Goal: Task Accomplishment & Management: Manage account settings

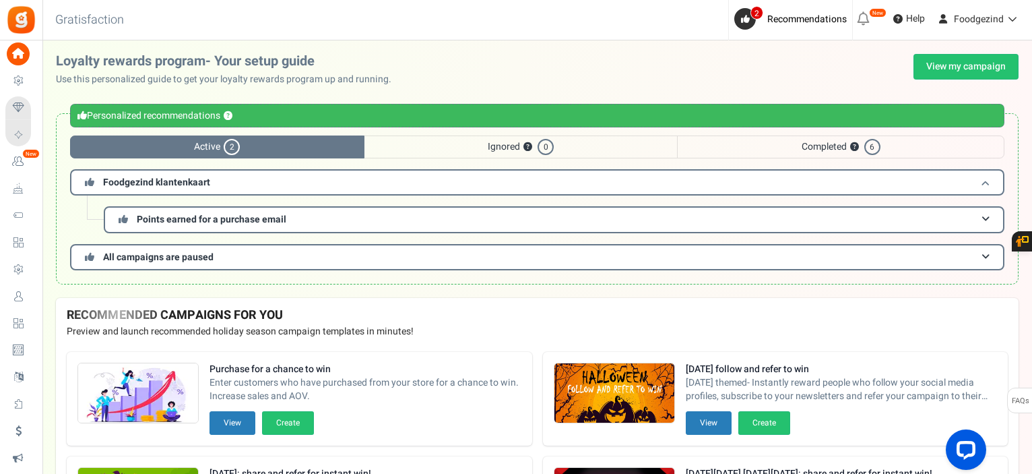
click at [238, 184] on h3 "Foodgezind klantenkaart" at bounding box center [537, 182] width 934 height 26
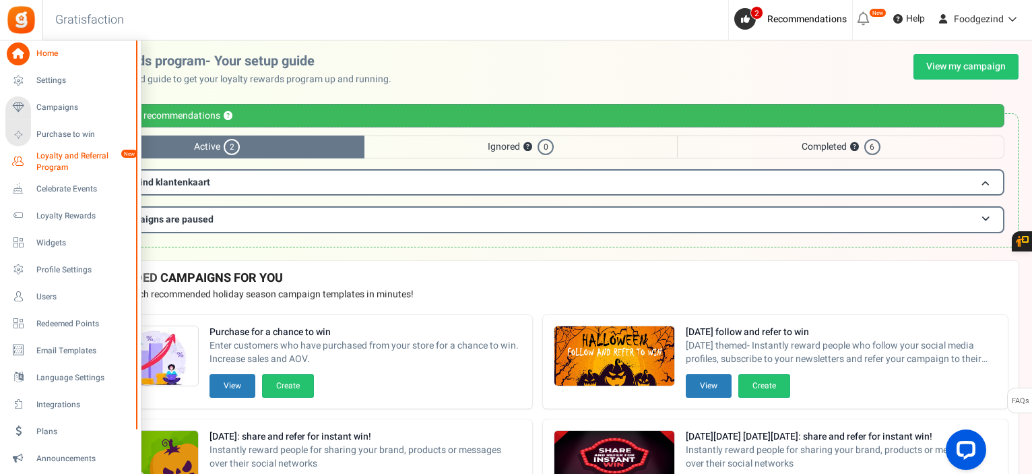
click at [63, 162] on span "Loyalty and Referral Program" at bounding box center [85, 161] width 98 height 23
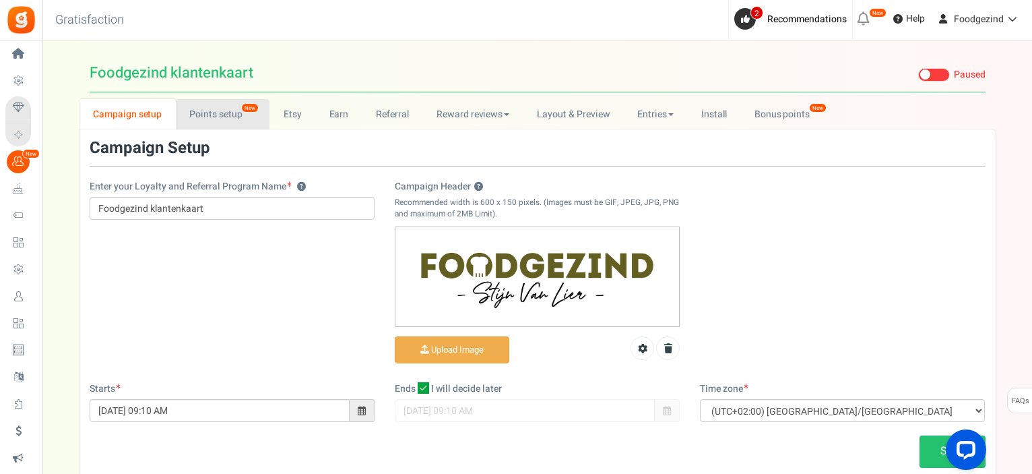
click at [215, 117] on link "Points setup New" at bounding box center [223, 114] width 94 height 30
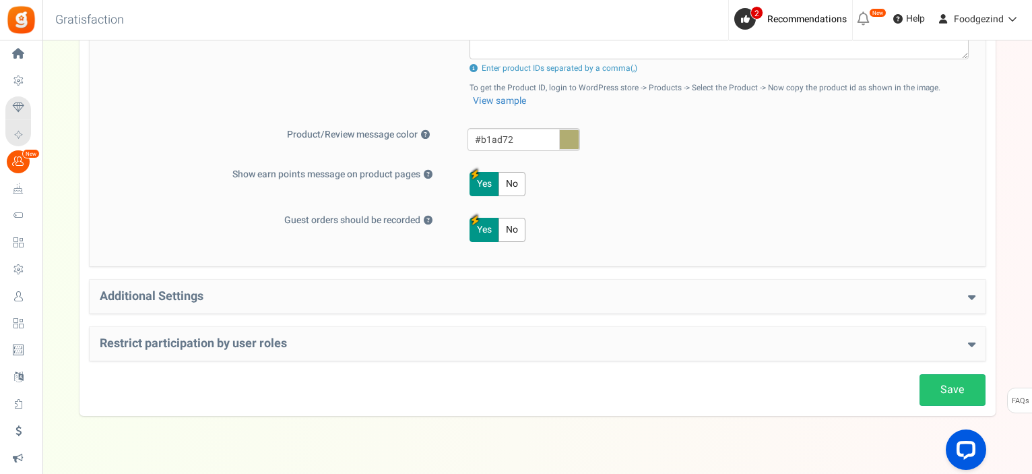
scroll to position [627, 0]
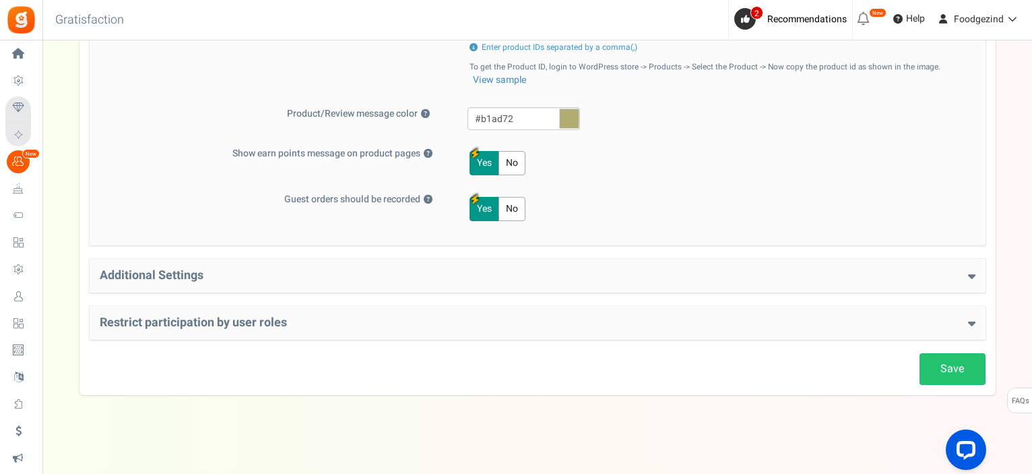
click at [191, 274] on h4 "Additional Settings" at bounding box center [538, 275] width 876 height 13
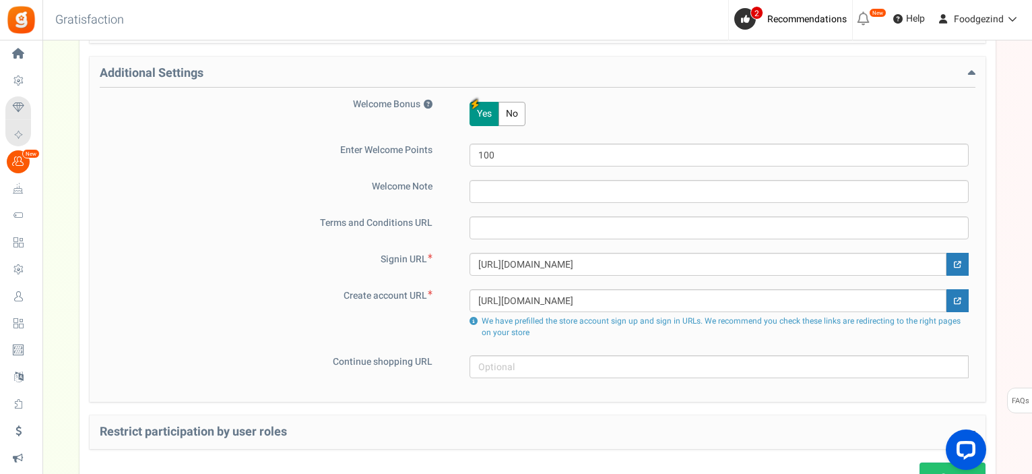
scroll to position [897, 0]
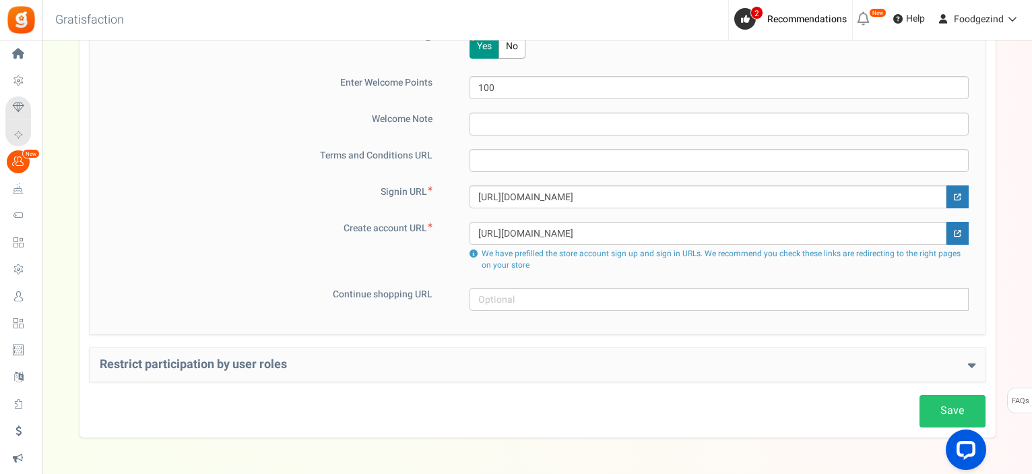
click at [207, 360] on h4 "Restrict participation by user roles" at bounding box center [538, 364] width 876 height 13
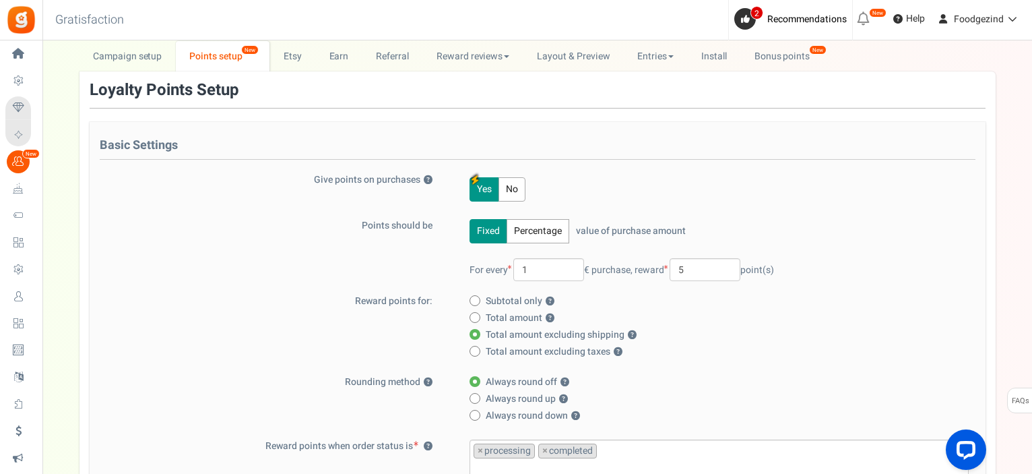
scroll to position [0, 0]
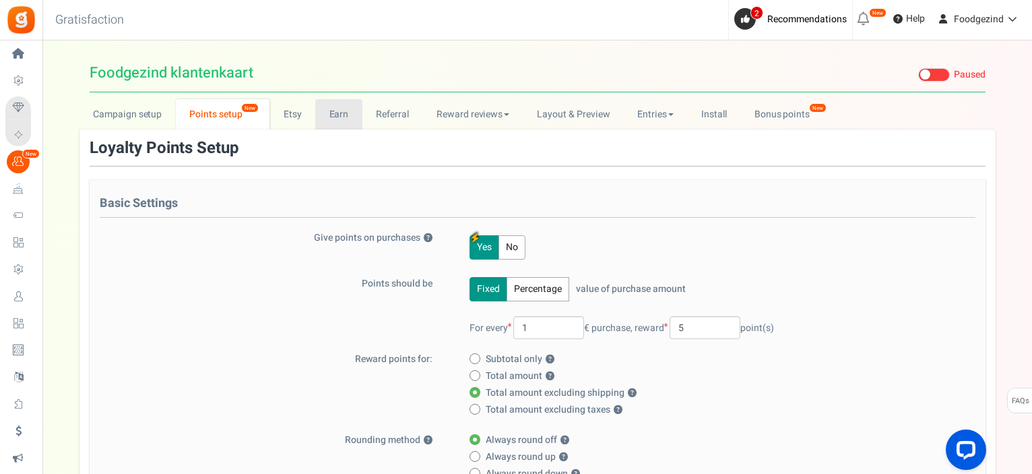
click at [333, 113] on link "Earn" at bounding box center [338, 114] width 47 height 30
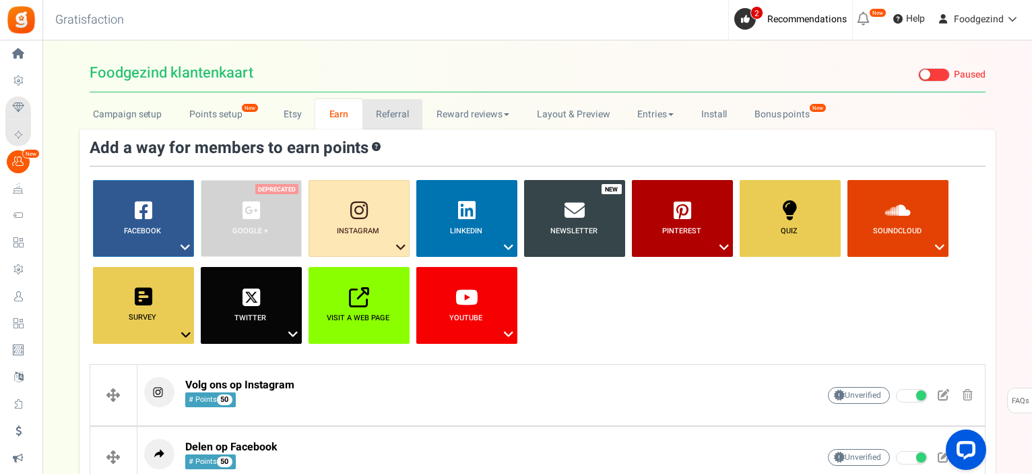
click at [397, 115] on link "Referral" at bounding box center [392, 114] width 61 height 30
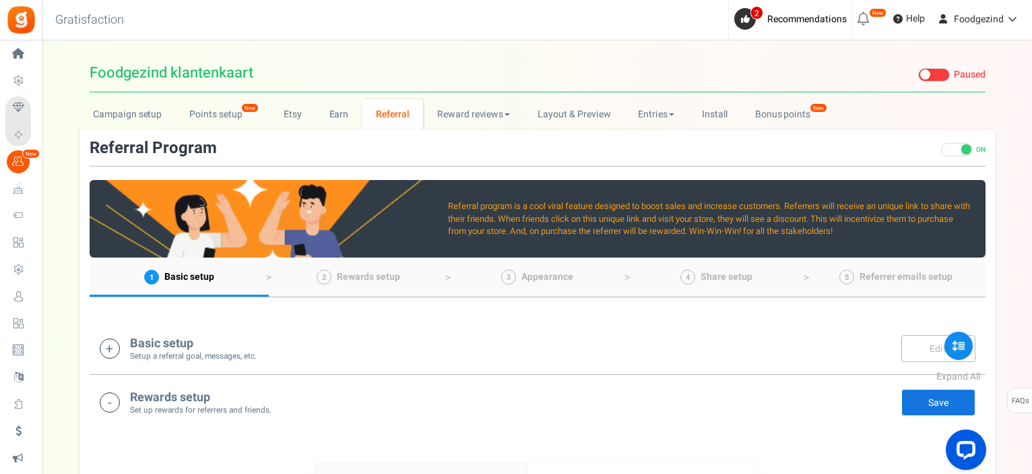
click at [183, 343] on h4 "Basic setup" at bounding box center [193, 343] width 127 height 13
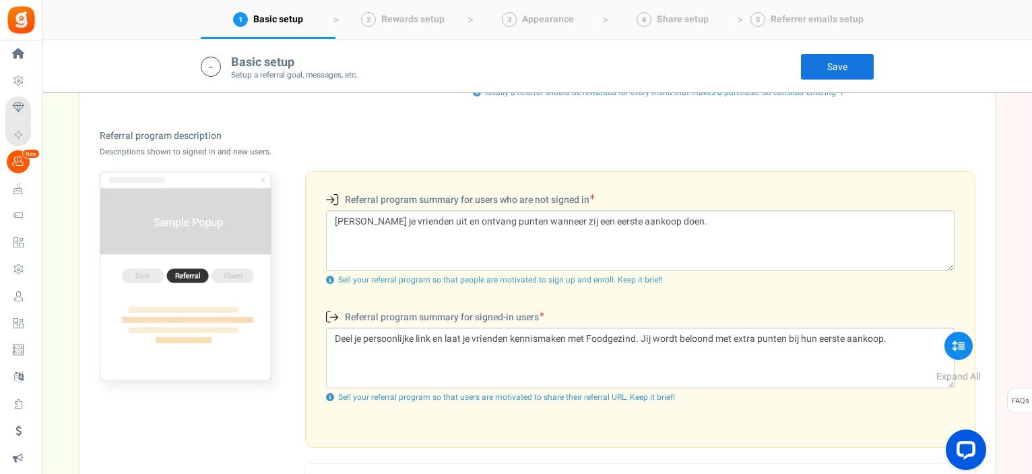
scroll to position [416, 0]
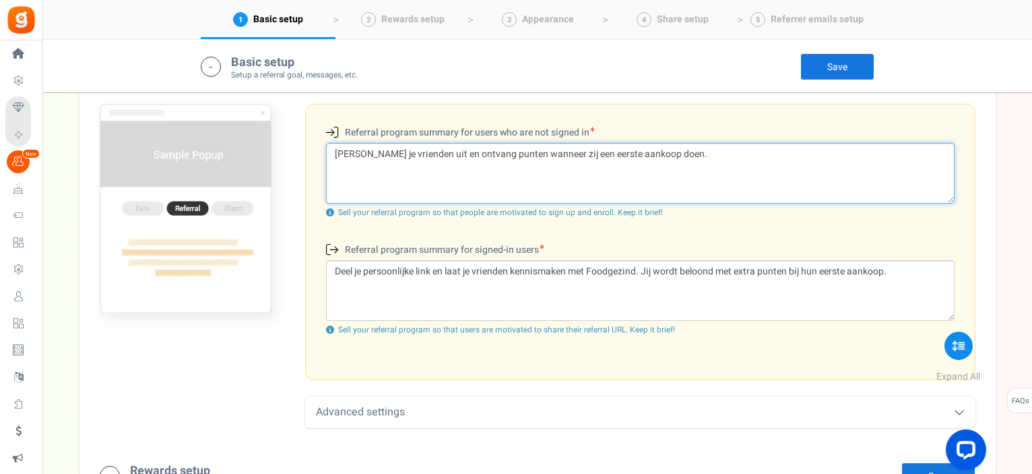
click at [470, 149] on textarea "[PERSON_NAME] je vrienden uit en ontvang punten wanneer zij een eerste aankoop …" at bounding box center [640, 173] width 629 height 61
type textarea "[PERSON_NAME] je vrienden uit en ontvang zelf punten wanneer zij een eerste aan…"
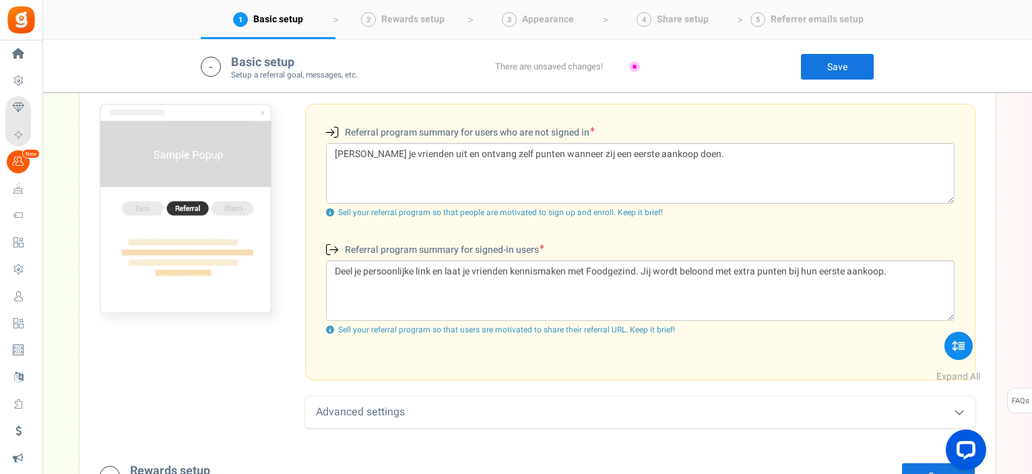
click at [841, 60] on link "Save" at bounding box center [837, 66] width 74 height 27
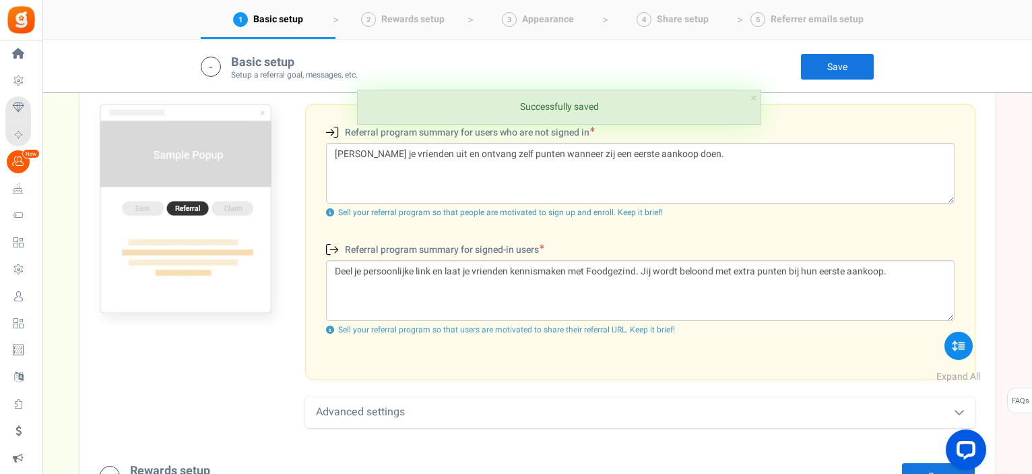
scroll to position [551, 0]
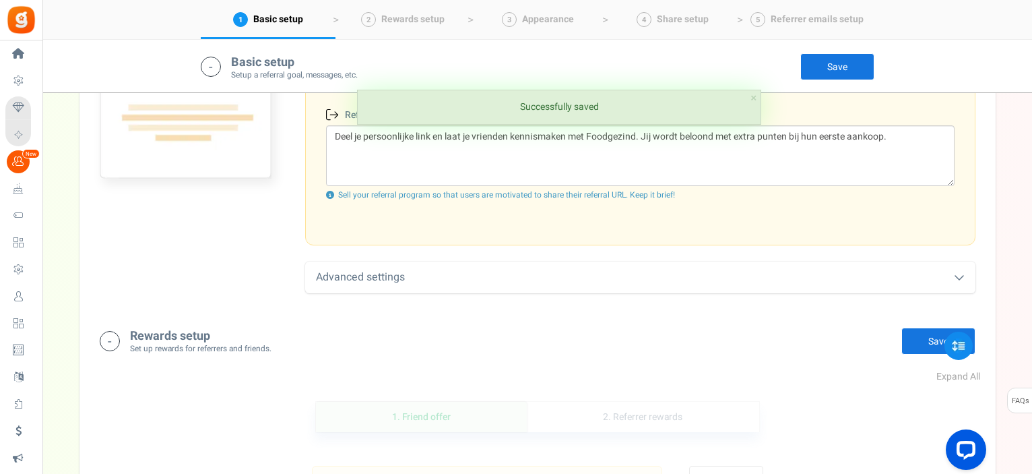
click at [378, 278] on div "Advanced settings" at bounding box center [640, 277] width 670 height 32
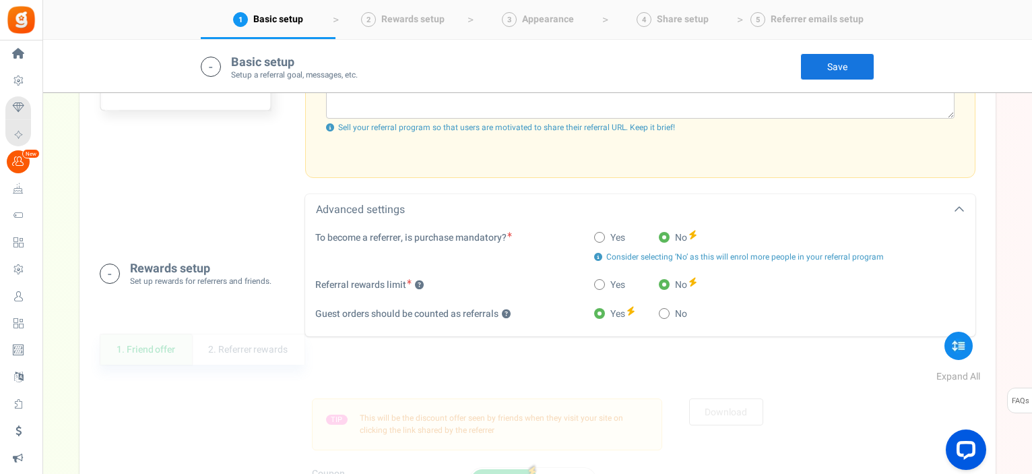
scroll to position [686, 0]
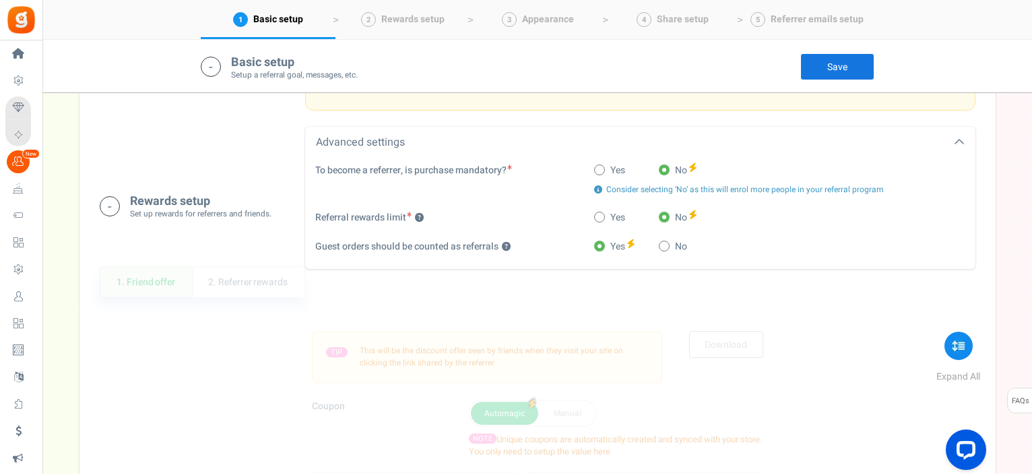
click at [242, 276] on div "1. Friend offer Paused! Coupons over. Upload now! 2. Referrer rewards Paused! C…" at bounding box center [538, 445] width 896 height 426
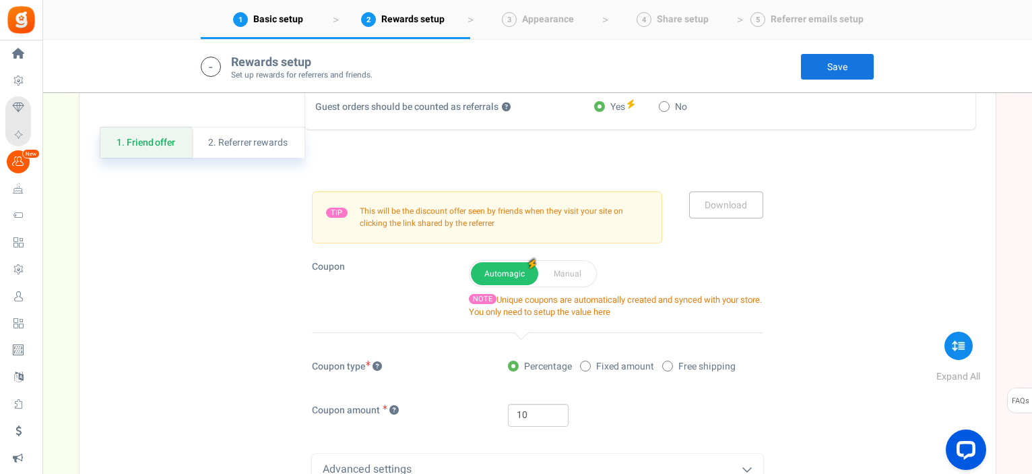
scroll to position [758, 0]
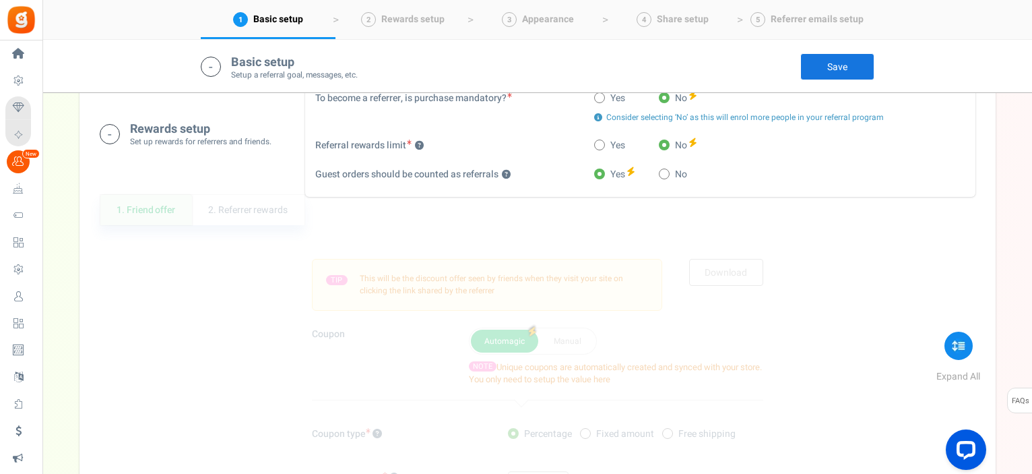
click at [195, 127] on h4 "Rewards setup" at bounding box center [200, 129] width 141 height 13
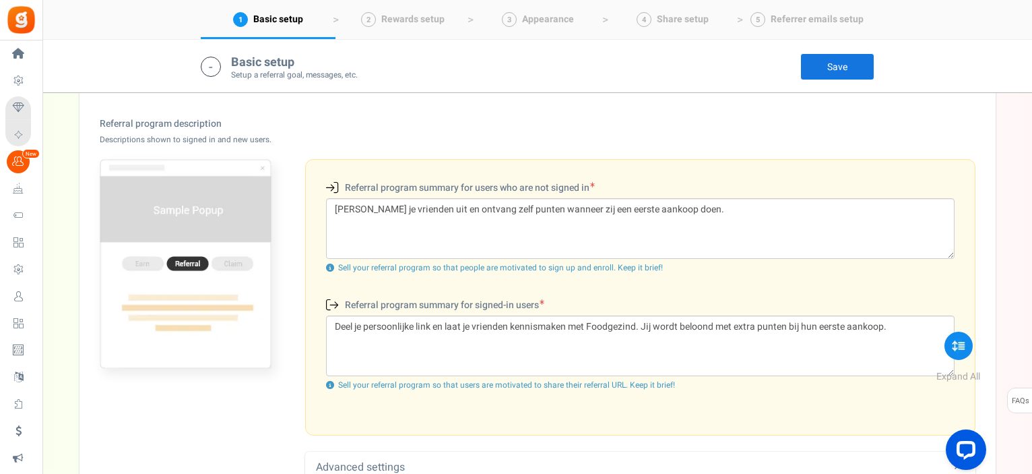
scroll to position [159, 0]
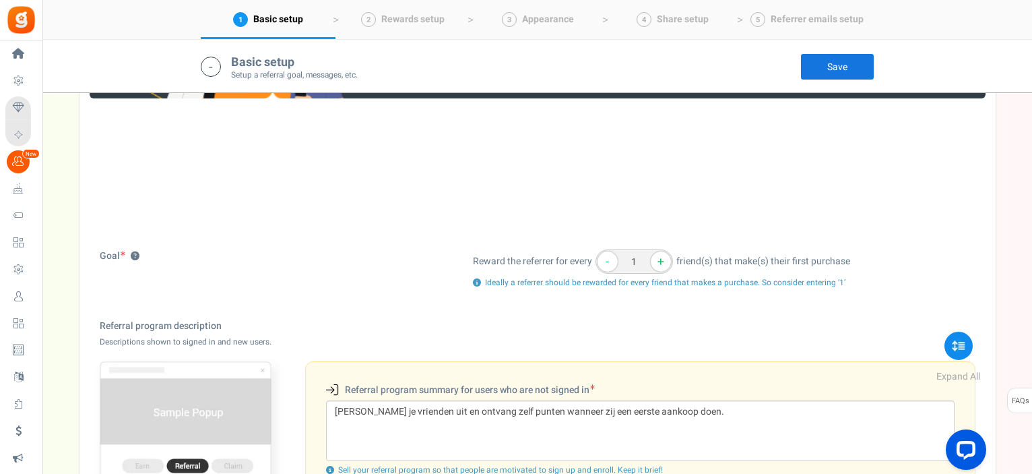
click at [835, 69] on link "Save" at bounding box center [837, 66] width 74 height 27
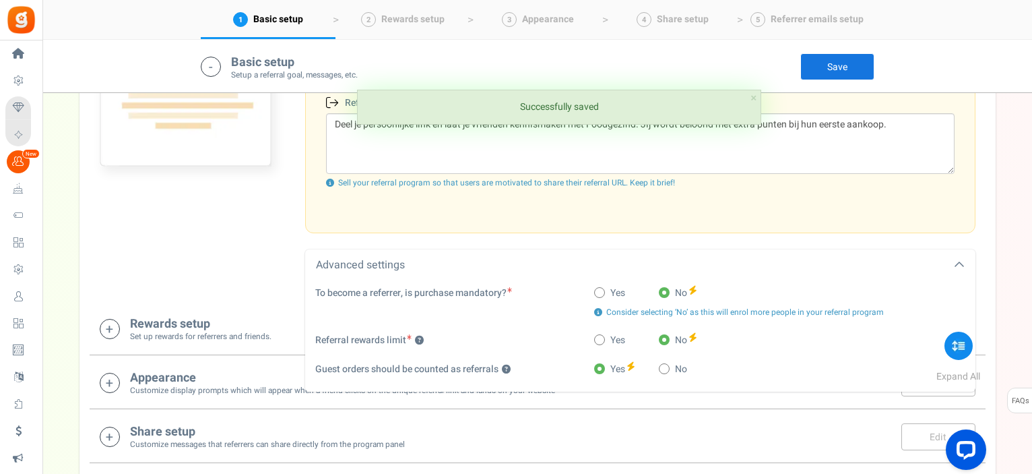
scroll to position [698, 0]
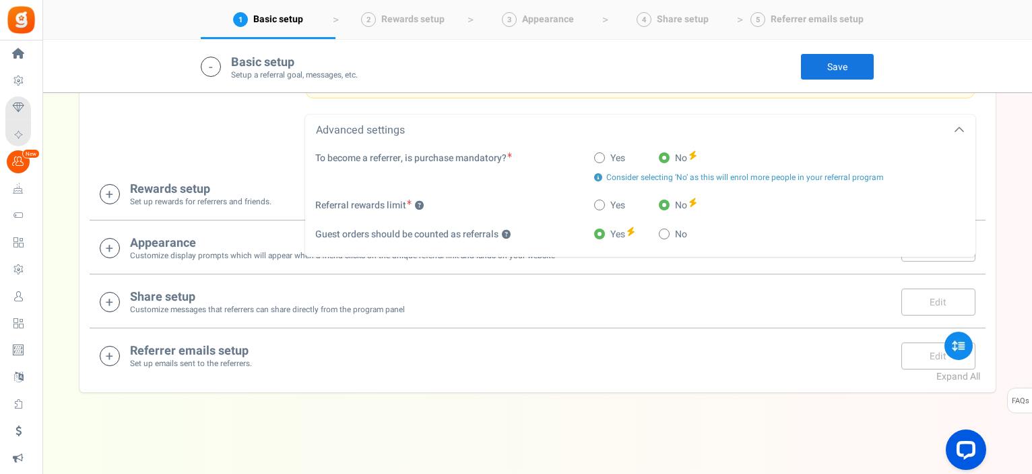
click at [125, 243] on div "Appearance Customize display prompts which will appear when a friend clicks on …" at bounding box center [538, 248] width 876 height 28
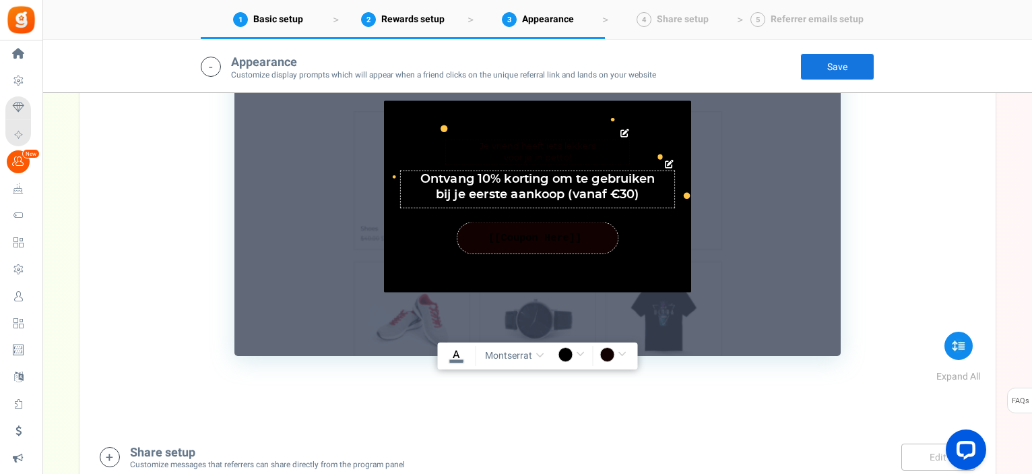
scroll to position [1216, 0]
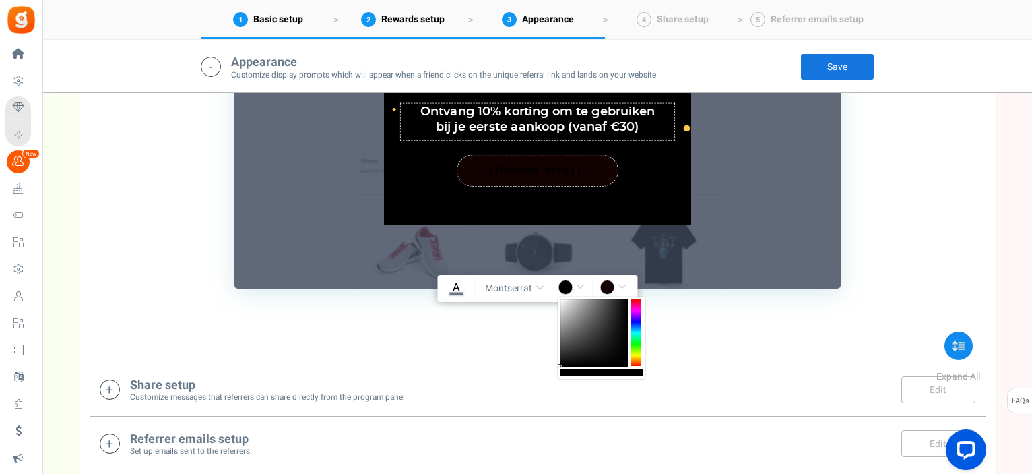
click at [560, 286] on input "rgba(0,0,0,1)" at bounding box center [573, 289] width 31 height 18
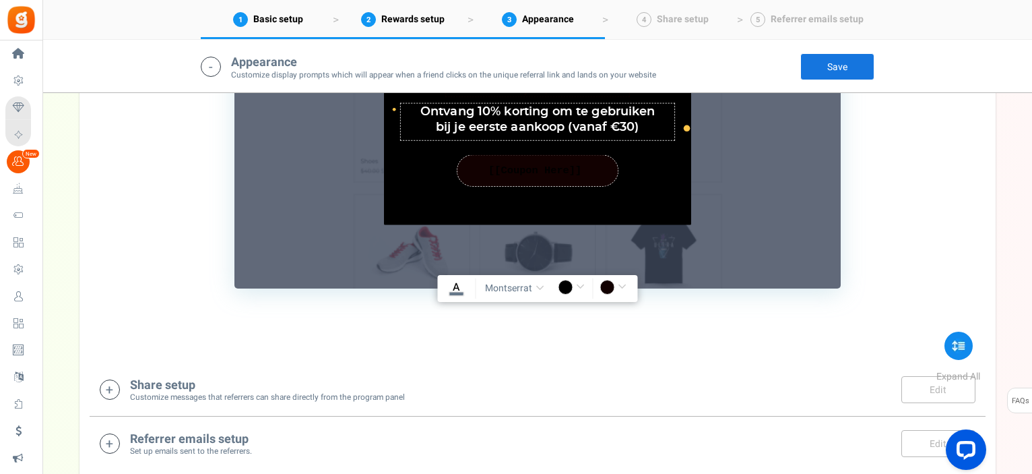
click at [455, 285] on u "A" at bounding box center [456, 287] width 7 height 16
click at [455, 285] on input "#fffff" at bounding box center [456, 289] width 31 height 18
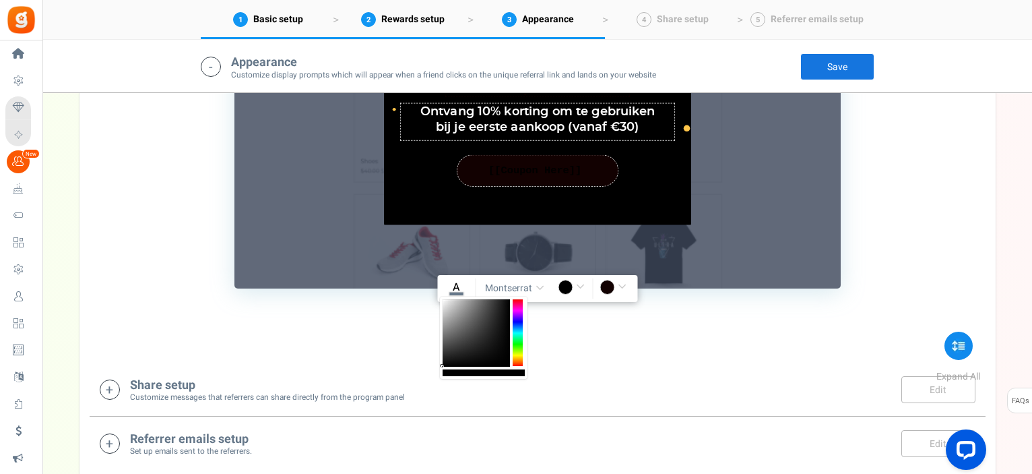
type input "rgba(0,0,0,1)"
click at [606, 283] on input "rgba(18,1,1,1)" at bounding box center [615, 289] width 31 height 18
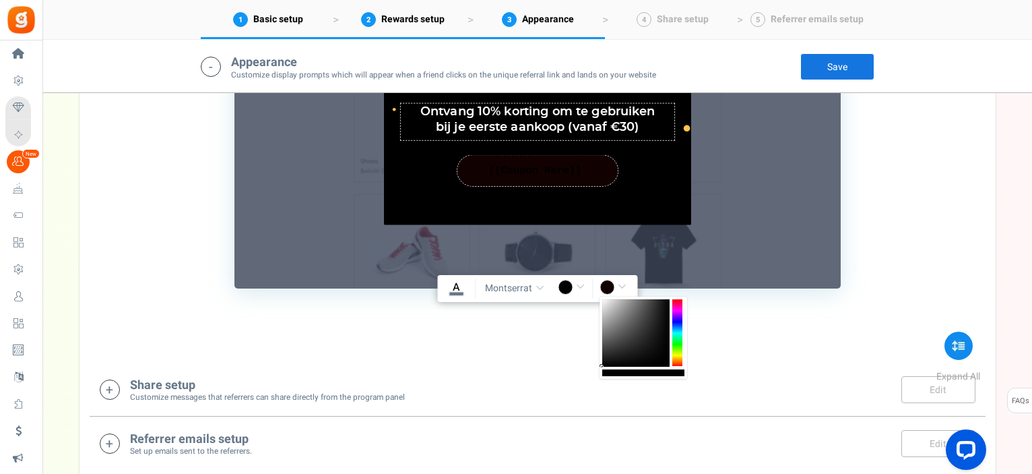
click at [676, 310] on div at bounding box center [677, 332] width 10 height 67
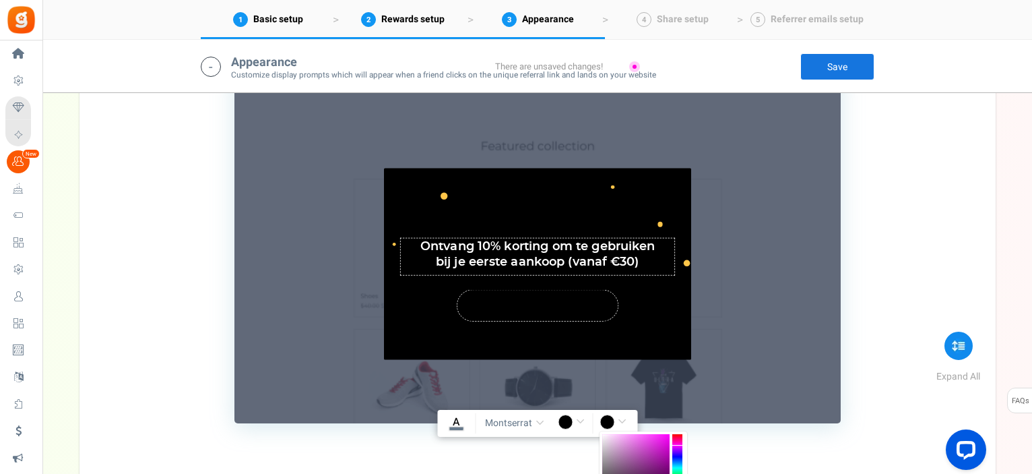
scroll to position [1149, 0]
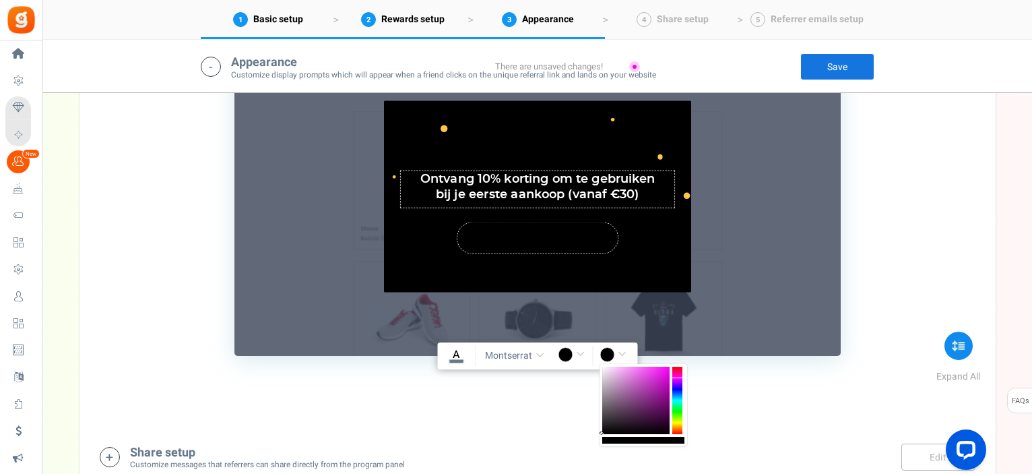
click at [740, 391] on div "1. Friends reward widget 2. Friends notification bar TIP Customize the appearan…" at bounding box center [538, 123] width 896 height 599
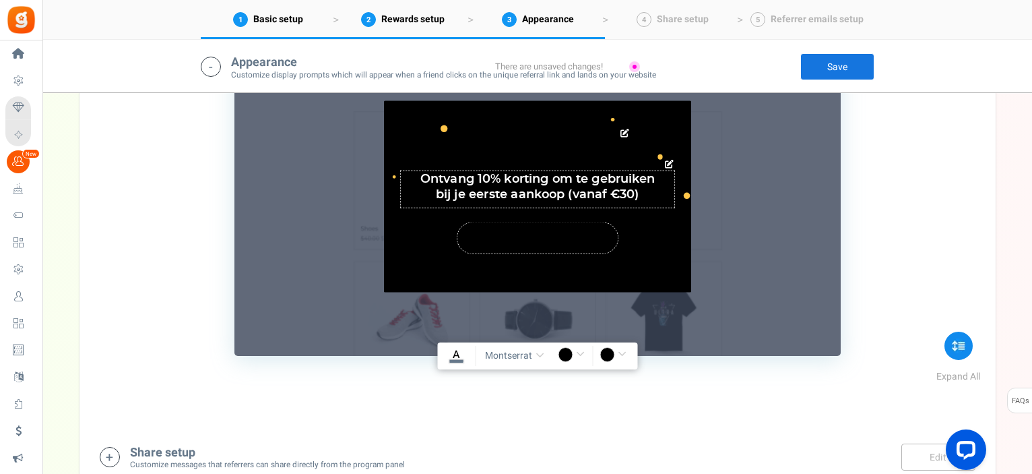
click at [639, 265] on div "Hier is een verrassingsgeschenk van je vriend [PERSON_NAME](s) : 0 Ontvang een …" at bounding box center [537, 195] width 307 height 191
click at [604, 350] on input "rgba(0,0,0,1)" at bounding box center [615, 356] width 31 height 18
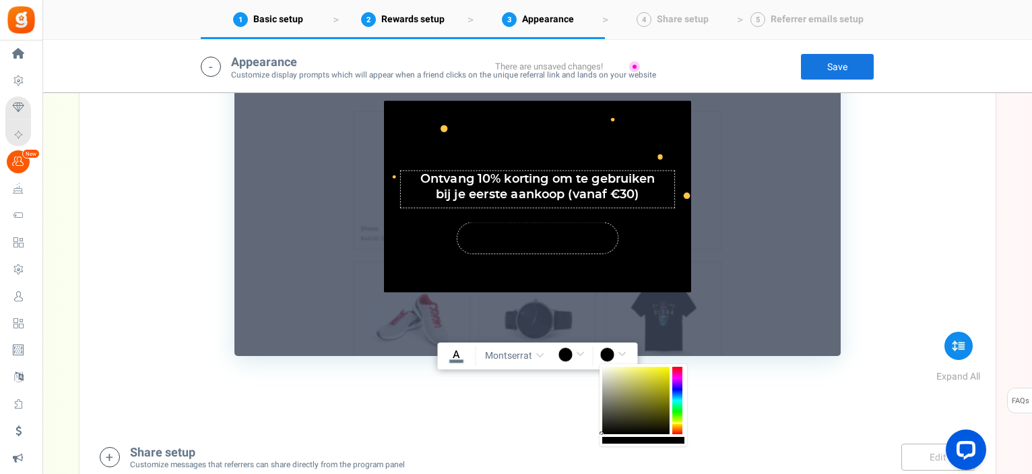
click at [679, 422] on div at bounding box center [677, 399] width 10 height 67
click at [657, 380] on div at bounding box center [635, 399] width 67 height 67
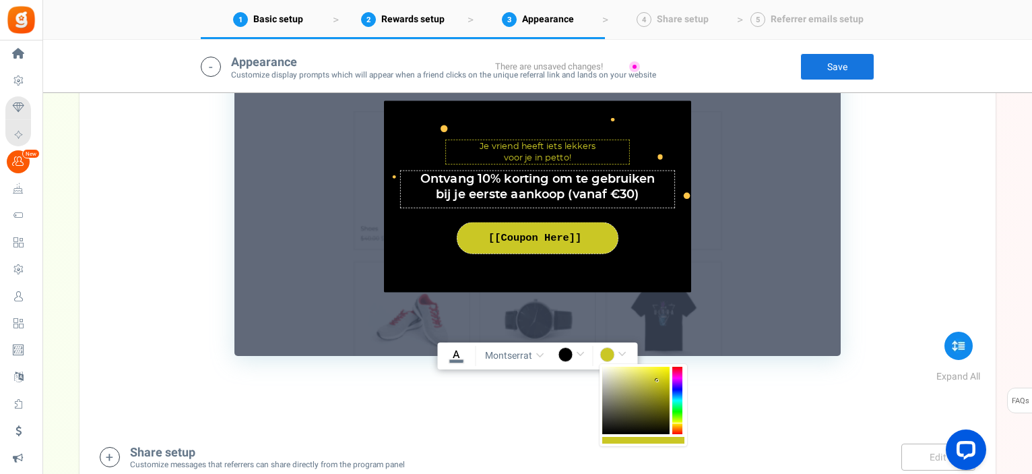
click at [655, 391] on div at bounding box center [635, 399] width 67 height 67
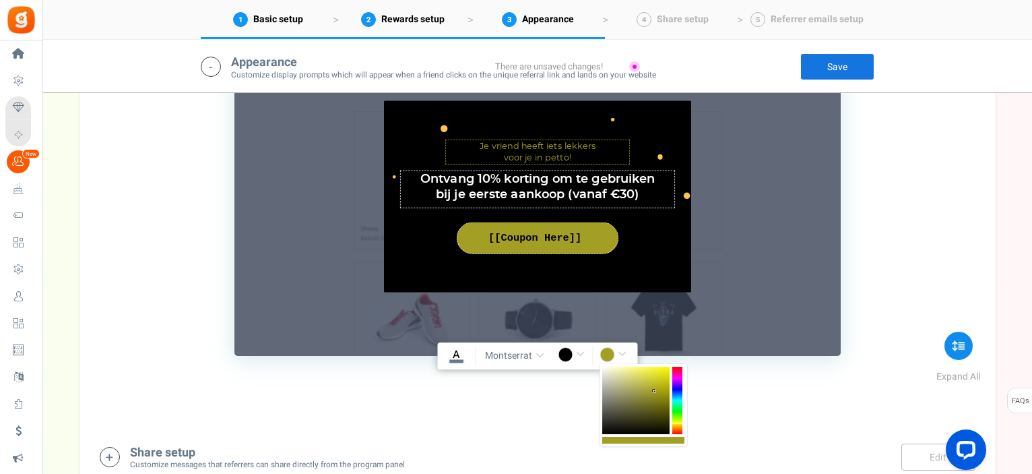
type input "rgba(162,159,36,1)"
click at [781, 400] on div "1. Friends reward widget 2. Friends notification bar TIP Customize the appearan…" at bounding box center [538, 123] width 896 height 599
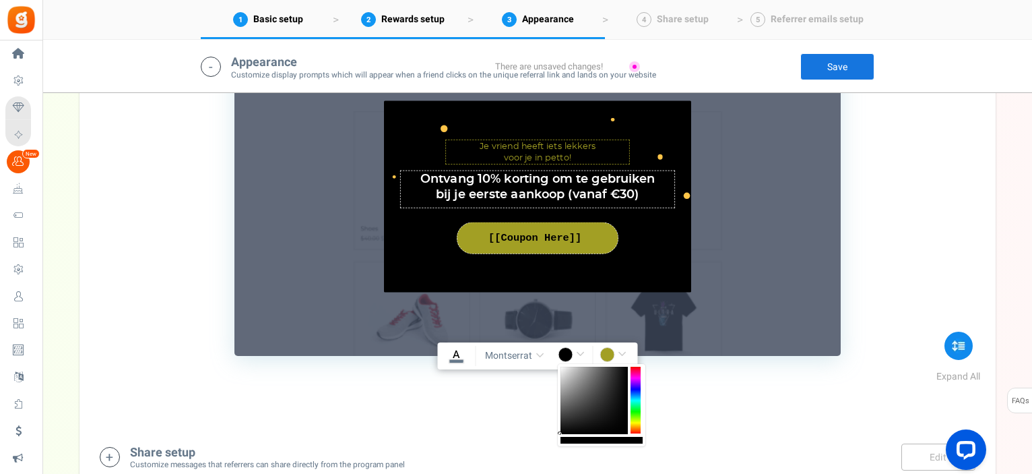
click at [565, 351] on input "rgba(0,0,0,1)" at bounding box center [573, 356] width 31 height 18
click at [635, 408] on div at bounding box center [636, 399] width 10 height 67
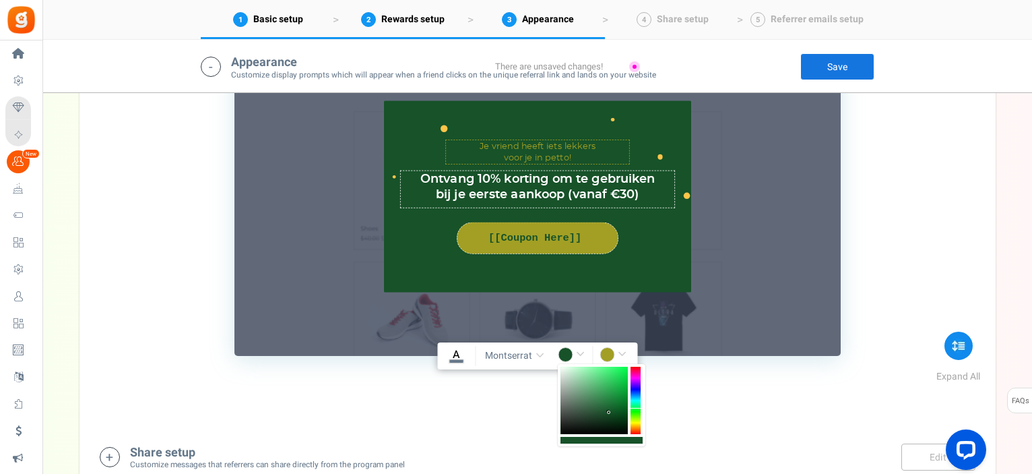
click at [609, 412] on div at bounding box center [593, 399] width 67 height 67
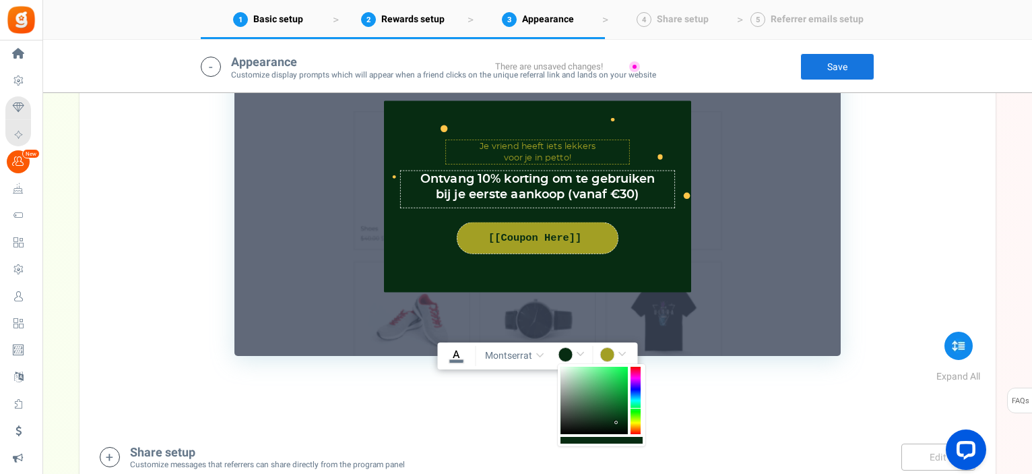
click at [616, 422] on div at bounding box center [593, 399] width 67 height 67
click at [621, 425] on div at bounding box center [593, 399] width 67 height 67
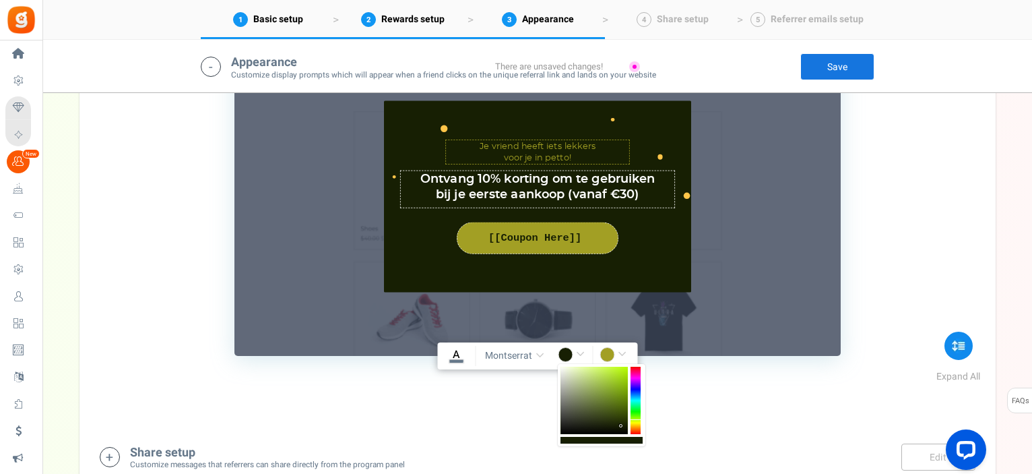
click at [635, 420] on div at bounding box center [636, 399] width 10 height 67
click at [598, 410] on div at bounding box center [593, 399] width 67 height 67
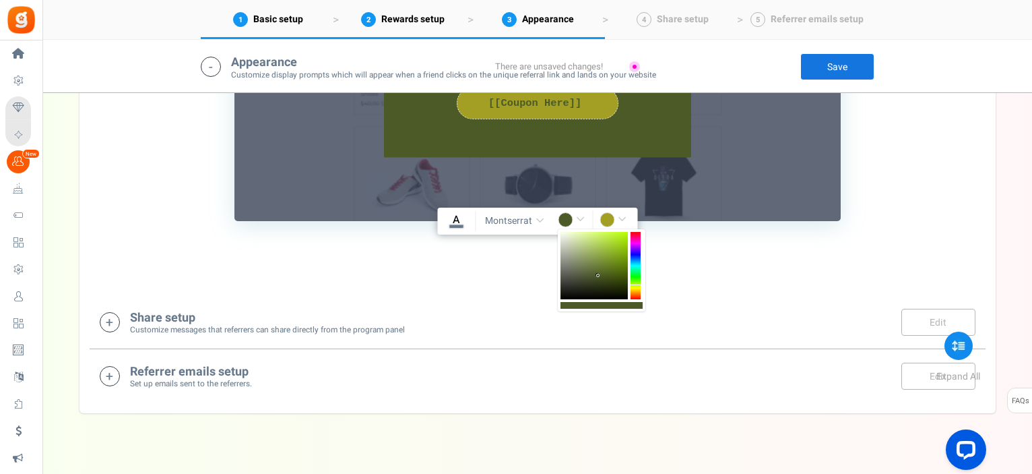
scroll to position [1303, 0]
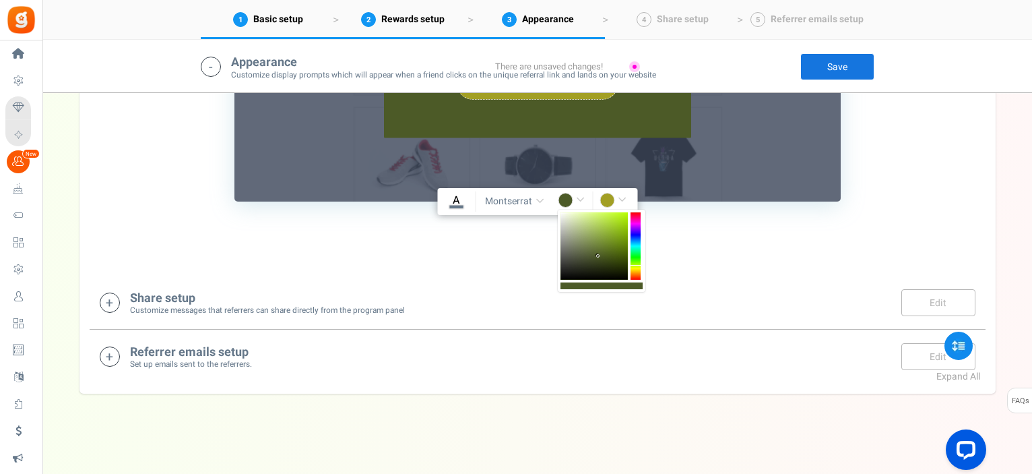
click at [582, 282] on div at bounding box center [601, 285] width 82 height 7
click at [932, 303] on link "Edit" at bounding box center [938, 302] width 74 height 27
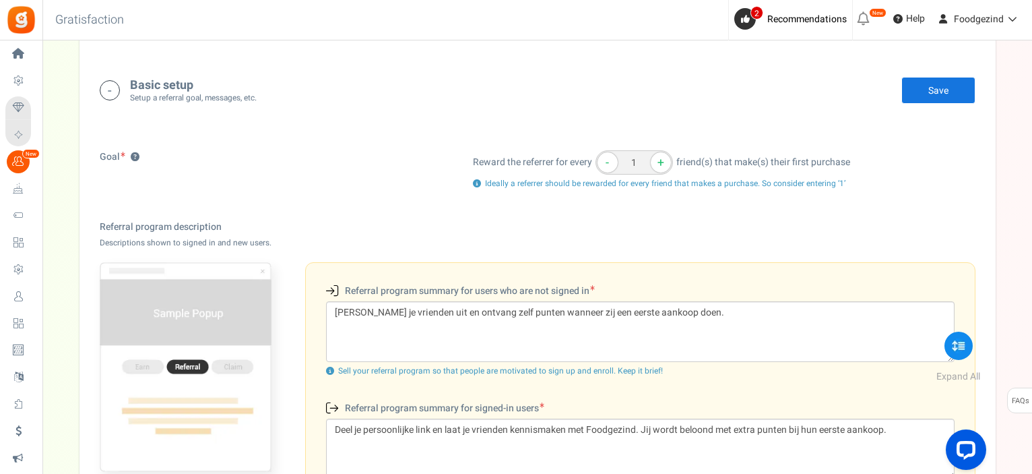
scroll to position [0, 0]
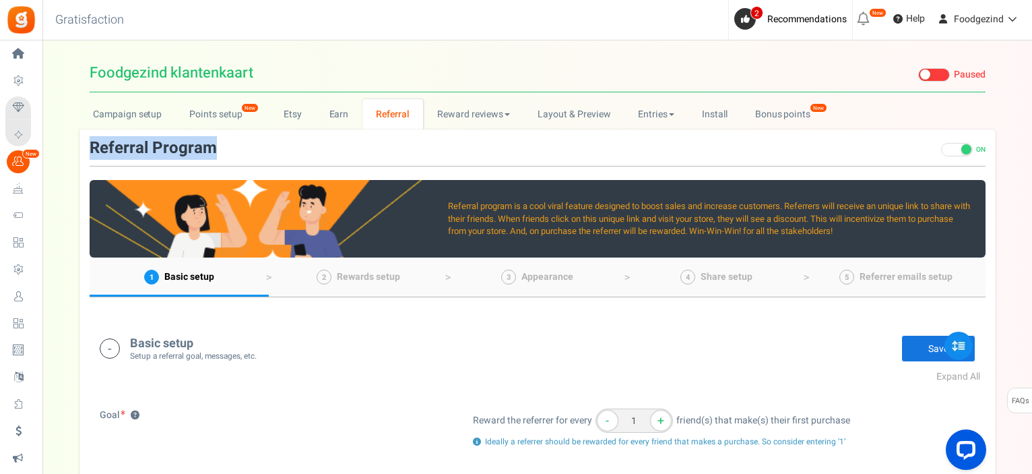
drag, startPoint x: 218, startPoint y: 146, endPoint x: 89, endPoint y: 145, distance: 129.3
click at [90, 145] on div "Referral Program ON OFF Turn the program ON." at bounding box center [538, 152] width 896 height 27
copy h3 "Referral Program"
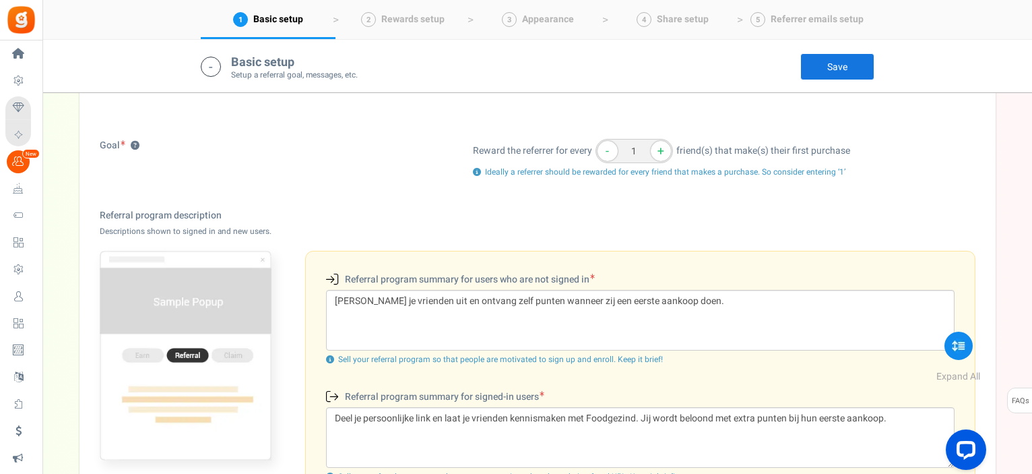
scroll to position [202, 0]
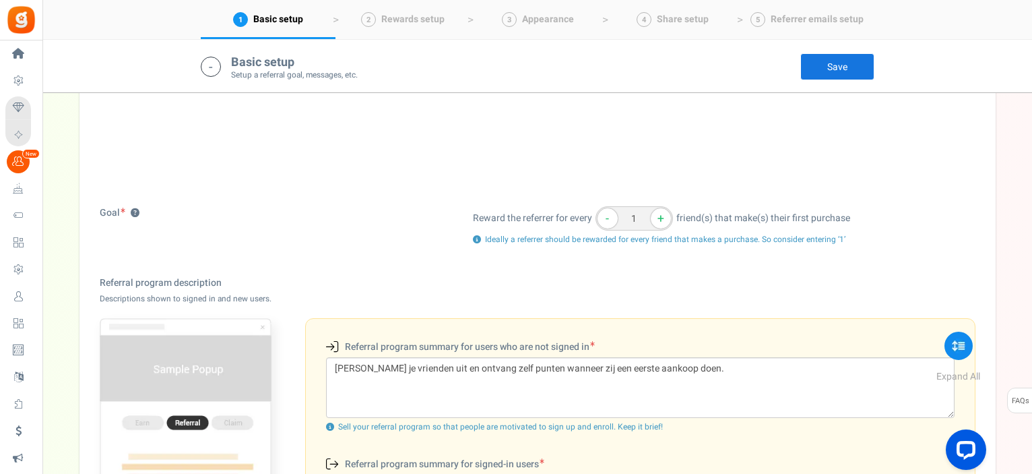
click at [829, 67] on link "Save" at bounding box center [837, 66] width 74 height 27
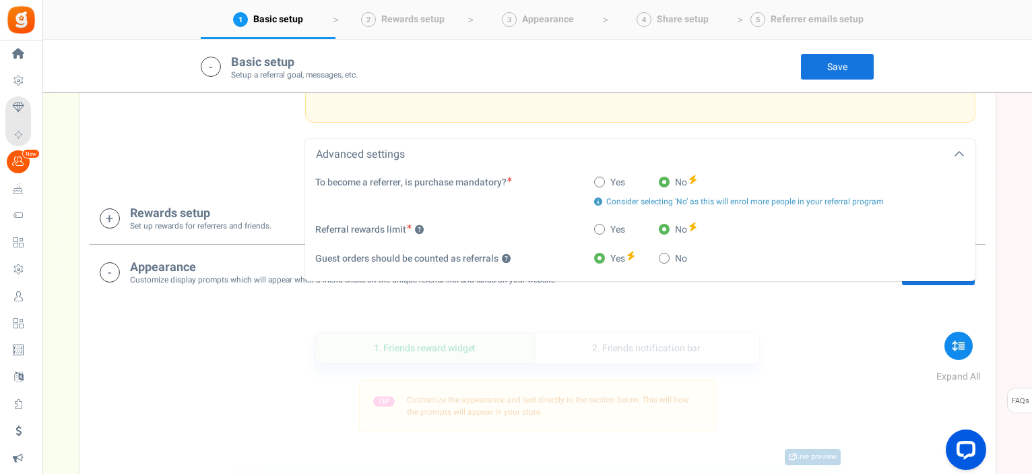
scroll to position [741, 0]
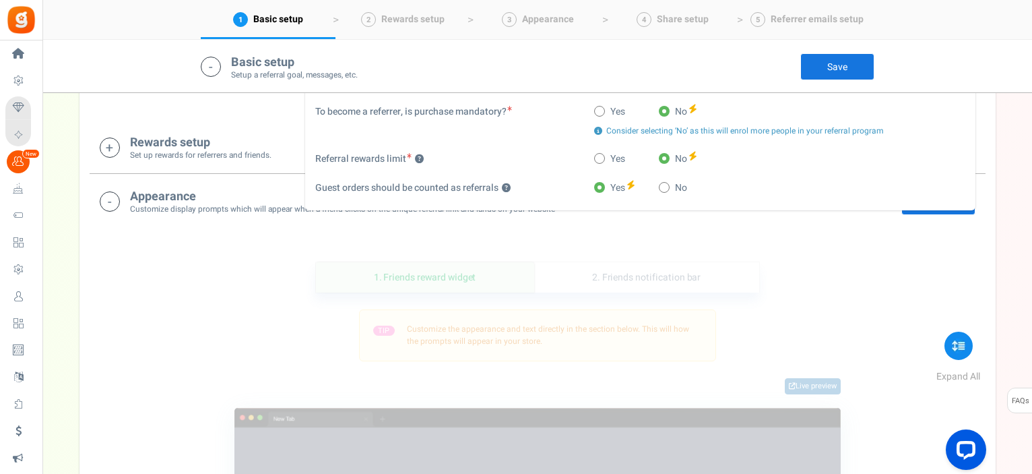
scroll to position [677, 0]
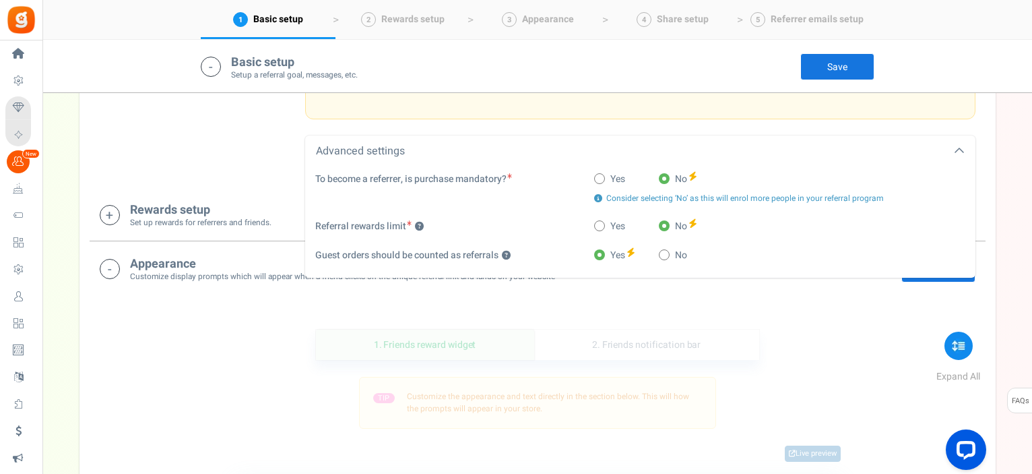
drag, startPoint x: 132, startPoint y: 260, endPoint x: 267, endPoint y: 280, distance: 136.1
click at [267, 280] on div "Appearance Customize display prompts which will appear when a friend clicks on …" at bounding box center [342, 269] width 425 height 28
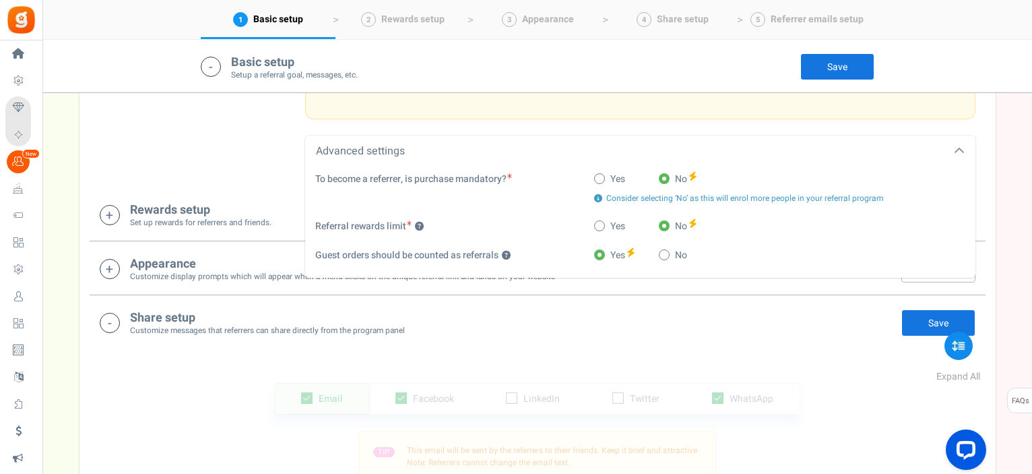
click at [143, 263] on h4 "Appearance" at bounding box center [342, 263] width 425 height 13
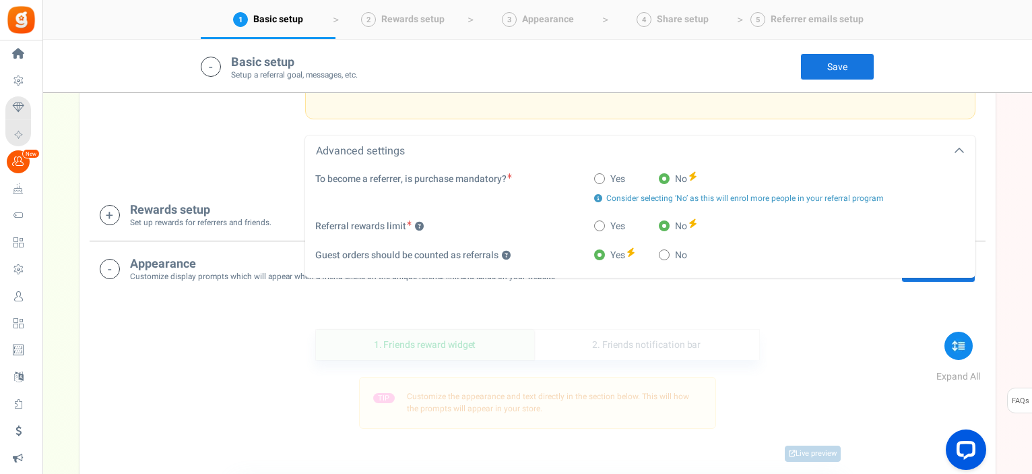
click at [959, 148] on icon at bounding box center [959, 151] width 11 height 11
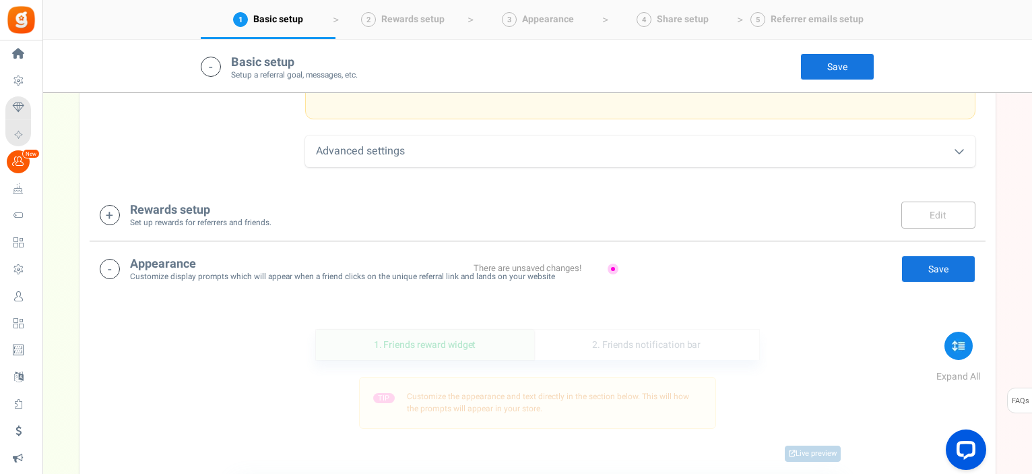
drag, startPoint x: 550, startPoint y: 278, endPoint x: 140, endPoint y: 261, distance: 410.6
click at [140, 261] on div "Appearance Customize display prompts which will appear when a friend clicks on …" at bounding box center [538, 269] width 876 height 28
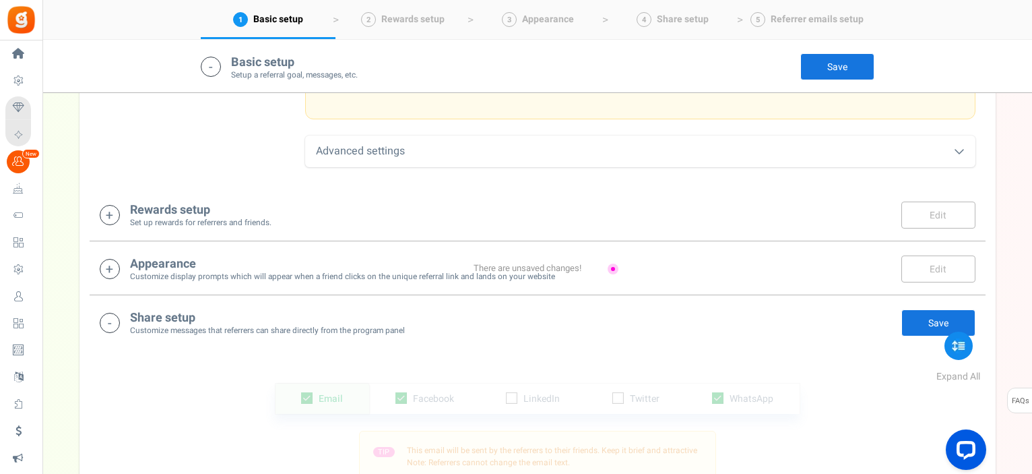
drag, startPoint x: 129, startPoint y: 261, endPoint x: 273, endPoint y: 274, distance: 144.7
click at [231, 276] on div "Appearance Customize display prompts which will appear when a friend clicks on …" at bounding box center [342, 269] width 425 height 28
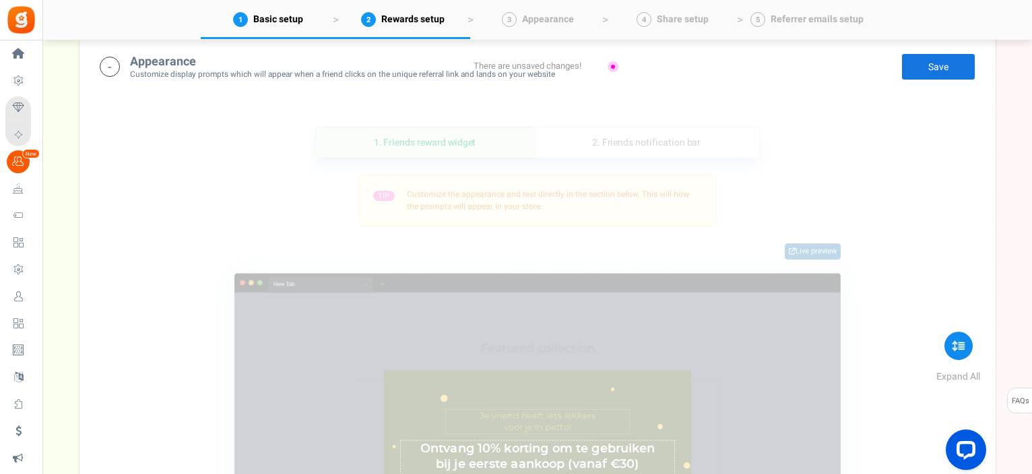
scroll to position [812, 0]
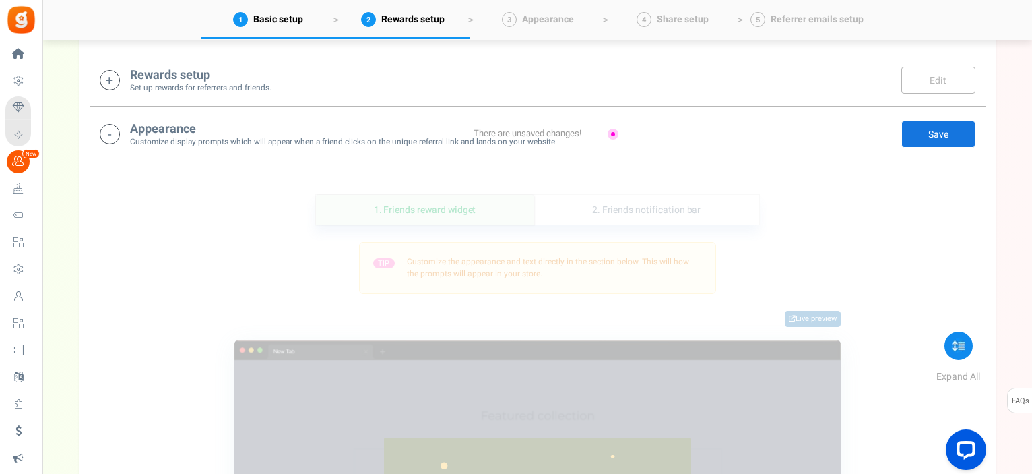
drag, startPoint x: 132, startPoint y: 126, endPoint x: 303, endPoint y: 158, distance: 174.0
click at [181, 138] on div "Appearance Customize display prompts which will appear when a friend clicks on …" at bounding box center [342, 134] width 425 height 28
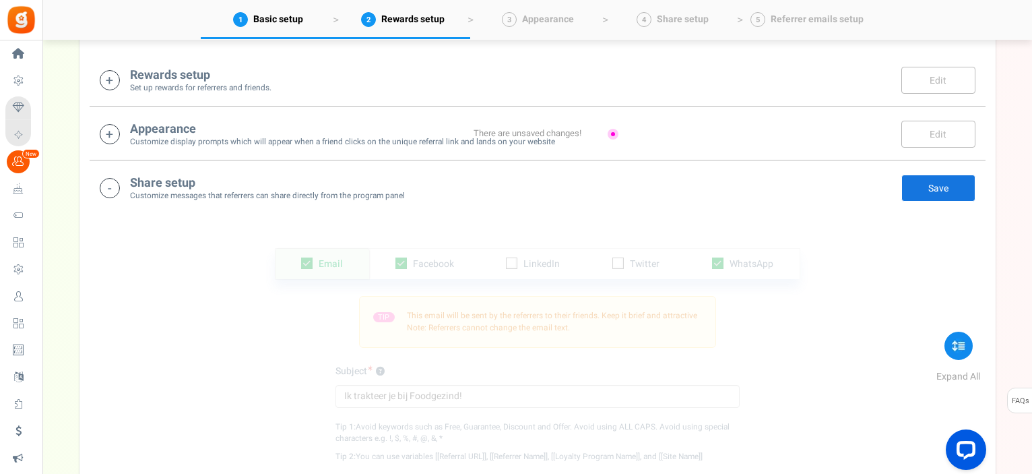
click at [612, 132] on div "There are unsaved changes!" at bounding box center [537, 133] width 168 height 13
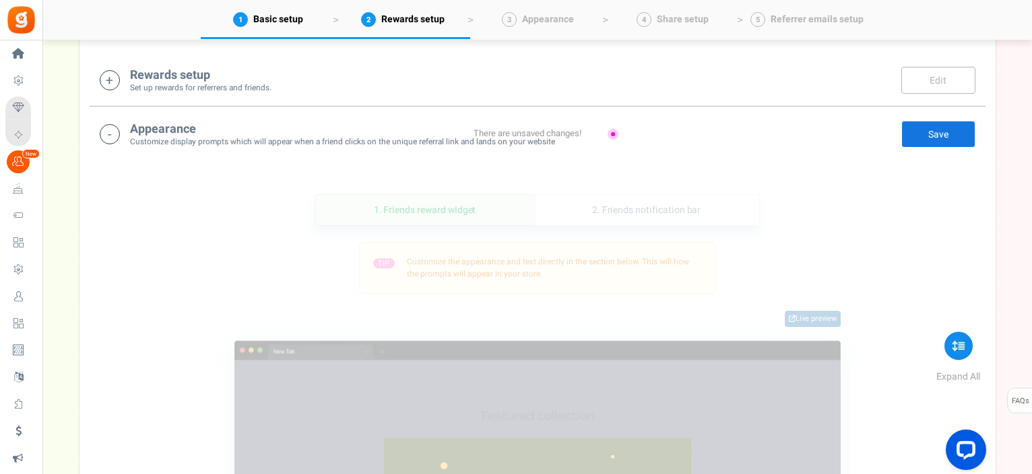
scroll to position [677, 0]
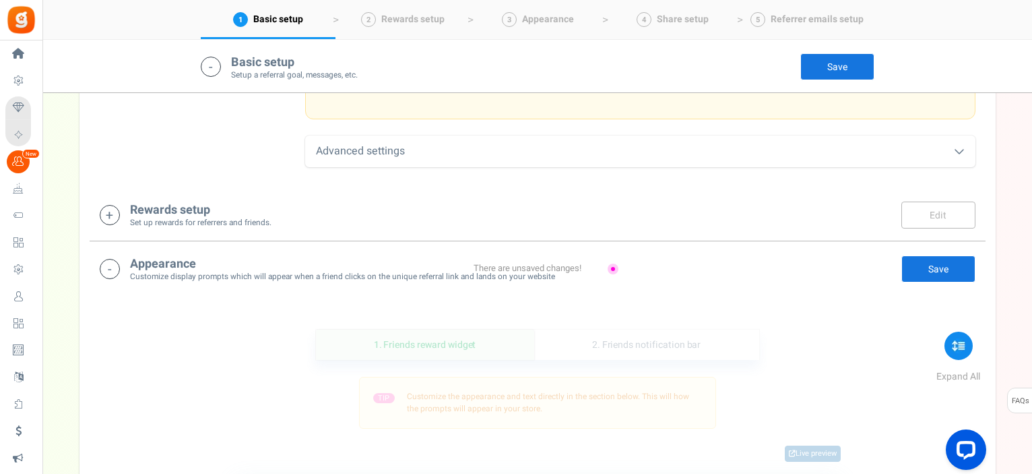
click at [551, 278] on div "Appearance Customize display prompts which will appear when a friend clicks on …" at bounding box center [538, 269] width 876 height 28
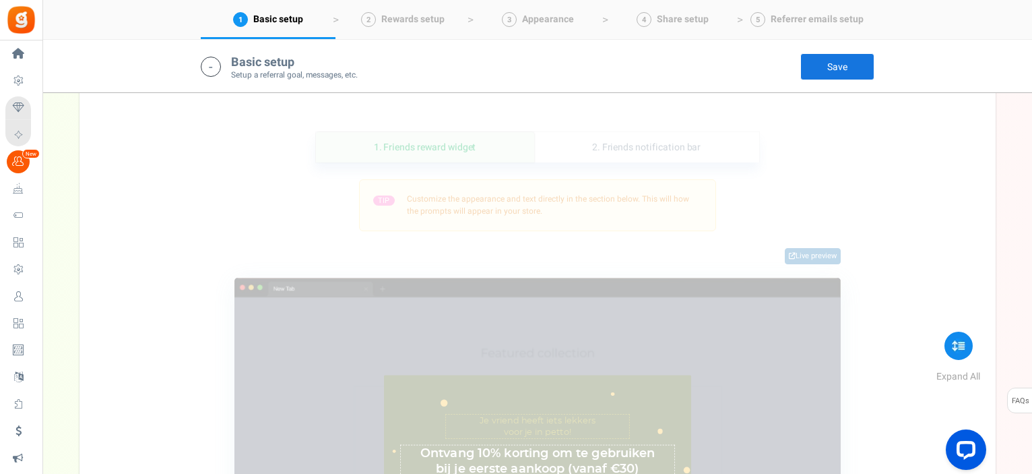
scroll to position [879, 0]
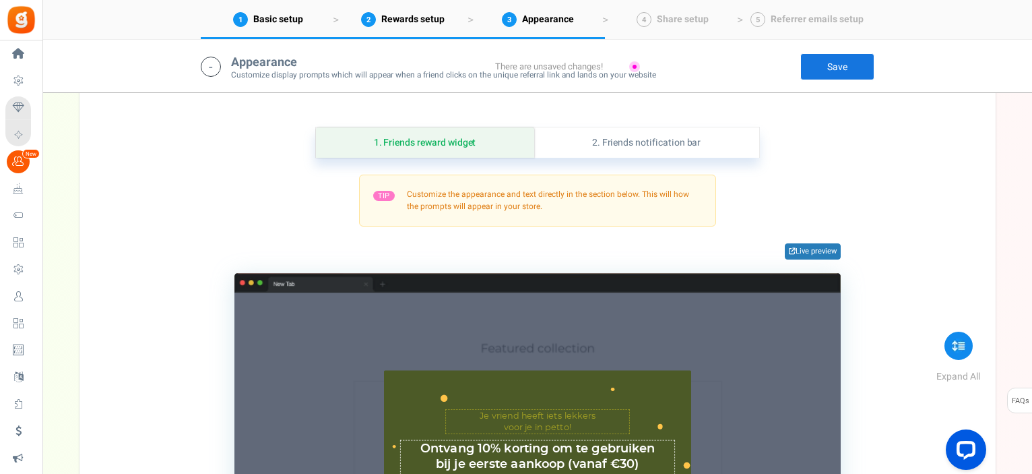
drag, startPoint x: 551, startPoint y: 278, endPoint x: 433, endPoint y: 267, distance: 118.3
click at [433, 267] on div "Appearance Customize display prompts which will appear when a friend clicks on …" at bounding box center [538, 365] width 896 height 653
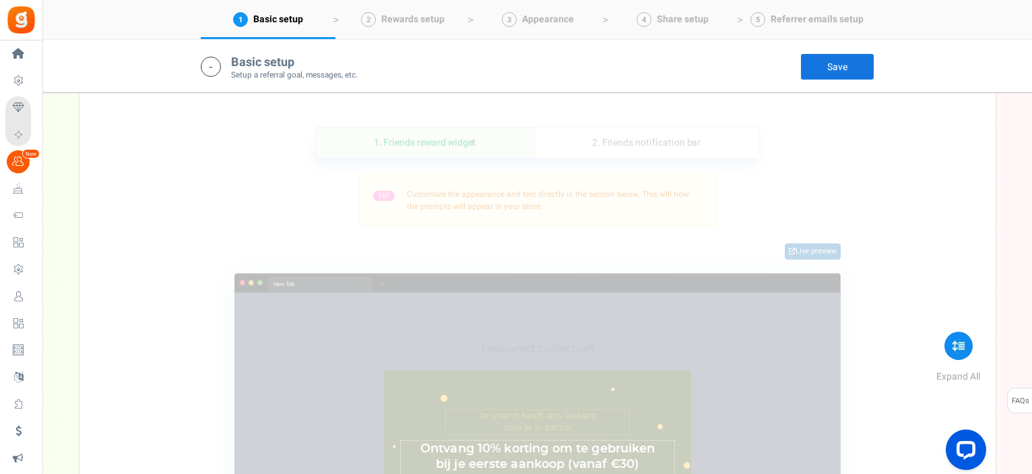
scroll to position [744, 0]
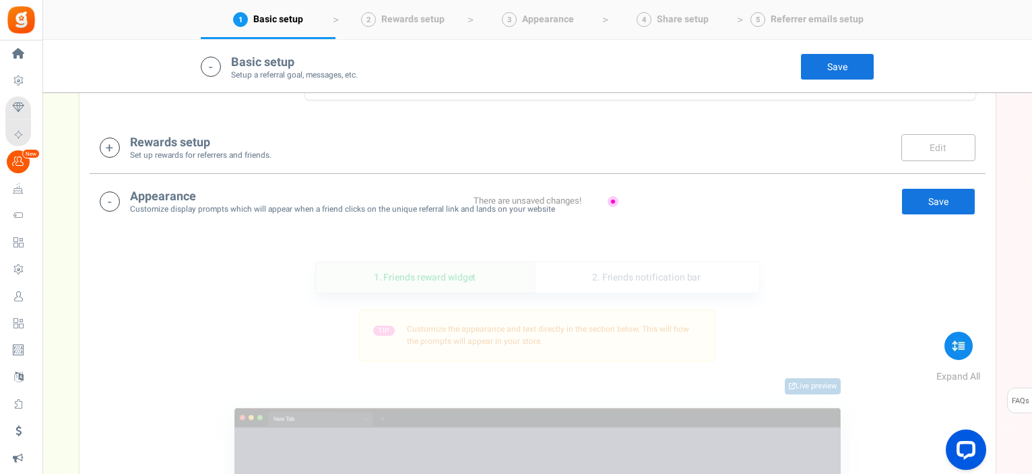
drag, startPoint x: 555, startPoint y: 211, endPoint x: 531, endPoint y: 161, distance: 55.4
click at [486, 210] on div "Appearance Customize display prompts which will appear when a friend clicks on …" at bounding box center [538, 201] width 876 height 28
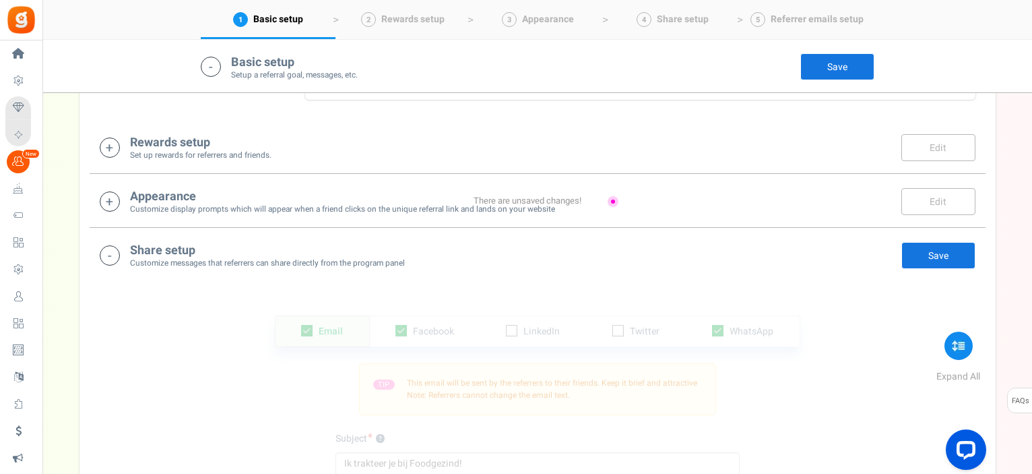
click at [141, 196] on h4 "Appearance" at bounding box center [342, 196] width 425 height 13
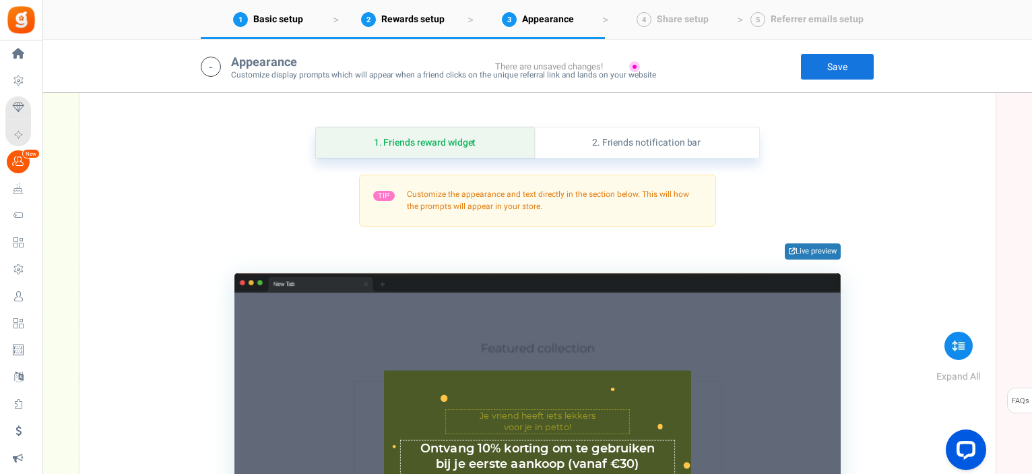
scroll to position [812, 0]
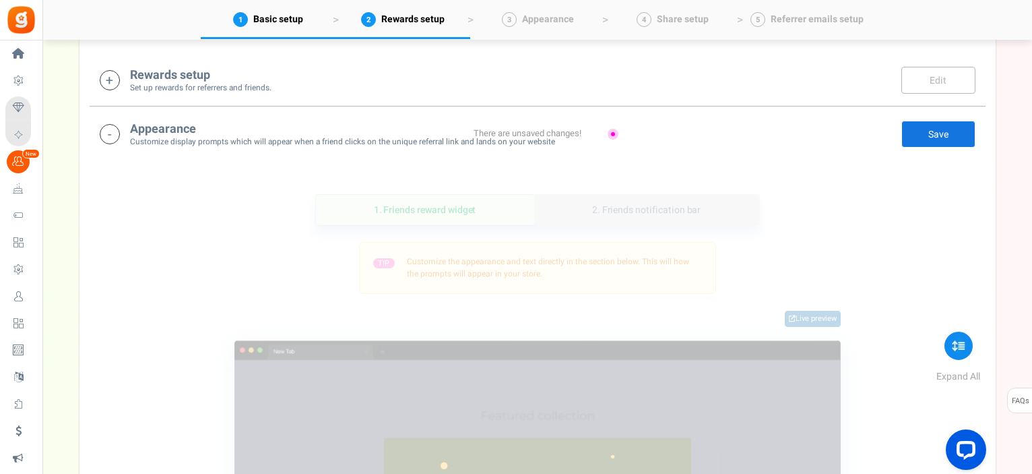
click at [699, 210] on link "2. Friends notification bar" at bounding box center [646, 210] width 225 height 30
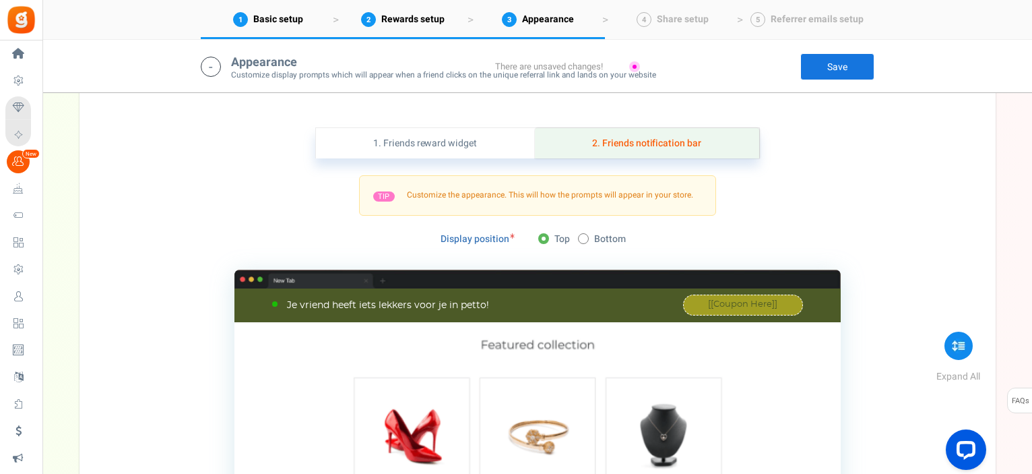
scroll to position [879, 0]
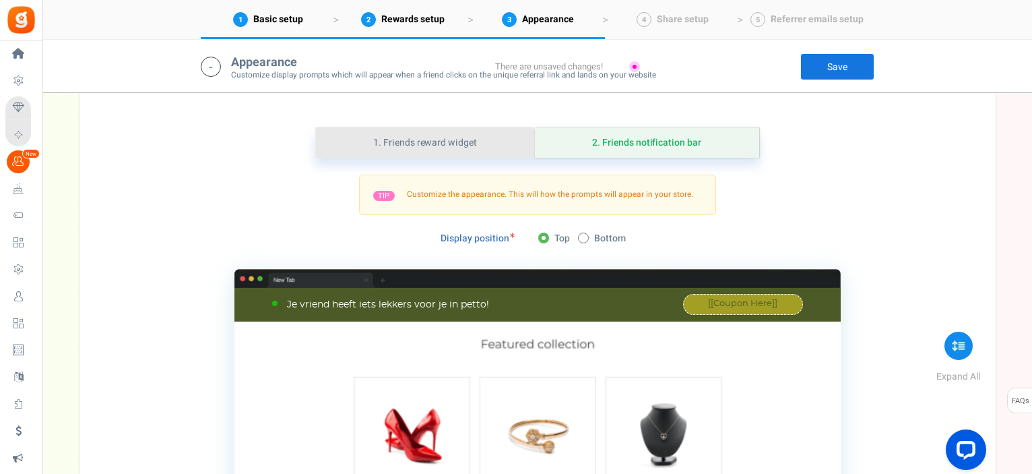
click at [434, 136] on link "1. Friends reward widget" at bounding box center [425, 142] width 219 height 30
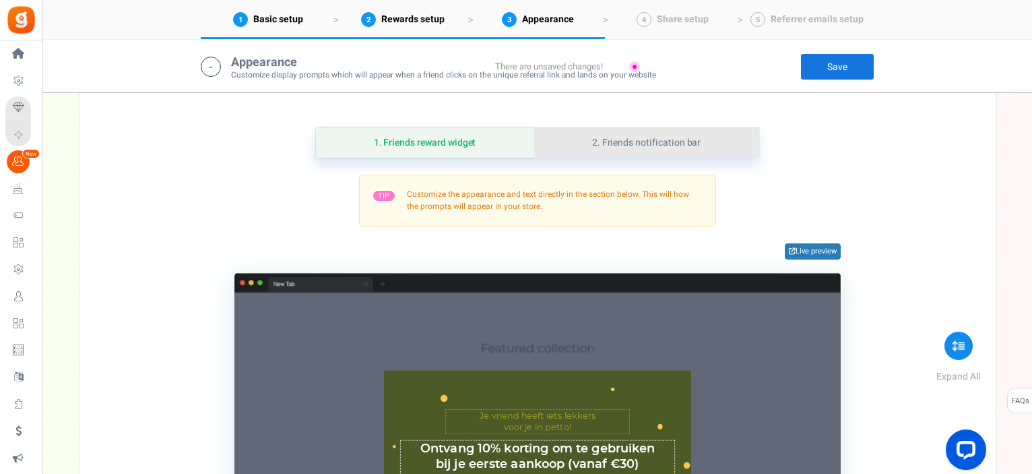
click at [677, 143] on link "2. Friends notification bar" at bounding box center [646, 142] width 225 height 30
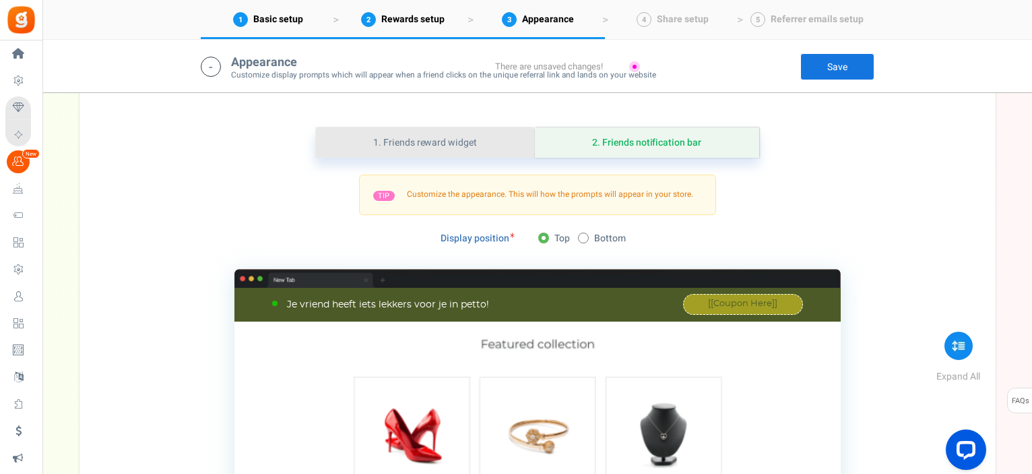
click at [469, 142] on link "1. Friends reward widget" at bounding box center [425, 142] width 219 height 30
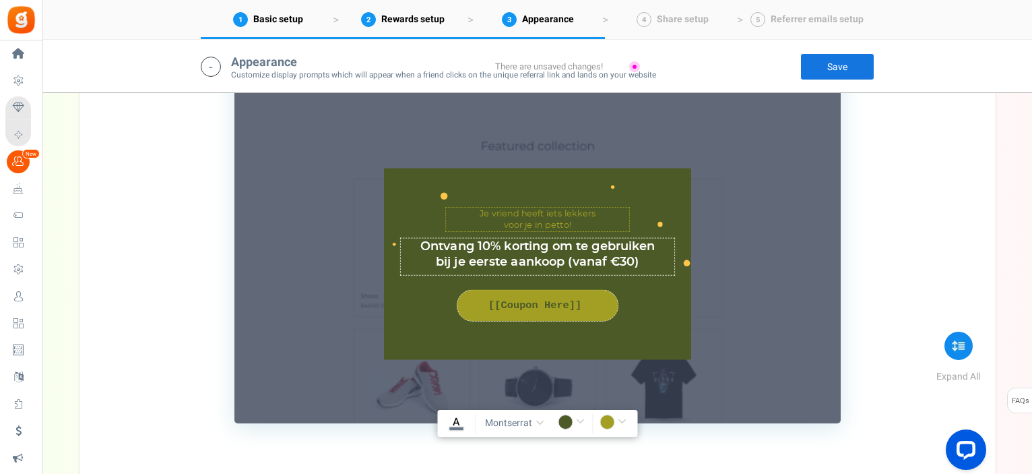
scroll to position [1149, 0]
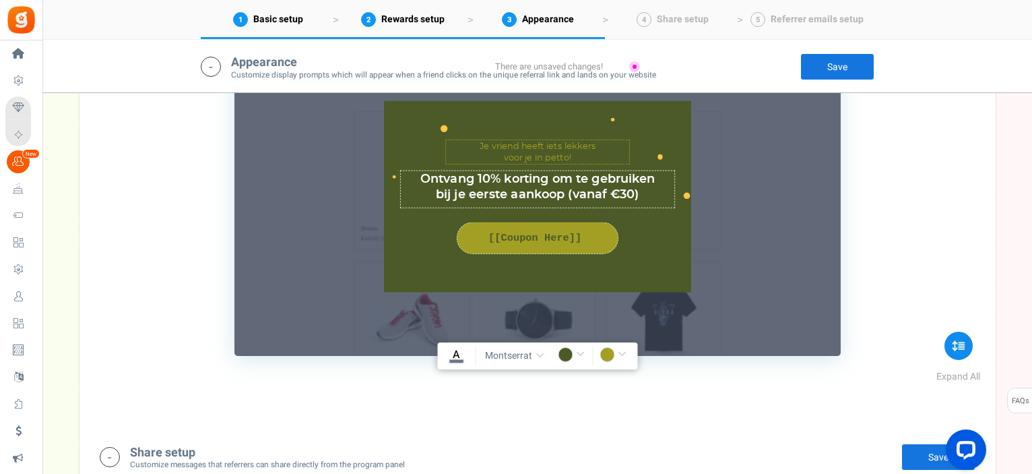
click at [578, 350] on input "rgba(76,90,39,1)" at bounding box center [573, 356] width 31 height 18
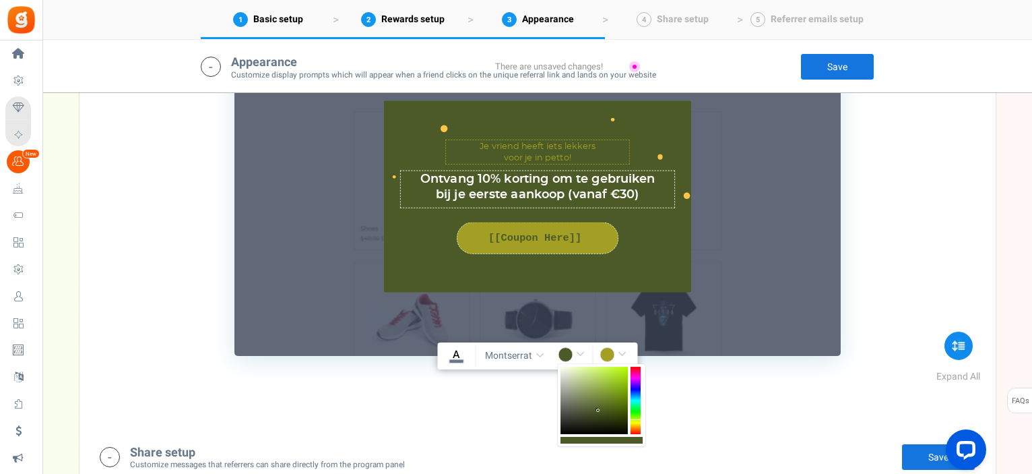
click at [622, 441] on div at bounding box center [601, 440] width 82 height 7
click at [625, 435] on div at bounding box center [602, 405] width 88 height 82
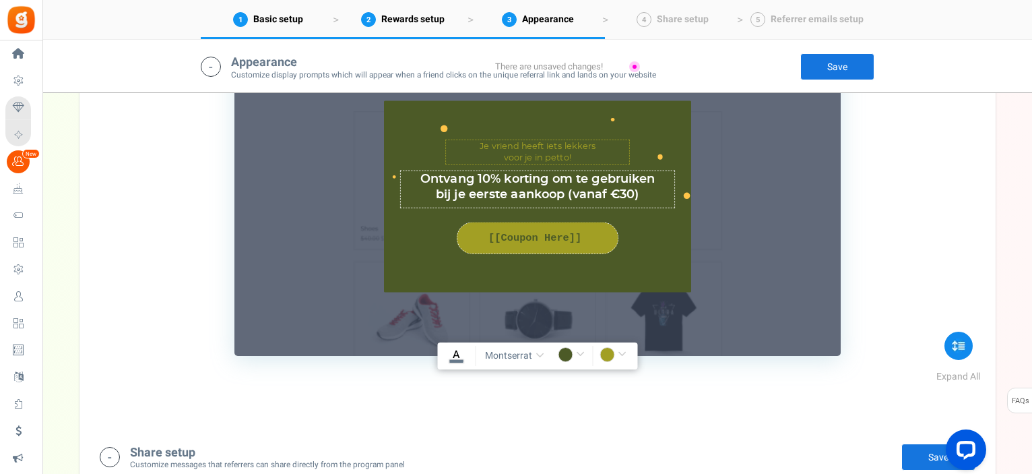
click at [760, 379] on div "1. Friends reward widget 2. Friends notification bar TIP Customize the appearan…" at bounding box center [538, 123] width 896 height 599
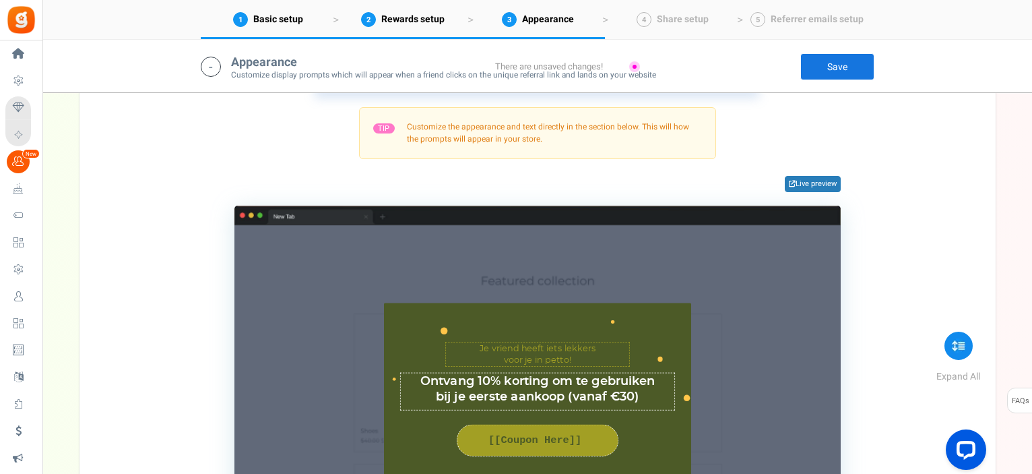
scroll to position [879, 0]
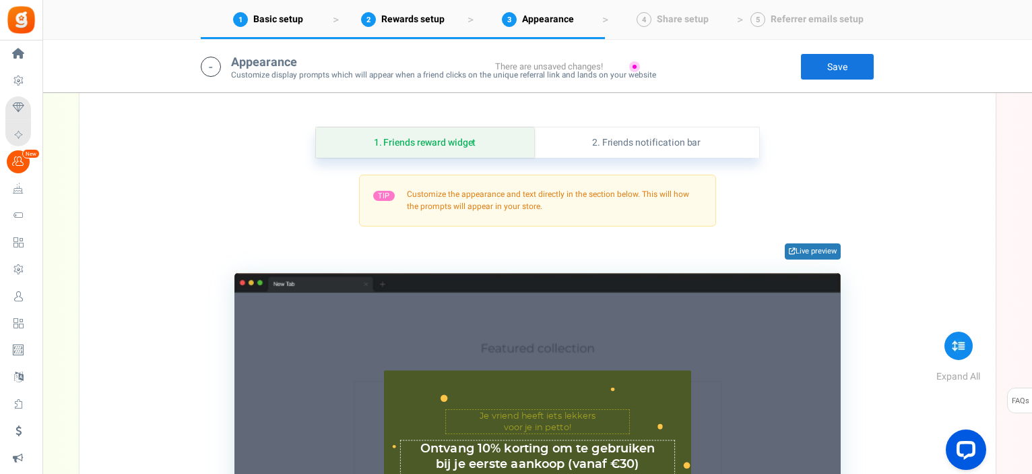
click at [623, 202] on div "TIP Customize the appearance and text directly in the section below. This will …" at bounding box center [537, 199] width 357 height 51
click at [813, 247] on link "Live preview" at bounding box center [813, 251] width 56 height 16
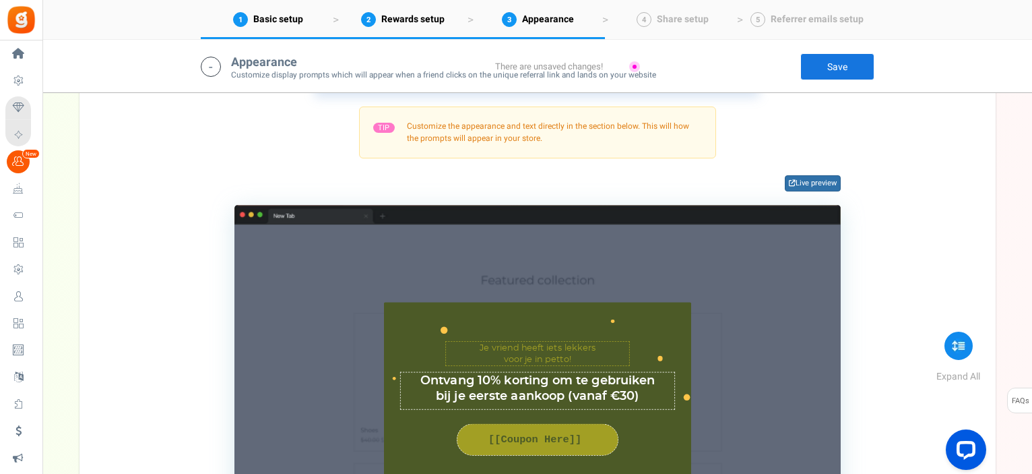
scroll to position [1082, 0]
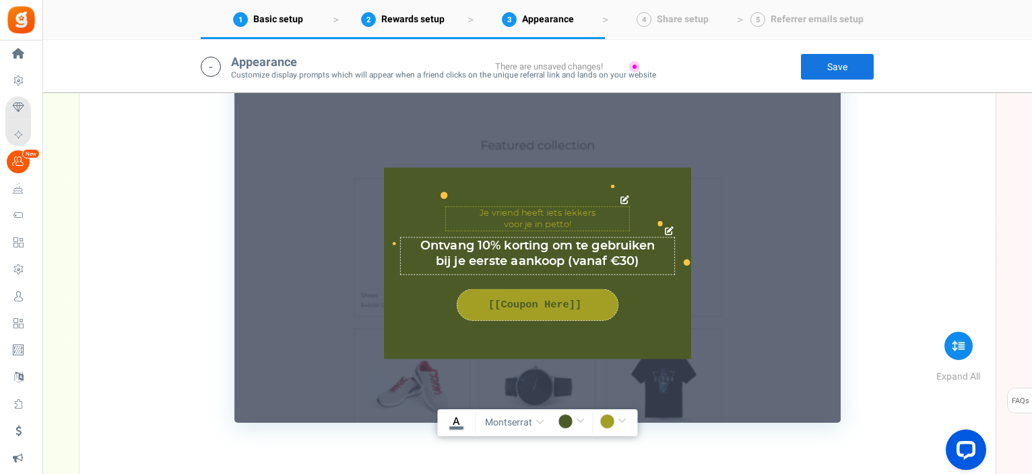
click at [624, 201] on icon at bounding box center [624, 199] width 9 height 9
click at [624, 197] on icon at bounding box center [624, 199] width 9 height 9
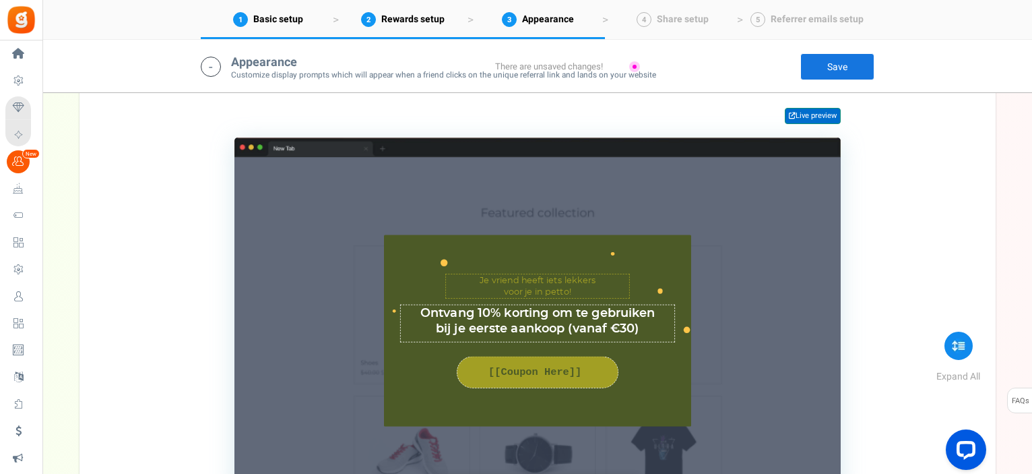
click at [812, 112] on link "Live preview" at bounding box center [813, 116] width 56 height 16
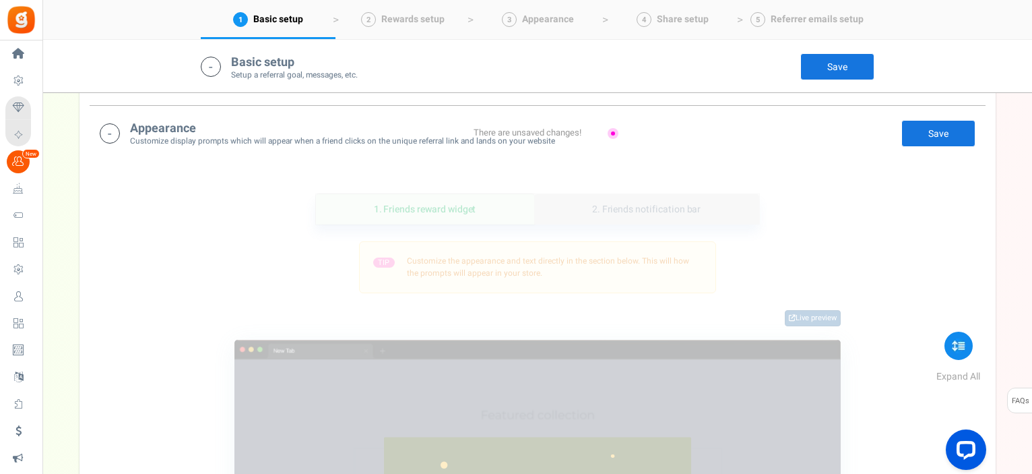
scroll to position [678, 0]
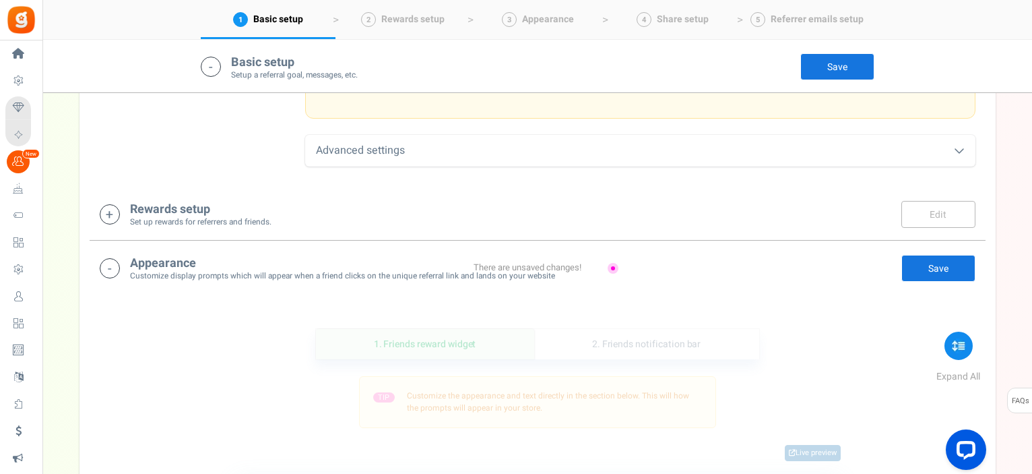
click at [943, 267] on link "Save" at bounding box center [938, 268] width 74 height 27
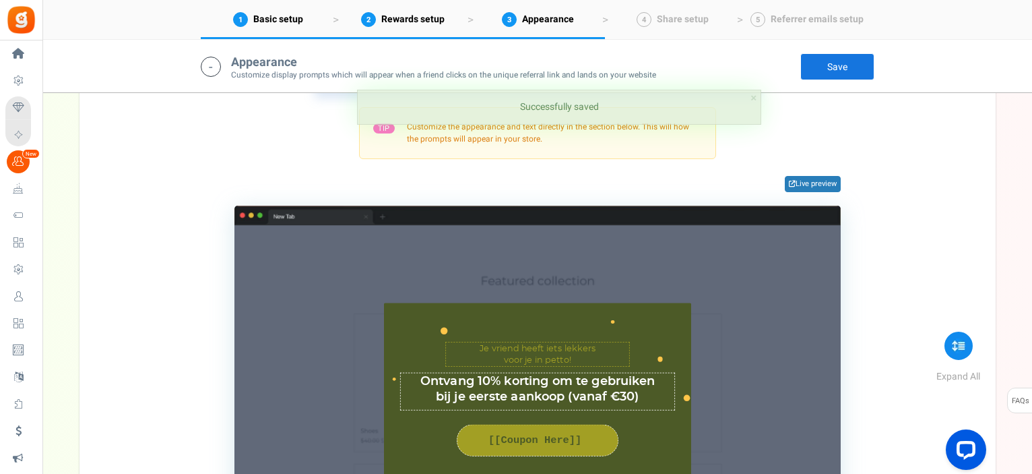
scroll to position [879, 0]
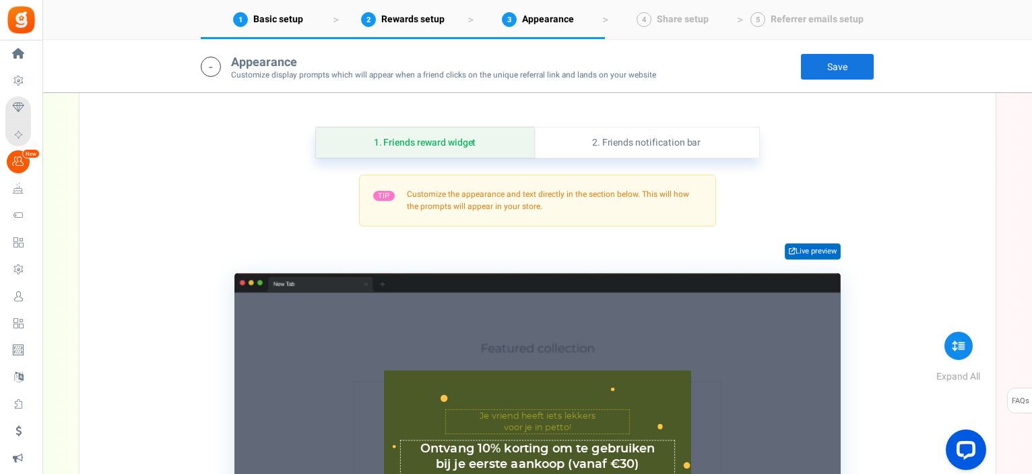
click at [803, 245] on link "Live preview" at bounding box center [813, 251] width 56 height 16
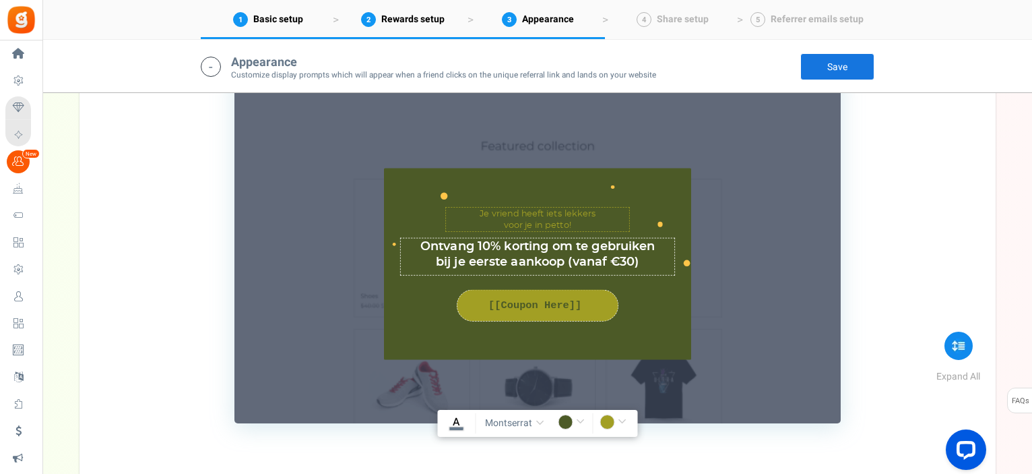
click at [581, 422] on input "rgba(76,90,39,1)" at bounding box center [573, 423] width 31 height 18
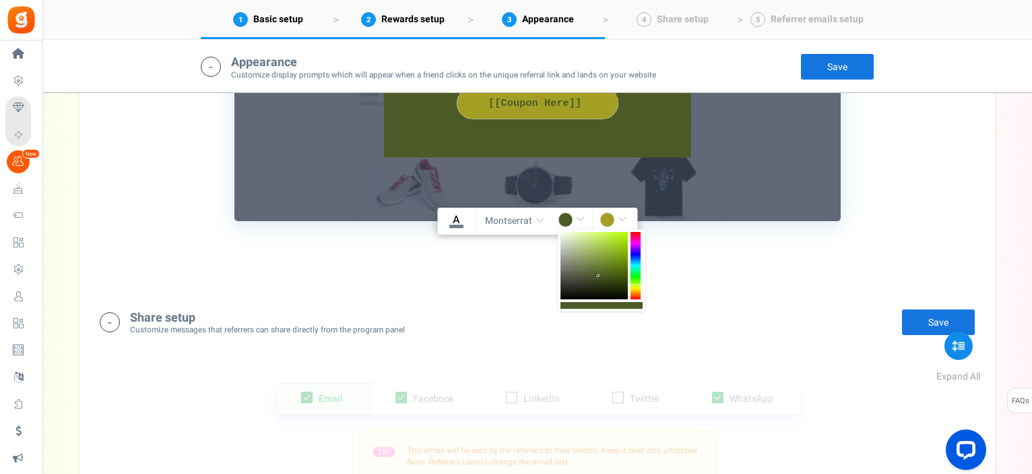
click at [601, 303] on div at bounding box center [601, 305] width 82 height 7
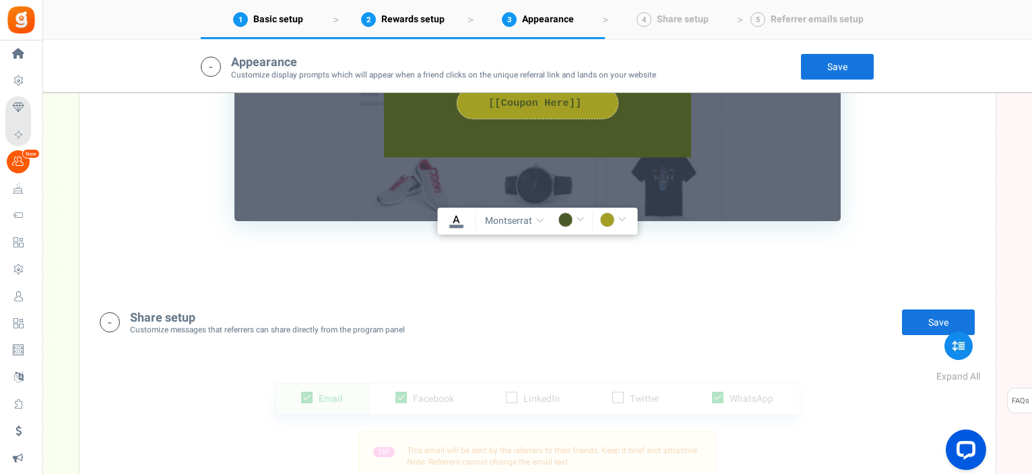
click at [570, 217] on input "rgba(76,90,39,1)" at bounding box center [573, 221] width 31 height 18
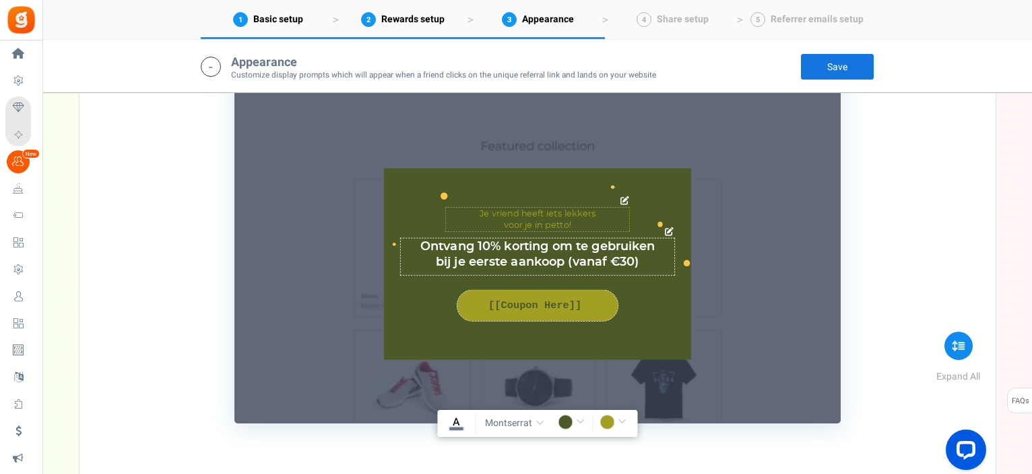
scroll to position [1149, 0]
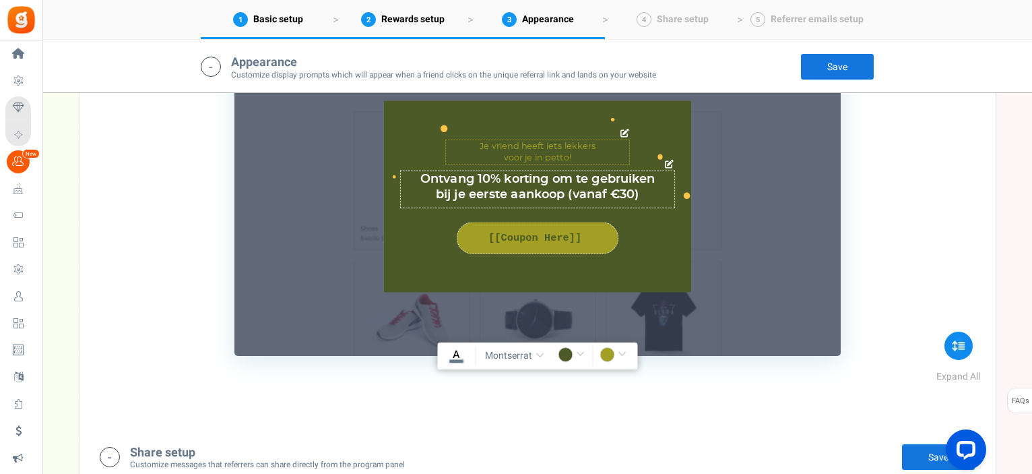
click at [668, 162] on icon at bounding box center [668, 163] width 9 height 9
click at [648, 180] on textarea "Ontvang een aanbieding om te gebruiken bij je eerste aankoop" at bounding box center [537, 189] width 275 height 38
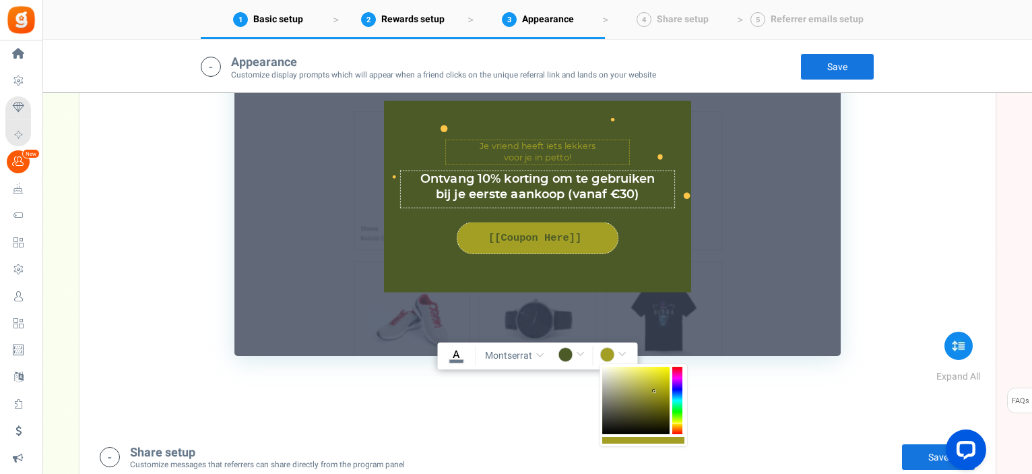
click at [602, 354] on input "rgba(162,159,36,1)" at bounding box center [615, 356] width 31 height 18
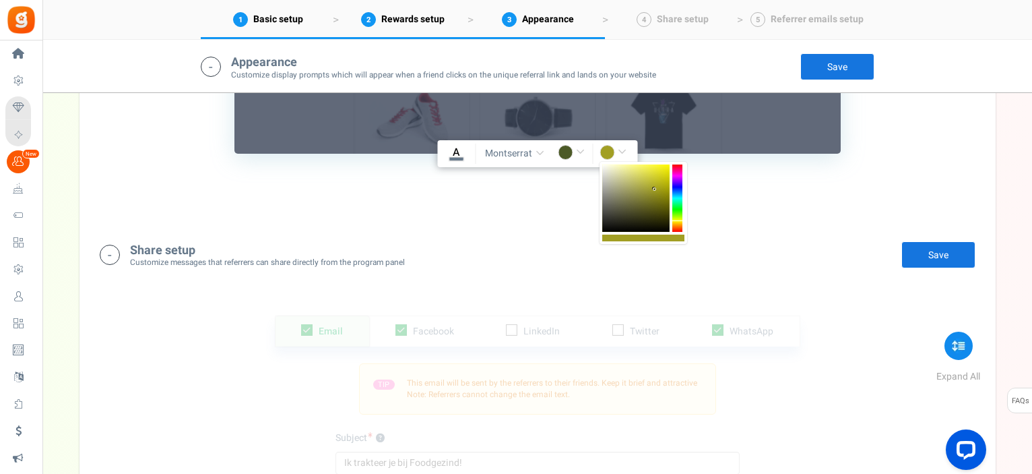
scroll to position [1418, 0]
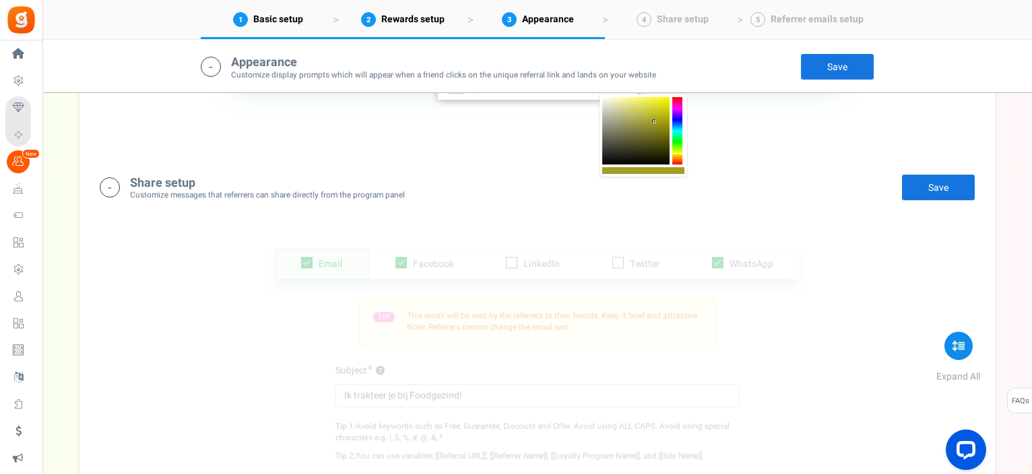
click at [660, 169] on div at bounding box center [643, 170] width 82 height 7
drag, startPoint x: 660, startPoint y: 169, endPoint x: 744, endPoint y: 103, distance: 106.5
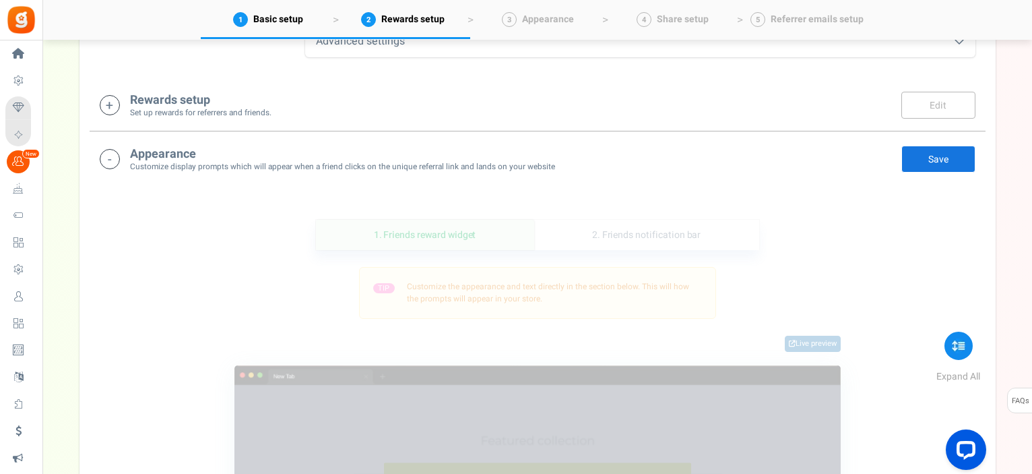
scroll to position [719, 0]
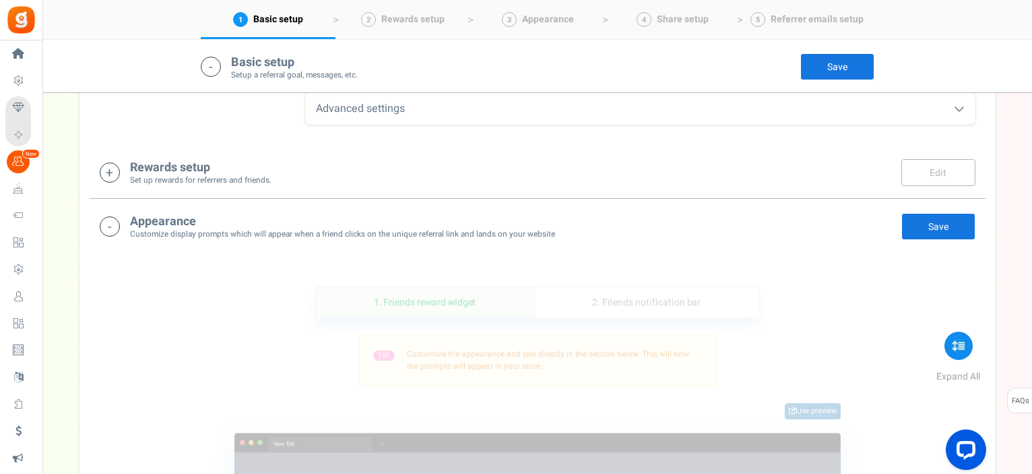
drag, startPoint x: 571, startPoint y: 233, endPoint x: 263, endPoint y: 217, distance: 309.0
click at [325, 217] on div "Appearance Customize display prompts which will appear when a friend clicks on …" at bounding box center [538, 226] width 876 height 28
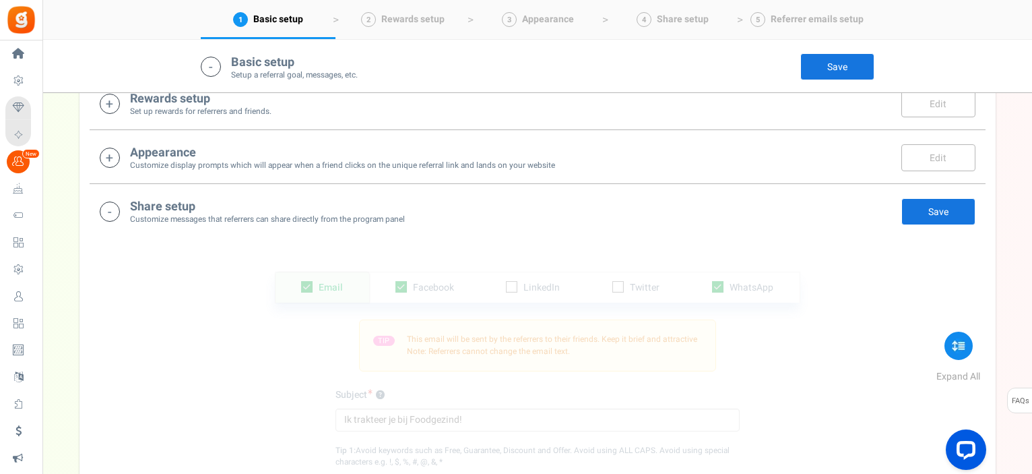
scroll to position [721, 0]
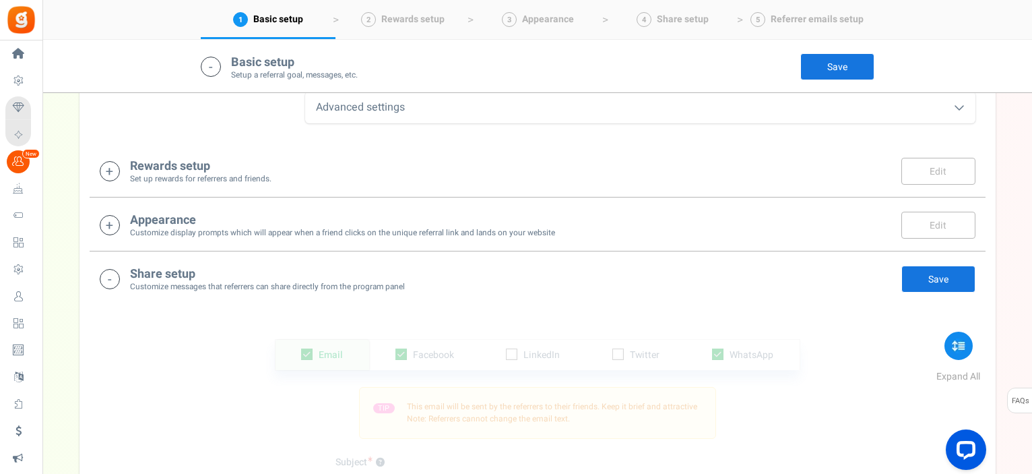
click at [181, 219] on h4 "Appearance" at bounding box center [342, 220] width 425 height 13
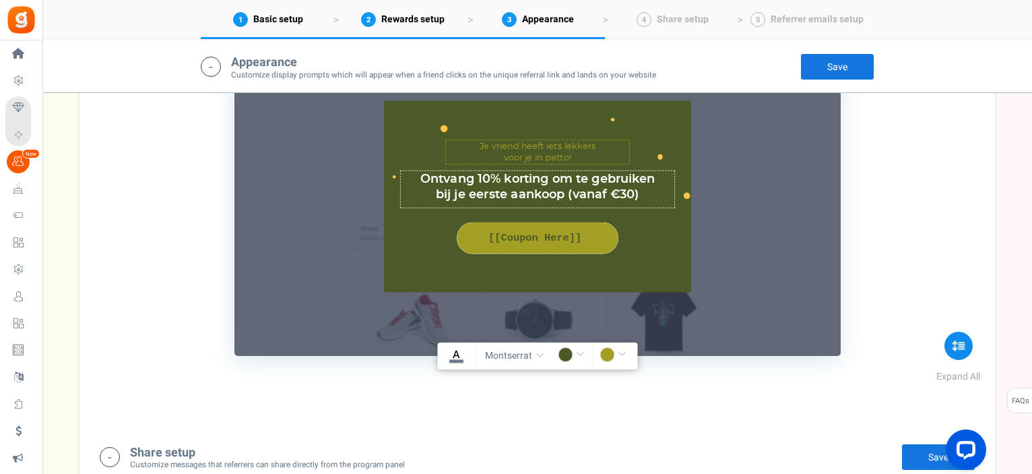
scroll to position [1216, 0]
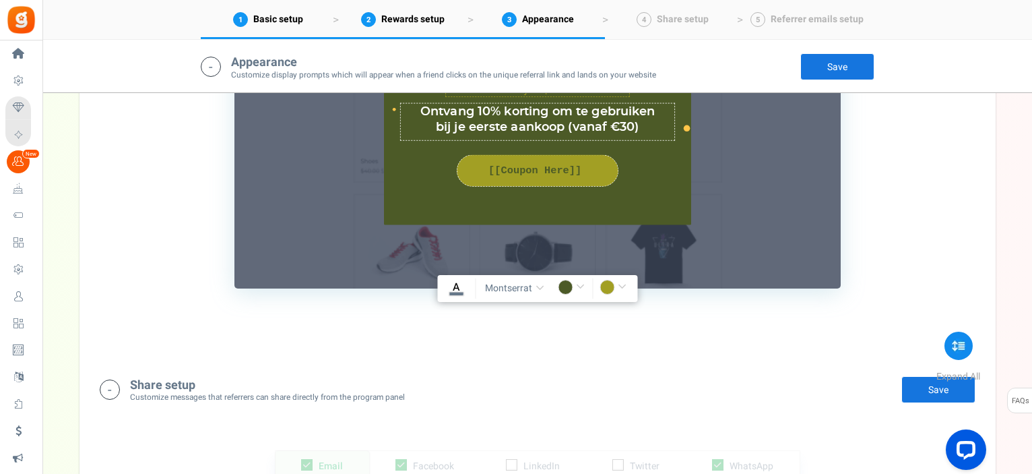
click at [489, 287] on span "montserrat" at bounding box center [508, 288] width 47 height 13
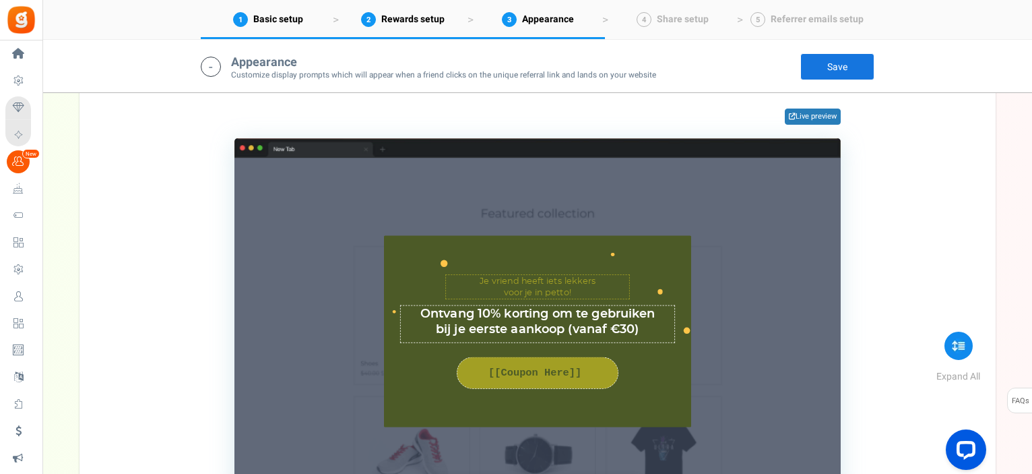
scroll to position [1081, 0]
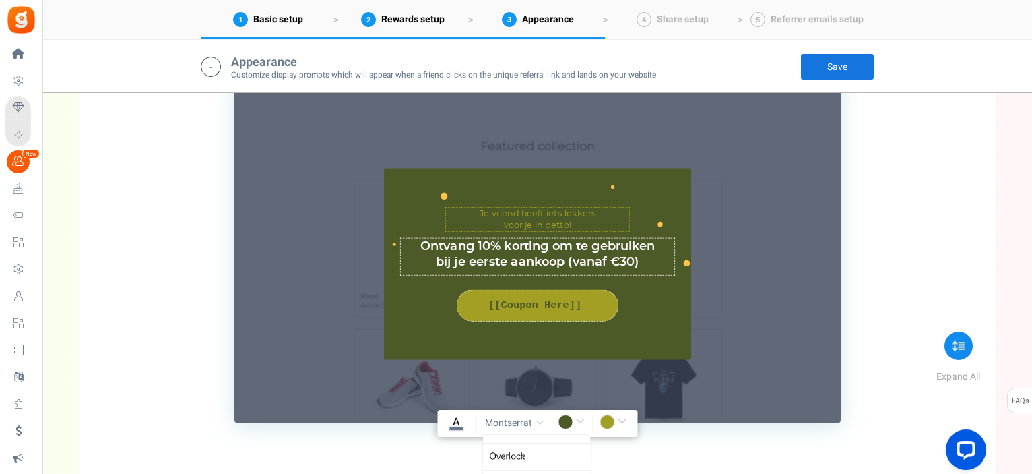
click at [702, 437] on div "1. Friends reward widget 2. Friends notification bar TIP Customize the appearan…" at bounding box center [538, 190] width 896 height 599
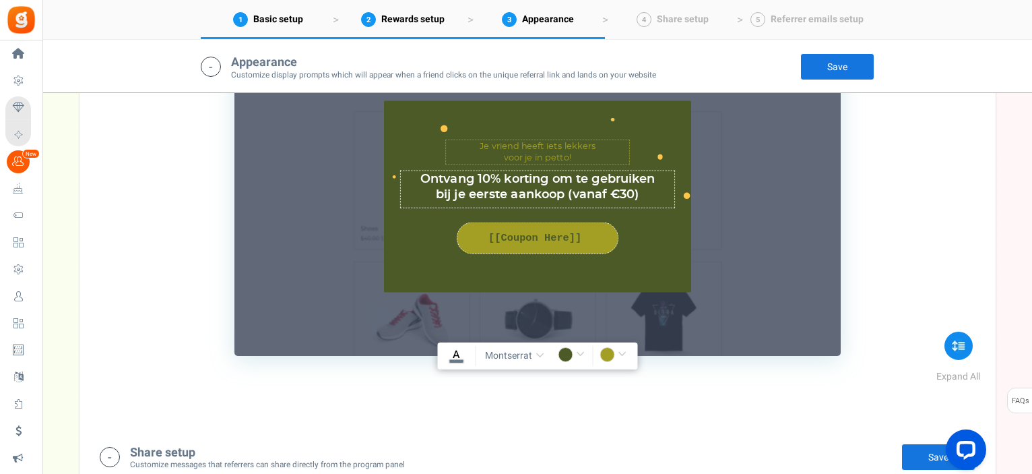
click at [578, 352] on input "rgba(76,90,39,1)" at bounding box center [573, 356] width 31 height 18
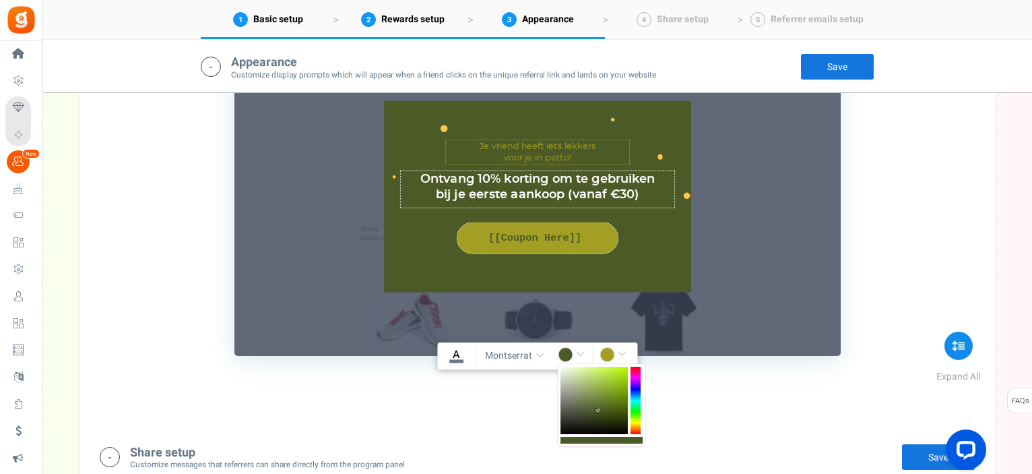
click at [594, 404] on div at bounding box center [593, 399] width 67 height 67
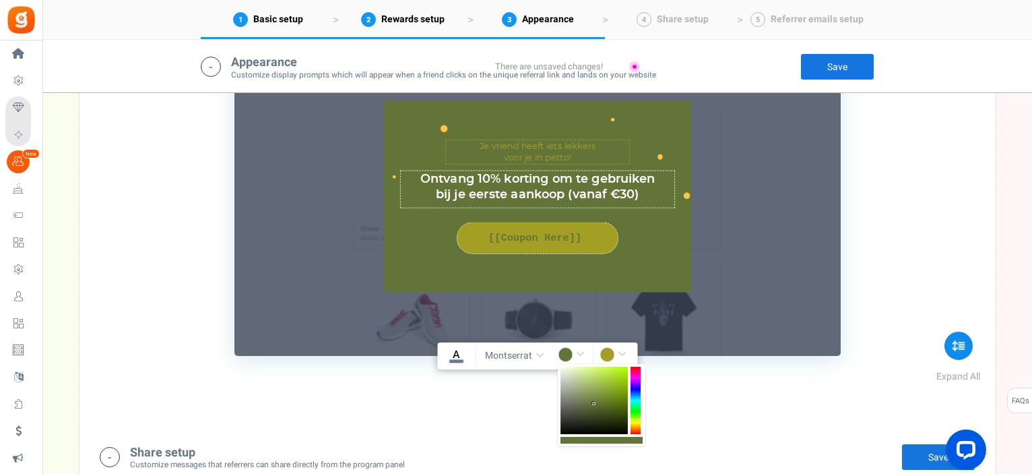
click at [588, 389] on div at bounding box center [593, 399] width 67 height 67
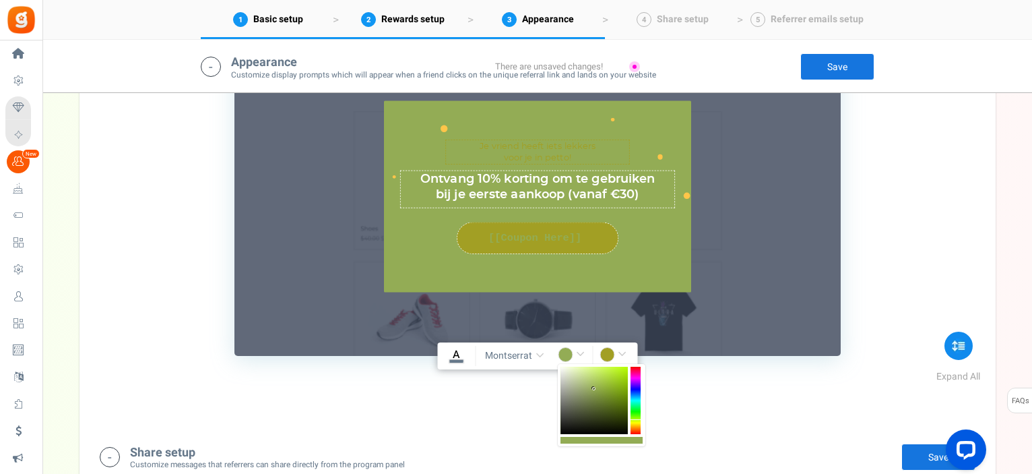
click at [594, 388] on div at bounding box center [593, 399] width 67 height 67
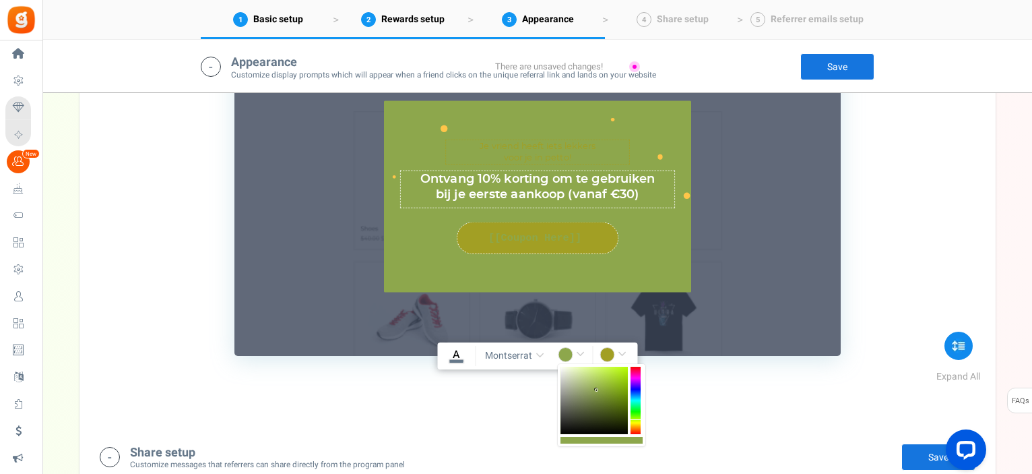
click at [597, 390] on div at bounding box center [593, 399] width 67 height 67
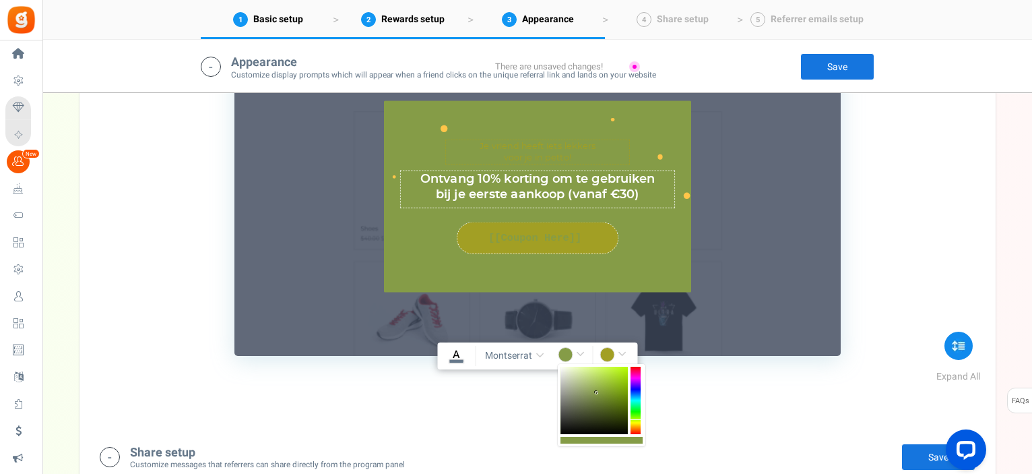
click at [597, 393] on div at bounding box center [593, 399] width 67 height 67
click at [597, 396] on div at bounding box center [593, 399] width 67 height 67
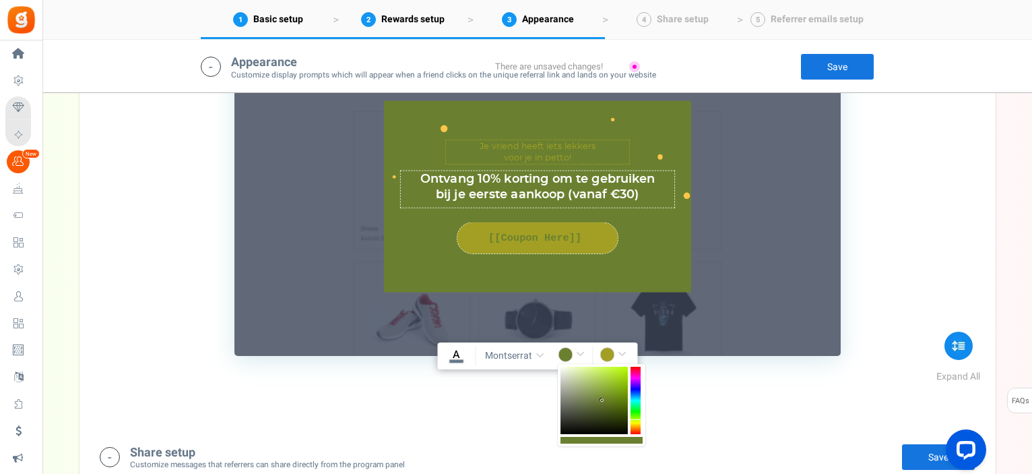
click at [602, 400] on div at bounding box center [593, 399] width 67 height 67
click at [612, 410] on div at bounding box center [593, 399] width 67 height 67
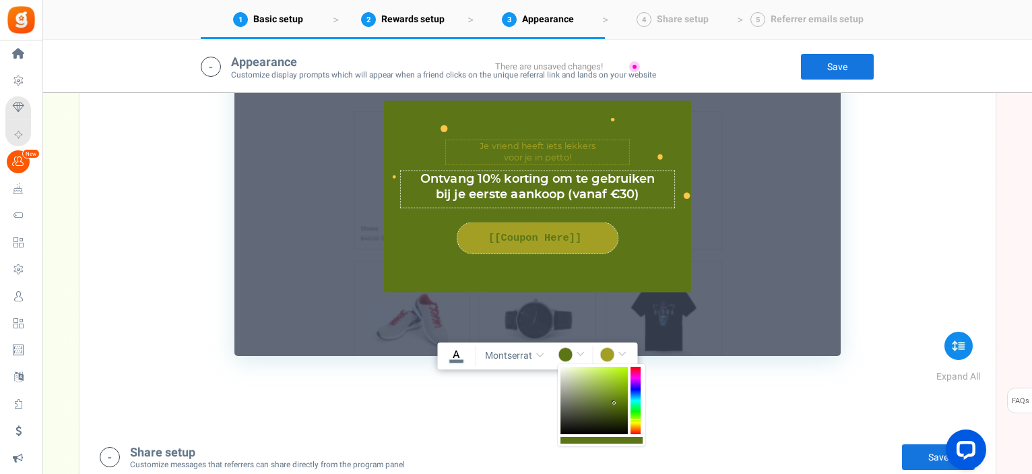
click at [614, 402] on div at bounding box center [593, 399] width 67 height 67
click at [597, 405] on div at bounding box center [593, 399] width 67 height 67
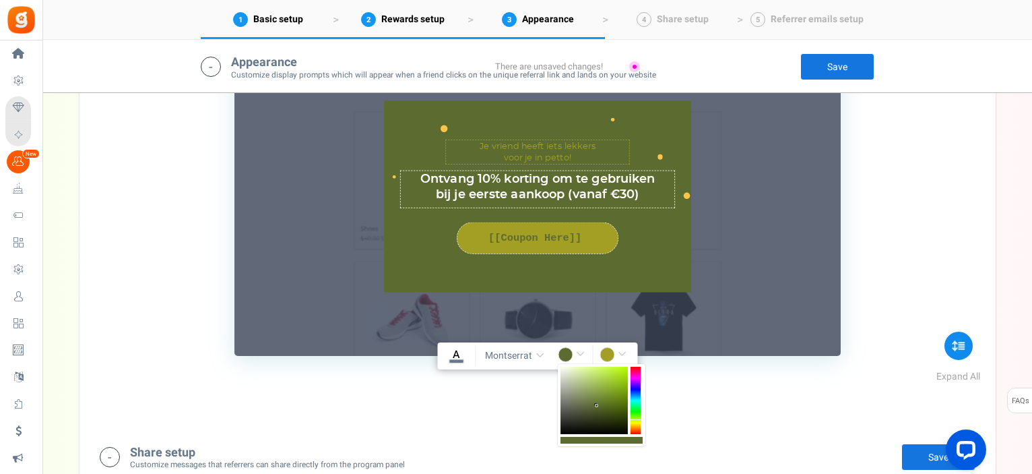
click at [589, 399] on div at bounding box center [593, 399] width 67 height 67
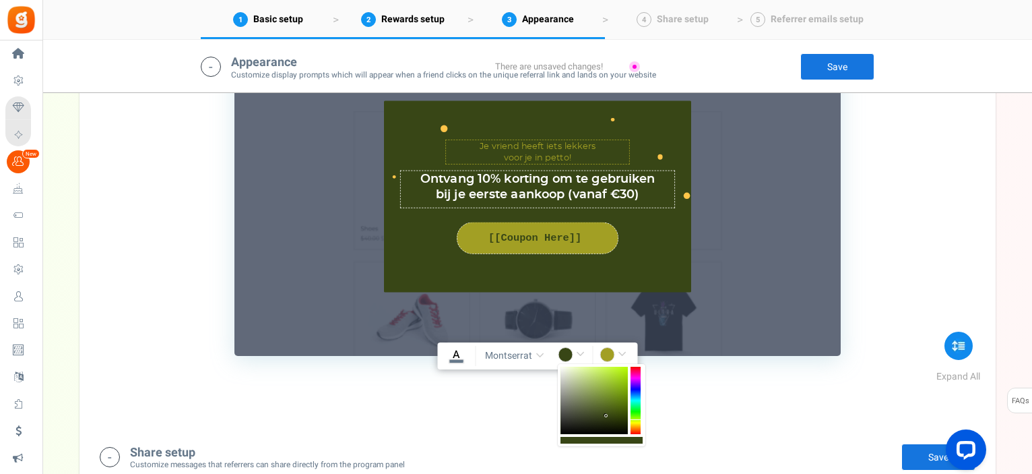
click at [606, 415] on div at bounding box center [593, 399] width 67 height 67
click at [600, 412] on div at bounding box center [593, 399] width 67 height 67
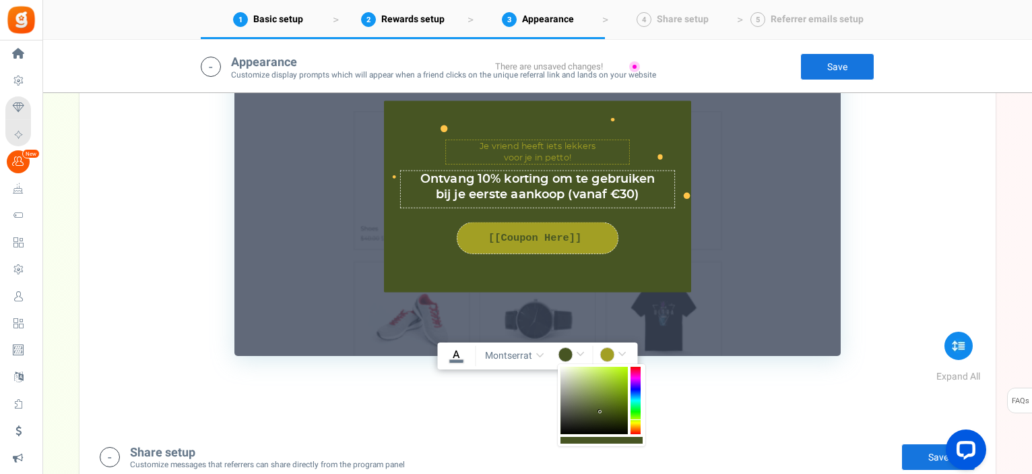
click at [598, 439] on div at bounding box center [601, 440] width 82 height 7
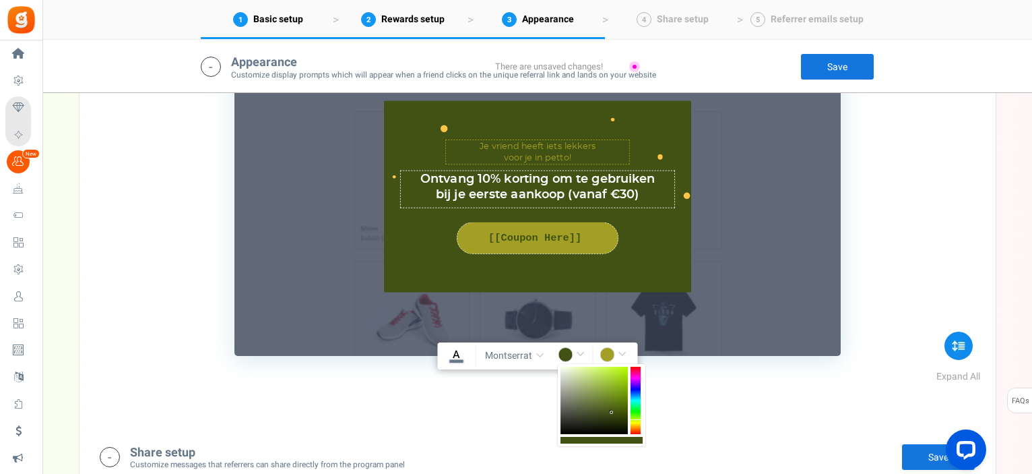
click at [612, 412] on div at bounding box center [593, 399] width 67 height 67
click at [610, 416] on div at bounding box center [593, 399] width 67 height 67
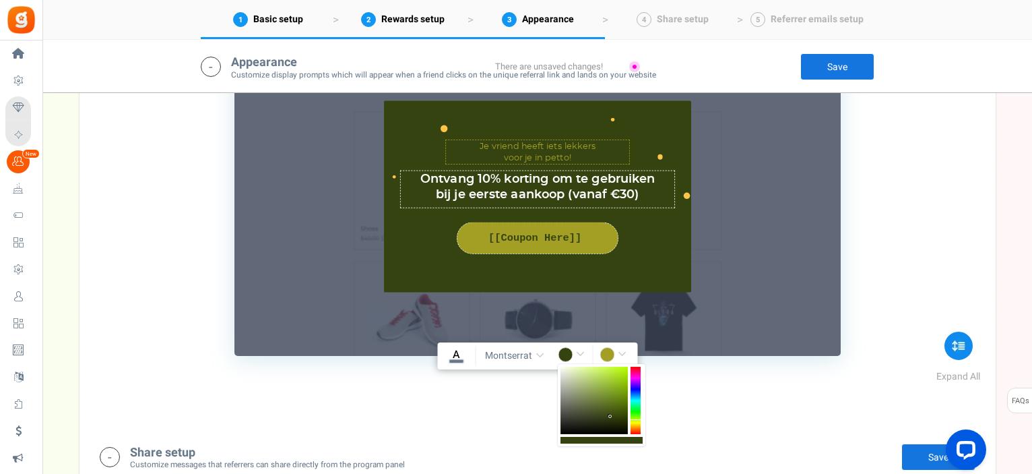
click at [593, 407] on div at bounding box center [593, 399] width 67 height 67
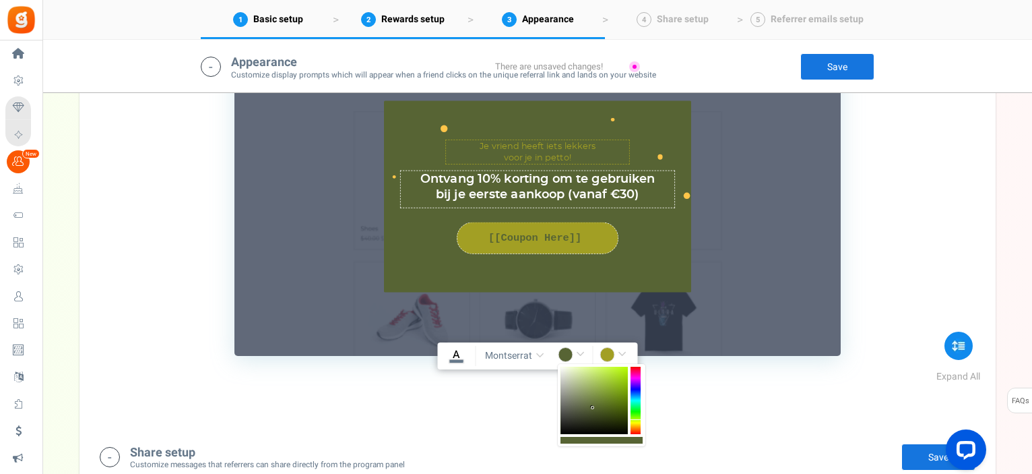
type input "rgba(87,100,52,1)"
click at [618, 350] on input "rgba(162,159,36,1)" at bounding box center [615, 356] width 31 height 18
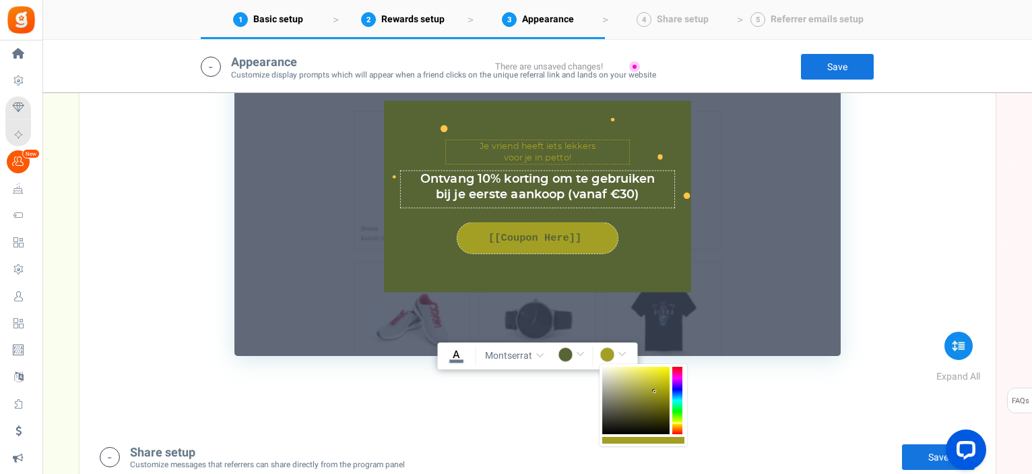
click at [641, 393] on div at bounding box center [635, 399] width 67 height 67
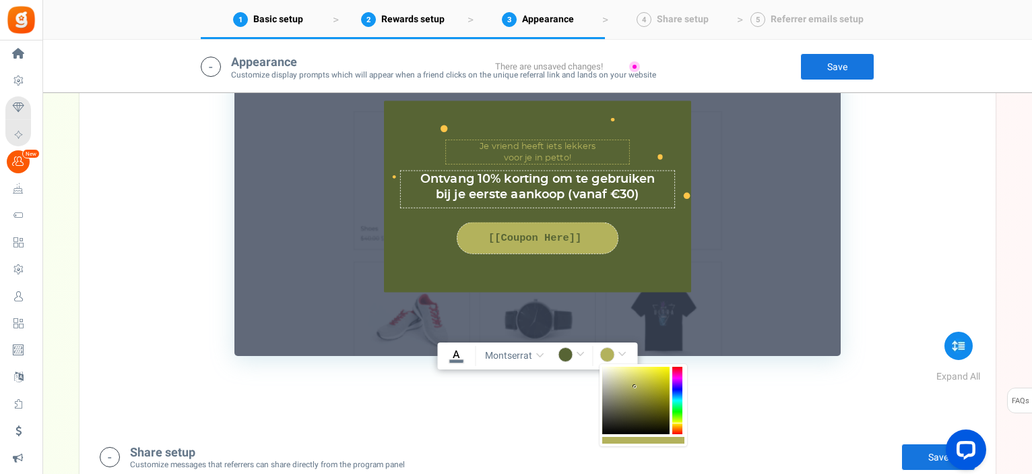
click at [635, 387] on div at bounding box center [635, 399] width 67 height 67
click at [647, 391] on div at bounding box center [635, 399] width 67 height 67
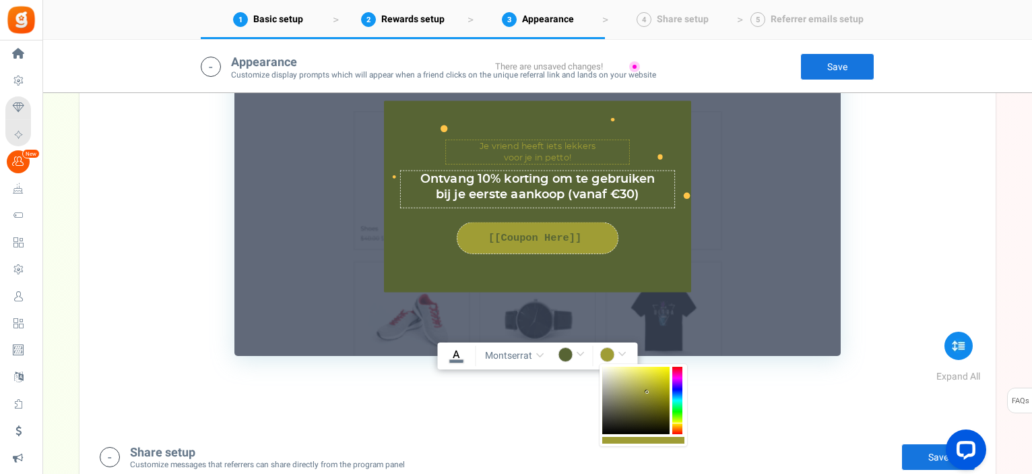
click at [643, 383] on div at bounding box center [635, 399] width 67 height 67
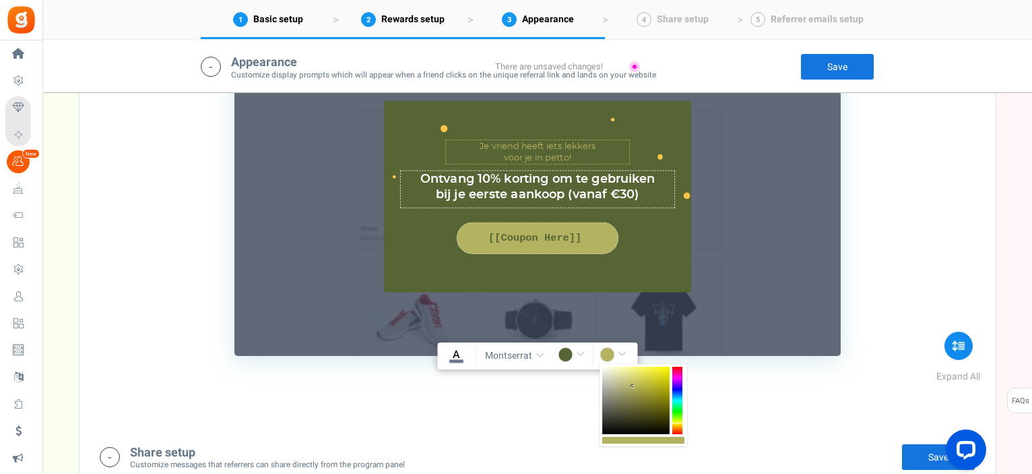
click at [633, 387] on div at bounding box center [635, 399] width 67 height 67
click at [630, 393] on div at bounding box center [635, 399] width 67 height 67
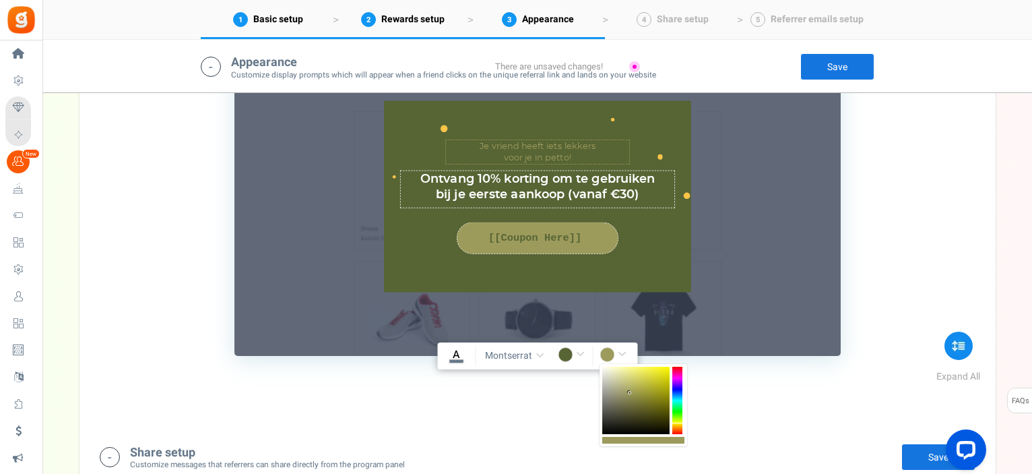
type input "rgba(156,155,92,1)"
click at [935, 229] on div "TIP Customize the appearance and text directly in the section below. This will …" at bounding box center [538, 130] width 876 height 450
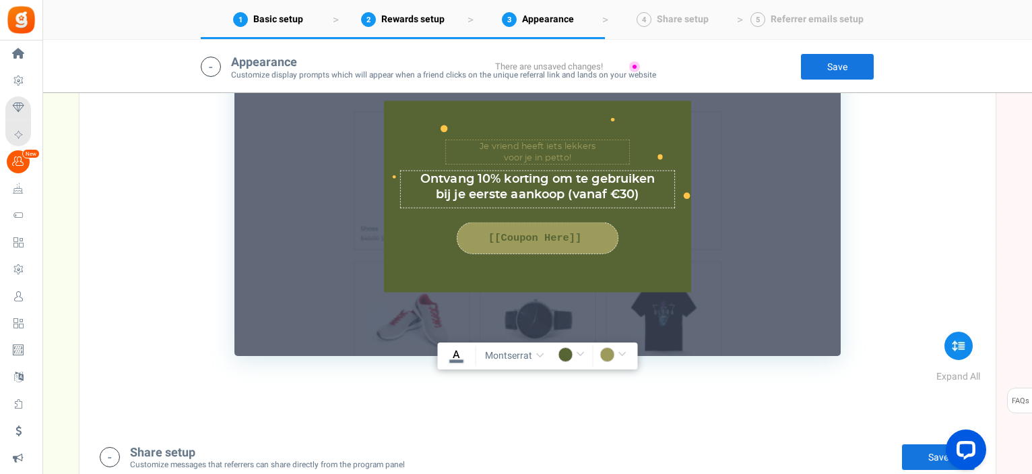
click at [851, 69] on link "Save" at bounding box center [837, 66] width 74 height 27
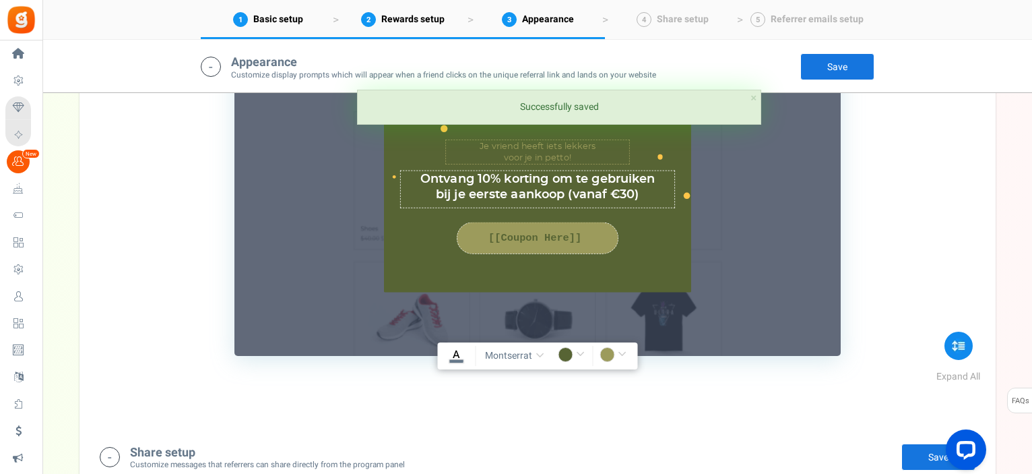
scroll to position [879, 0]
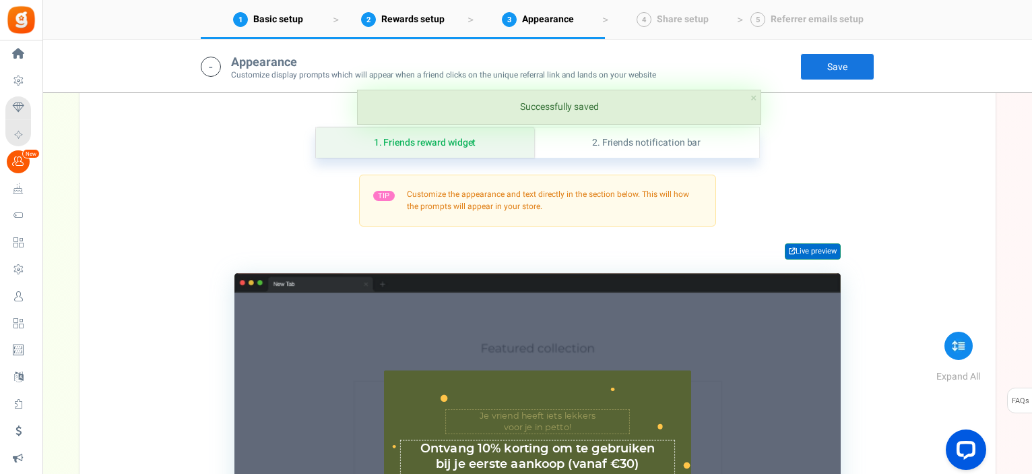
click at [811, 249] on link "Live preview" at bounding box center [813, 251] width 56 height 16
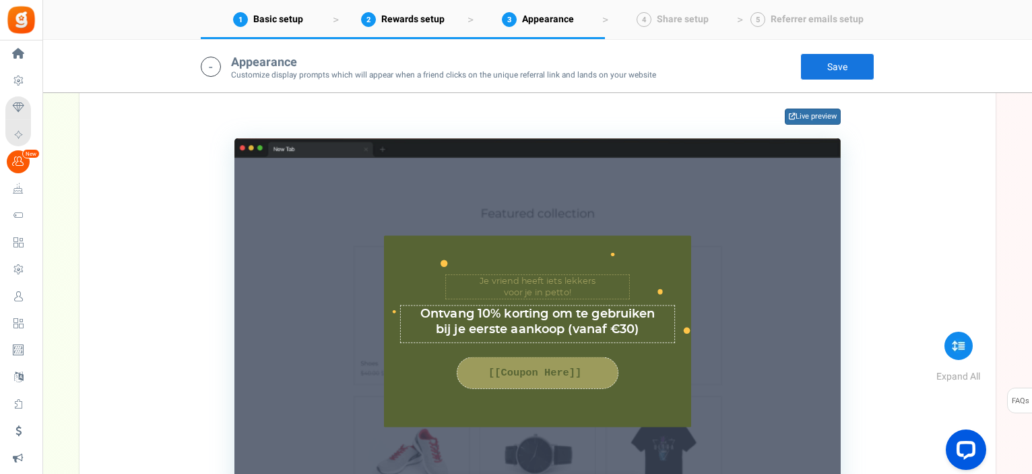
scroll to position [1081, 0]
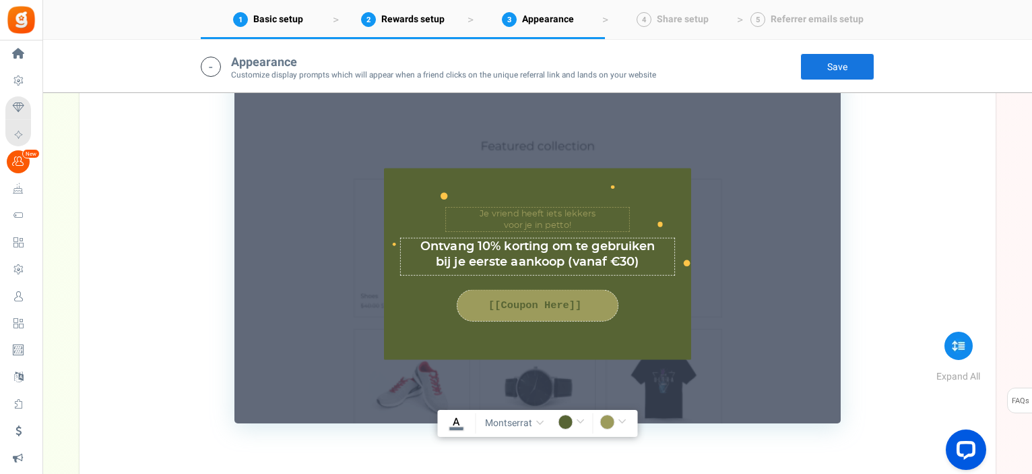
click at [579, 418] on input "rgba(87,100,52,1)" at bounding box center [573, 423] width 31 height 18
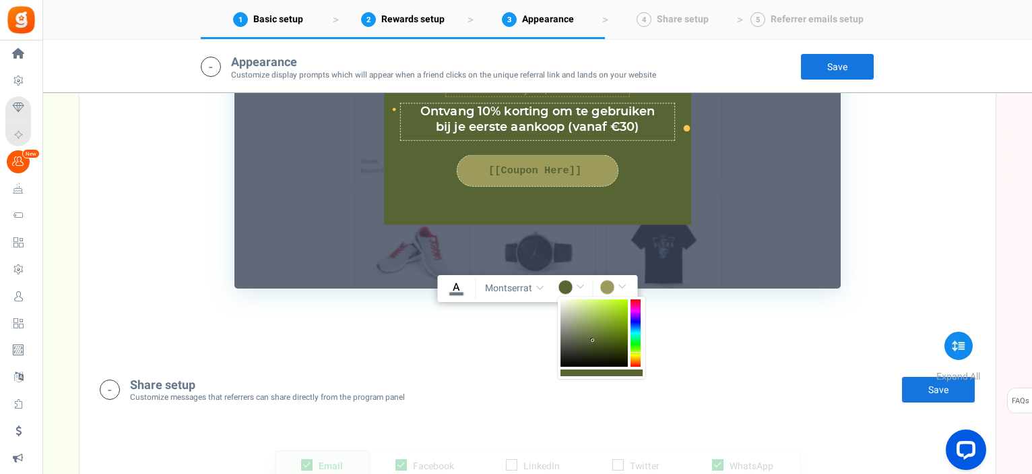
click at [616, 342] on div at bounding box center [593, 332] width 67 height 67
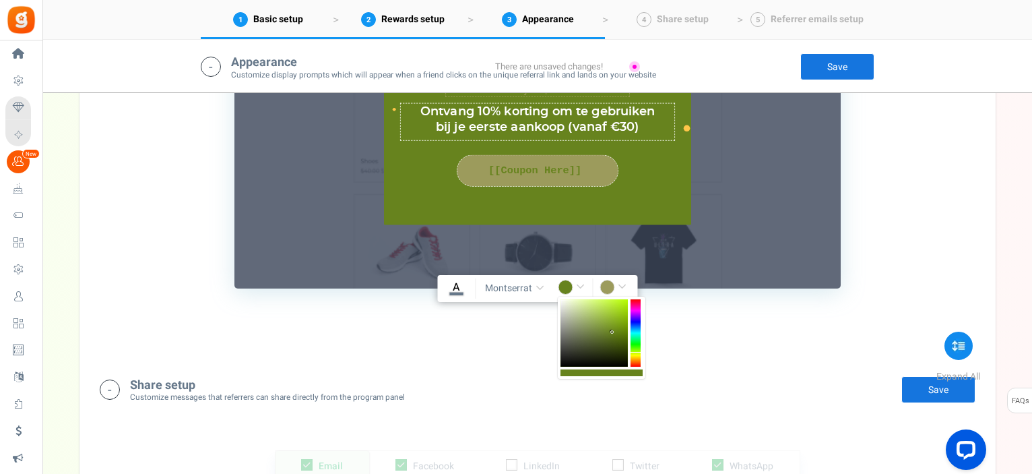
click at [612, 332] on div at bounding box center [593, 332] width 67 height 67
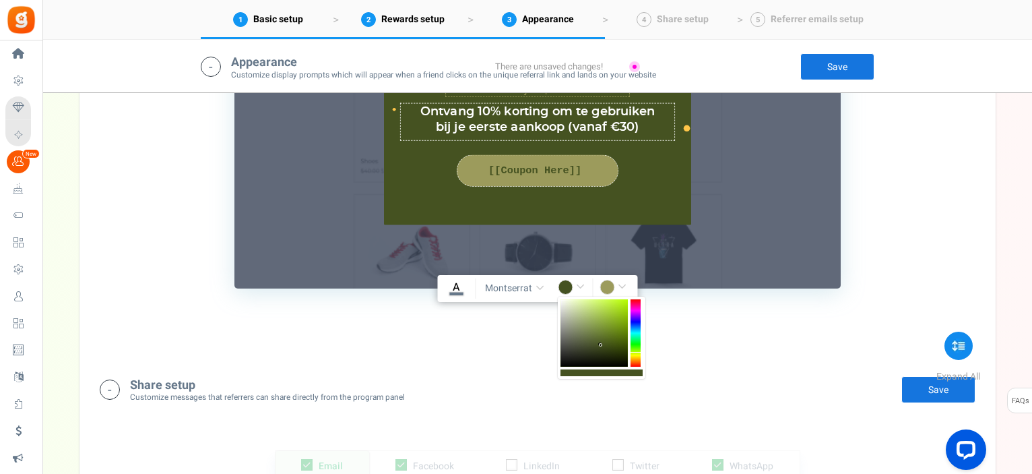
click at [601, 344] on div at bounding box center [593, 332] width 67 height 67
click at [635, 355] on div at bounding box center [636, 332] width 10 height 67
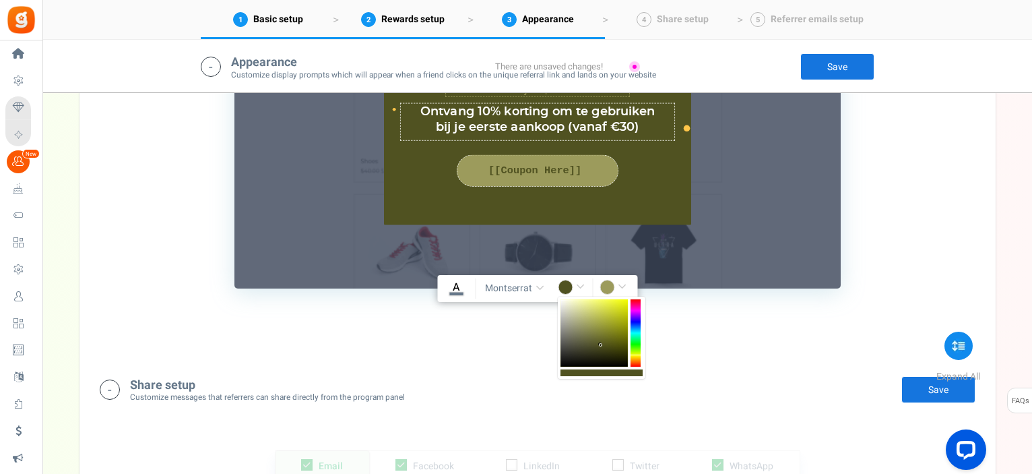
click at [614, 342] on div at bounding box center [593, 332] width 67 height 67
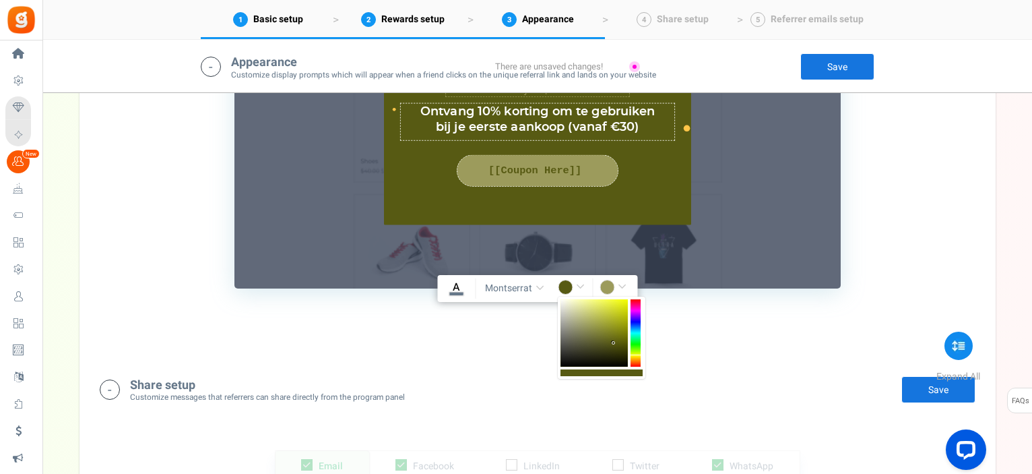
type input "rgba(87,90,19,1)"
click at [609, 288] on input "rgba(156,155,92,1)" at bounding box center [615, 289] width 31 height 18
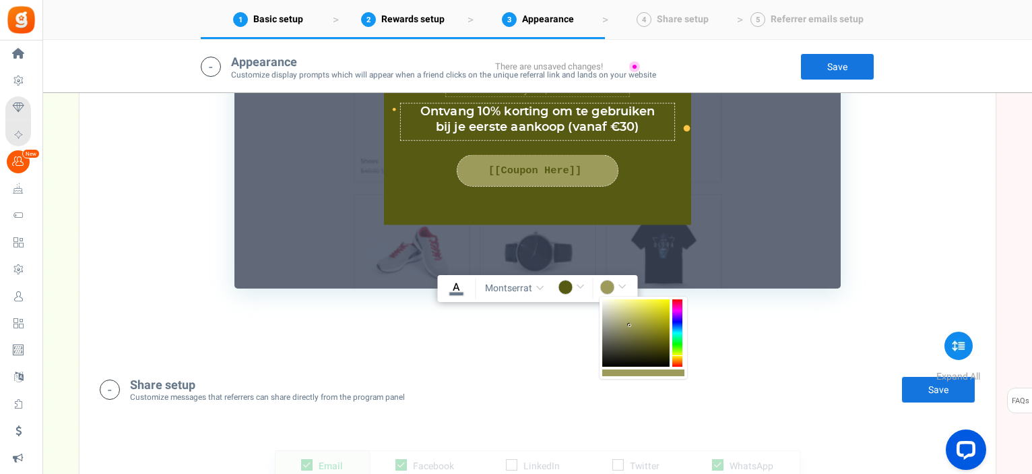
click at [640, 324] on div at bounding box center [635, 332] width 67 height 67
click at [633, 319] on div at bounding box center [635, 332] width 67 height 67
click at [626, 315] on div at bounding box center [635, 332] width 67 height 67
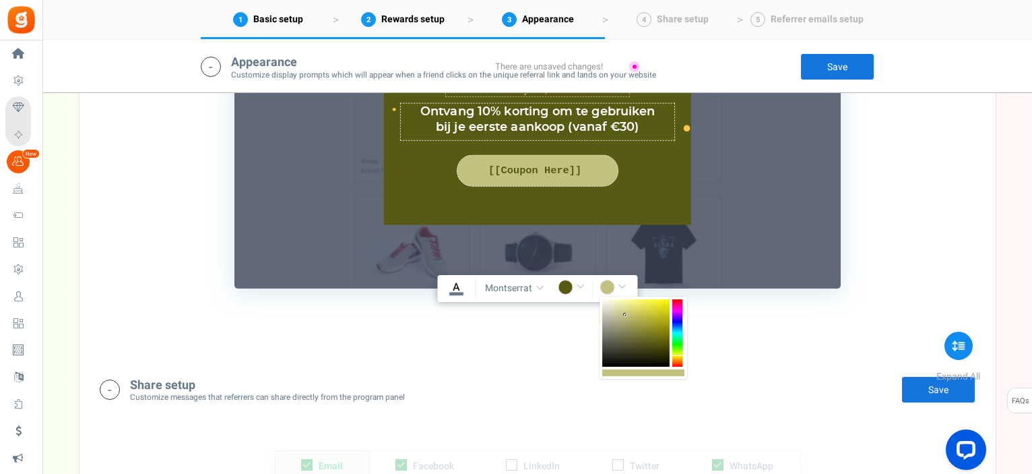
click at [629, 319] on div at bounding box center [635, 332] width 67 height 67
click at [633, 315] on div at bounding box center [635, 332] width 67 height 67
type input "rgba(197,195,107,1)"
click at [838, 58] on link "Save" at bounding box center [837, 66] width 74 height 27
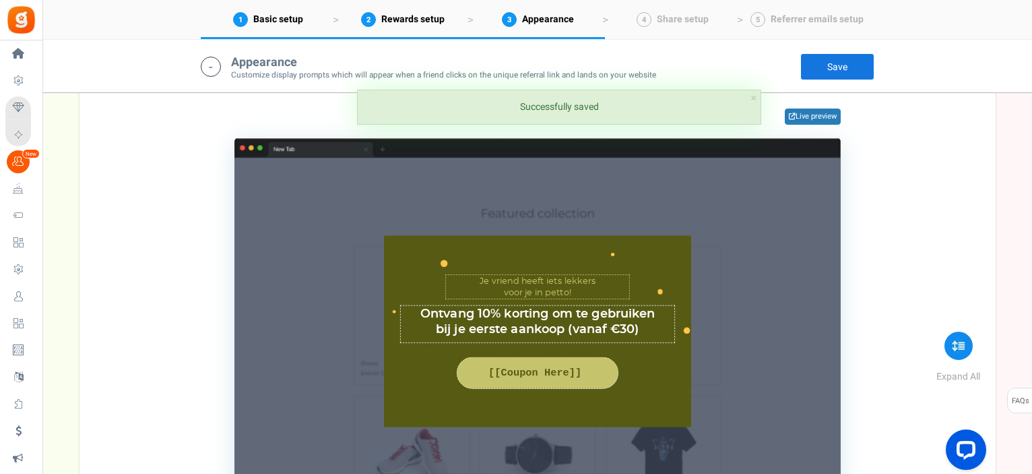
scroll to position [946, 0]
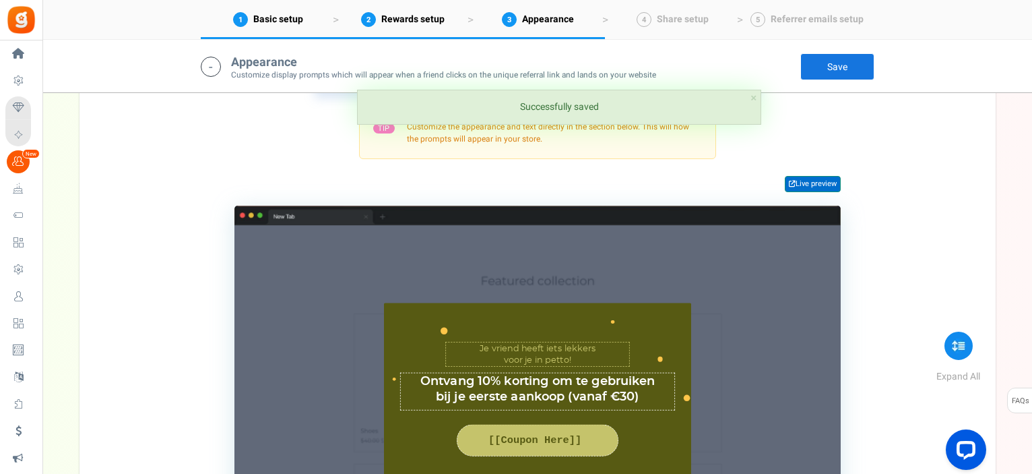
click at [807, 181] on link "Live preview" at bounding box center [813, 184] width 56 height 16
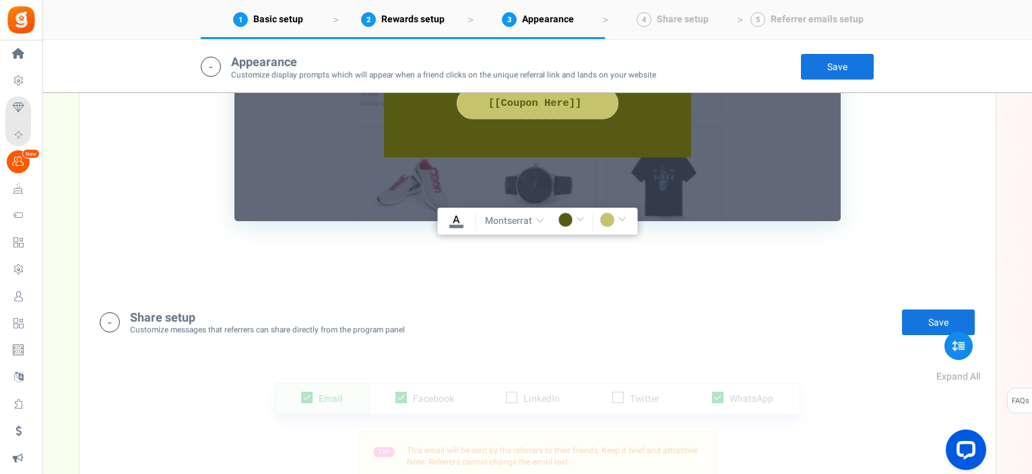
scroll to position [1216, 0]
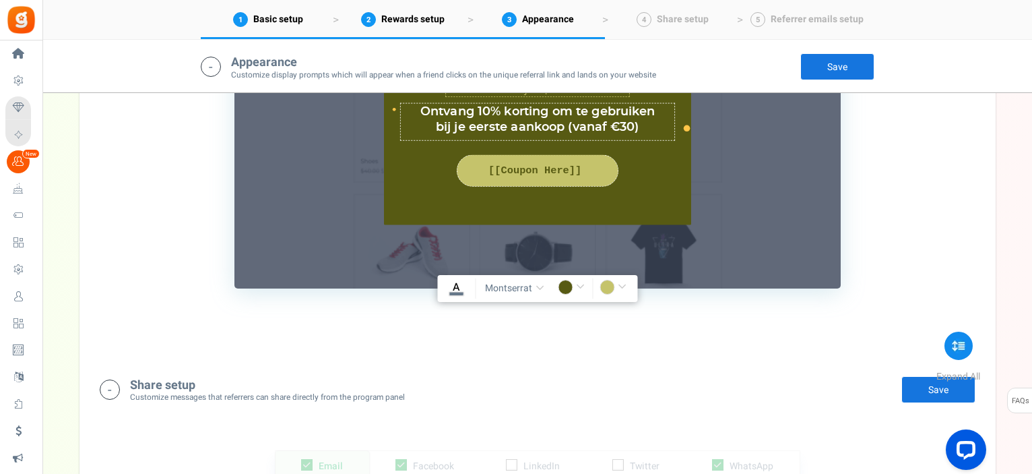
click at [456, 289] on u "A" at bounding box center [456, 287] width 7 height 16
click at [456, 289] on input "rgba(0,0,0,1)" at bounding box center [456, 289] width 31 height 18
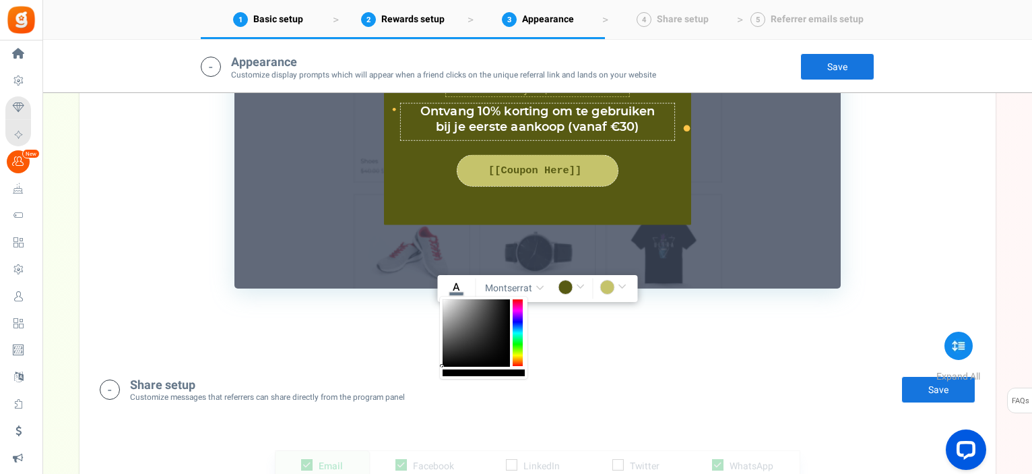
scroll to position [0, 22]
click at [494, 360] on div at bounding box center [476, 332] width 67 height 67
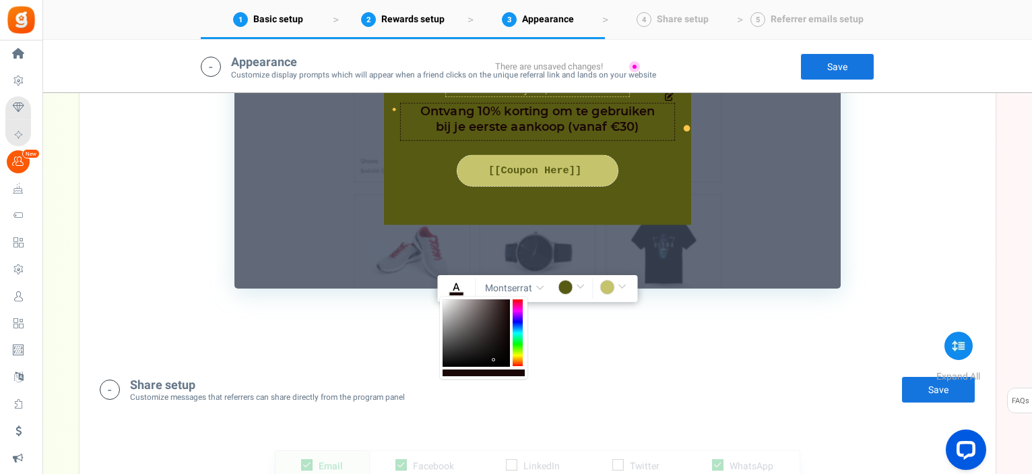
scroll to position [1081, 0]
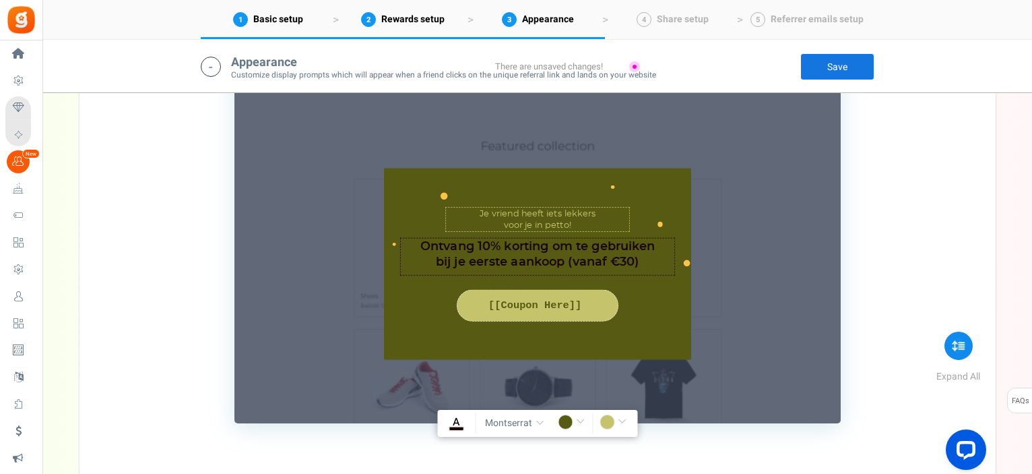
click at [891, 181] on div "TIP Customize the appearance and text directly in the section below. This will …" at bounding box center [538, 197] width 876 height 450
click at [571, 218] on textarea "Hier is een verrassingsgeschenk van je vriend" at bounding box center [537, 219] width 185 height 24
drag, startPoint x: 573, startPoint y: 222, endPoint x: 478, endPoint y: 211, distance: 95.6
click at [478, 211] on textarea "Hier is een verrassingsgeschenk van je vriend" at bounding box center [537, 219] width 185 height 24
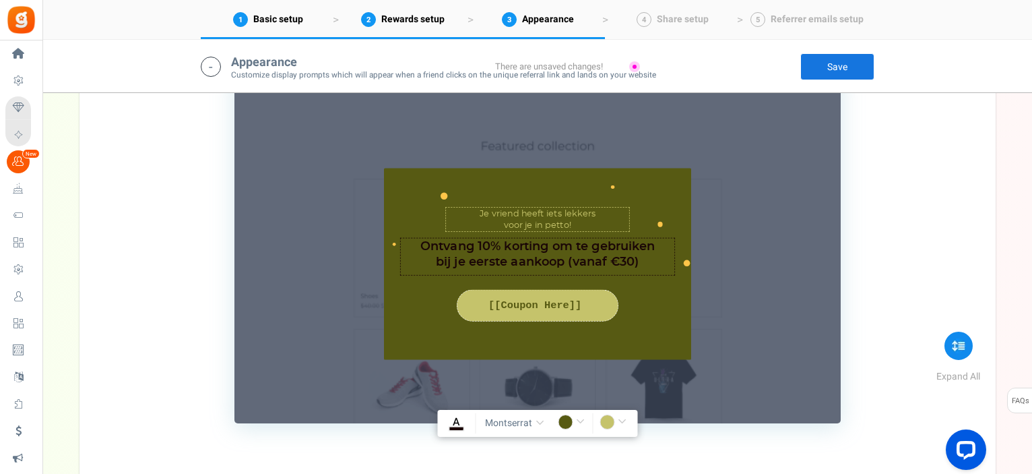
click at [911, 261] on div "TIP Customize the appearance and text directly in the section below. This will …" at bounding box center [538, 197] width 876 height 450
click at [455, 426] on icon "A" at bounding box center [455, 421] width 13 height 15
click at [455, 426] on input "rgba(26,6,6,1)" at bounding box center [456, 423] width 31 height 18
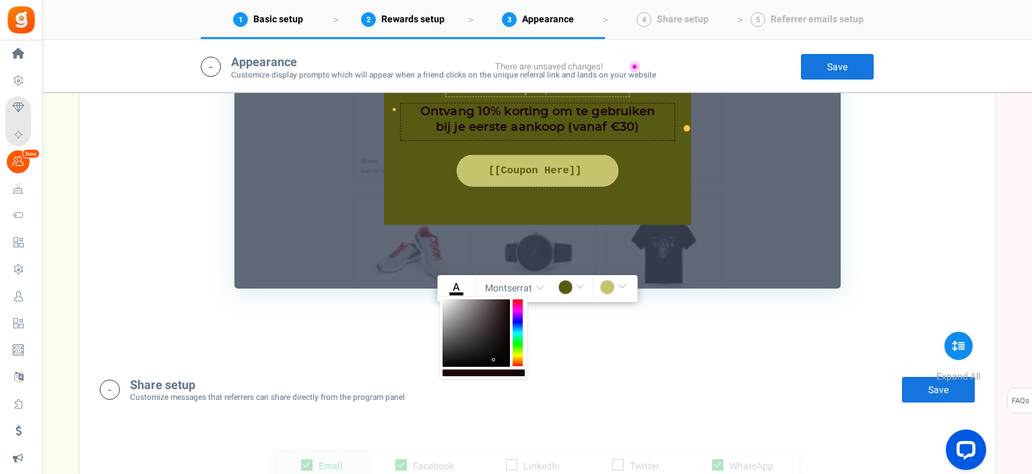
click at [519, 355] on div at bounding box center [518, 332] width 10 height 67
click at [515, 356] on div at bounding box center [518, 332] width 10 height 67
click at [519, 364] on div at bounding box center [518, 332] width 10 height 67
click at [447, 305] on div at bounding box center [476, 332] width 67 height 67
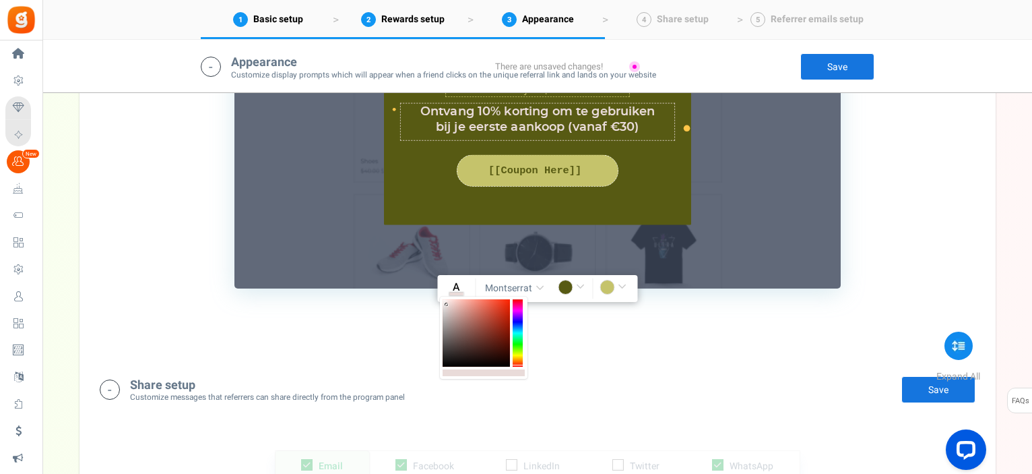
type input "rgba(233,219,217,1)"
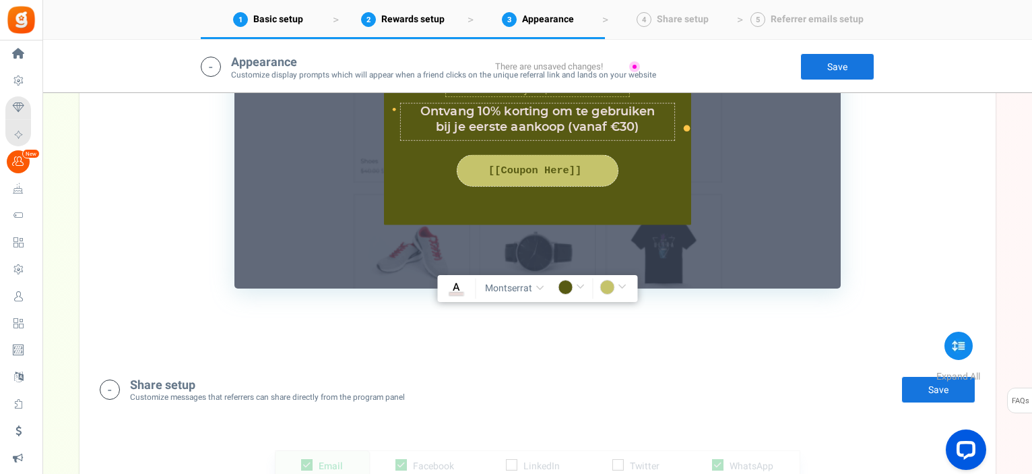
scroll to position [0, 0]
click at [895, 157] on div "TIP Customize the appearance and text directly in the section below. This will …" at bounding box center [538, 63] width 876 height 450
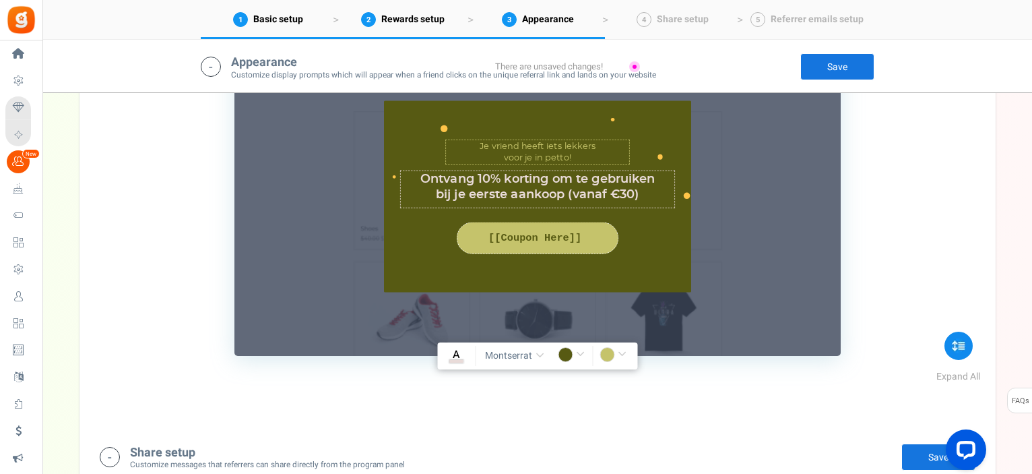
scroll to position [1081, 0]
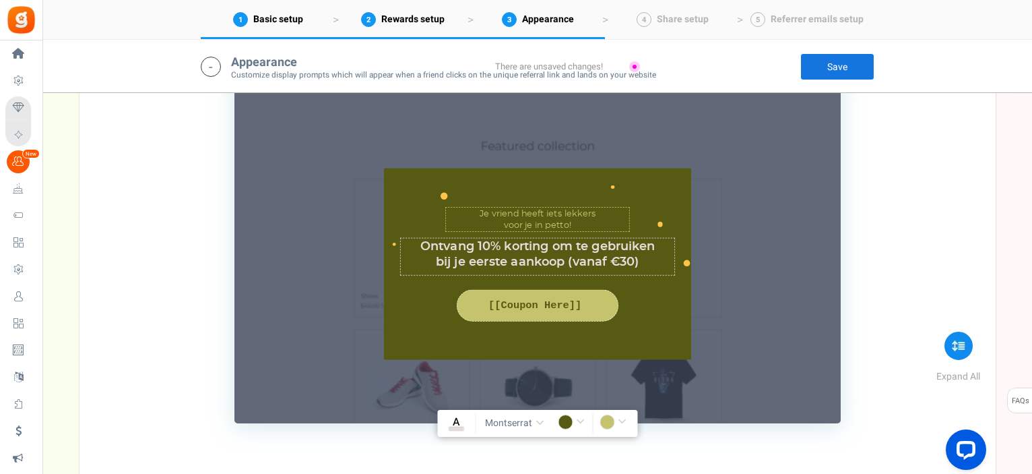
click at [827, 61] on link "Save" at bounding box center [837, 66] width 74 height 27
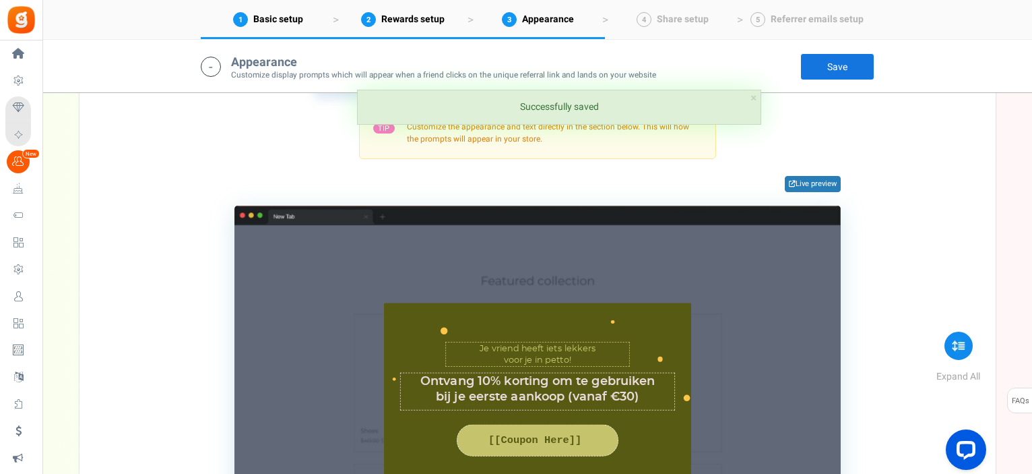
scroll to position [879, 0]
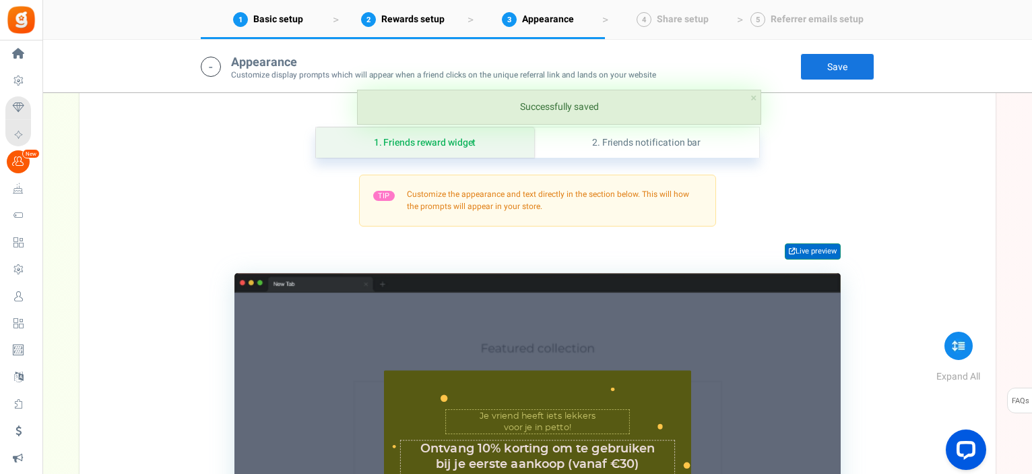
click at [827, 250] on link "Live preview" at bounding box center [813, 251] width 56 height 16
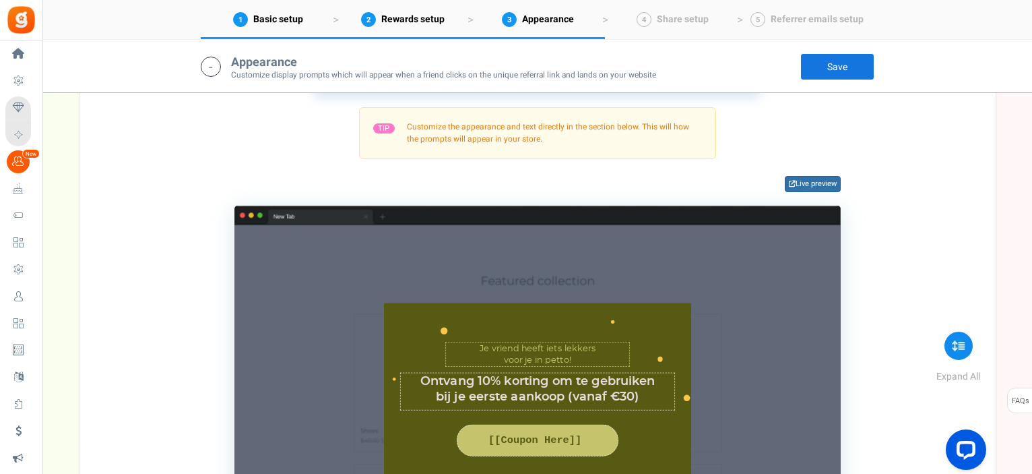
scroll to position [744, 0]
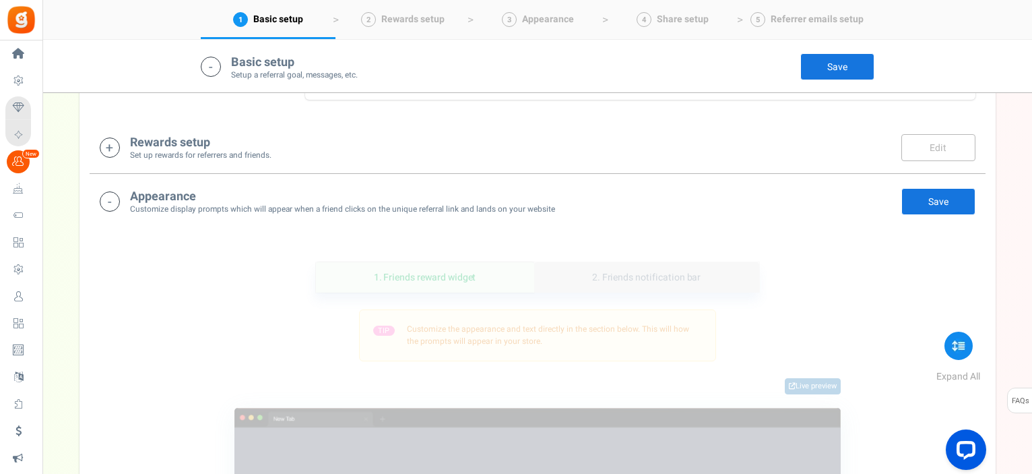
click at [646, 277] on link "2. Friends notification bar" at bounding box center [646, 277] width 225 height 30
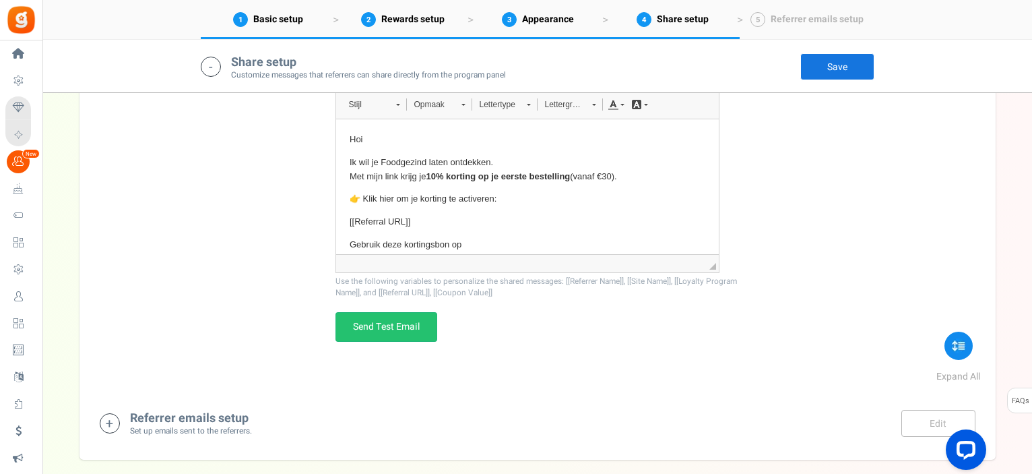
scroll to position [1888, 0]
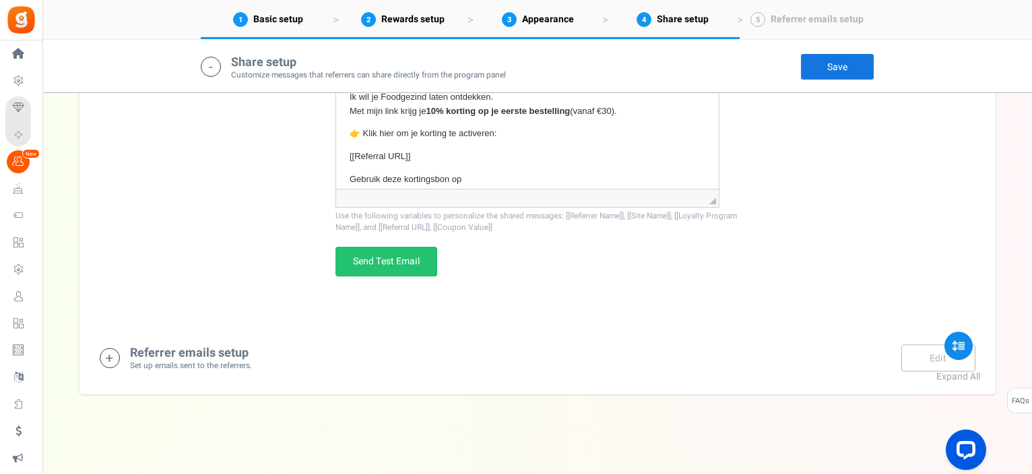
click at [210, 354] on h4 "Referrer emails setup" at bounding box center [191, 352] width 122 height 13
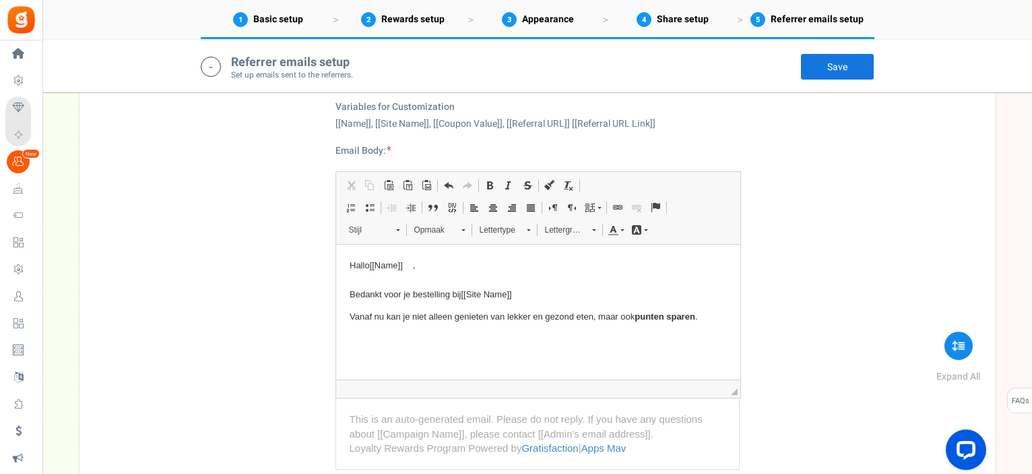
scroll to position [2177, 0]
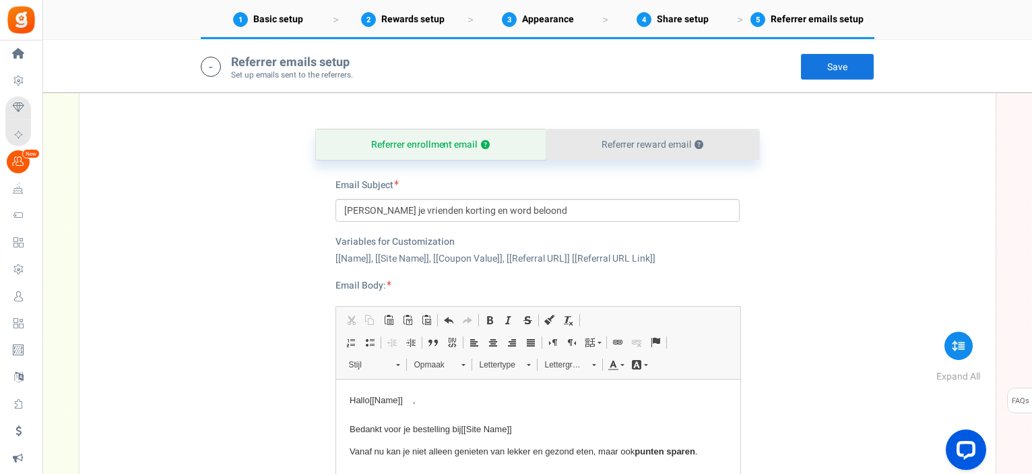
click at [649, 143] on link "Referrer reward email ?" at bounding box center [653, 144] width 214 height 30
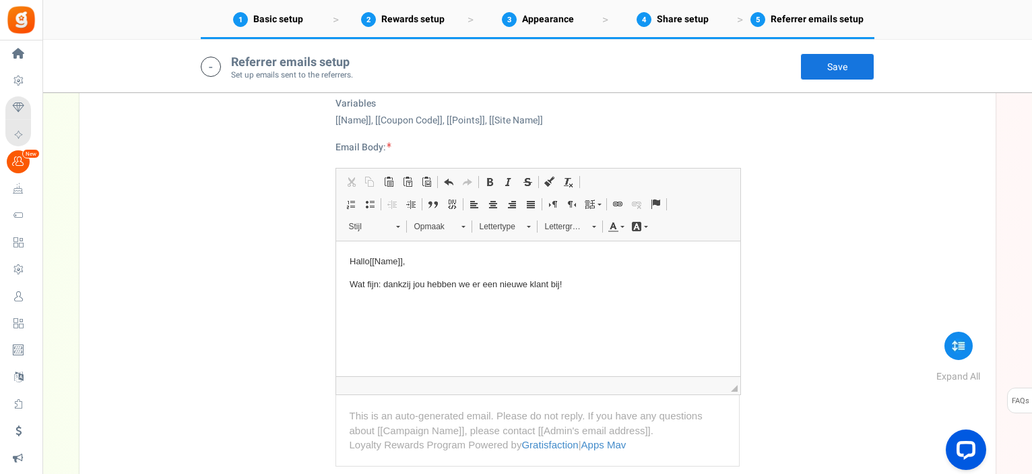
scroll to position [2379, 0]
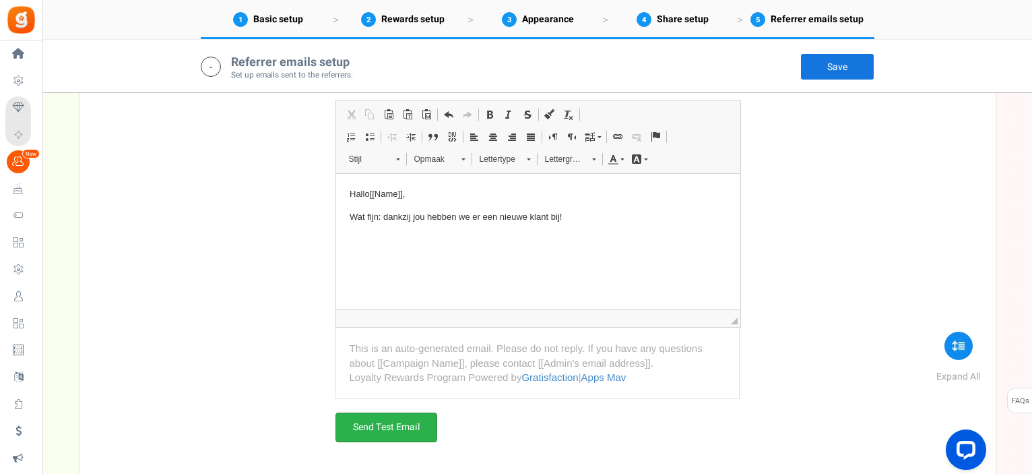
click at [420, 422] on link "Send Test Email" at bounding box center [386, 427] width 102 height 30
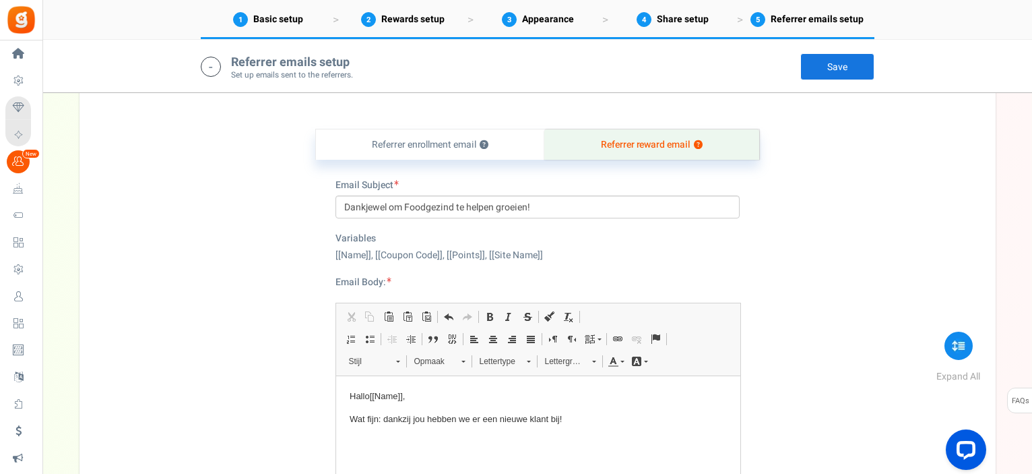
scroll to position [2244, 0]
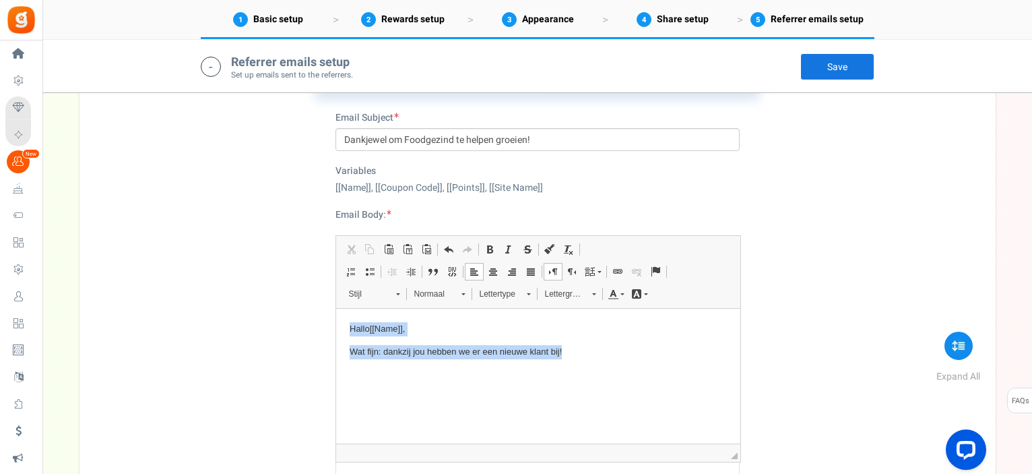
drag, startPoint x: 583, startPoint y: 367, endPoint x: 344, endPoint y: 319, distance: 244.5
click at [344, 319] on html "Hallo [[Name]] , Wat fijn: dankzij jou hebben we er een nieuwe klant bij!" at bounding box center [537, 341] width 404 height 64
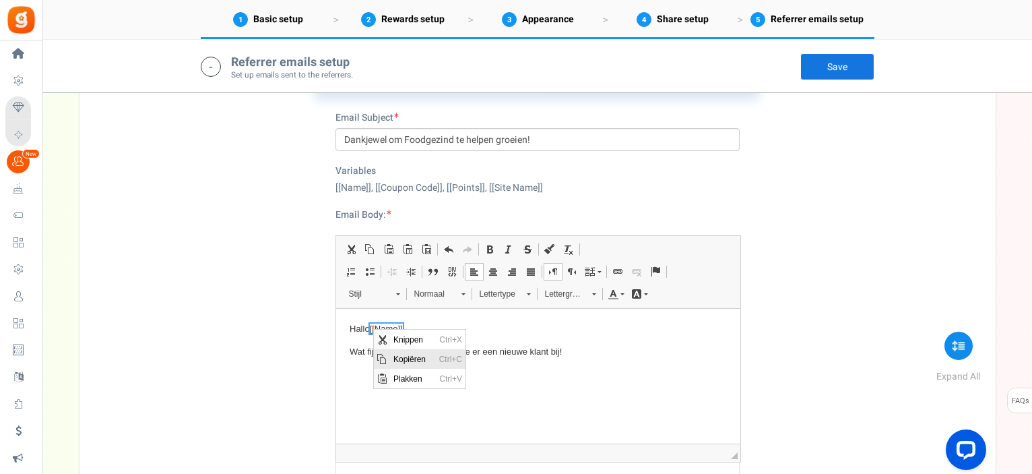
click at [377, 355] on span "Kopiëren" at bounding box center [382, 358] width 11 height 11
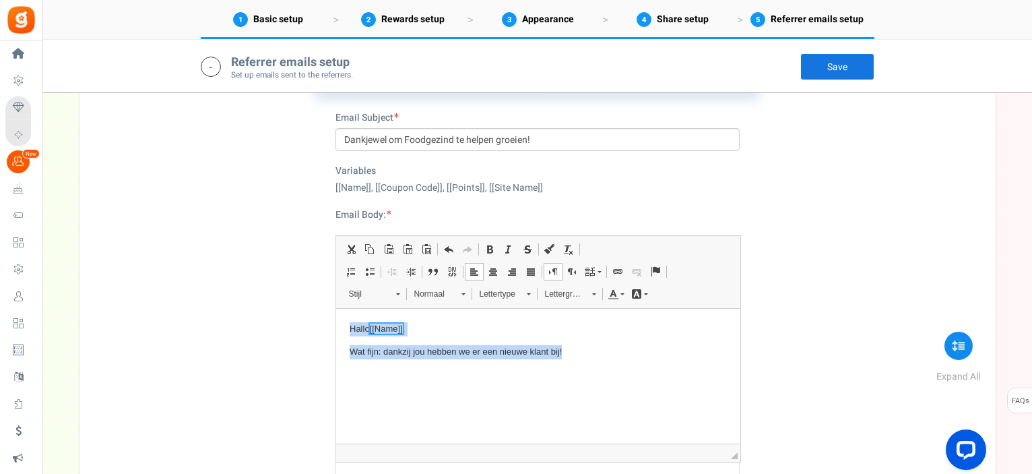
drag, startPoint x: 589, startPoint y: 350, endPoint x: 345, endPoint y: 313, distance: 246.7
click at [345, 313] on html "Hallo [[Name]] , Wat fijn: dankzij jou hebben we er een nieuwe klant bij! Name …" at bounding box center [537, 341] width 404 height 64
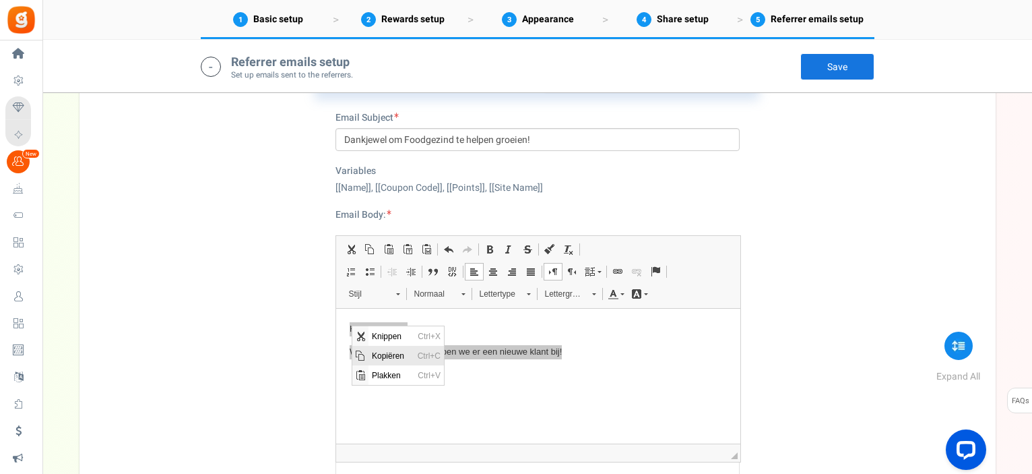
click at [379, 352] on span "Kopiëren" at bounding box center [391, 355] width 46 height 20
copy body "Hallo [[Name]] , Wat fijn: dankzij jou hebben we er een nieuwe klant bij!"
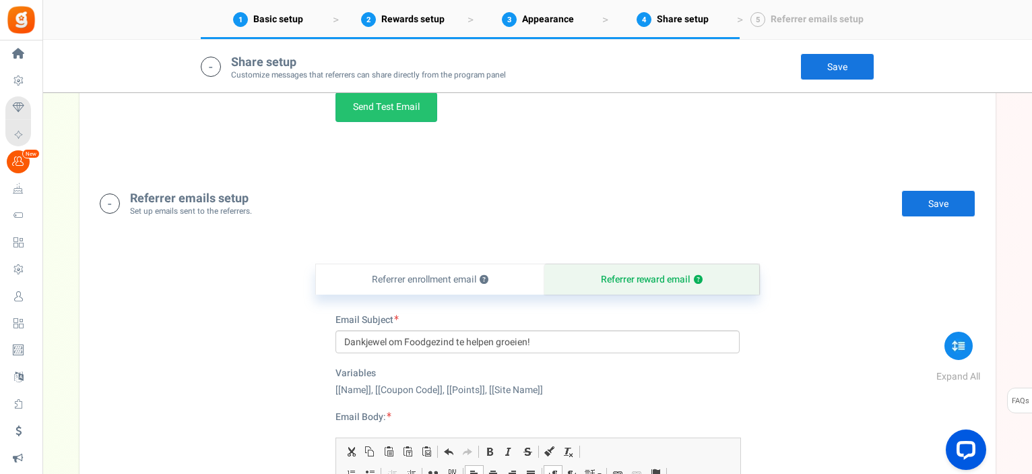
scroll to position [1974, 0]
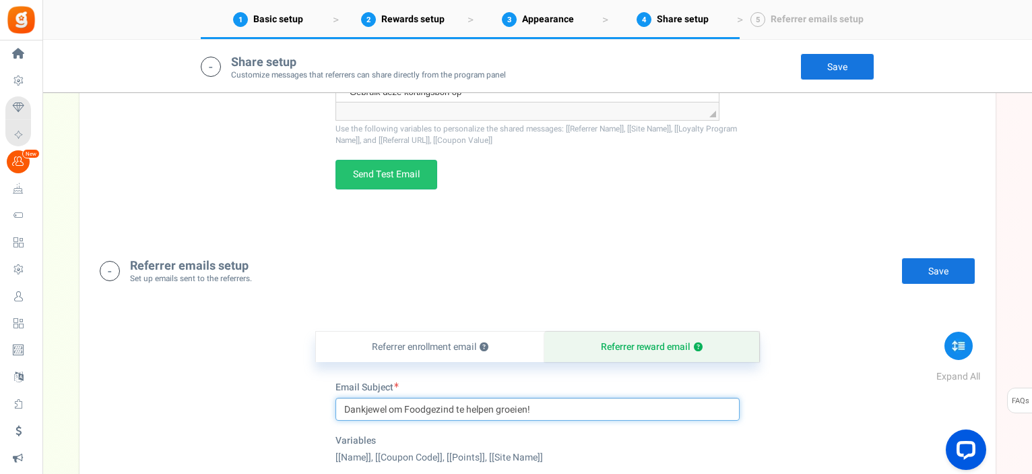
drag, startPoint x: 541, startPoint y: 409, endPoint x: 341, endPoint y: 404, distance: 200.1
click at [341, 404] on input "Dankjewel om Foodgezind te helpen groeien!" at bounding box center [537, 408] width 404 height 23
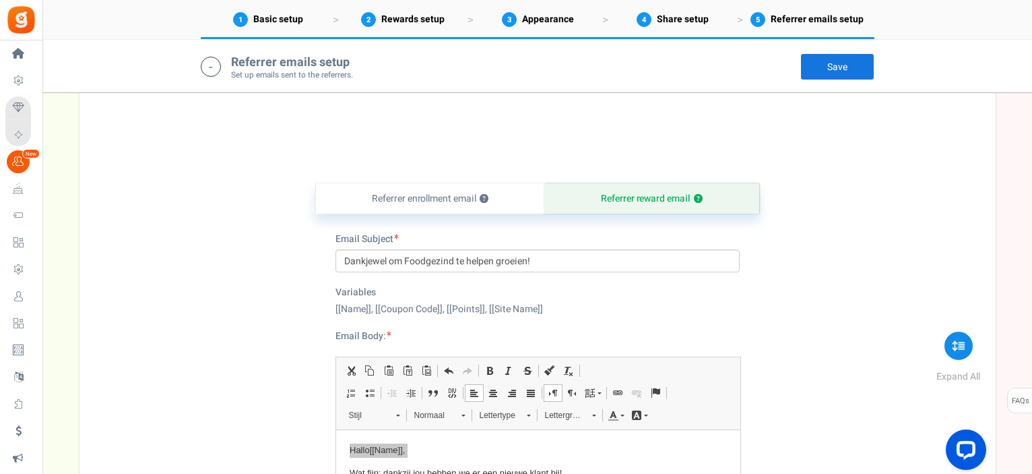
scroll to position [2177, 0]
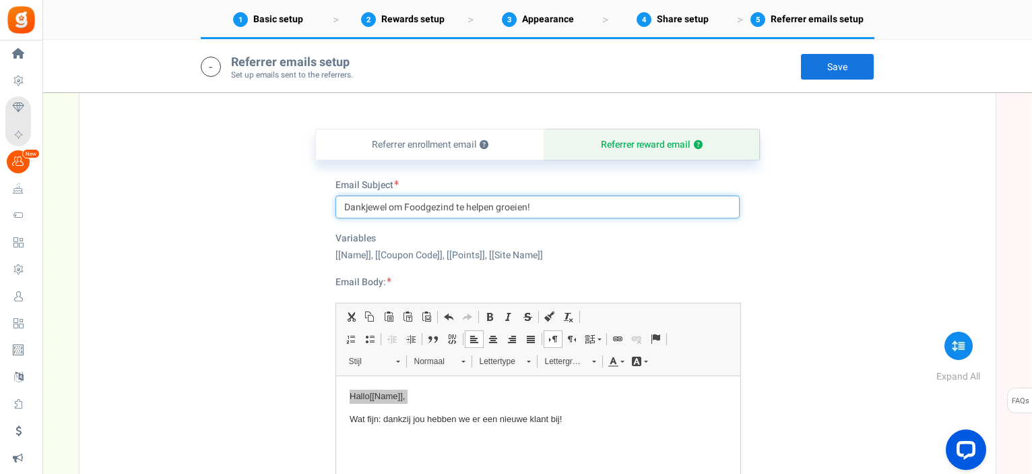
click at [565, 201] on input "Dankjewel om Foodgezind te helpen groeien!" at bounding box center [537, 206] width 404 height 23
drag, startPoint x: 564, startPoint y: 201, endPoint x: 342, endPoint y: 184, distance: 222.3
click at [342, 183] on div "Email Subject Dankjewel om Foodgezind te helpen groeien! Char(s) : 0" at bounding box center [537, 199] width 404 height 40
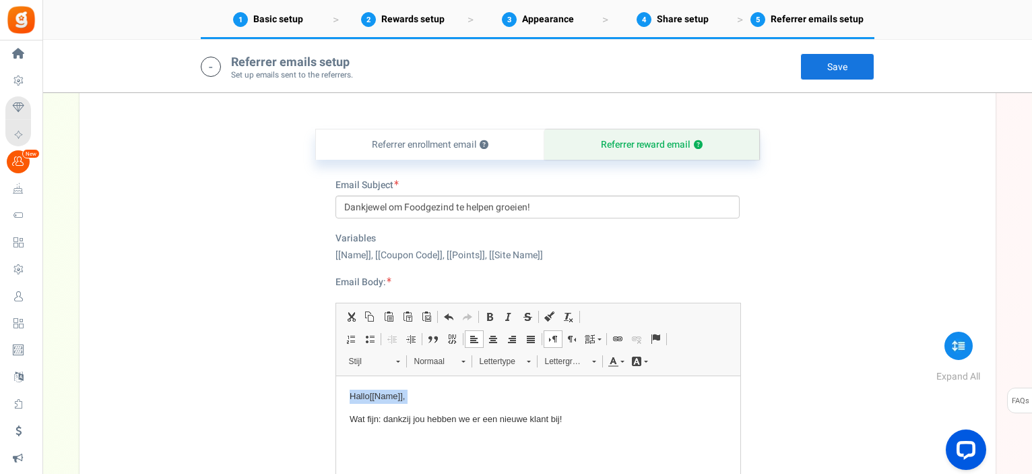
click at [379, 440] on html "Hallo [[Name]] , Wat fijn: dankzij jou hebben we er een nieuwe klant bij!" at bounding box center [537, 408] width 404 height 64
click at [368, 440] on html "Hallo [[Name]] , Wat fijn: dankzij jou hebben we er een nieuwe klant bij!" at bounding box center [537, 408] width 404 height 64
click at [575, 420] on p "Wat fijn: dankzij jou hebben we er een nieuwe klant bij!" at bounding box center [537, 419] width 377 height 14
click at [390, 453] on span "Plakken" at bounding box center [398, 449] width 42 height 20
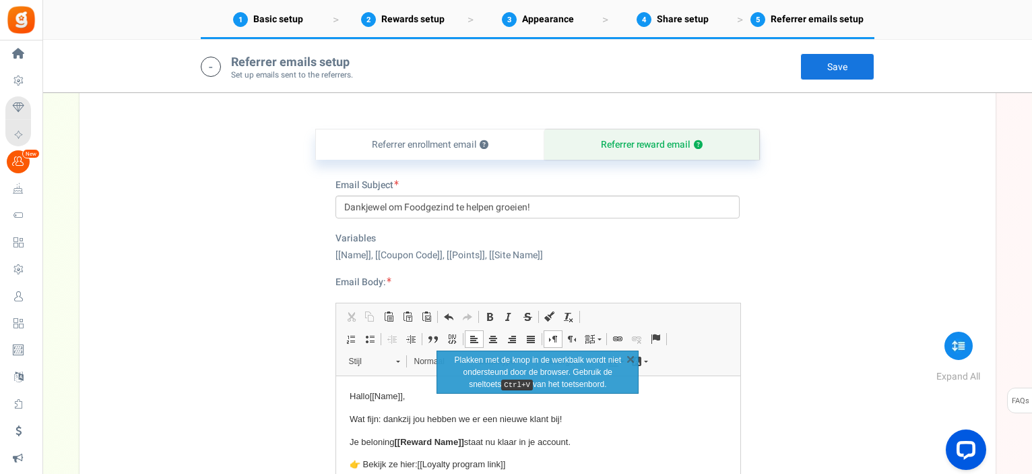
scroll to position [2207, 0]
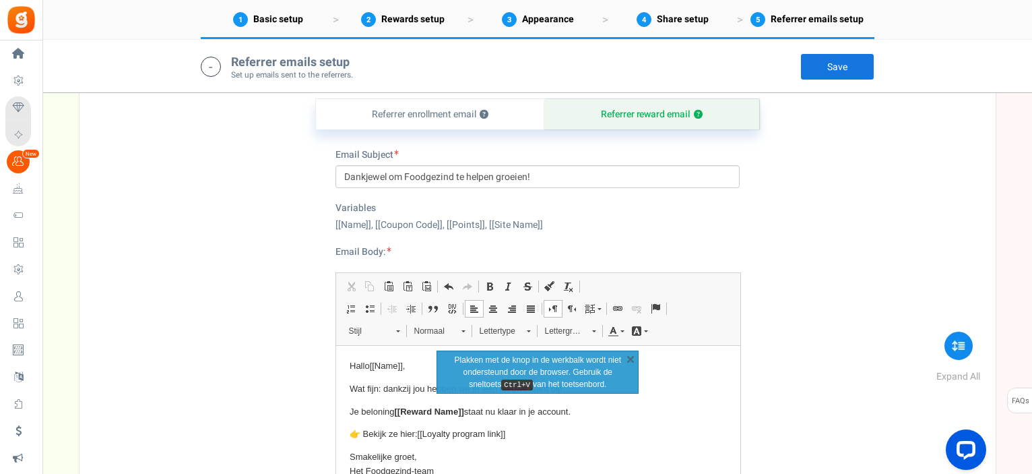
click at [555, 445] on body "Hallo [[Name]] , Wat fijn: dankzij jou hebben we er een nieuwe klant bij! Je be…" at bounding box center [537, 418] width 377 height 119
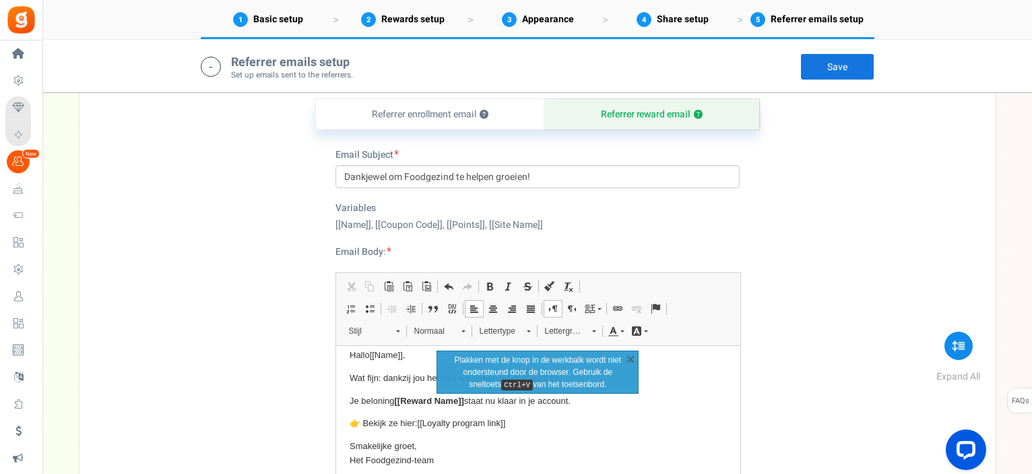
click at [362, 422] on p "👉 Bekijk ze hier: [[Loyalty program link]]" at bounding box center [537, 423] width 377 height 14
click at [478, 451] on p "Smakelijke groet, Het Foodgezind-team" at bounding box center [537, 453] width 377 height 28
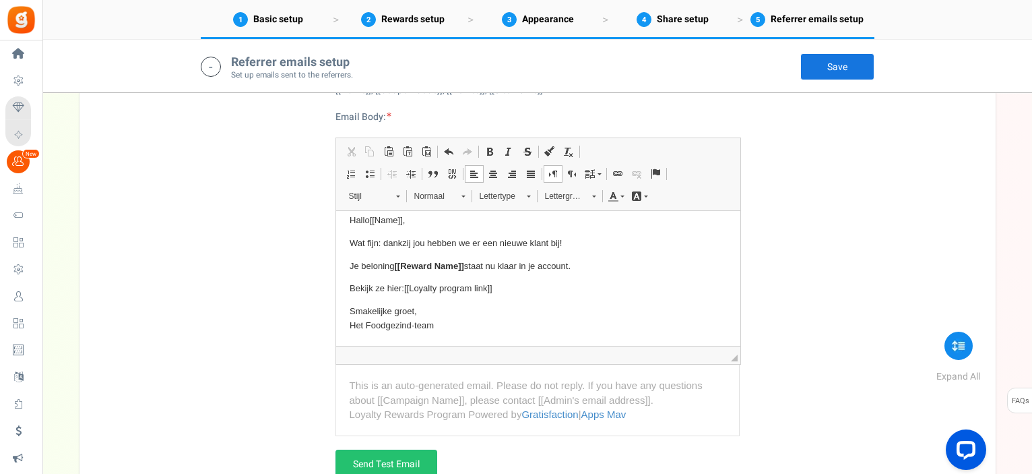
scroll to position [2409, 0]
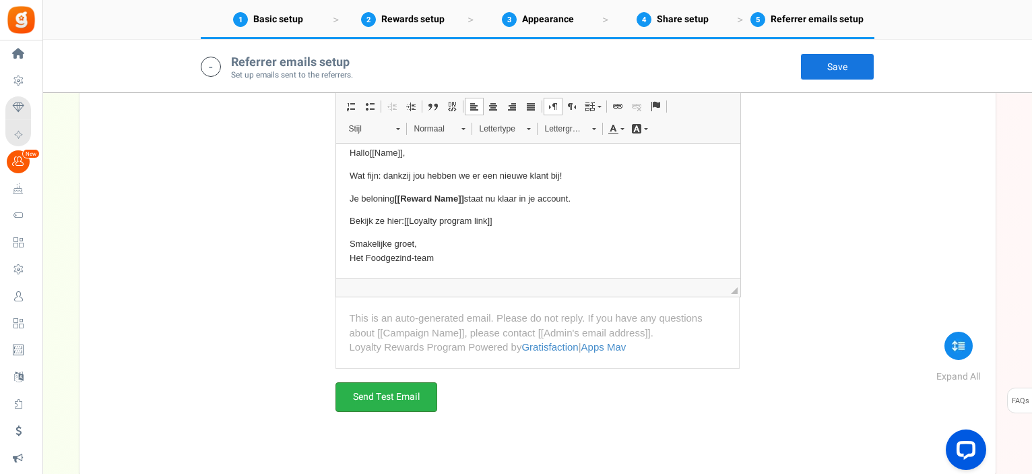
click at [421, 393] on link "Send Test Email" at bounding box center [386, 397] width 102 height 30
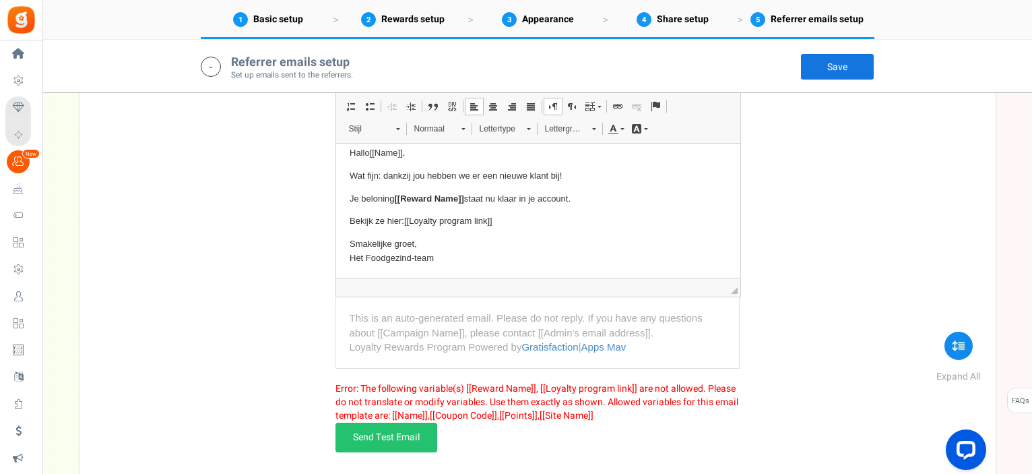
click at [529, 219] on p "Bekijk ze hier: [[Loyalty program link]]" at bounding box center [537, 221] width 377 height 14
drag, startPoint x: 392, startPoint y: 195, endPoint x: 439, endPoint y: 197, distance: 47.2
click at [439, 197] on p "Je beloning [[Reward Name]] staat nu klaar in je account." at bounding box center [537, 199] width 377 height 14
click at [463, 199] on span "[[Reward Name]]" at bounding box center [428, 198] width 69 height 10
click at [556, 226] on p "Bekijk ze hier: [[Loyalty program link]]" at bounding box center [537, 221] width 377 height 14
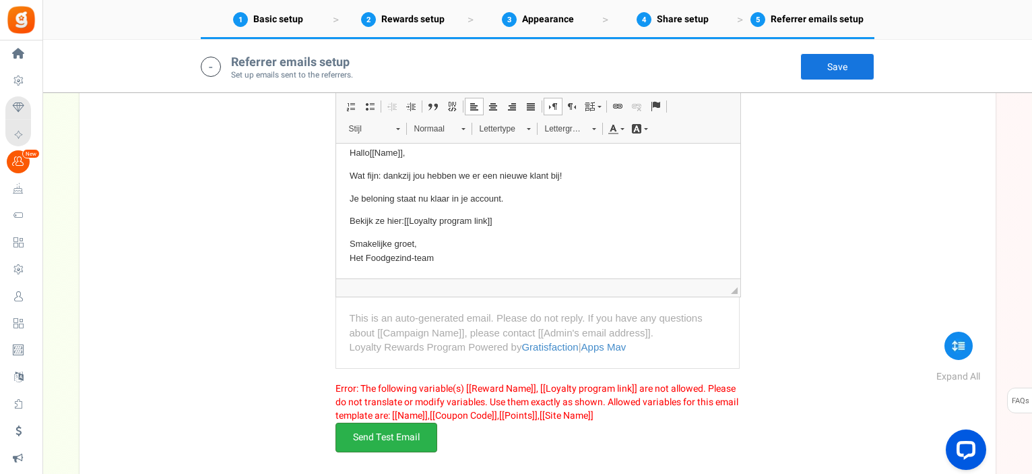
click at [399, 432] on link "Send Test Email" at bounding box center [386, 437] width 102 height 30
click at [534, 226] on p "Bekijk ze hier: [[Loyalty program link]]" at bounding box center [537, 221] width 377 height 14
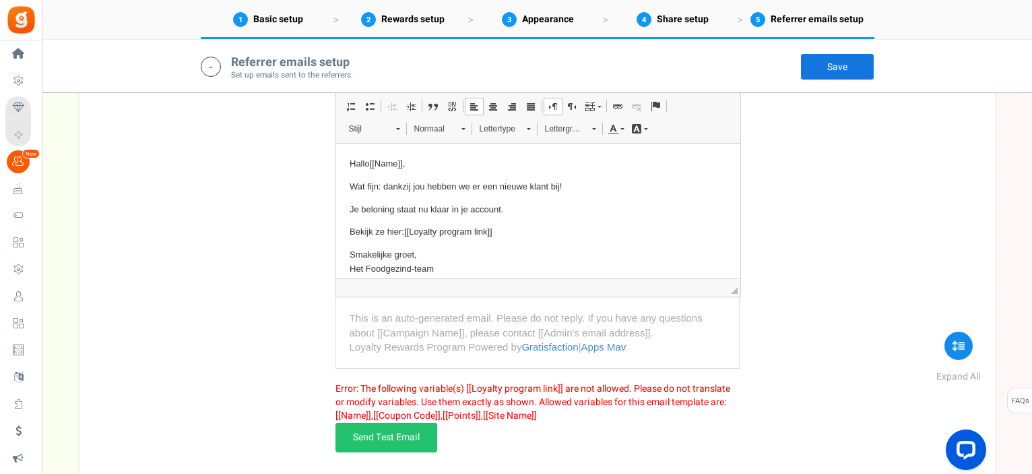
scroll to position [2207, 0]
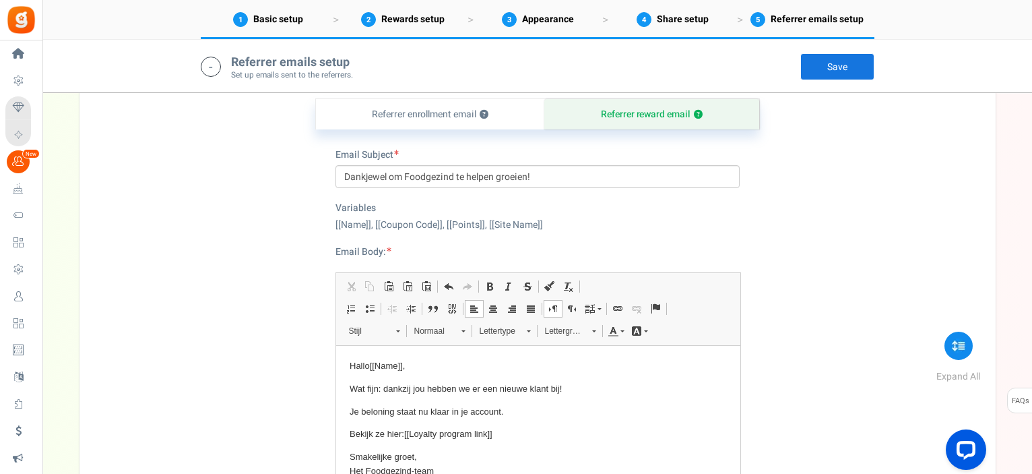
click at [564, 422] on body "Hallo [[Name]] , Wat fijn: dankzij jou hebben we er een nieuwe klant bij! Je be…" at bounding box center [537, 418] width 377 height 119
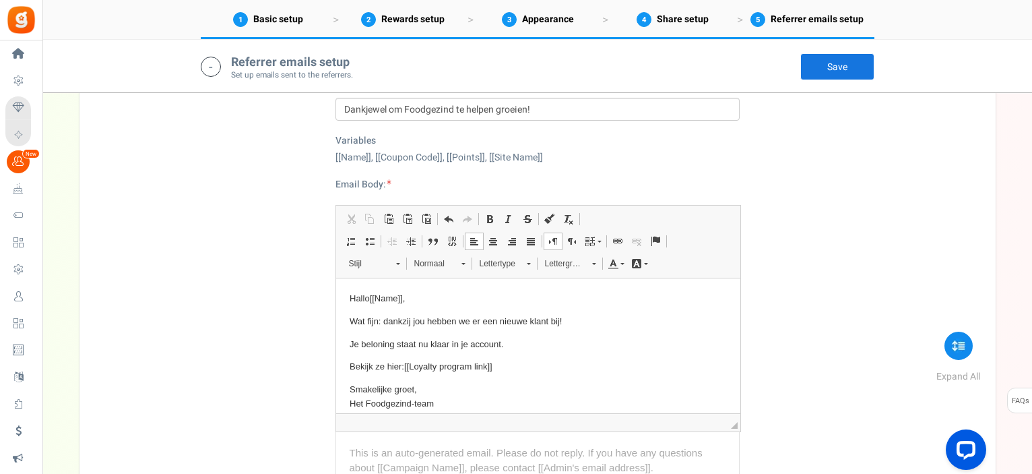
click at [500, 366] on p "Bekijk ze hier: [[Loyalty program link]]" at bounding box center [537, 367] width 377 height 14
click at [488, 366] on span "[[Loyalty program link]]" at bounding box center [448, 366] width 88 height 10
drag, startPoint x: 360, startPoint y: 344, endPoint x: 501, endPoint y: 344, distance: 141.5
click at [501, 344] on p "Je beloning s taat nu klaar in je account." at bounding box center [537, 344] width 377 height 14
click at [432, 371] on p "Bekijk ze hier:" at bounding box center [537, 367] width 377 height 14
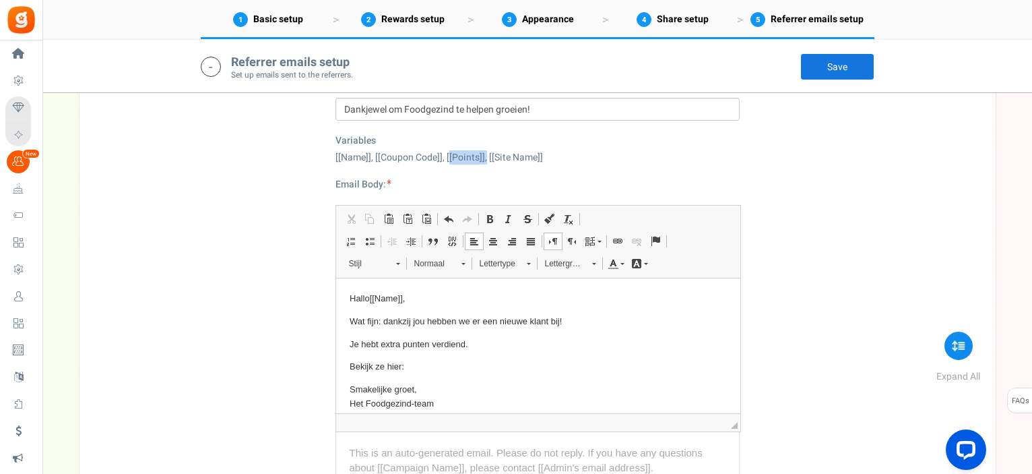
drag, startPoint x: 445, startPoint y: 156, endPoint x: 481, endPoint y: 153, distance: 36.5
click at [481, 153] on div "[[Name]], [[Coupon Code]], [[Points]], [[Site Name]]" at bounding box center [537, 157] width 404 height 13
copy div "[[Points]]"
click at [417, 366] on p "Bekijk ze hier:" at bounding box center [537, 367] width 377 height 14
click at [447, 376] on span "Plakken" at bounding box center [455, 374] width 42 height 20
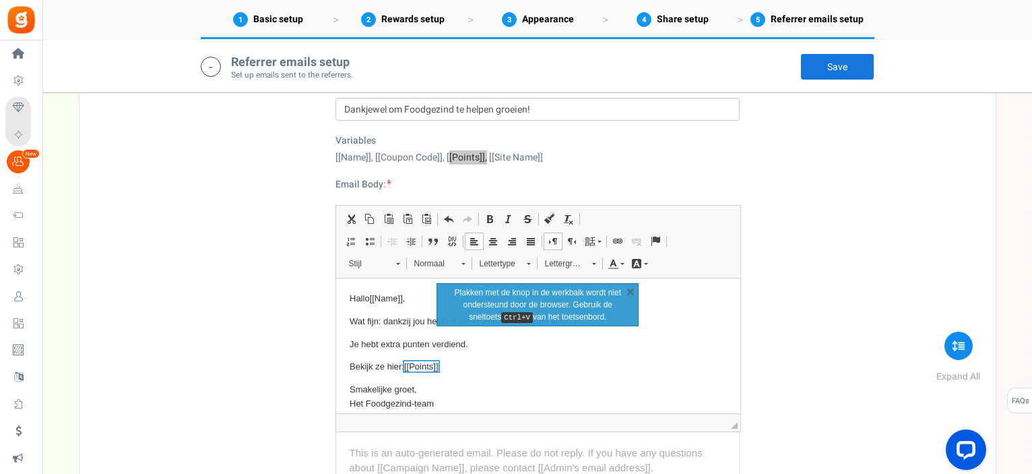
click at [484, 366] on p "Bekijk ze hier: [[Points]]" at bounding box center [537, 367] width 377 height 14
drag, startPoint x: 404, startPoint y: 366, endPoint x: 349, endPoint y: 363, distance: 54.6
click at [349, 363] on p "Bekijk ze hier: [[Points]]" at bounding box center [537, 367] width 377 height 14
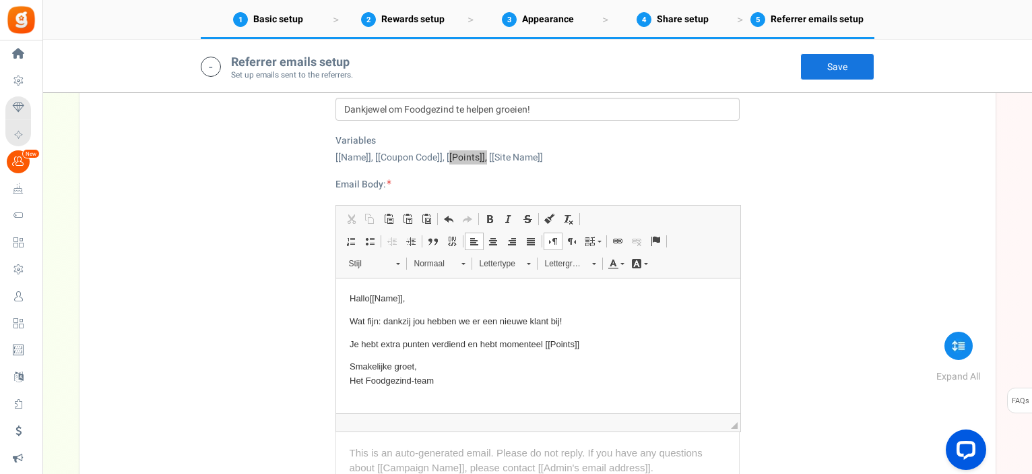
click at [586, 346] on p "Je hebt extra punten verdiend en hebt momenteel [[Points]]" at bounding box center [537, 344] width 377 height 14
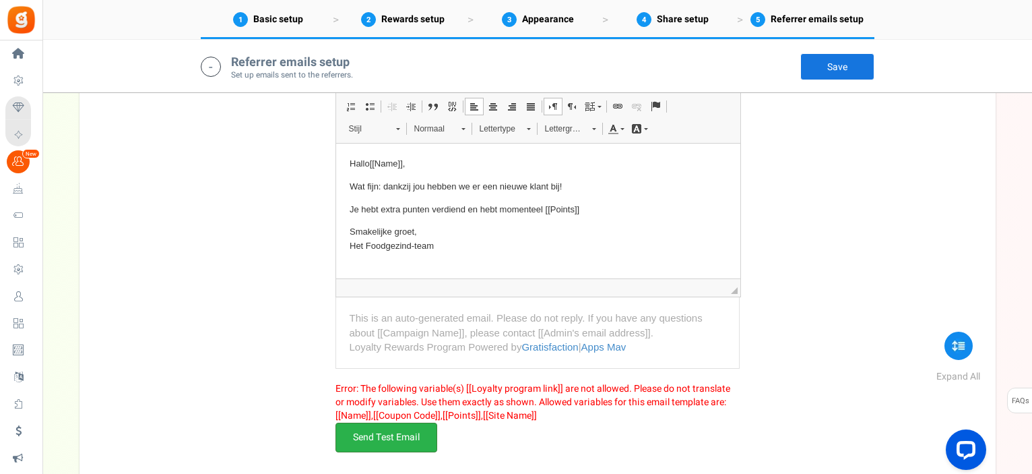
click at [369, 435] on link "Send Test Email" at bounding box center [386, 437] width 102 height 30
click at [618, 230] on p "Smakelijke groet, Het Foodgezind-team" at bounding box center [537, 239] width 377 height 28
click at [826, 66] on link "Save" at bounding box center [837, 66] width 74 height 27
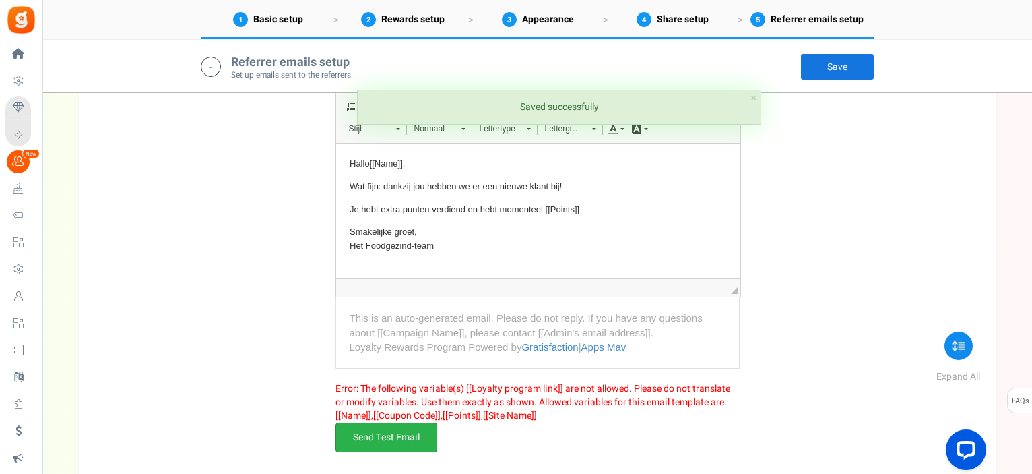
click at [416, 434] on link "Send Test Email" at bounding box center [386, 437] width 102 height 30
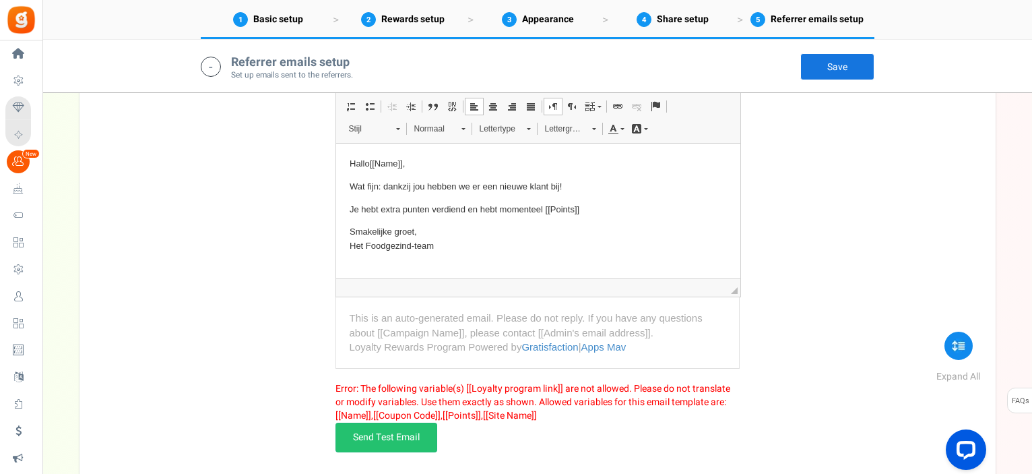
click at [582, 239] on p "Smakelijke groet, Het Foodgezind-team" at bounding box center [537, 239] width 377 height 28
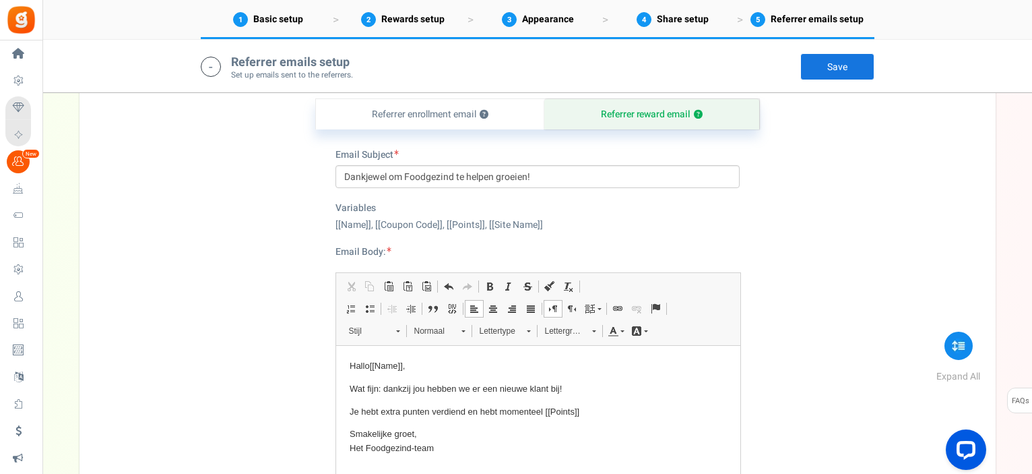
click at [620, 228] on div "[[Name]], [[Coupon Code]], [[Points]], [[Site Name]]" at bounding box center [537, 224] width 404 height 13
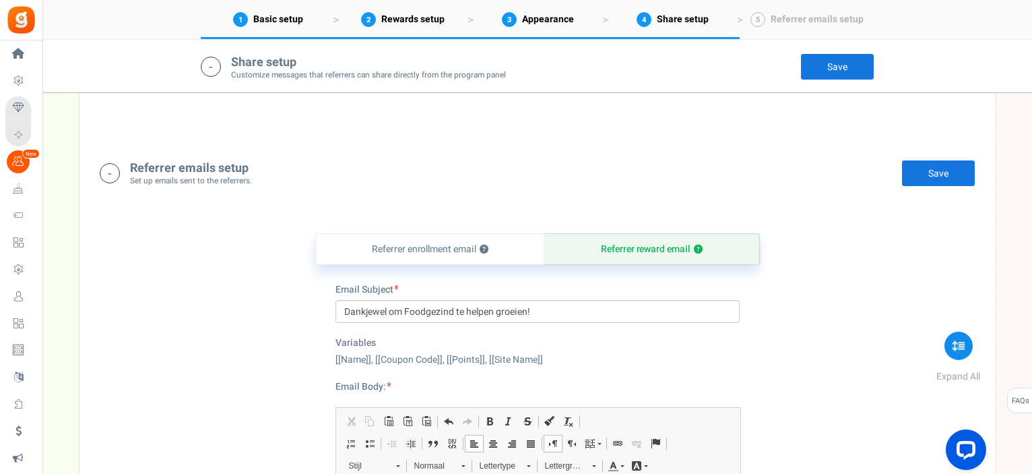
scroll to position [2005, 0]
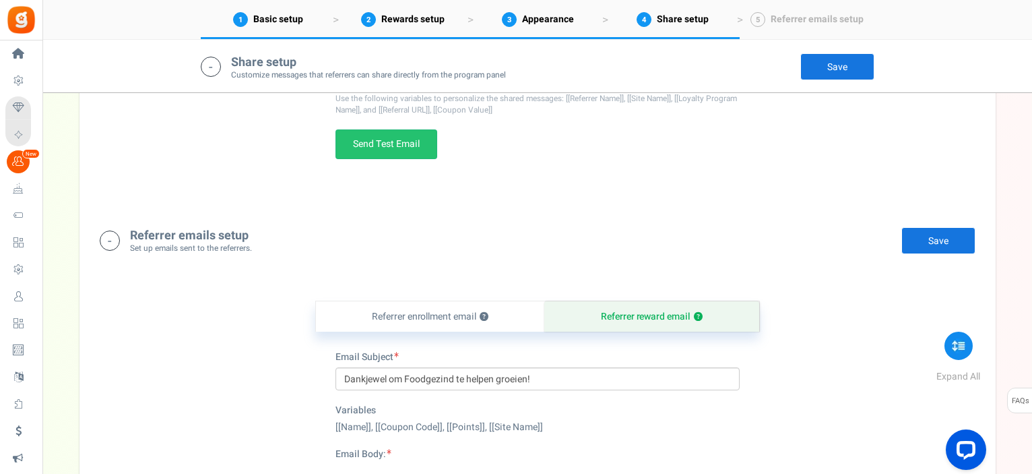
click at [853, 65] on link "Save" at bounding box center [837, 66] width 74 height 27
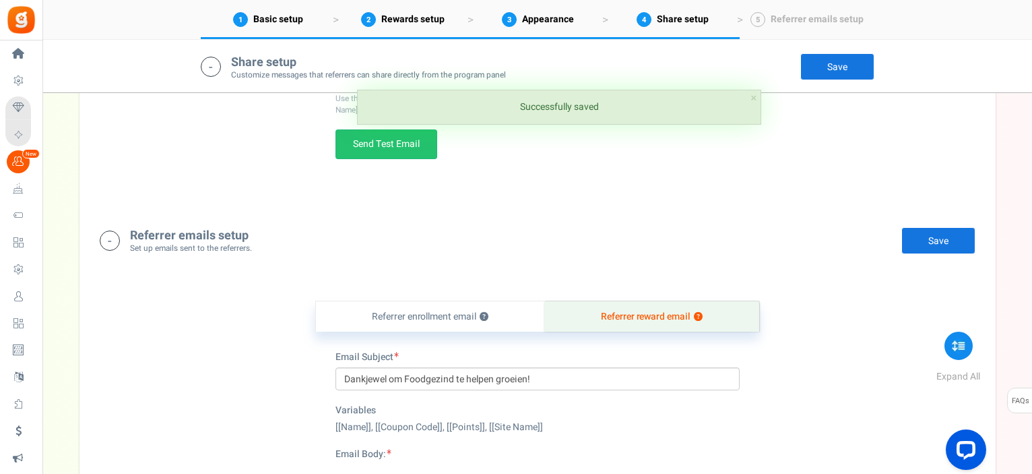
click at [736, 319] on link "Referrer reward email ?" at bounding box center [651, 316] width 214 height 30
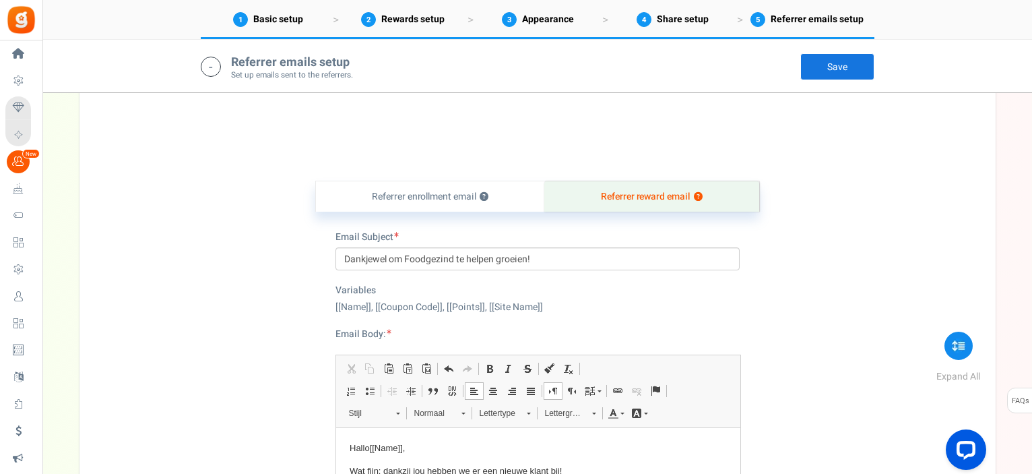
scroll to position [1923, 0]
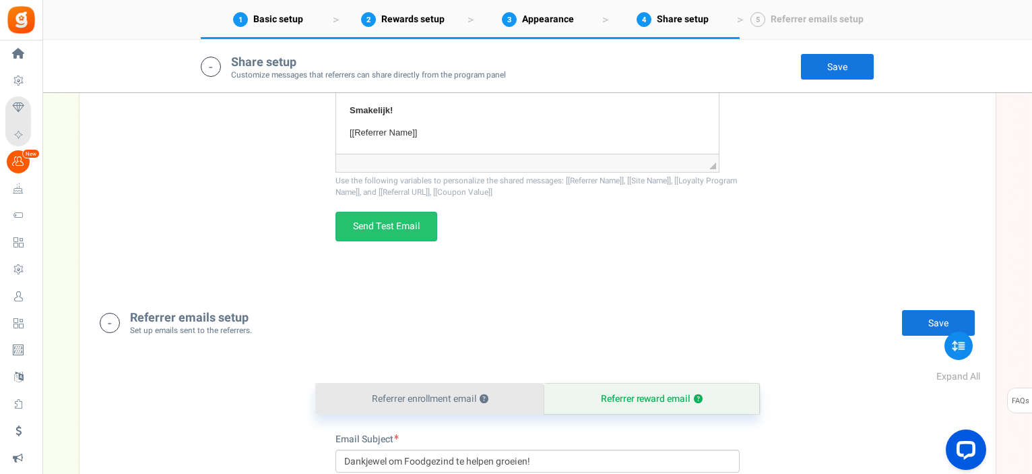
click at [479, 393] on link "Referrer enrollment email ?" at bounding box center [430, 398] width 229 height 30
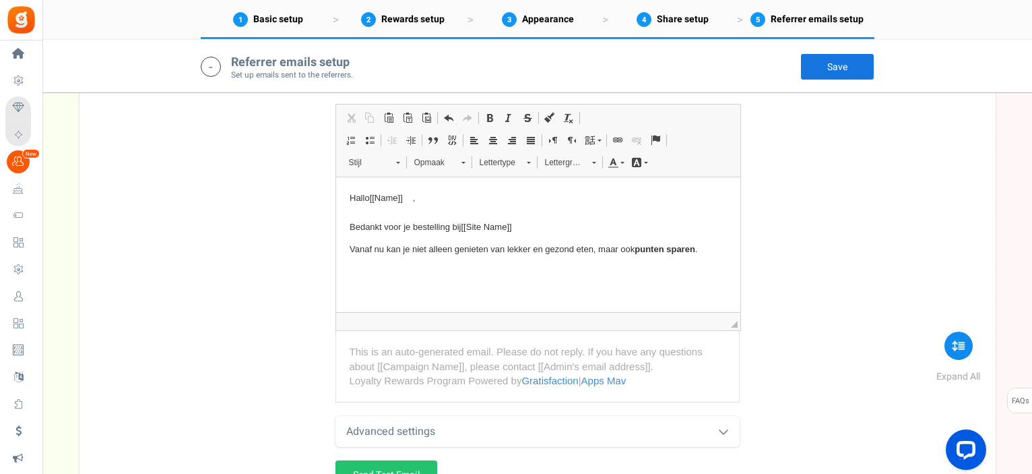
scroll to position [2513, 0]
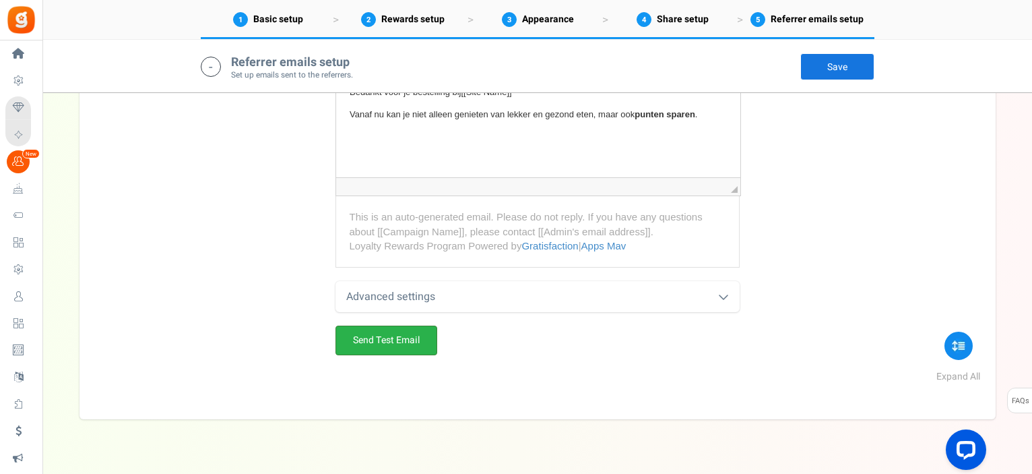
click at [415, 343] on link "Send Test Email" at bounding box center [386, 340] width 102 height 30
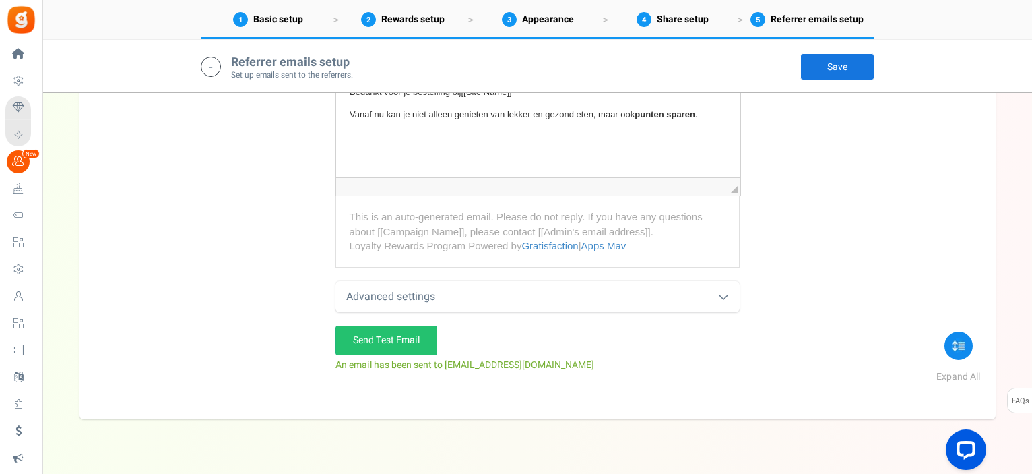
click at [723, 293] on icon at bounding box center [723, 296] width 11 height 11
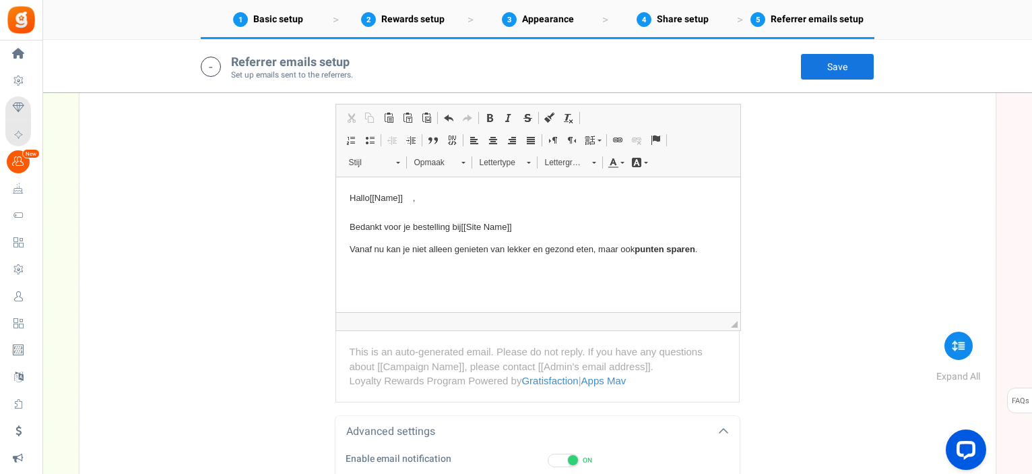
scroll to position [2446, 0]
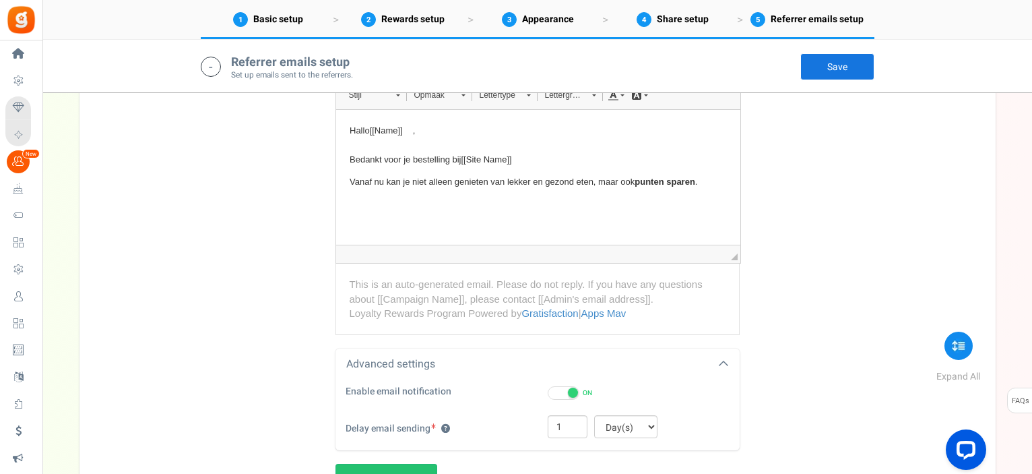
click at [569, 388] on span at bounding box center [573, 392] width 10 height 10
click at [556, 389] on input "ON OFF" at bounding box center [552, 393] width 9 height 9
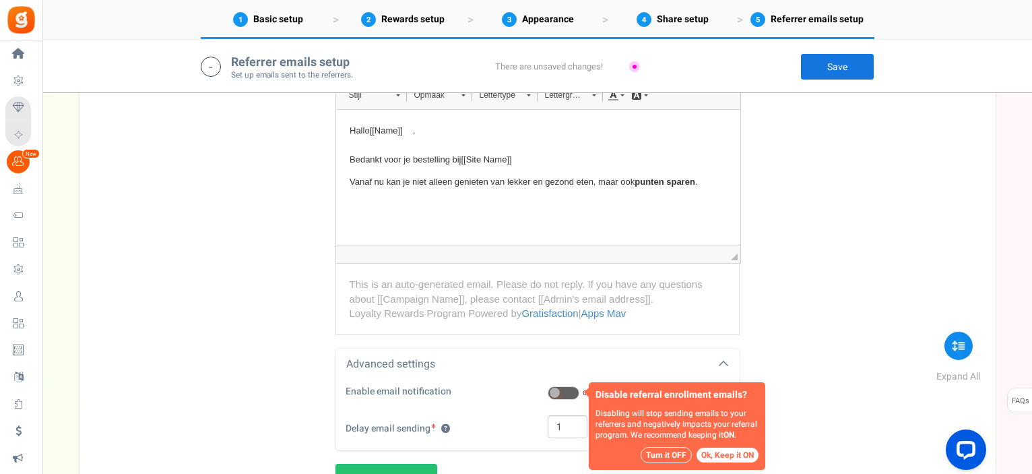
click at [724, 452] on button "Ok, Keep it ON" at bounding box center [728, 454] width 62 height 15
checkbox input "true"
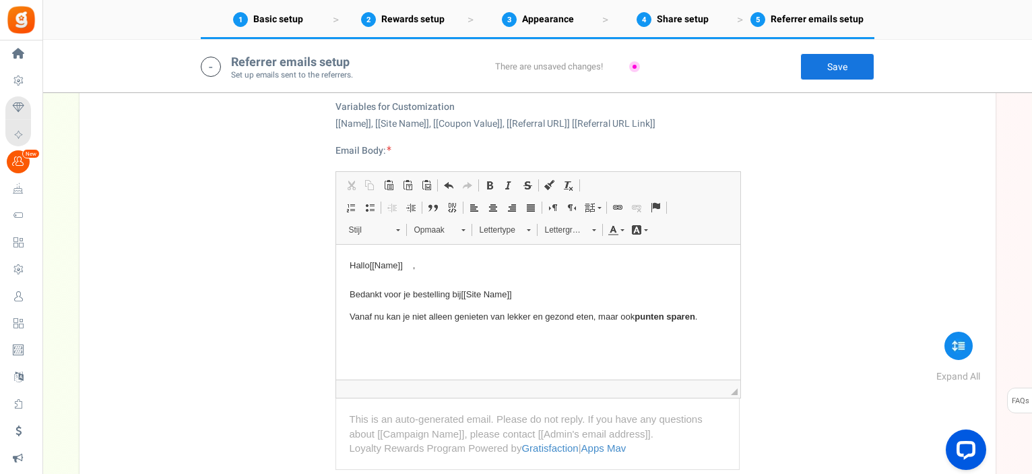
scroll to position [2177, 0]
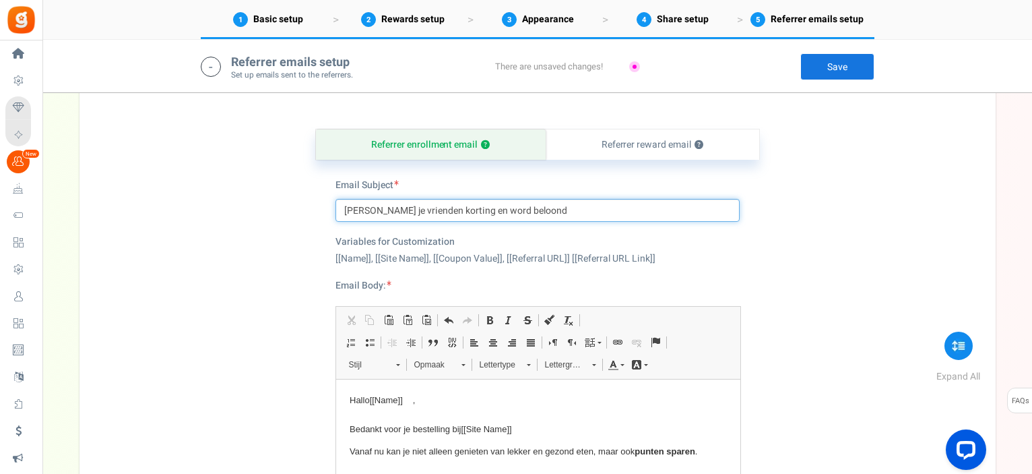
drag, startPoint x: 481, startPoint y: 204, endPoint x: 344, endPoint y: 210, distance: 137.5
click at [344, 210] on input "[PERSON_NAME] je vrienden korting en word beloond" at bounding box center [537, 210] width 404 height 23
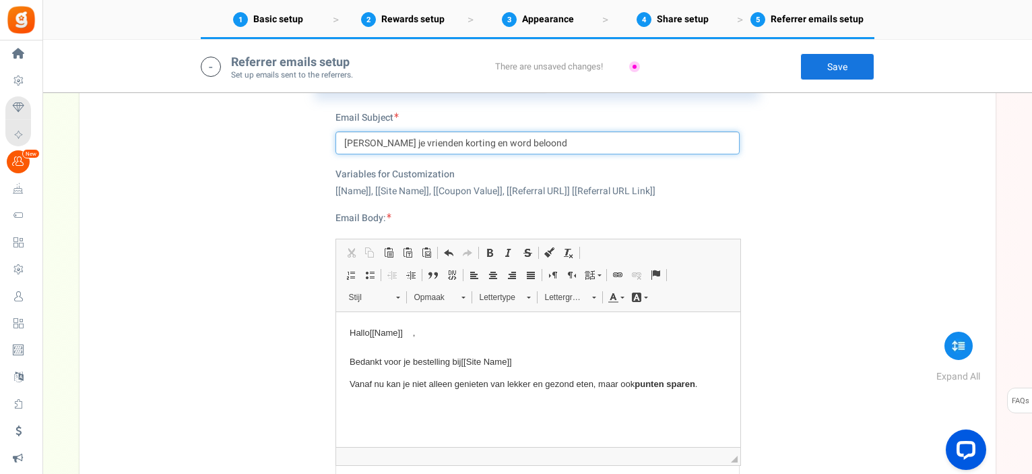
scroll to position [2311, 0]
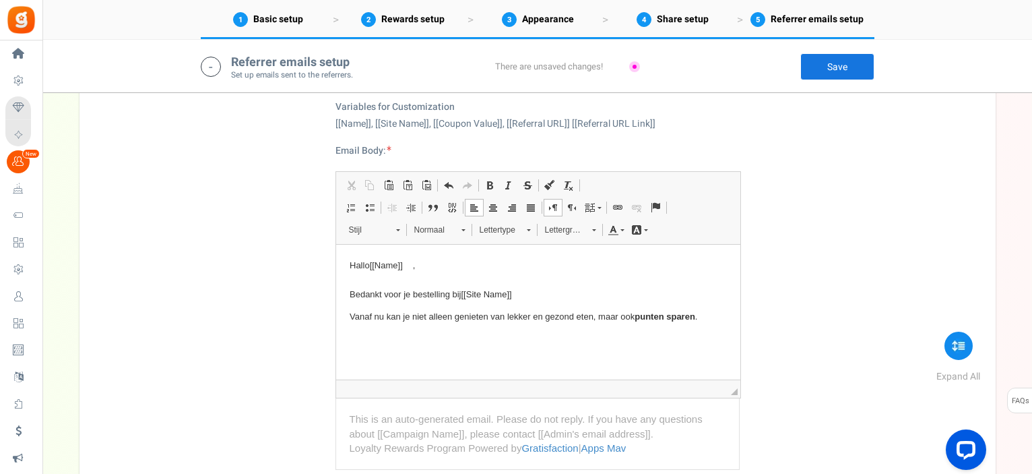
drag, startPoint x: 348, startPoint y: 266, endPoint x: 703, endPoint y: 318, distance: 358.1
click at [703, 318] on body "Hallo [[Name]] , Bedankt voor je bestelling bij [[Site Name]] Vanaf nu kan je n…" at bounding box center [537, 302] width 377 height 89
click at [717, 342] on span "Kopiëren" at bounding box center [725, 343] width 46 height 20
copy body "Hallo [[Name]] , Bedankt voor je bestelling bij [[Site Name]] Vanaf nu kan je n…"
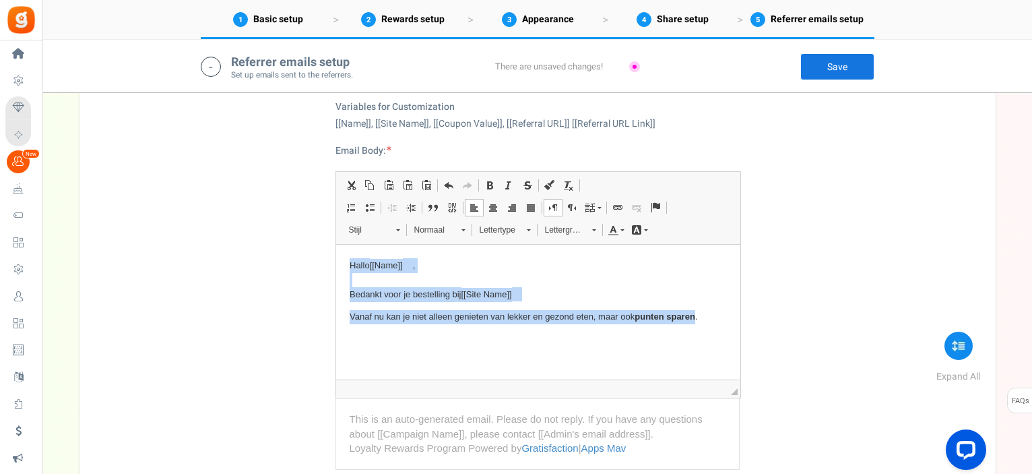
click at [387, 341] on p "Tekstverwerker, referral_email_body" at bounding box center [537, 340] width 377 height 14
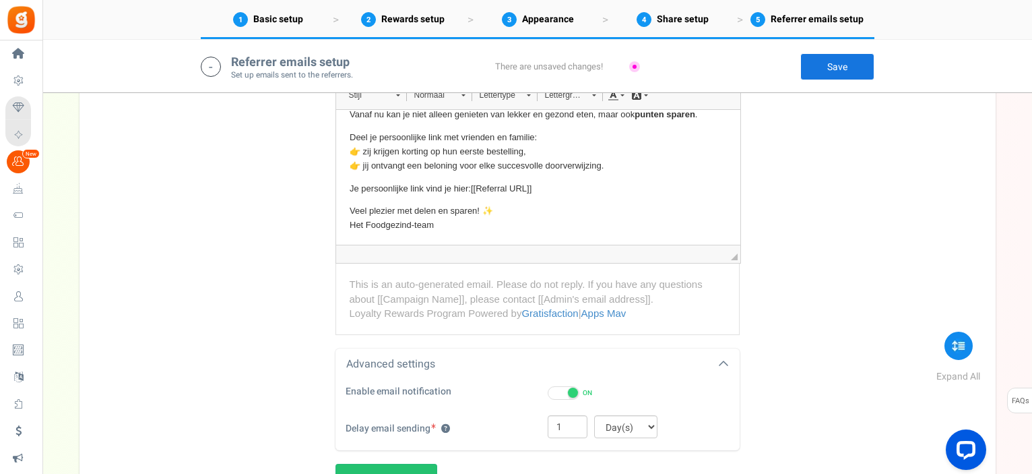
scroll to position [2513, 0]
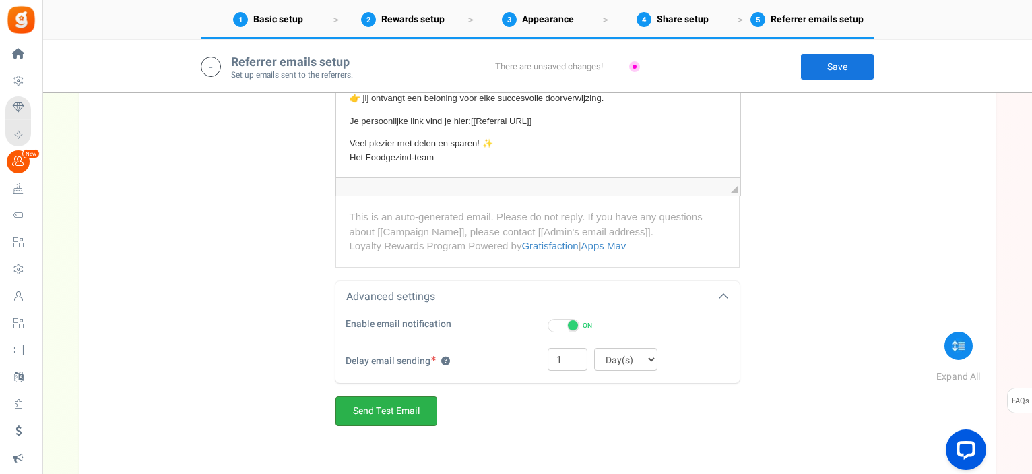
click at [418, 406] on link "Send Test Email" at bounding box center [386, 411] width 102 height 30
click at [849, 64] on link "Save" at bounding box center [837, 66] width 74 height 27
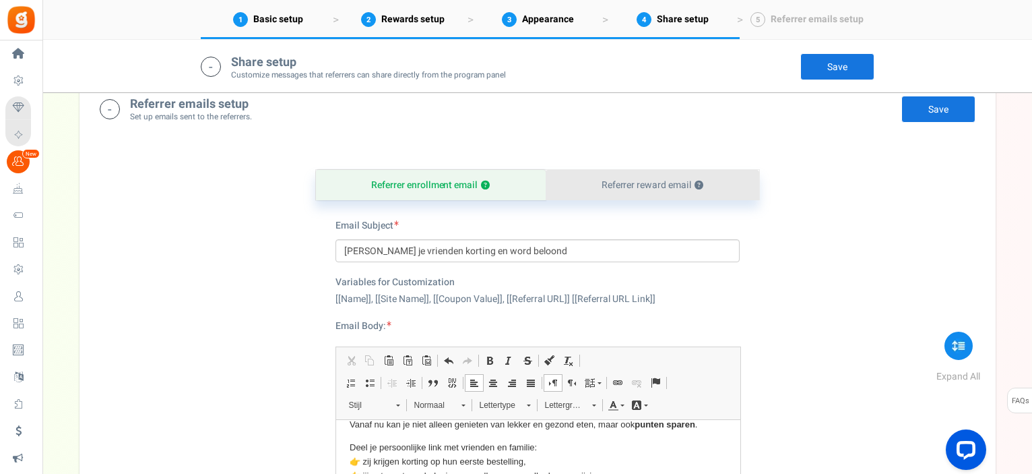
scroll to position [2069, 0]
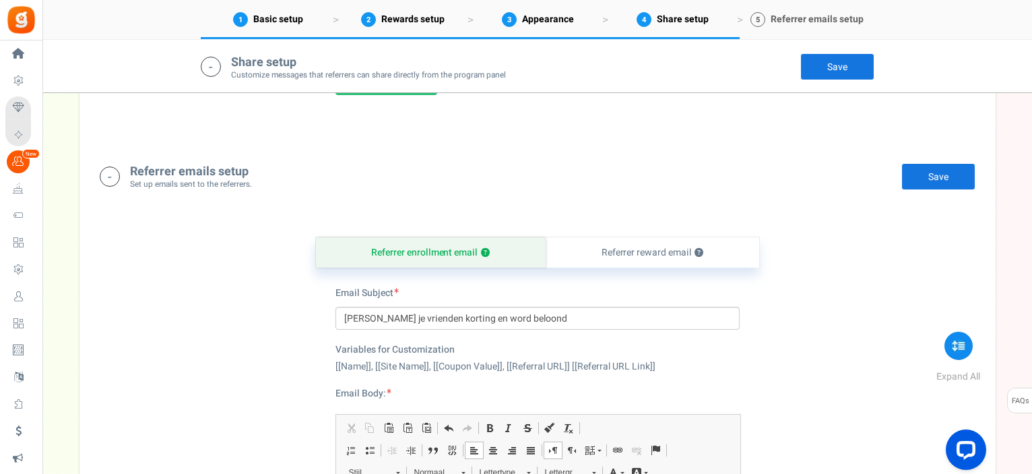
click at [832, 24] on span "Referrer emails setup" at bounding box center [817, 19] width 93 height 14
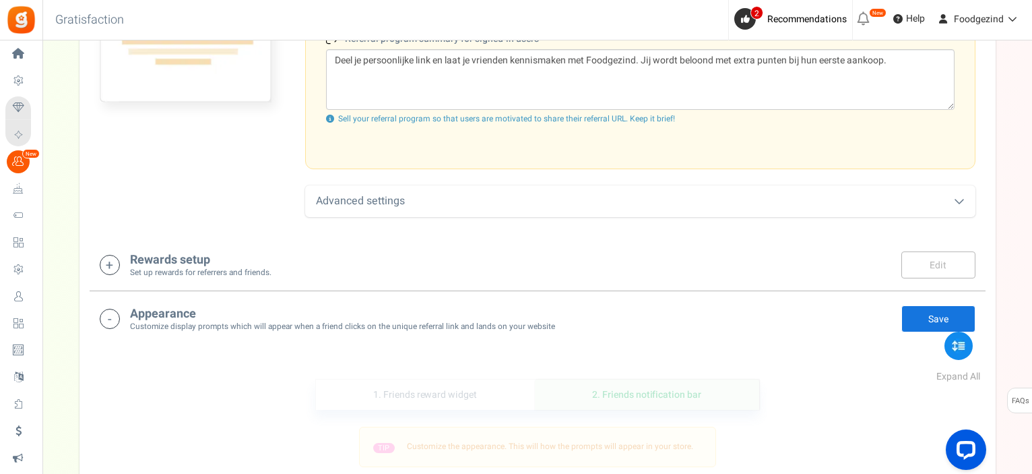
scroll to position [0, 0]
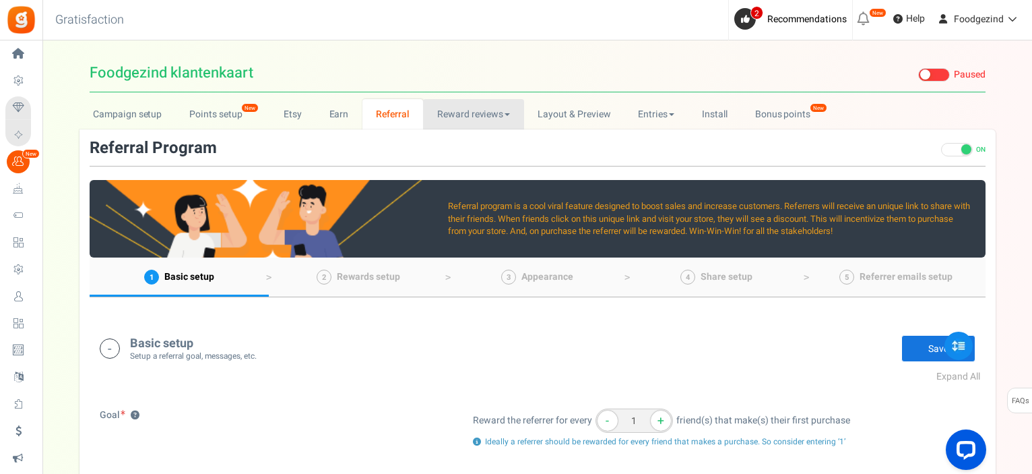
click at [462, 110] on link "Reward reviews" at bounding box center [473, 114] width 100 height 30
click at [567, 118] on link "Layout & Preview" at bounding box center [574, 114] width 100 height 30
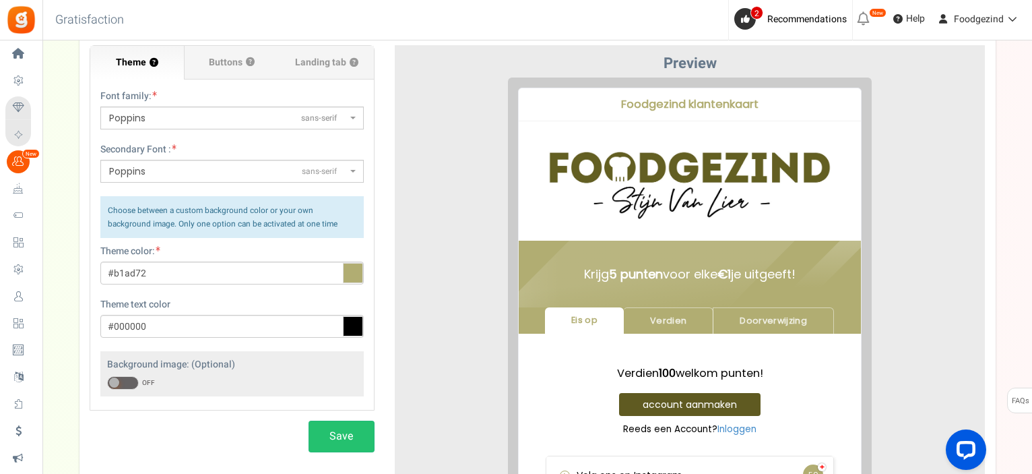
scroll to position [67, 0]
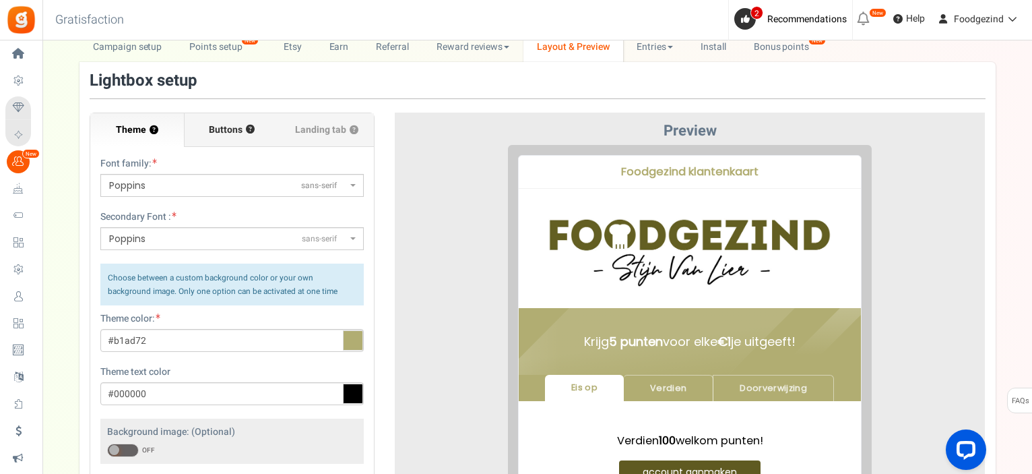
click at [234, 126] on span "Buttons" at bounding box center [226, 129] width 34 height 13
click at [0, 0] on input "Buttons ?" at bounding box center [0, 0] width 0 height 0
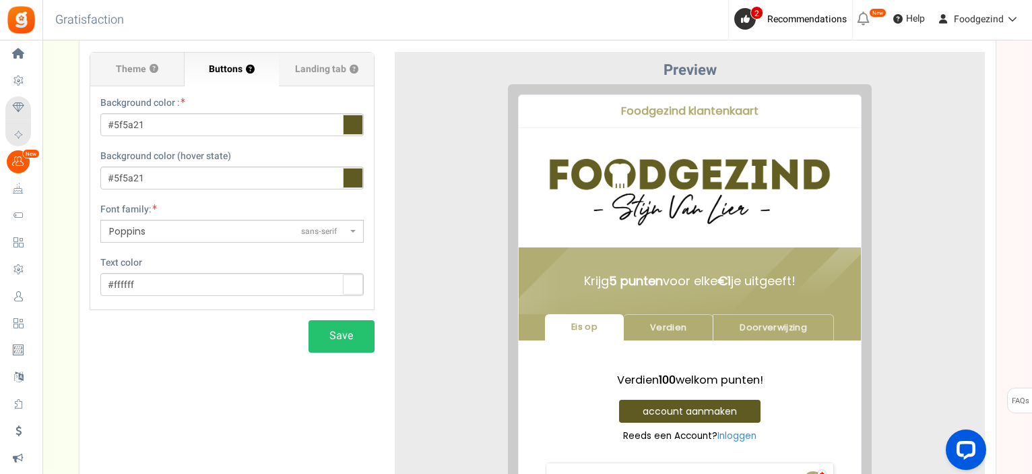
scroll to position [61, 0]
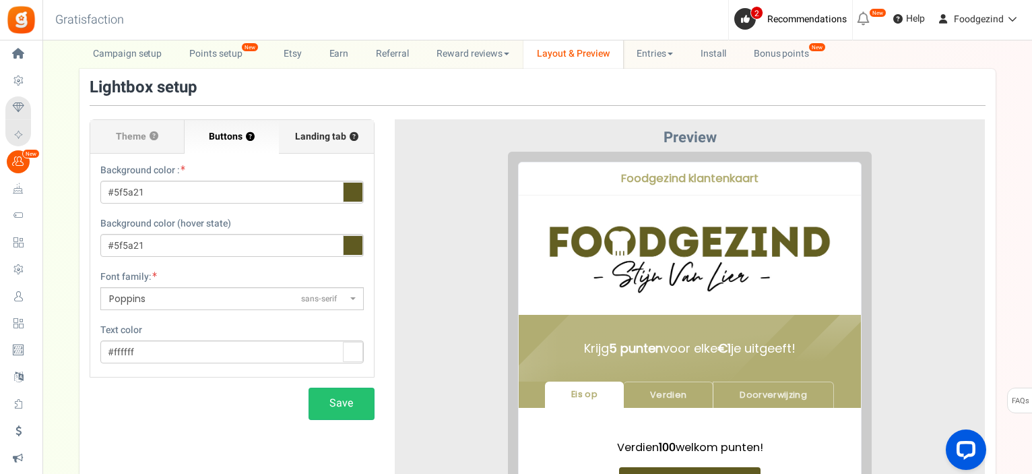
click at [323, 142] on span "Landing tab ?" at bounding box center [326, 136] width 63 height 13
click at [0, 0] on input "Landing tab ?" at bounding box center [0, 0] width 0 height 0
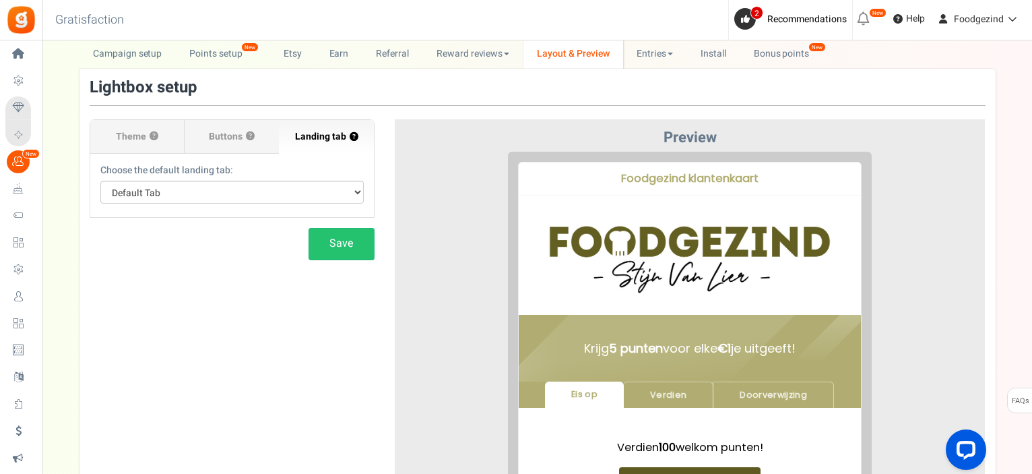
click at [434, 207] on div at bounding box center [690, 397] width 571 height 490
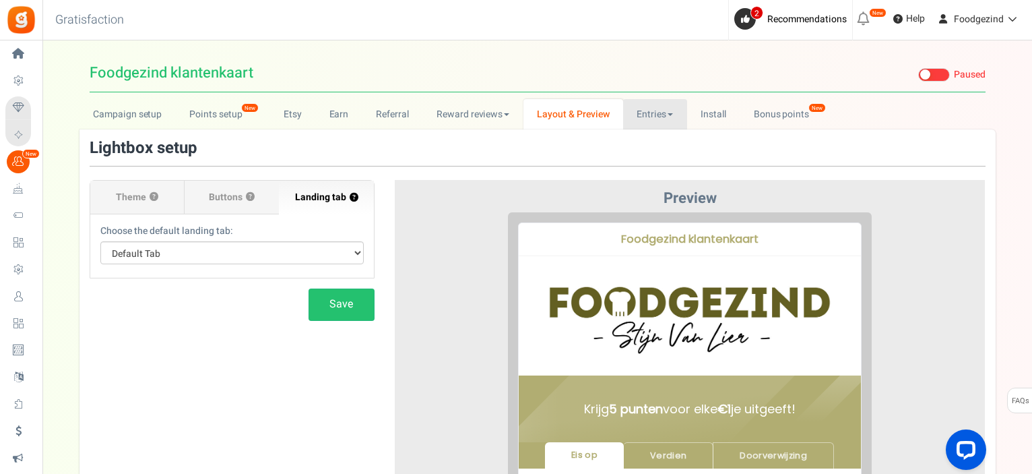
click at [654, 120] on link "Entries" at bounding box center [655, 114] width 64 height 30
click at [653, 142] on link "Entries" at bounding box center [677, 144] width 108 height 20
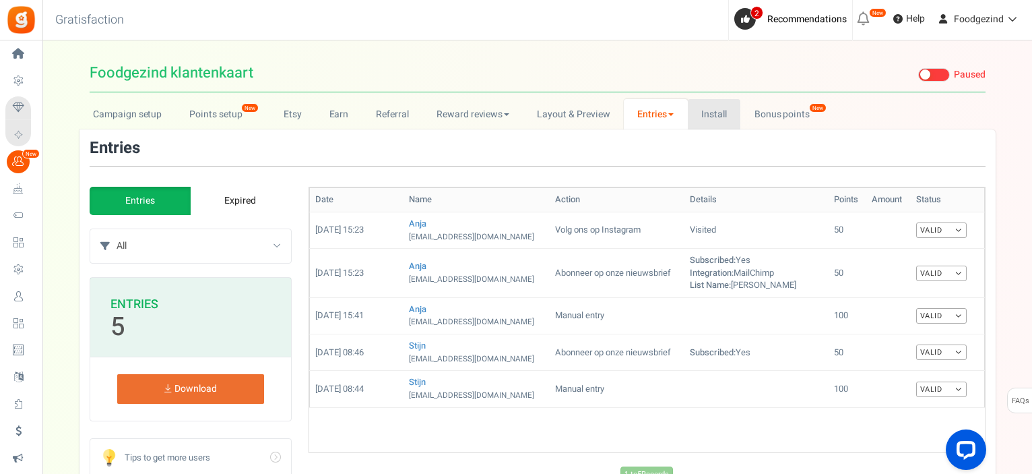
click at [714, 110] on link "Install" at bounding box center [714, 114] width 53 height 30
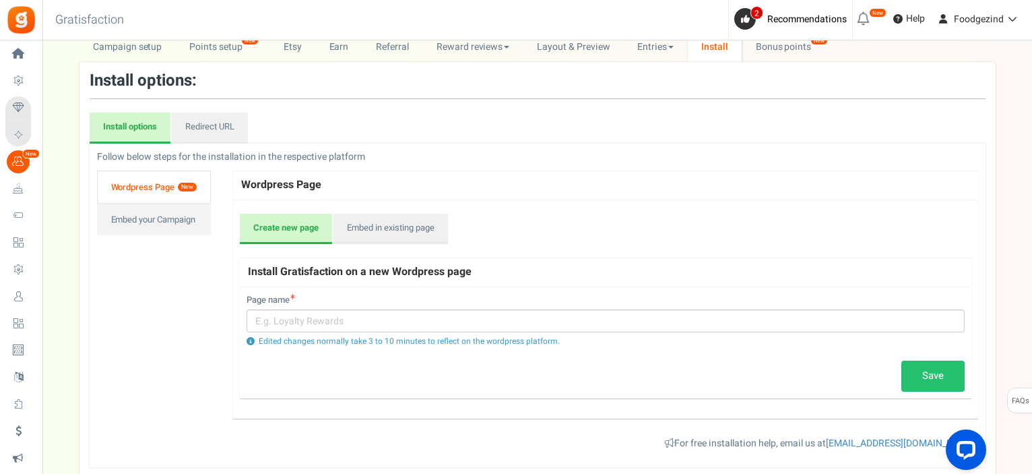
scroll to position [135, 0]
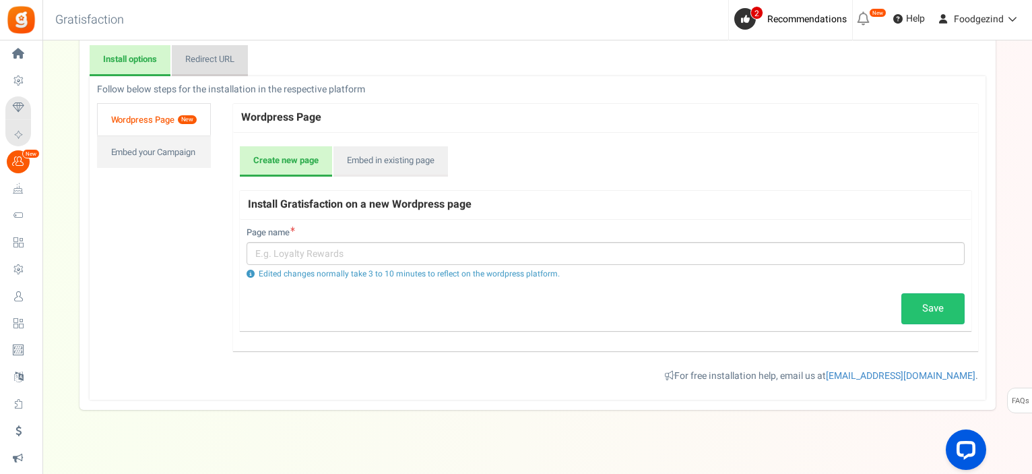
click at [216, 51] on link "Redirect URL" at bounding box center [210, 60] width 76 height 31
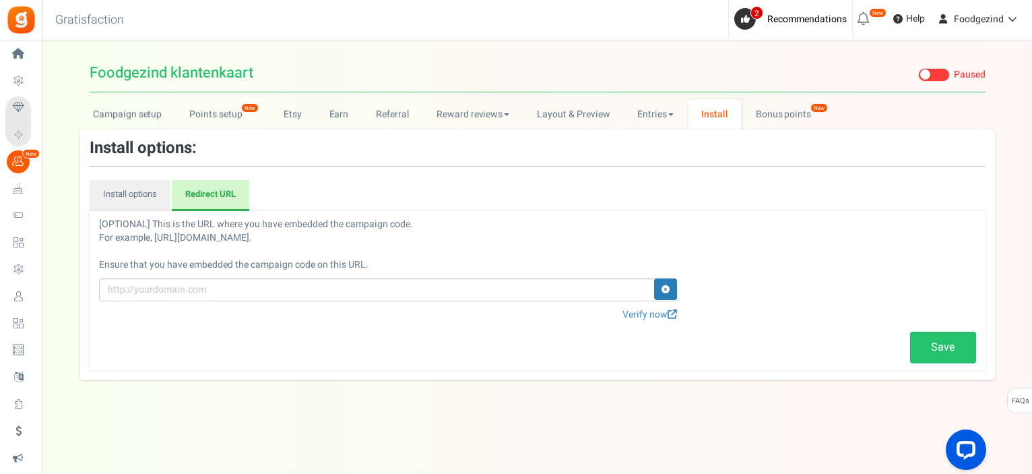
scroll to position [0, 0]
click at [755, 112] on link "Bonus points New" at bounding box center [791, 114] width 96 height 30
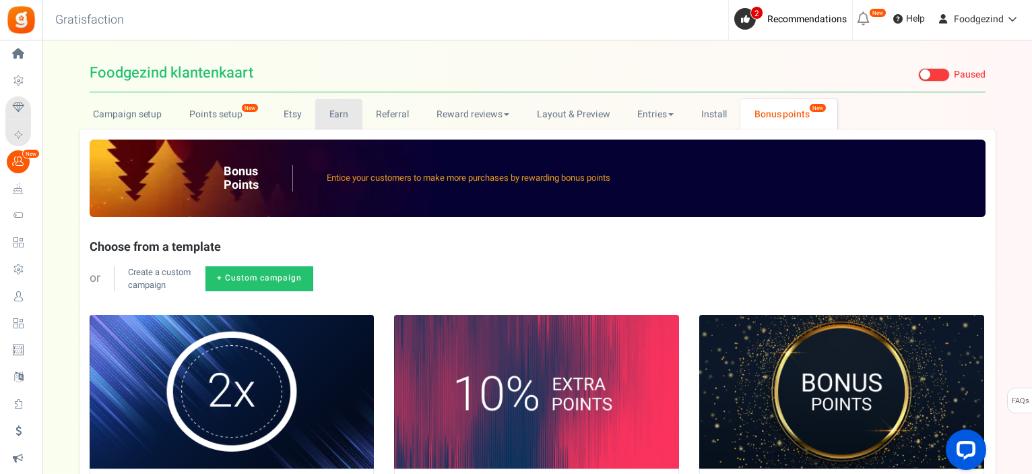
click at [330, 116] on link "Earn" at bounding box center [338, 114] width 47 height 30
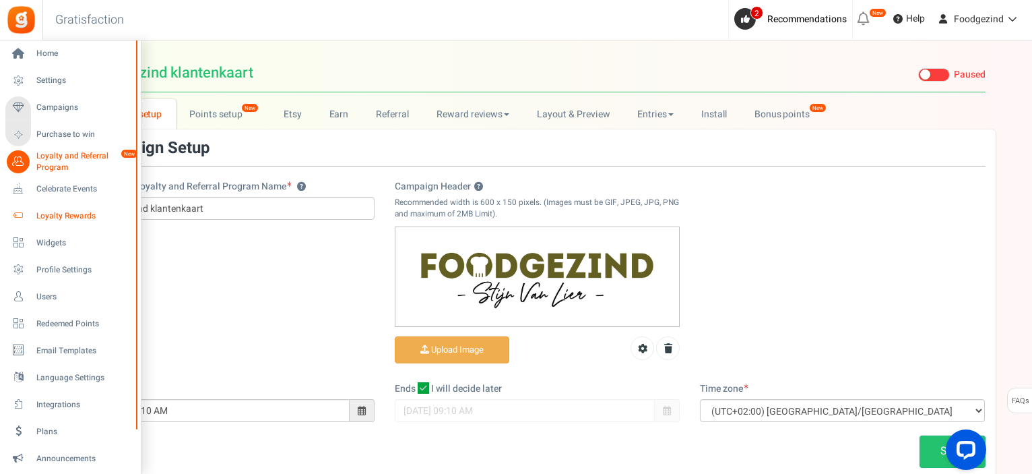
click at [62, 216] on span "Loyalty Rewards" at bounding box center [83, 215] width 94 height 11
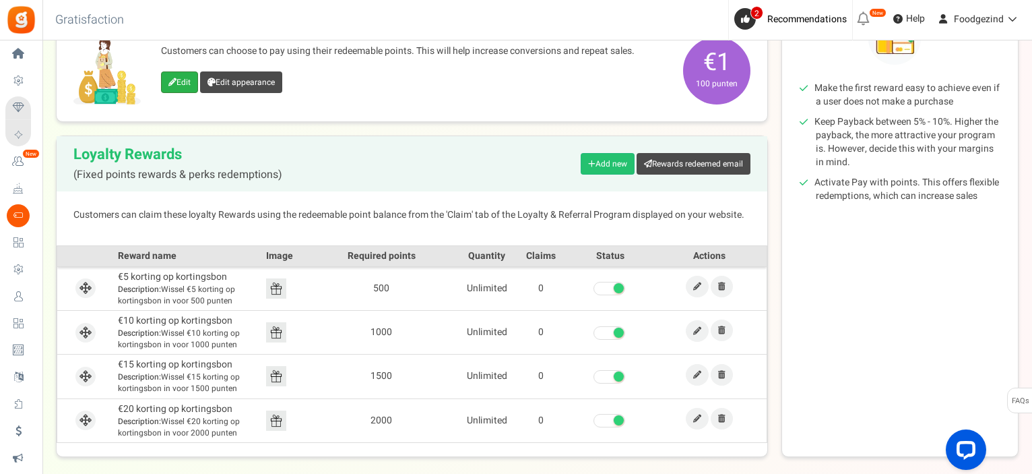
scroll to position [240, 0]
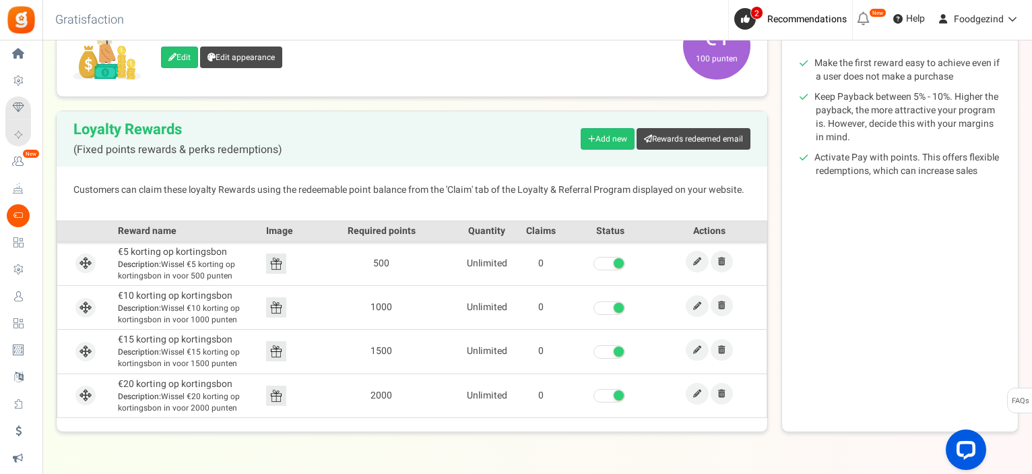
click at [277, 267] on img at bounding box center [276, 263] width 20 height 20
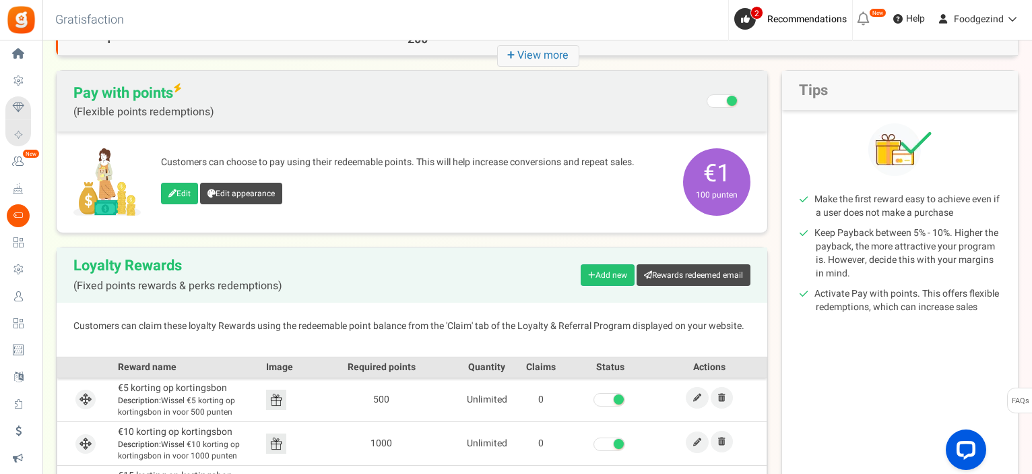
scroll to position [111, 0]
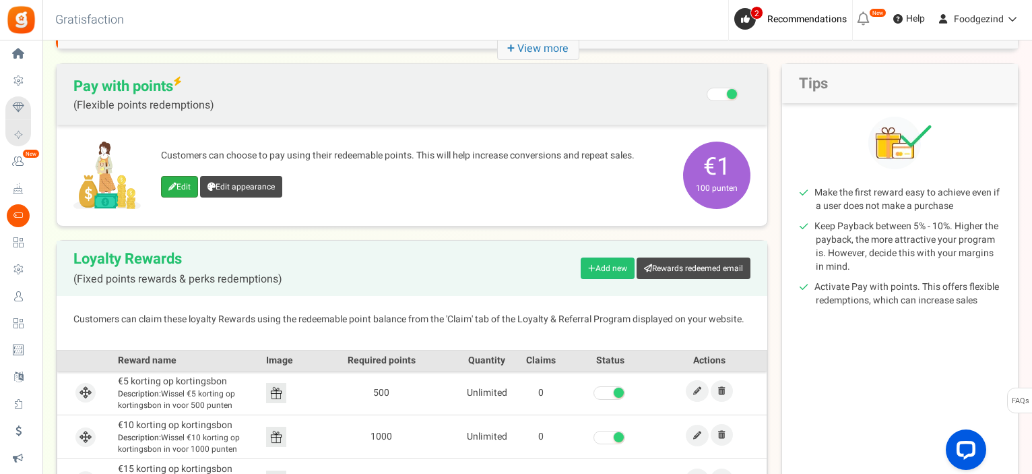
click at [178, 185] on link "Edit" at bounding box center [179, 187] width 37 height 22
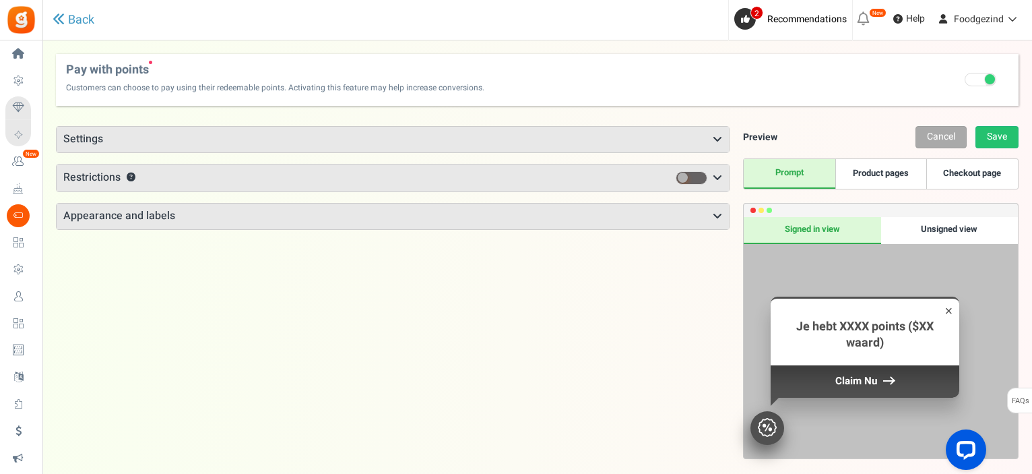
click at [582, 141] on h3 "Settings" at bounding box center [393, 140] width 672 height 26
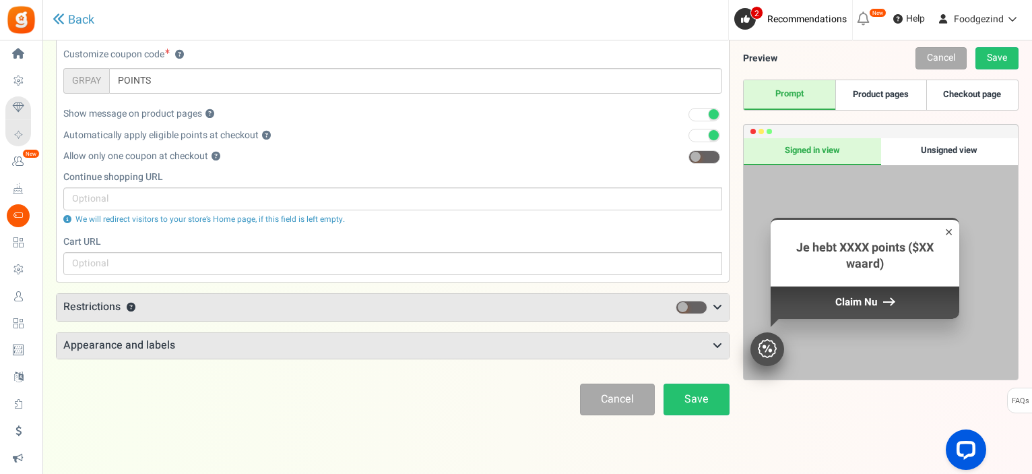
scroll to position [188, 0]
click at [387, 338] on h3 "Appearance and labels" at bounding box center [393, 344] width 672 height 26
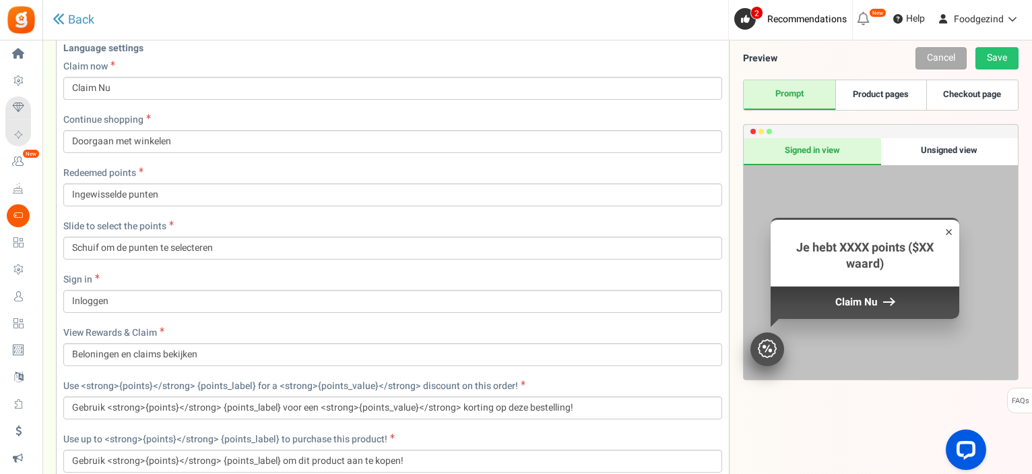
scroll to position [714, 0]
click at [959, 151] on div "Unsigned view" at bounding box center [949, 151] width 137 height 27
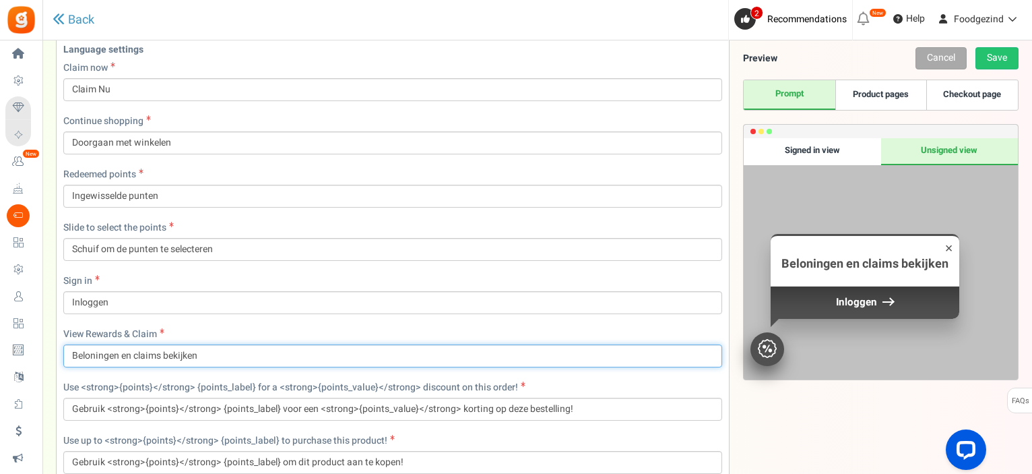
drag, startPoint x: 117, startPoint y: 353, endPoint x: 60, endPoint y: 348, distance: 56.8
click at [60, 348] on div "Language settings Claim now Claim Nu Continue shopping Doorgaan met winkelen Re…" at bounding box center [392, 289] width 679 height 503
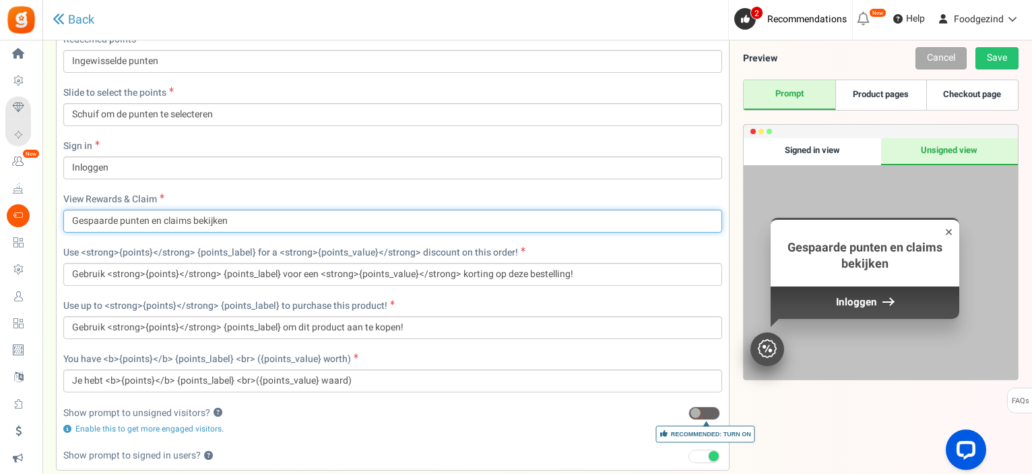
scroll to position [916, 0]
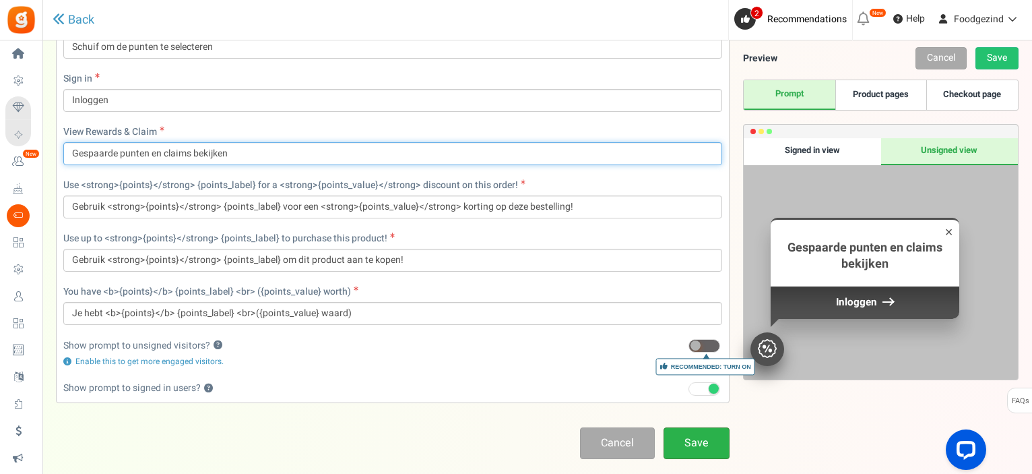
type input "Gespaarde punten en claims bekijken"
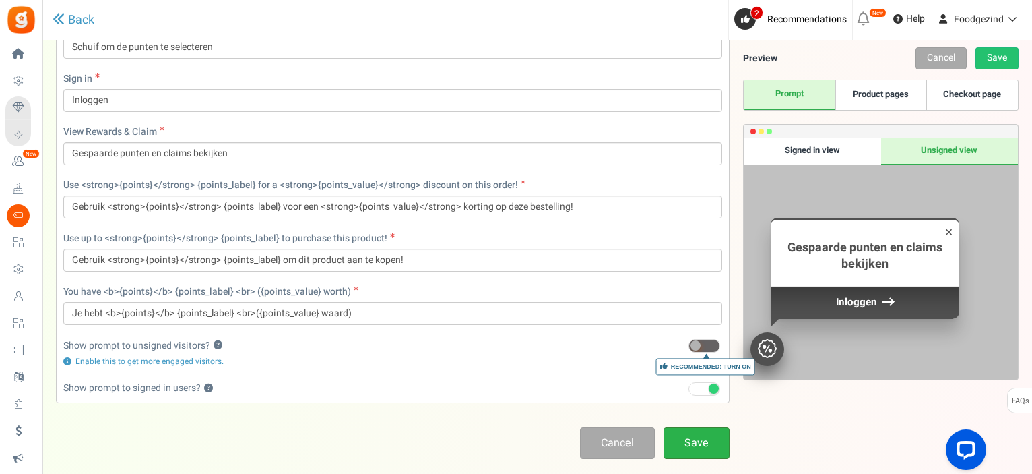
click at [684, 439] on link "Save" at bounding box center [697, 443] width 66 height 32
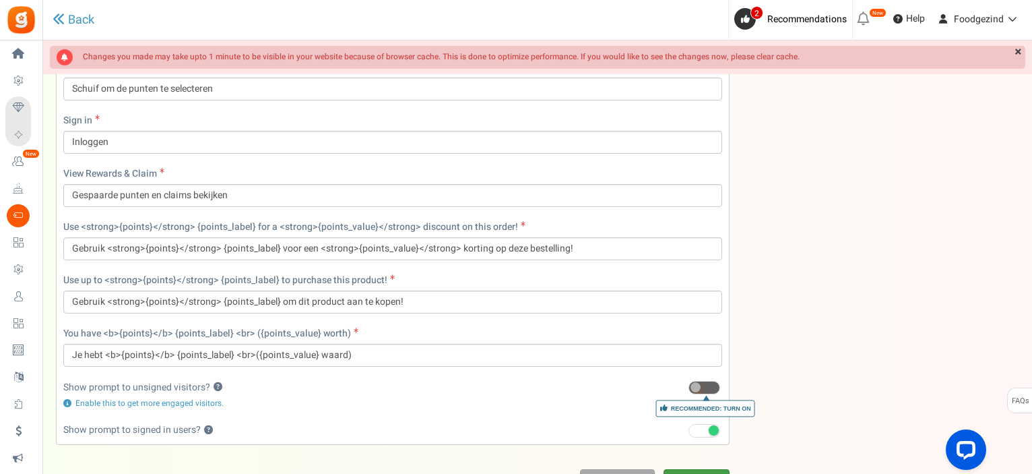
scroll to position [45, 0]
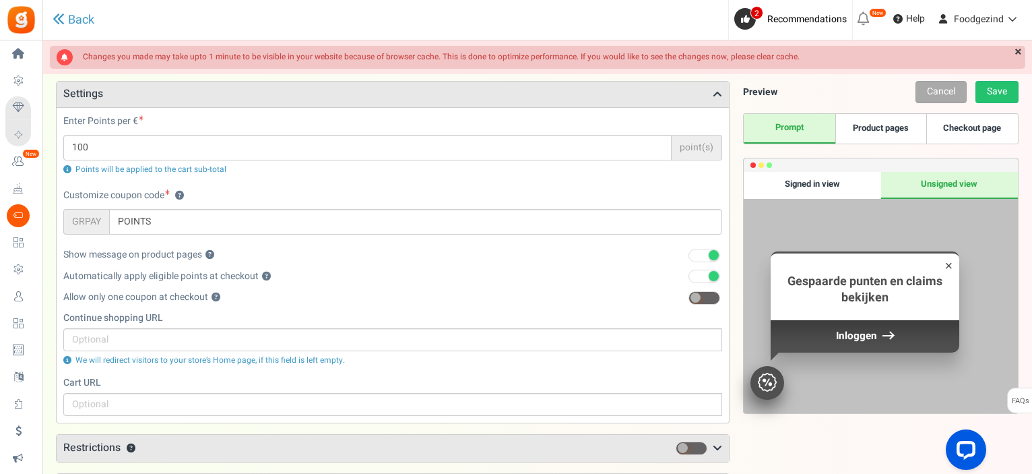
click at [884, 129] on link "Product pages" at bounding box center [880, 129] width 91 height 30
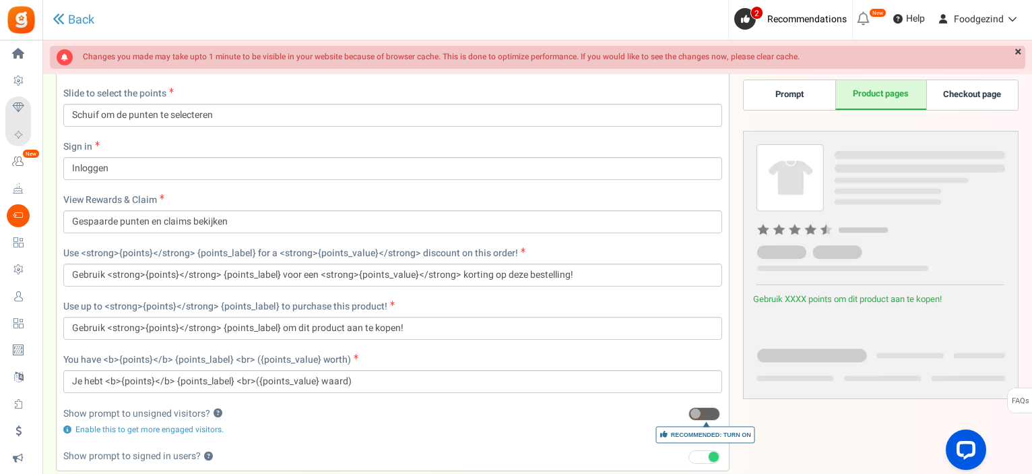
scroll to position [781, 0]
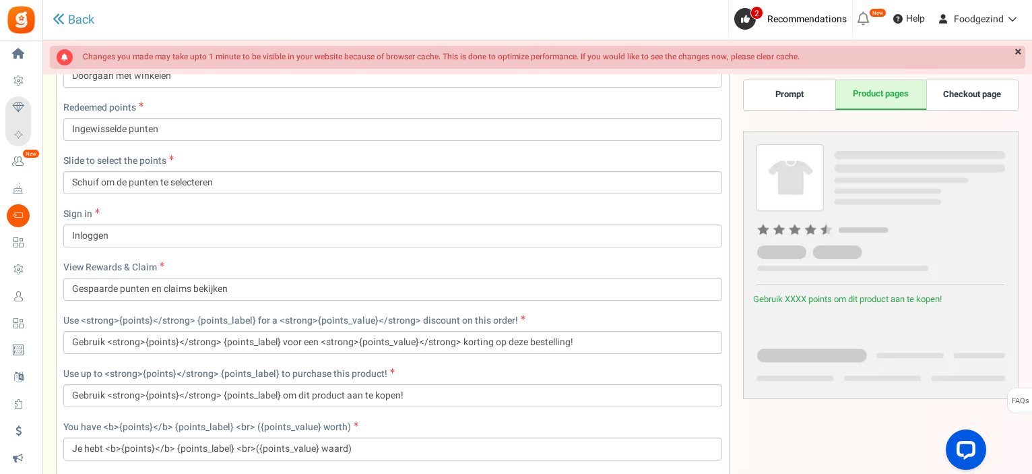
click at [978, 98] on link "Checkout page" at bounding box center [971, 95] width 91 height 30
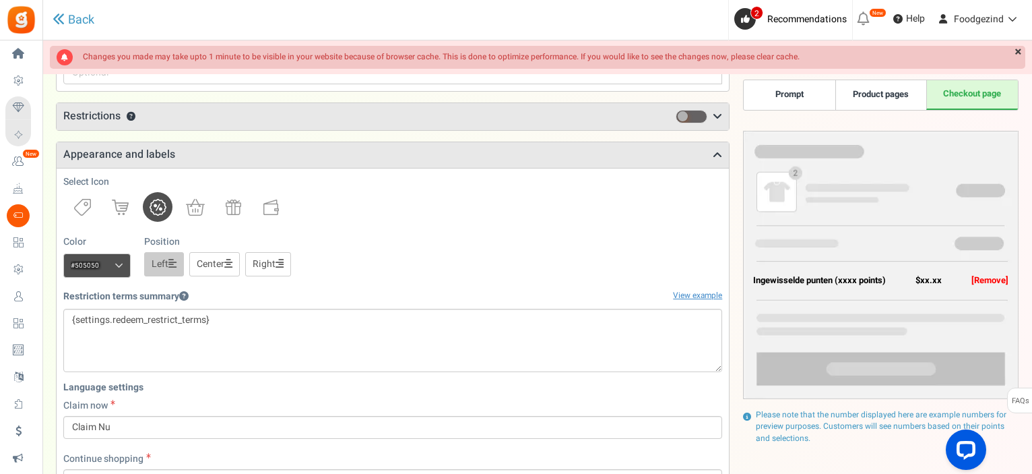
scroll to position [0, 0]
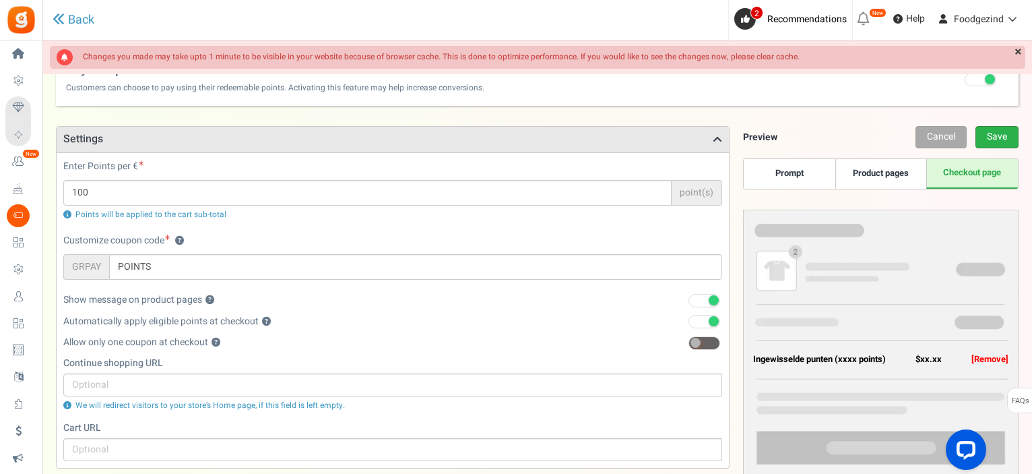
click at [1000, 139] on link "Save" at bounding box center [996, 137] width 43 height 22
click at [1020, 53] on link "×" at bounding box center [1018, 52] width 14 height 13
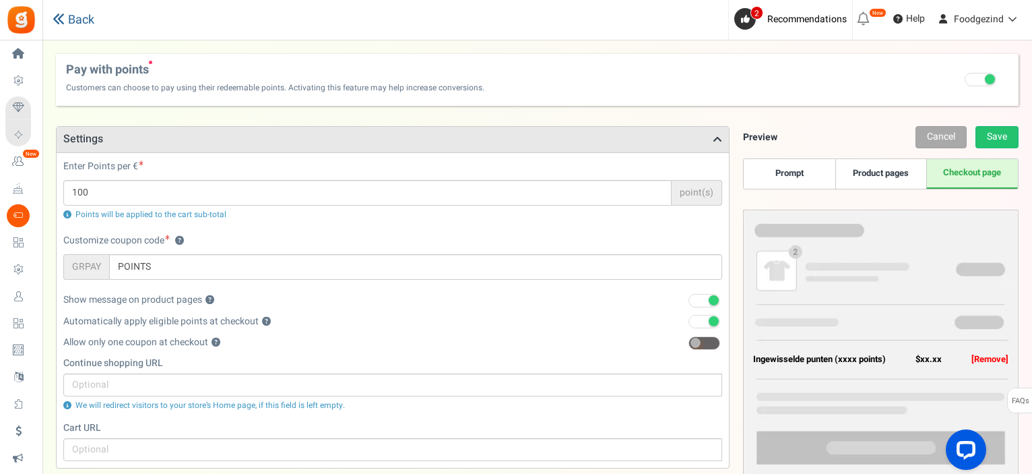
click at [67, 16] on link "Back" at bounding box center [74, 20] width 42 height 14
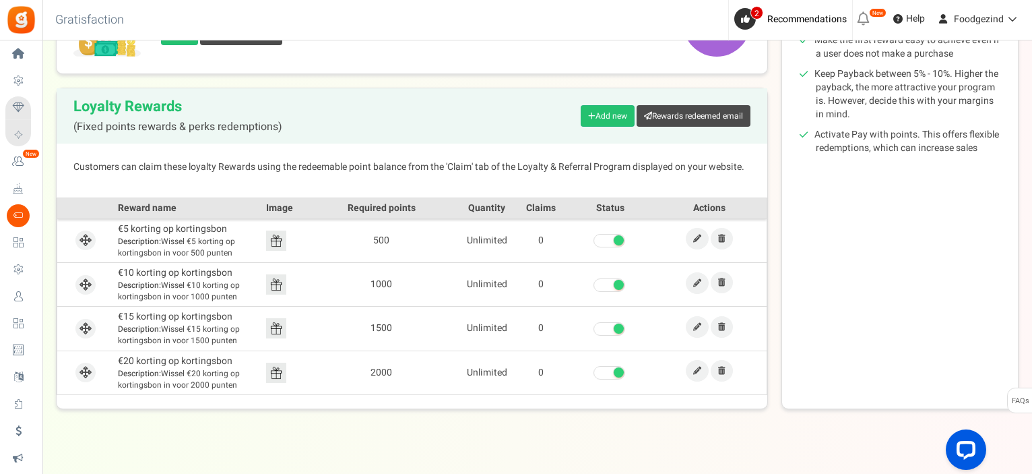
scroll to position [278, 0]
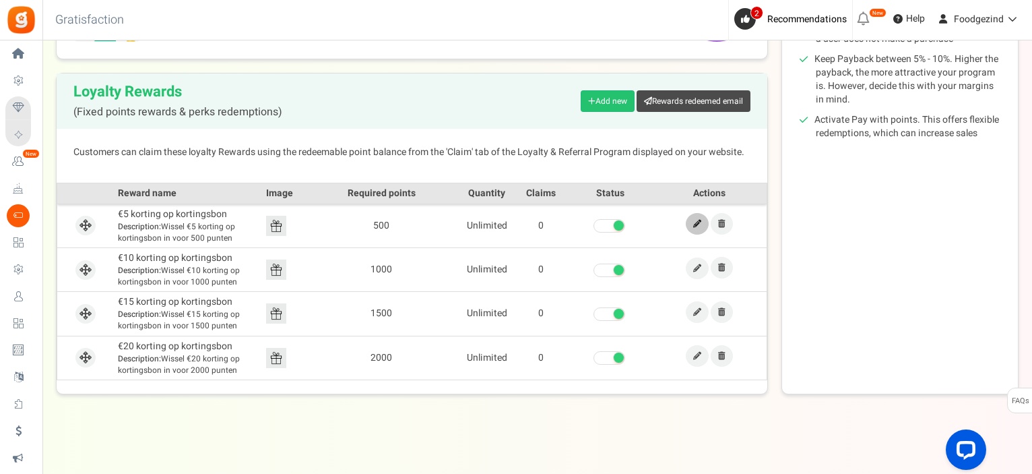
click at [697, 224] on icon at bounding box center [697, 224] width 8 height 8
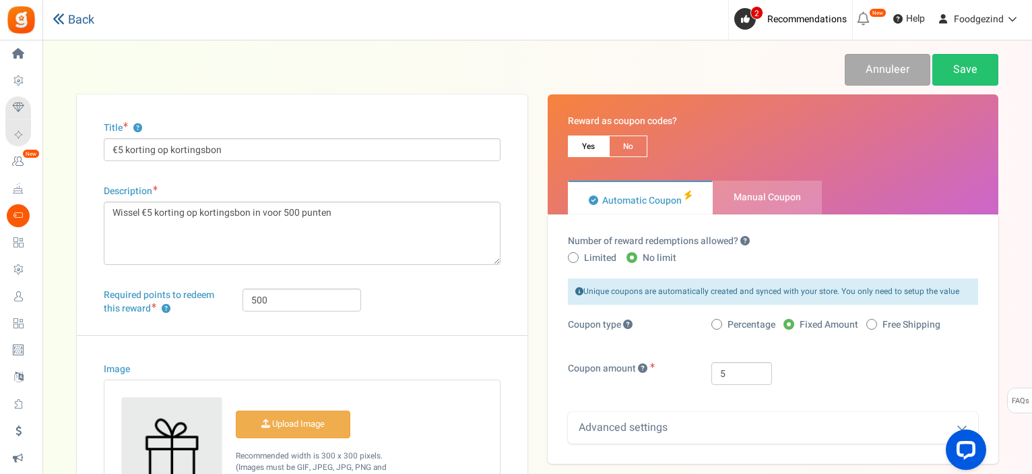
click at [61, 16] on icon at bounding box center [59, 19] width 12 height 12
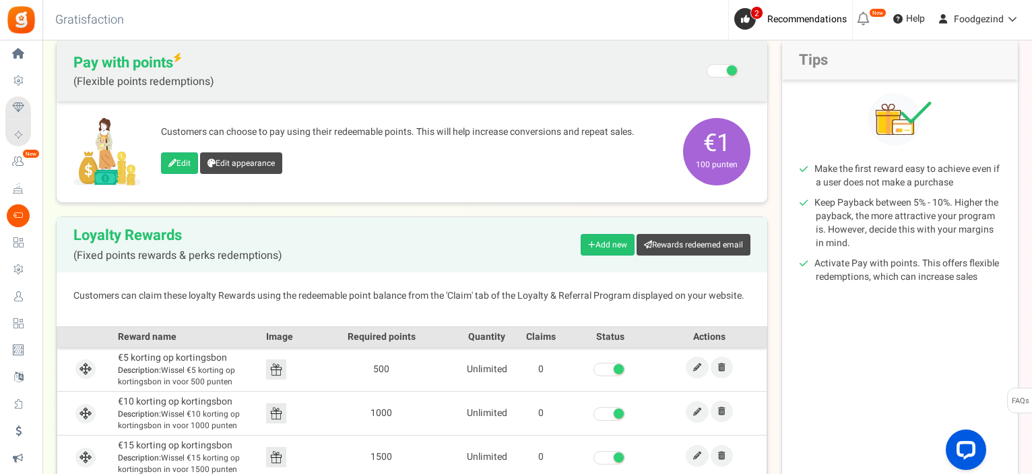
scroll to position [202, 0]
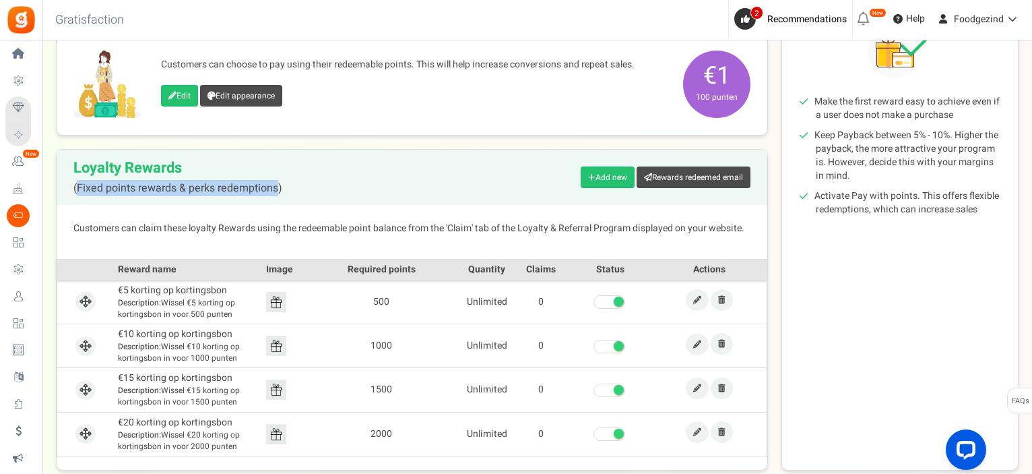
drag, startPoint x: 278, startPoint y: 187, endPoint x: 77, endPoint y: 183, distance: 200.8
click at [77, 183] on span "(Fixed points rewards & perks redemptions)" at bounding box center [177, 189] width 209 height 12
click at [291, 184] on div "Loyalty Rewards (Fixed points rewards & perks redemptions) Add new Rewards rede…" at bounding box center [412, 177] width 711 height 55
drag, startPoint x: 292, startPoint y: 188, endPoint x: 70, endPoint y: 185, distance: 222.3
click at [70, 185] on div "Loyalty Rewards (Fixed points rewards & perks redemptions) Add new Rewards rede…" at bounding box center [412, 177] width 711 height 55
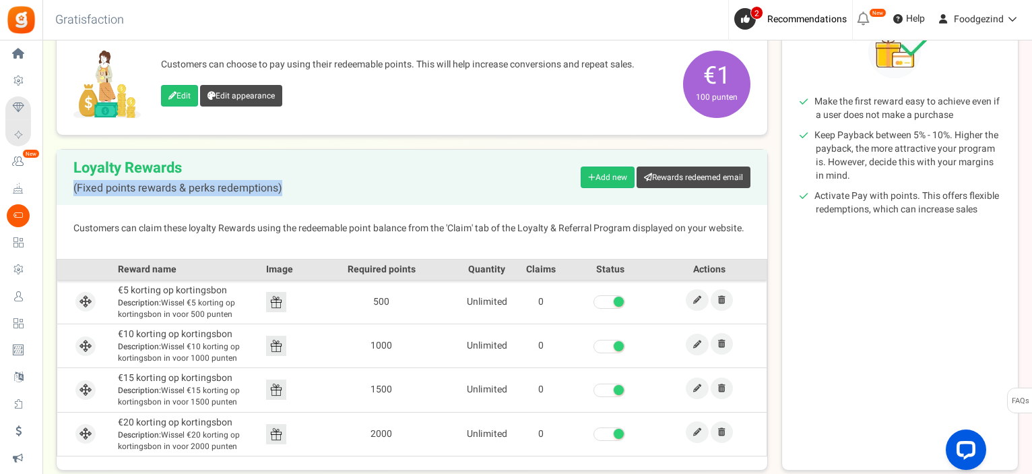
copy span "(Fixed points rewards & perks redemptions)"
click at [695, 304] on link at bounding box center [697, 300] width 23 height 22
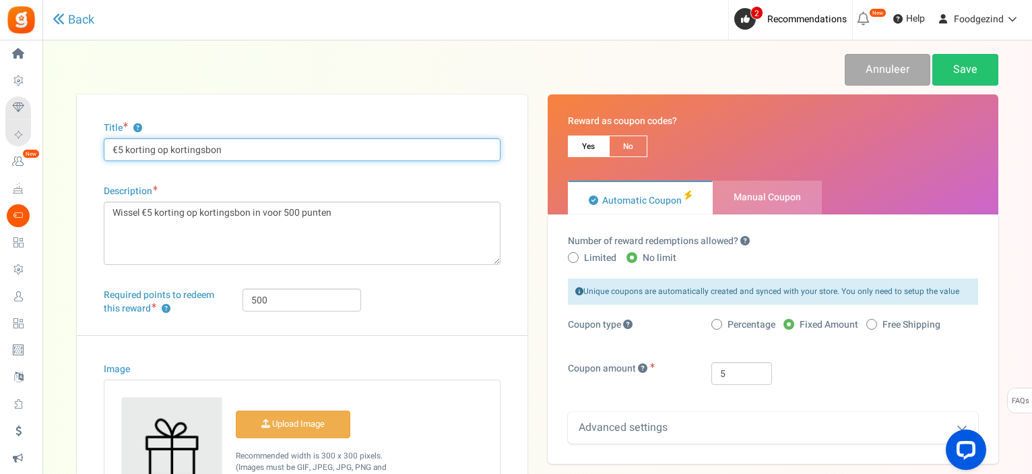
drag, startPoint x: 225, startPoint y: 148, endPoint x: 113, endPoint y: 145, distance: 111.9
click at [113, 145] on input "€5 korting op kortingsbon" at bounding box center [302, 149] width 397 height 23
paste input "€5 korting op je volgende bestelling"
type input "€5 korting op je volgende bestelling"
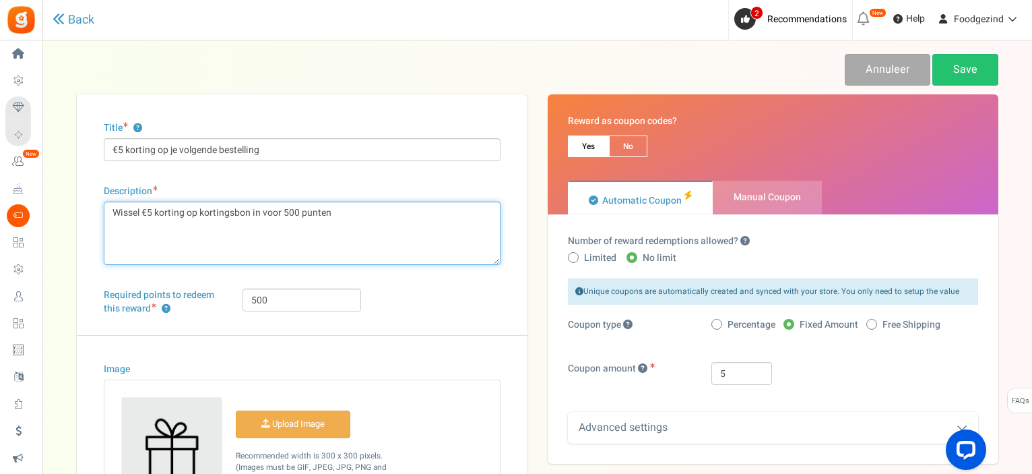
drag, startPoint x: 335, startPoint y: 216, endPoint x: 113, endPoint y: 212, distance: 222.3
click at [113, 212] on textarea "Wissel €5 korting op kortingsbon in voor 500 punten" at bounding box center [302, 232] width 397 height 63
paste textarea "Wissel 500 punten in voor €5 korting op je volgende bestelling."
type textarea "Wissel 500 punten in voor €5 korting op je volgende bestelling."
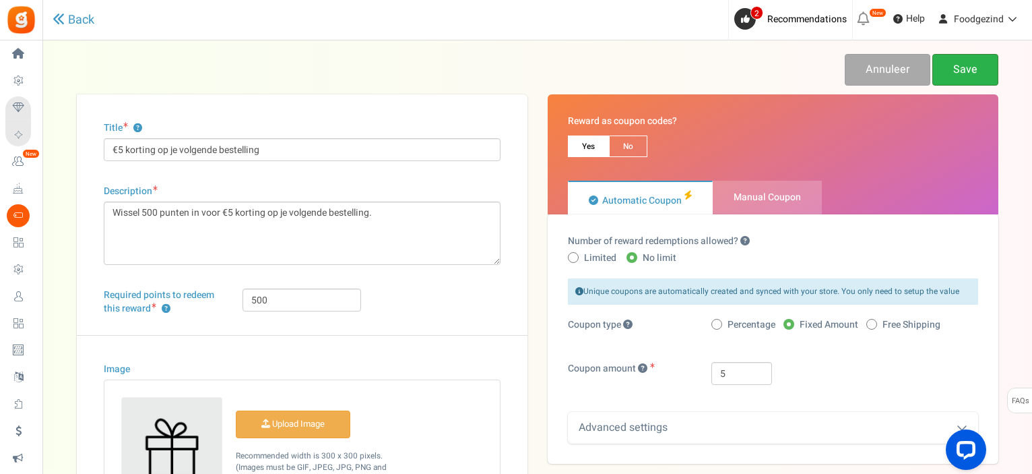
click at [984, 73] on link "Save" at bounding box center [965, 70] width 66 height 32
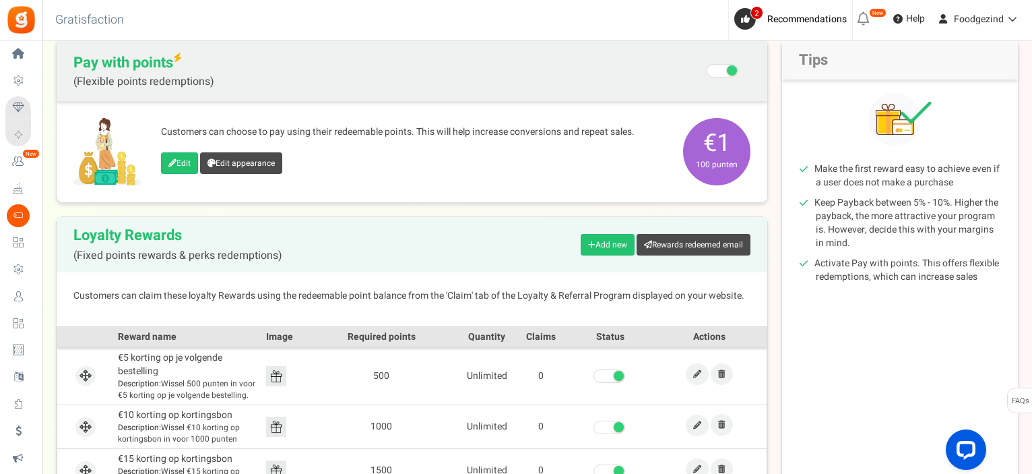
scroll to position [202, 0]
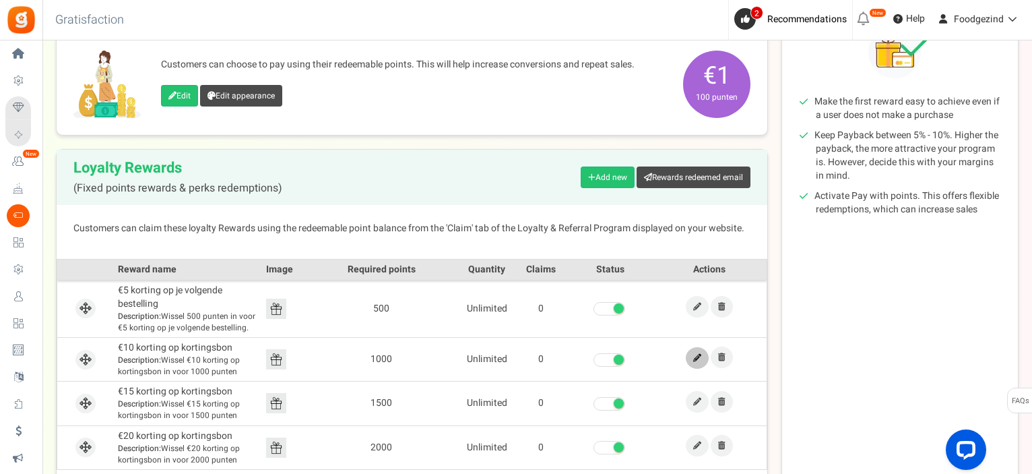
click at [697, 355] on icon at bounding box center [697, 358] width 8 height 8
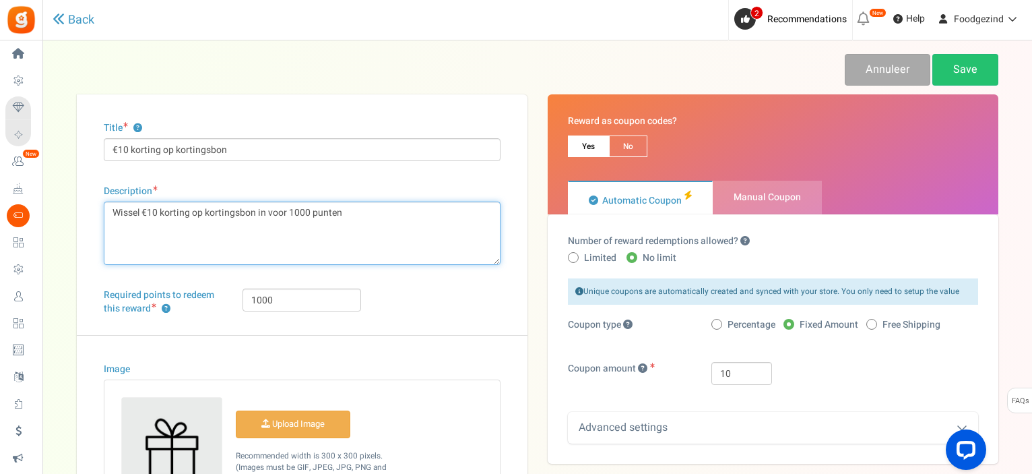
drag, startPoint x: 361, startPoint y: 218, endPoint x: 60, endPoint y: 218, distance: 301.1
click at [60, 218] on div "Back Annuleer Save Title ? €10 korting op kortingsbon Description Wissel €10 ko…" at bounding box center [537, 352] width 963 height 597
paste textarea "Wissel 500 punten in voor €5 korting op je volgende bestelling."
drag, startPoint x: 151, startPoint y: 212, endPoint x: 143, endPoint y: 213, distance: 8.2
click at [143, 213] on textarea "Wissel €10 korting op kortingsbon in voor 1000 punten" at bounding box center [302, 232] width 397 height 63
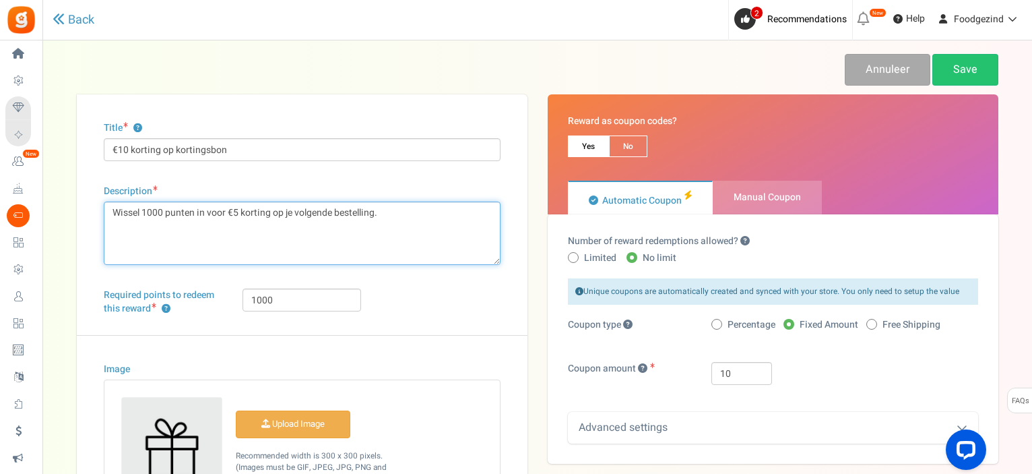
click at [240, 213] on textarea "Wissel €10 korting op kortingsbon in voor 1000 punten" at bounding box center [302, 232] width 397 height 63
type textarea "Wissel 1000 punten in voor €10 korting op je volgende bestelling."
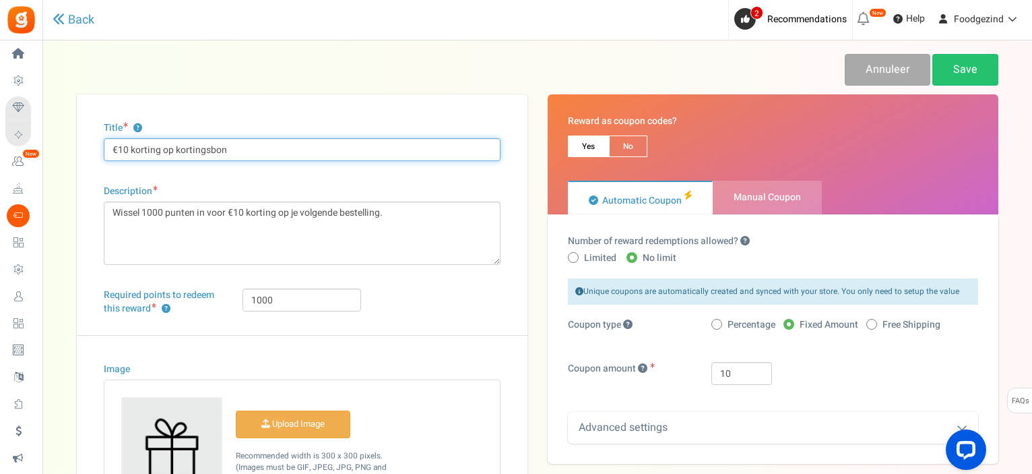
drag, startPoint x: 236, startPoint y: 142, endPoint x: 78, endPoint y: 161, distance: 159.4
click at [78, 161] on div "Title ? €10 korting op kortingsbon Description Wissel €10 korting op kortingsbo…" at bounding box center [302, 372] width 451 height 556
paste input "€5 korting op je volgende bestelling"
type input "€5 korting op je volgende bestelling"
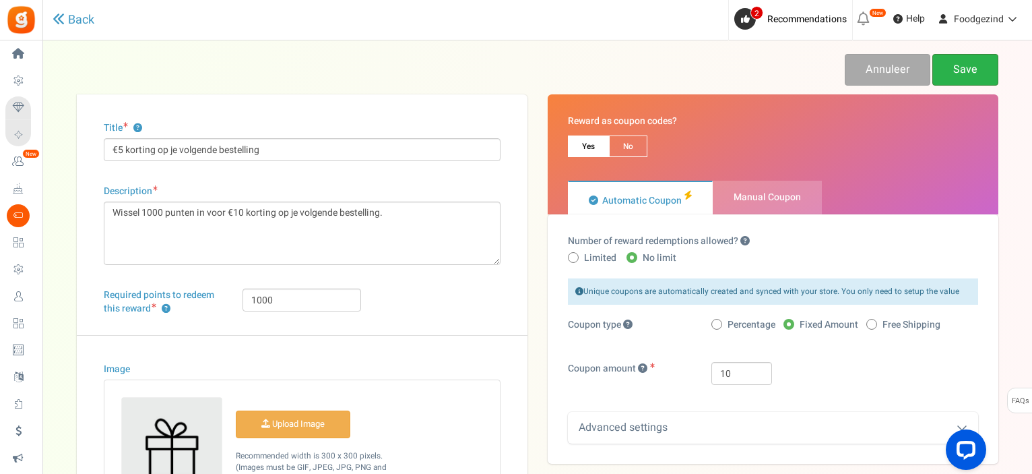
click at [960, 71] on link "Save" at bounding box center [965, 70] width 66 height 32
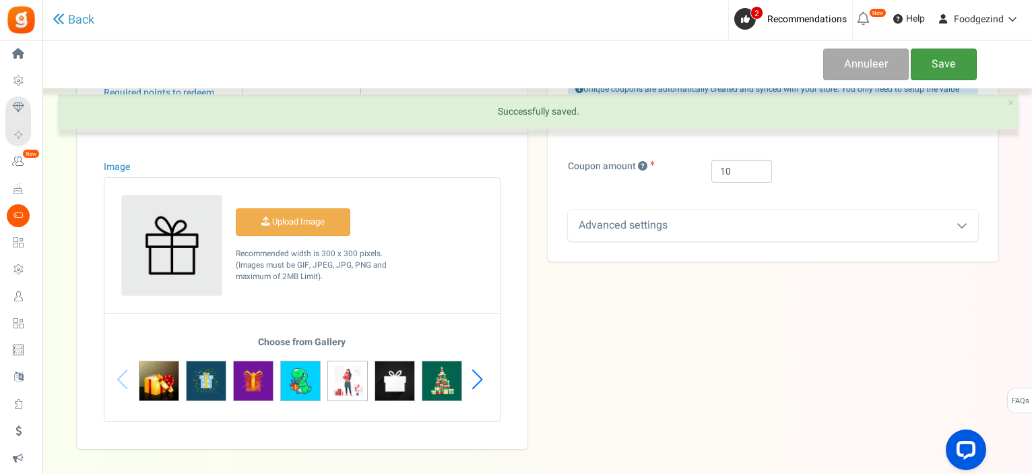
scroll to position [258, 0]
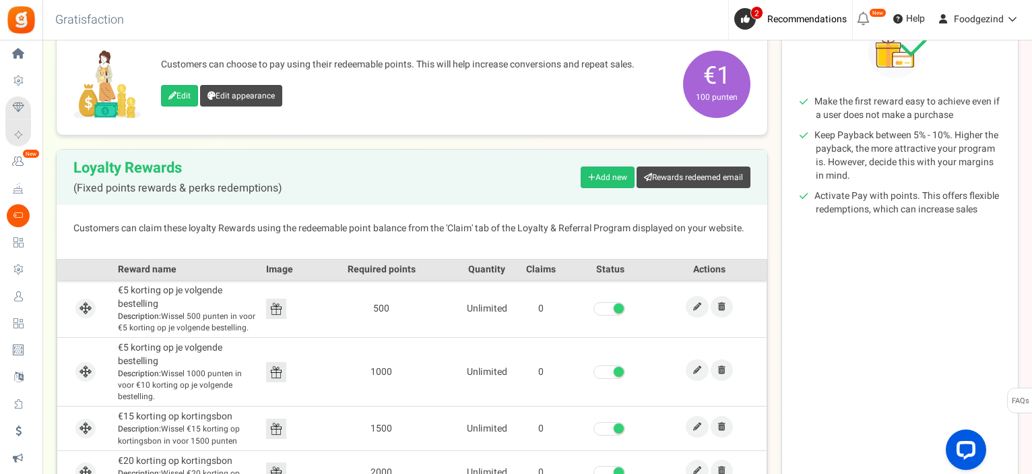
scroll to position [269, 0]
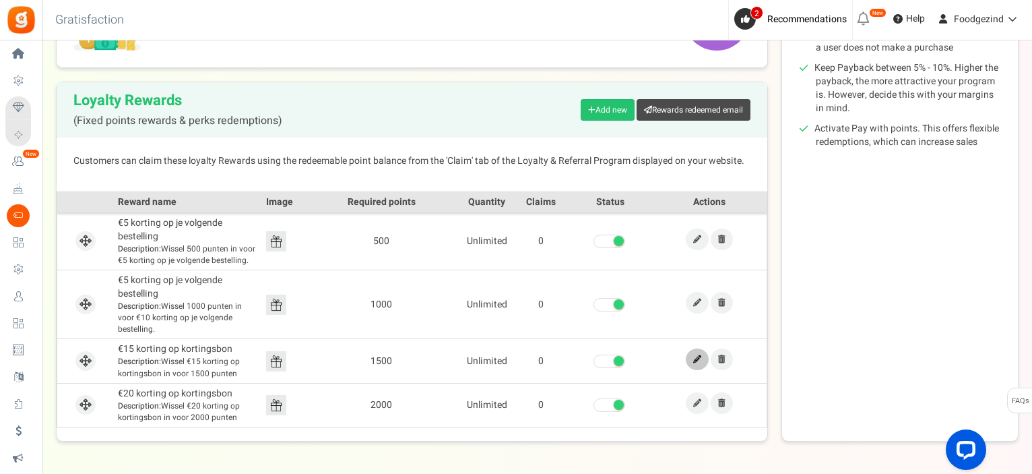
click at [696, 355] on icon at bounding box center [697, 359] width 8 height 8
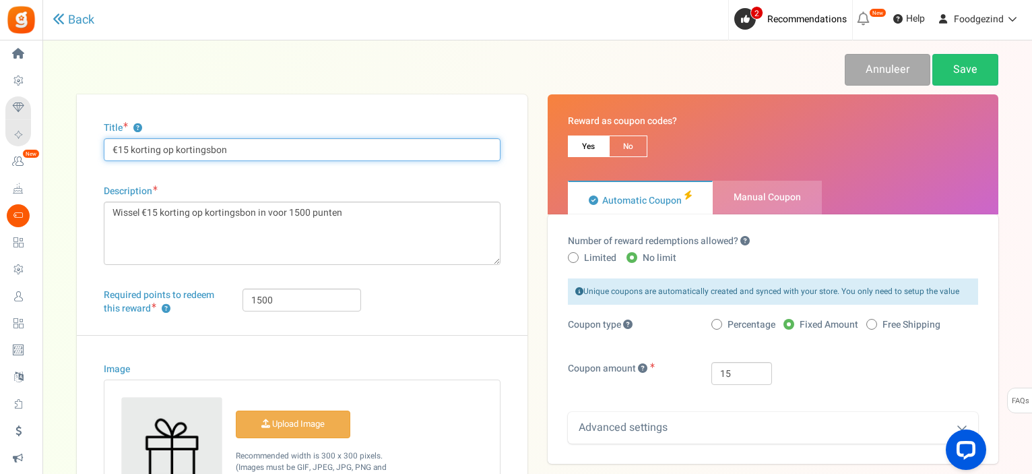
drag, startPoint x: 234, startPoint y: 149, endPoint x: 73, endPoint y: 145, distance: 161.1
click at [73, 145] on div "Title ? €15 korting op kortingsbon Description Wissel €15 korting op kortingsbo…" at bounding box center [302, 372] width 471 height 556
paste input "€5 korting op je volgende bestelling"
click at [118, 150] on input "€5 korting op je volgende bestelling" at bounding box center [302, 149] width 397 height 23
type input "€15 korting op je volgende bestelling"
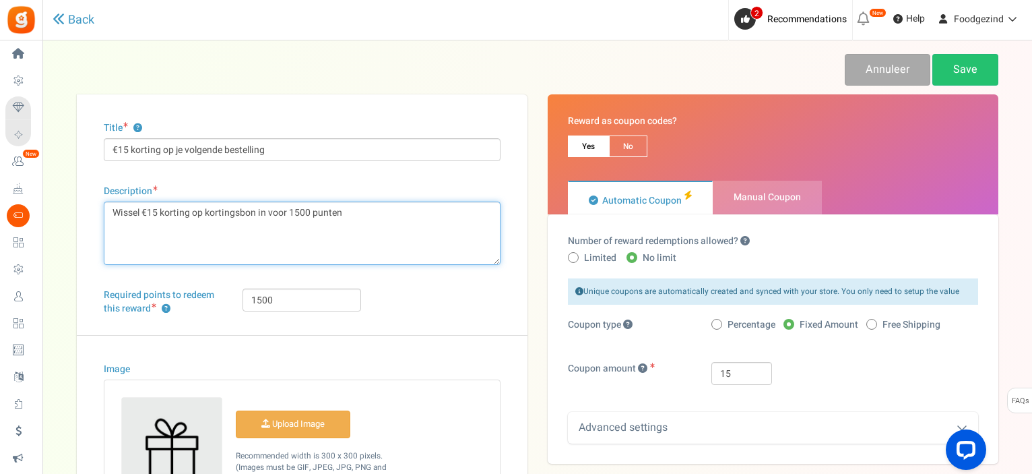
drag, startPoint x: 348, startPoint y: 215, endPoint x: 96, endPoint y: 204, distance: 252.2
click at [96, 204] on div "Title ? €15 korting op je volgende bestelling Description Wissel €15 korting op…" at bounding box center [302, 372] width 451 height 556
paste textarea "Wissel 500 punten in voor €5 korting op je volgende bestelling."
click at [143, 210] on textarea "Wissel €15 korting op kortingsbon in voor 1500 punten" at bounding box center [302, 232] width 397 height 63
click at [232, 212] on textarea "Wissel €15 korting op kortingsbon in voor 1500 punten" at bounding box center [302, 232] width 397 height 63
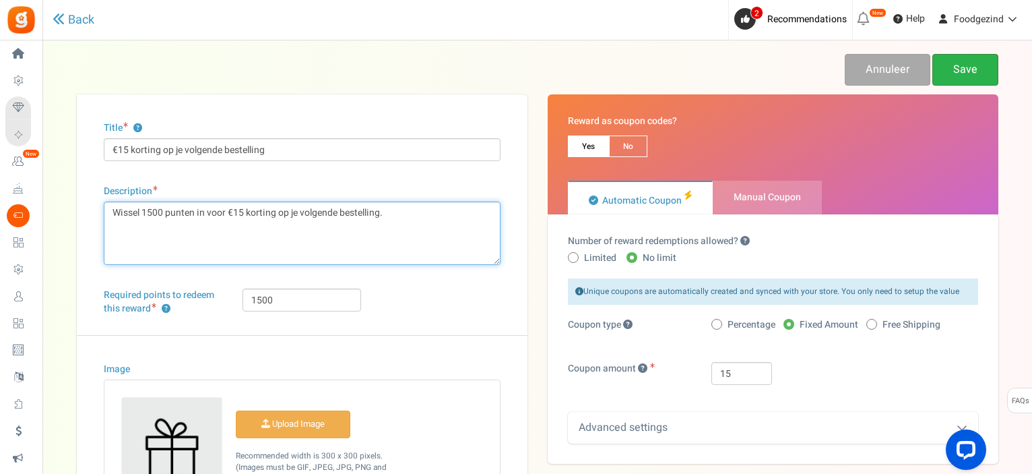
type textarea "Wissel 1500 punten in voor €15 korting op je volgende bestelling."
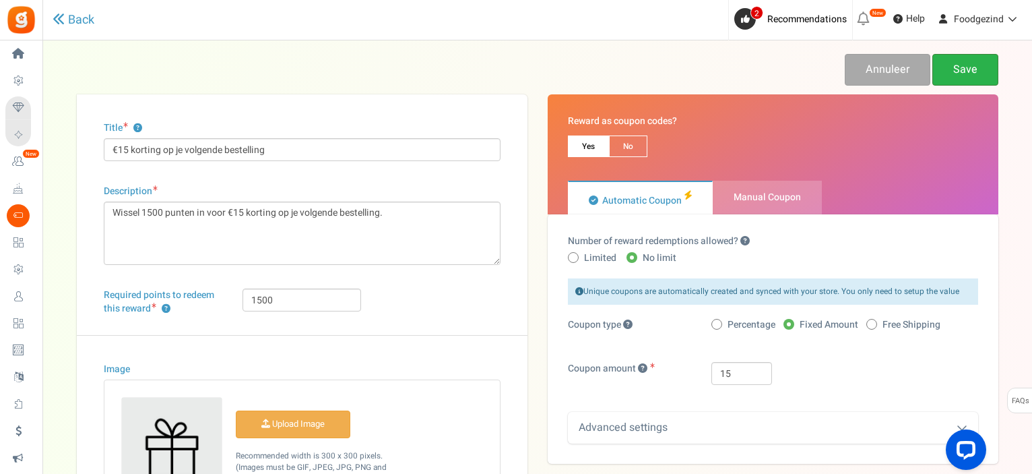
click at [986, 69] on link "Save" at bounding box center [965, 70] width 66 height 32
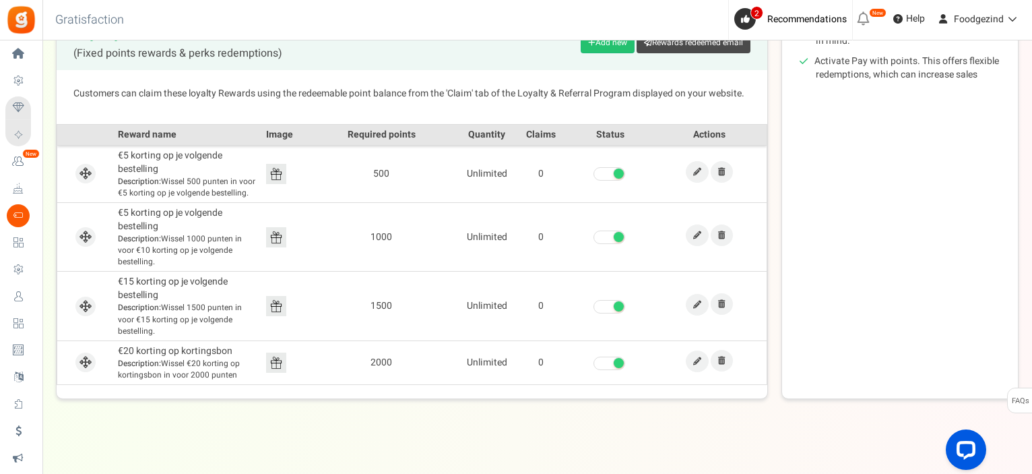
scroll to position [342, 0]
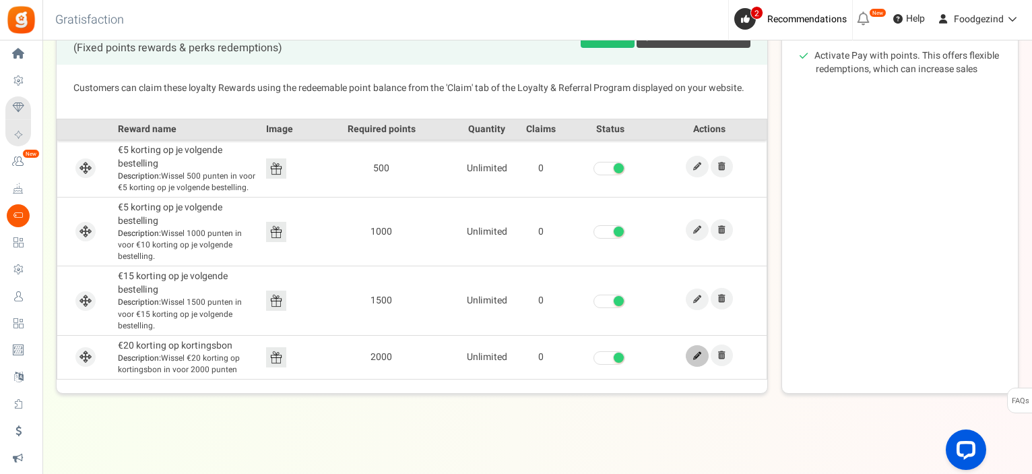
click at [697, 352] on icon at bounding box center [697, 356] width 8 height 8
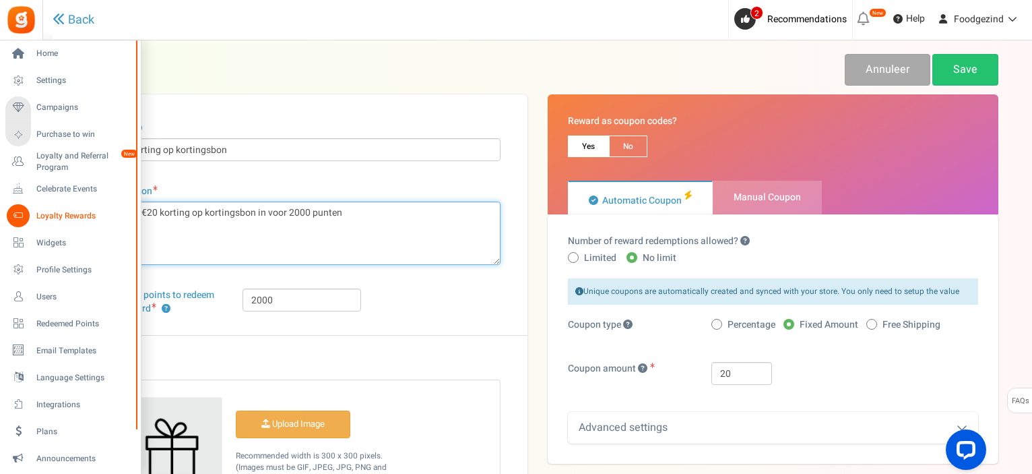
drag, startPoint x: 346, startPoint y: 216, endPoint x: 23, endPoint y: 201, distance: 323.7
click at [23, 201] on div "Home Settings Campaigns Purchase to win Loyalty and Referral Program New Celebr…" at bounding box center [516, 385] width 1032 height 691
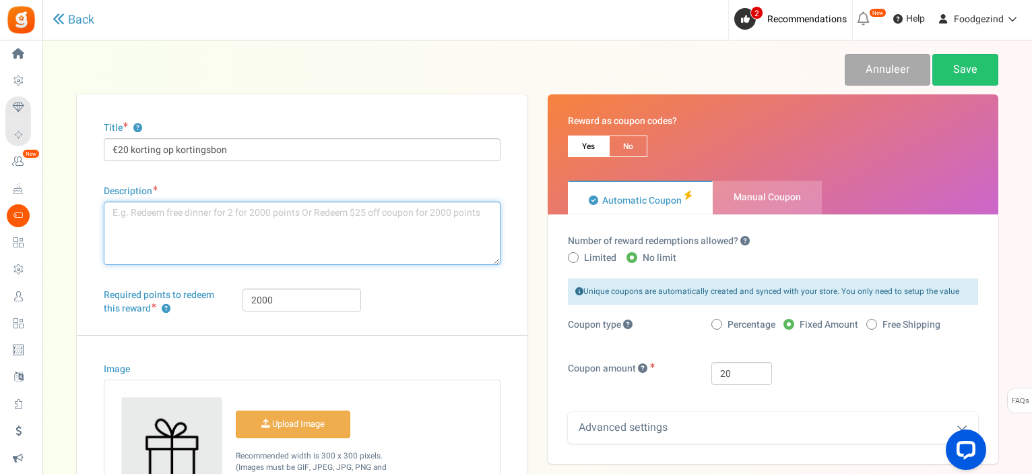
paste textarea "Wissel 500 punten in voor €5 korting op je volgende bestelling."
click at [147, 212] on textarea "Wissel €20 korting op kortingsbon in voor 2000 punten" at bounding box center [302, 232] width 397 height 63
click at [232, 210] on textarea "Wissel €20 korting op kortingsbon in voor 2000 punten" at bounding box center [302, 232] width 397 height 63
type textarea "Wissel 2000 punten in voor €20 korting op je volgende bestelling."
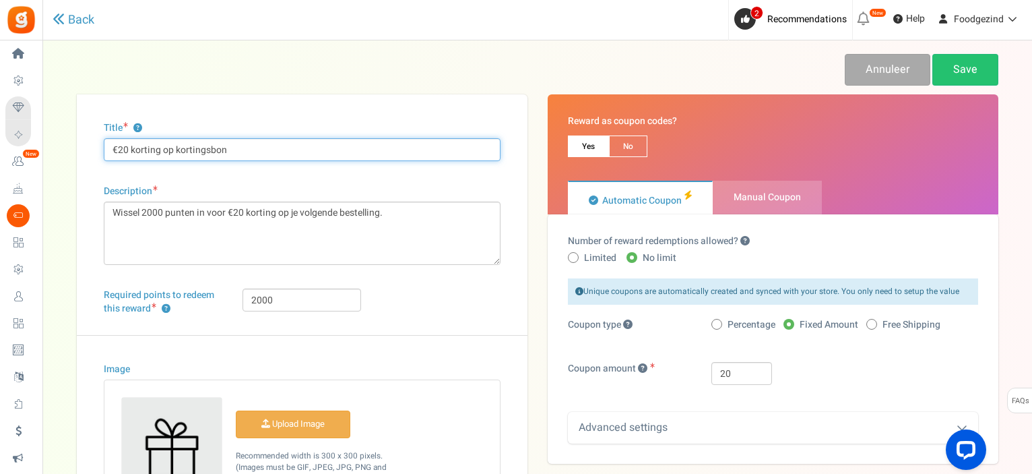
drag, startPoint x: 226, startPoint y: 148, endPoint x: 91, endPoint y: 141, distance: 134.9
click at [91, 141] on div "Title ? €20 korting op kortingsbon Description Wissel €20 korting op kortingsbo…" at bounding box center [302, 372] width 451 height 556
paste input "€5 korting op je volgende bestelling"
click at [121, 149] on input "€5 korting op je volgende bestelling" at bounding box center [302, 149] width 397 height 23
type input "€20 korting op je volgende bestelling"
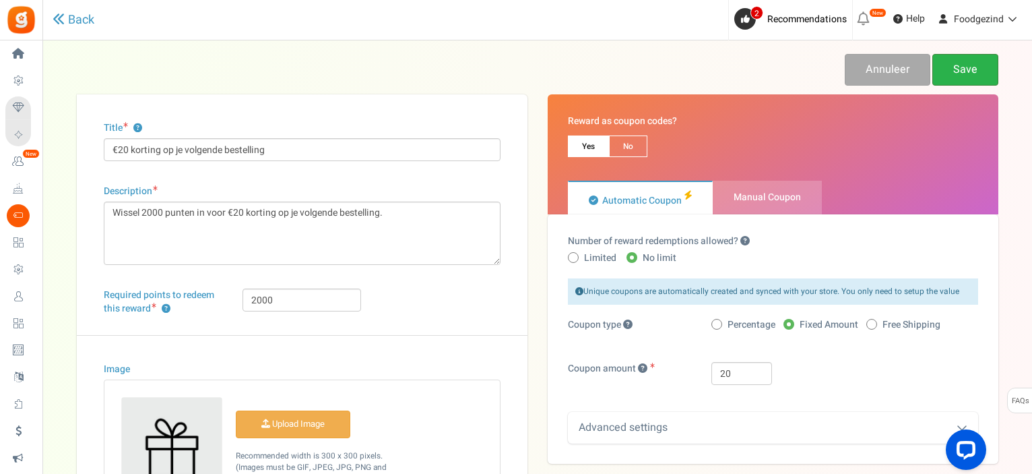
click at [962, 59] on link "Save" at bounding box center [965, 70] width 66 height 32
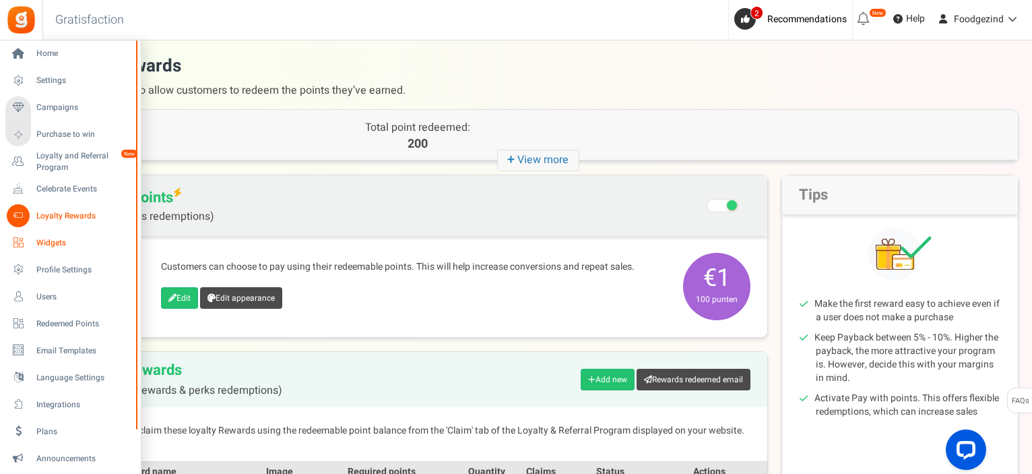
click at [54, 242] on span "Widgets" at bounding box center [83, 242] width 94 height 11
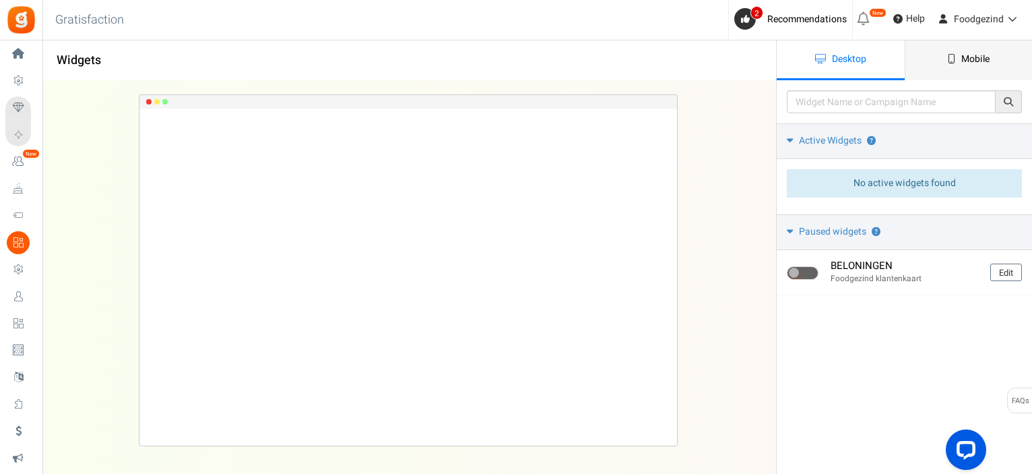
click at [965, 58] on span "Mobile" at bounding box center [975, 59] width 28 height 14
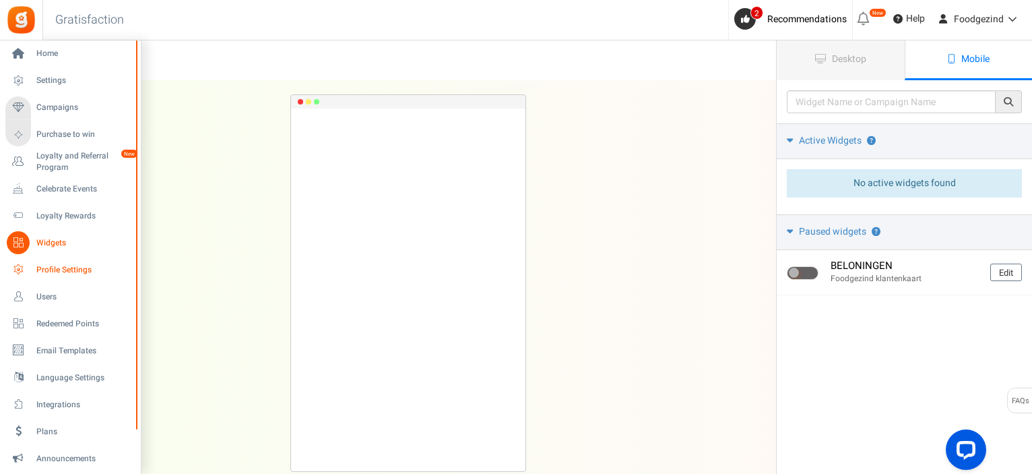
click at [32, 269] on link "Profile Settings" at bounding box center [69, 269] width 129 height 23
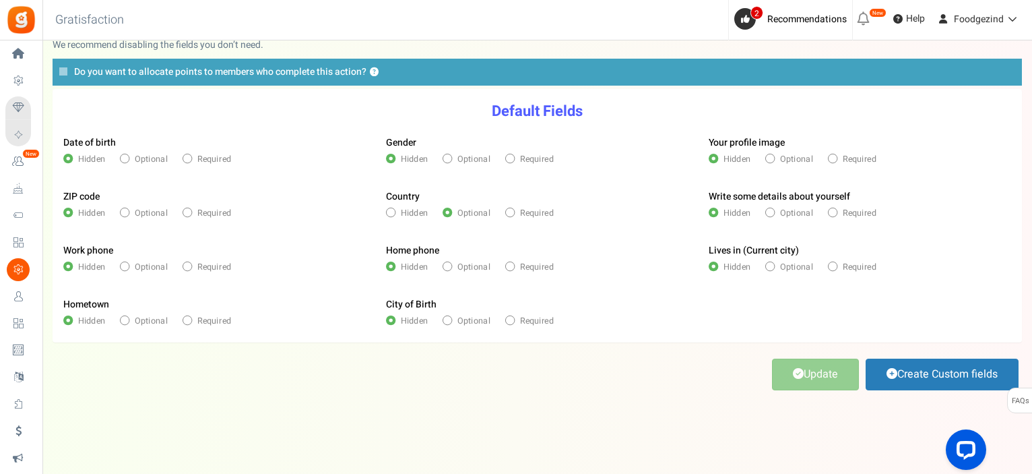
scroll to position [20, 0]
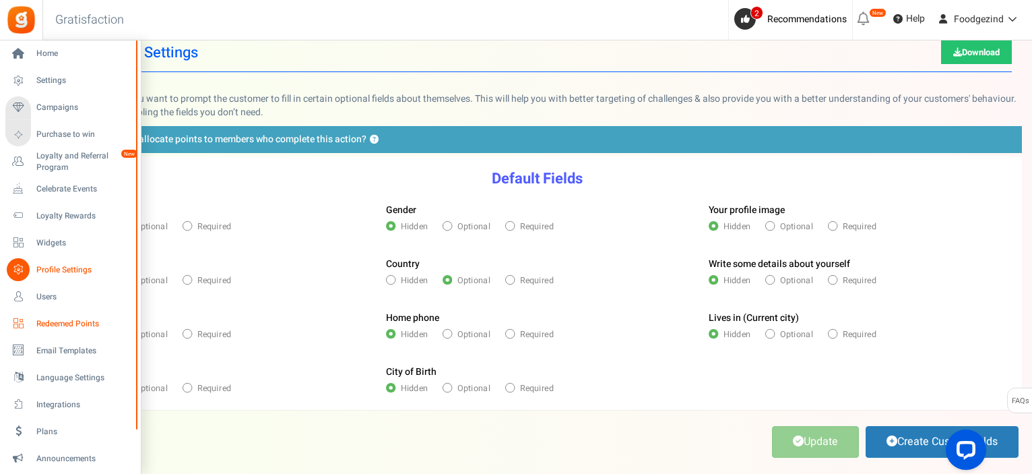
click at [57, 325] on span "Redeemed Points" at bounding box center [83, 323] width 94 height 11
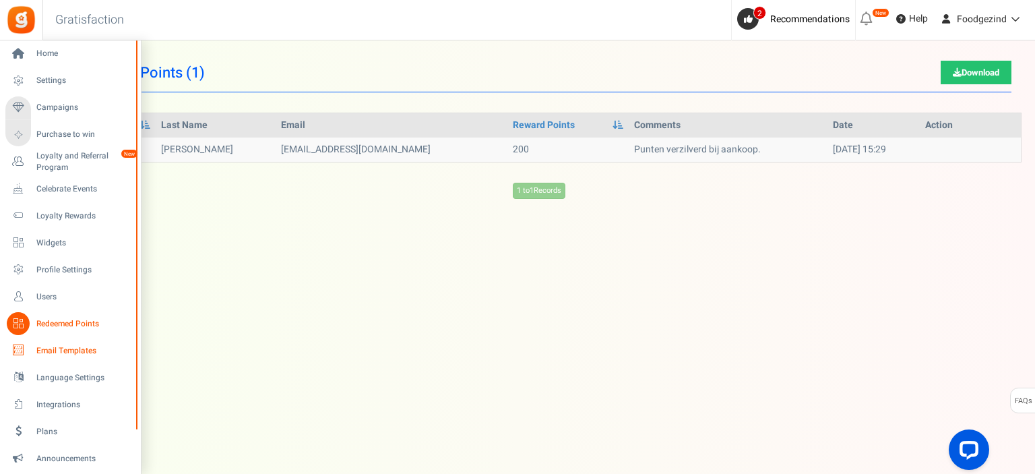
click at [46, 352] on span "Email Templates" at bounding box center [83, 350] width 94 height 11
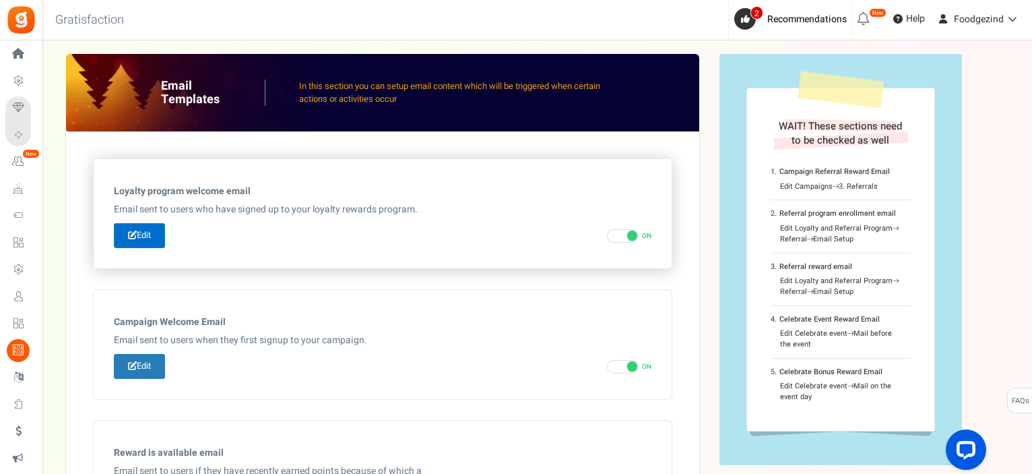
click at [153, 233] on link "Edit" at bounding box center [139, 235] width 51 height 25
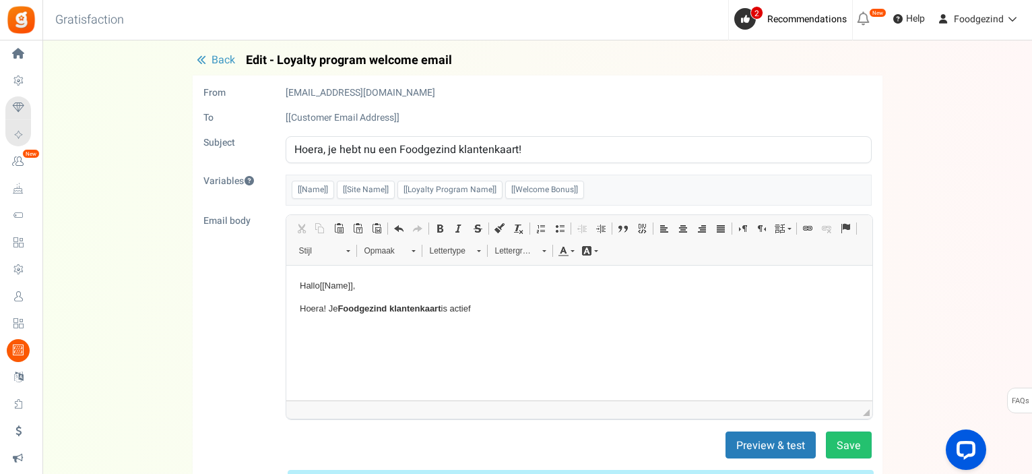
click at [207, 61] on button "Back" at bounding box center [216, 60] width 46 height 13
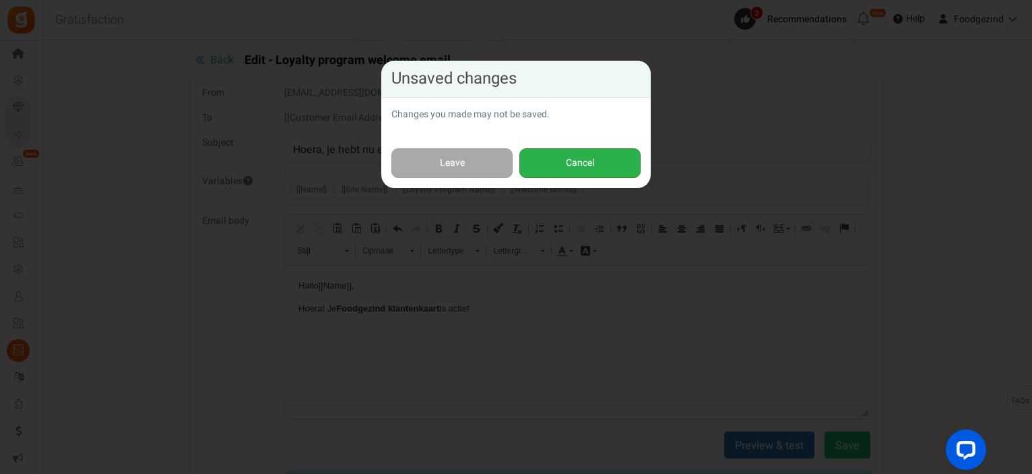
click at [576, 169] on button "Cancel" at bounding box center [579, 163] width 121 height 30
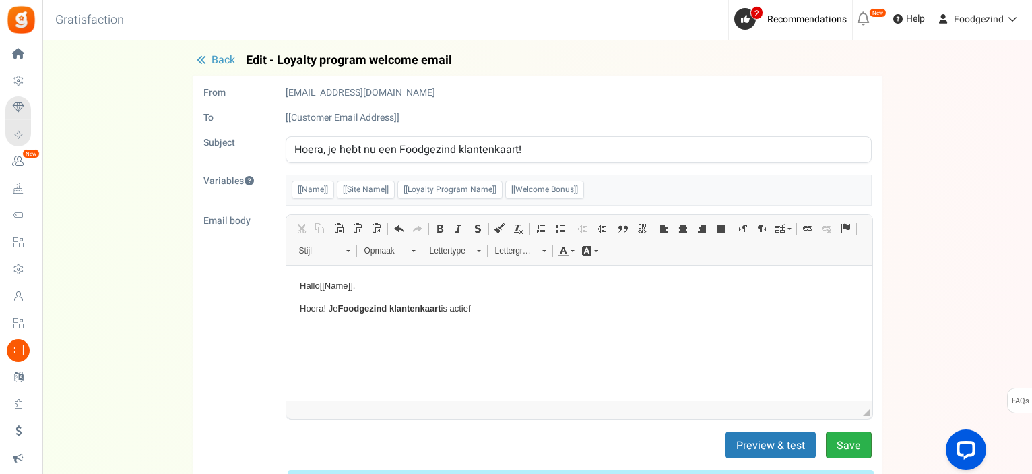
click at [840, 439] on button "Save" at bounding box center [849, 444] width 46 height 27
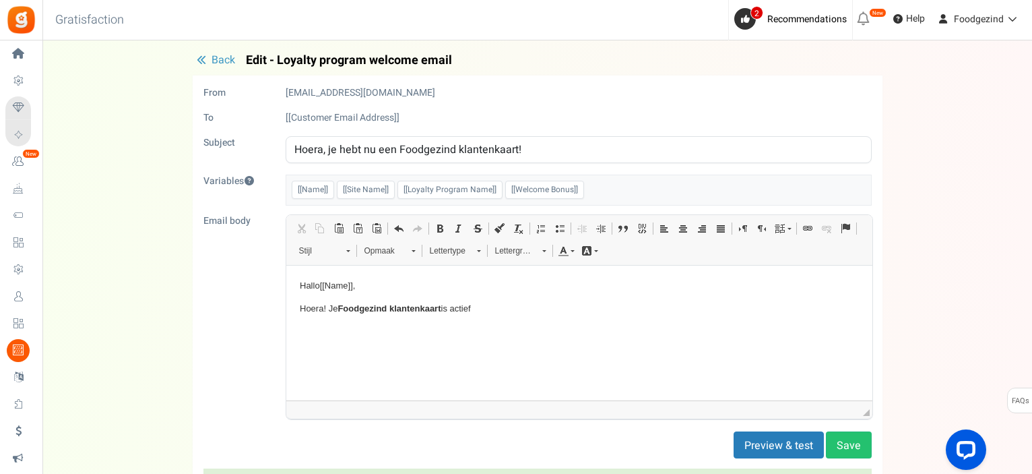
click at [212, 56] on span "Back" at bounding box center [224, 60] width 24 height 16
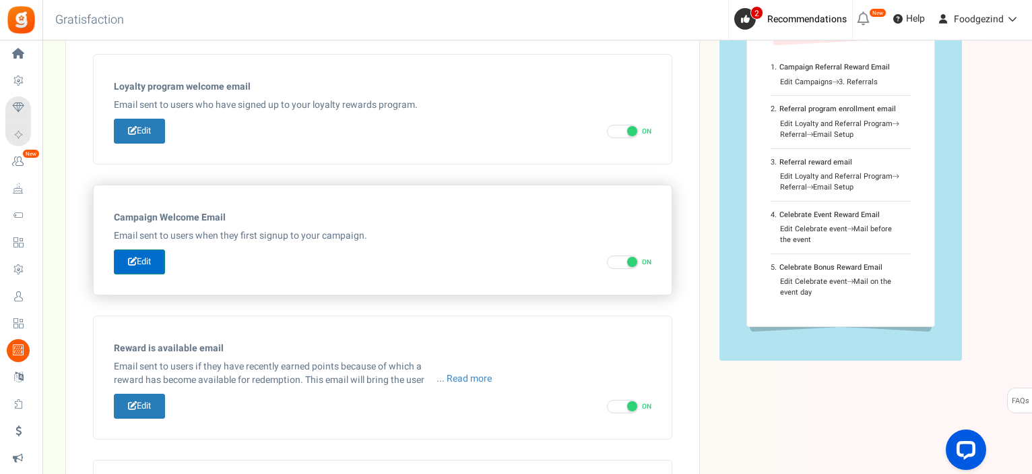
click at [154, 257] on link "Edit" at bounding box center [139, 261] width 51 height 25
type input "Welkom bij onze [[Campaign Name]]"
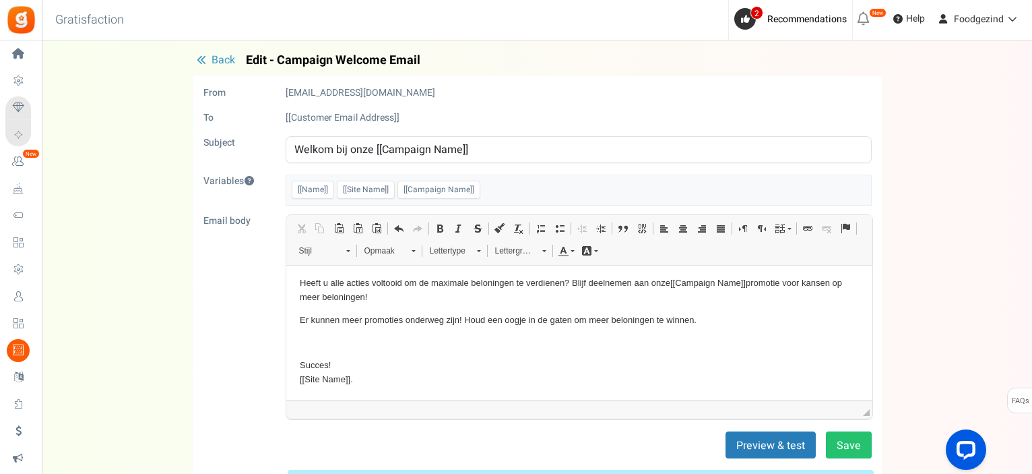
scroll to position [0, 0]
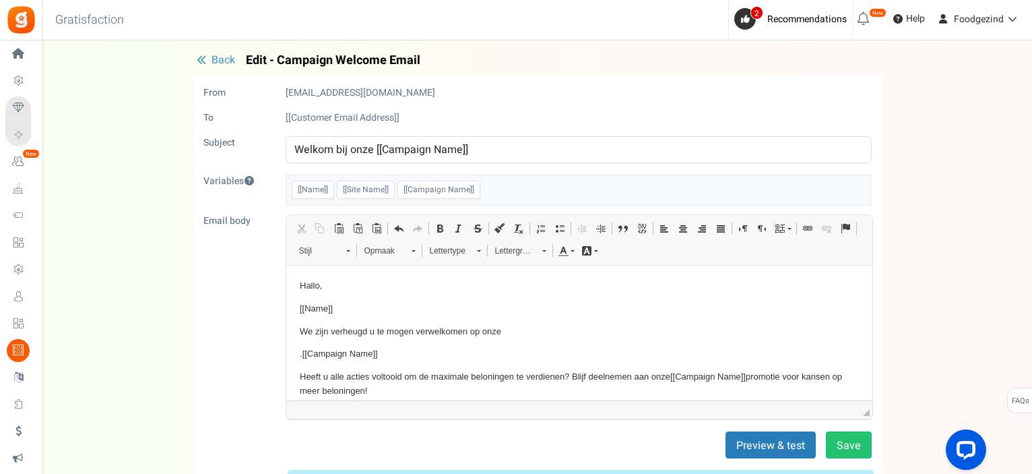
click at [218, 63] on span "Back" at bounding box center [224, 60] width 24 height 16
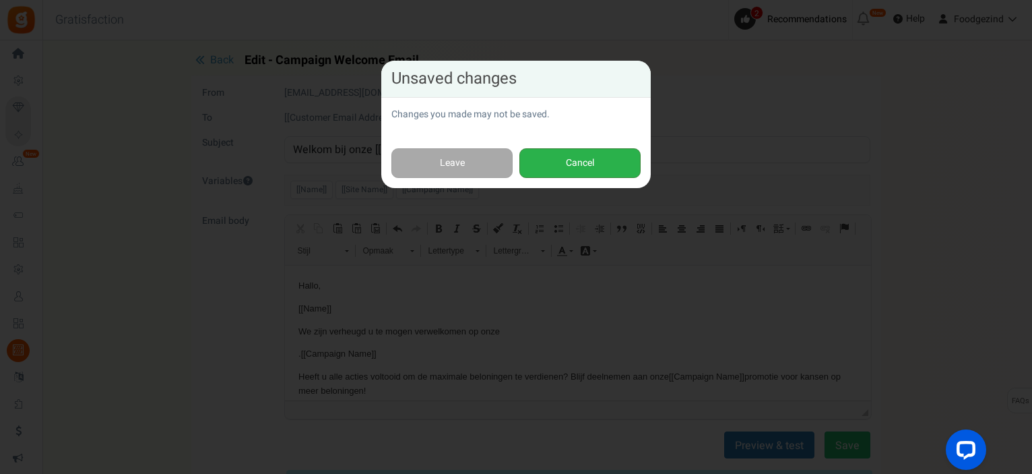
click at [536, 163] on button "Cancel" at bounding box center [579, 163] width 121 height 30
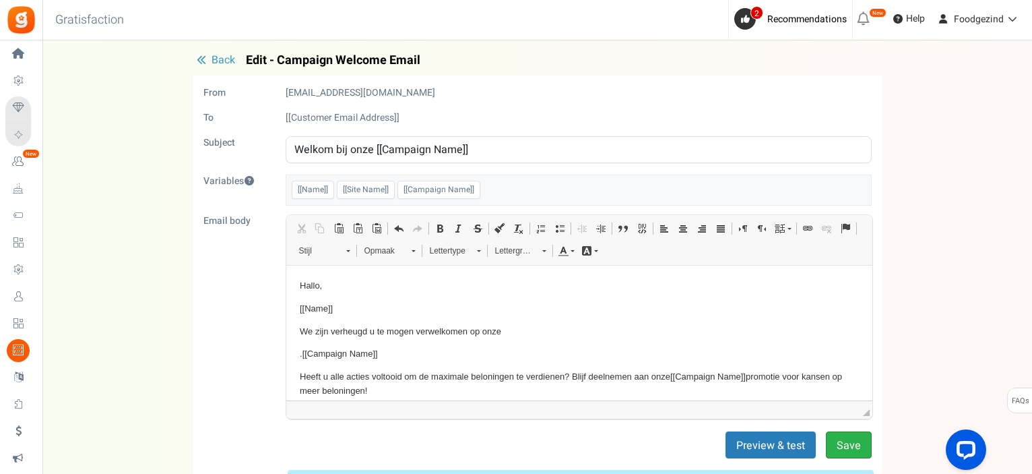
click at [842, 445] on button "Save" at bounding box center [849, 444] width 46 height 27
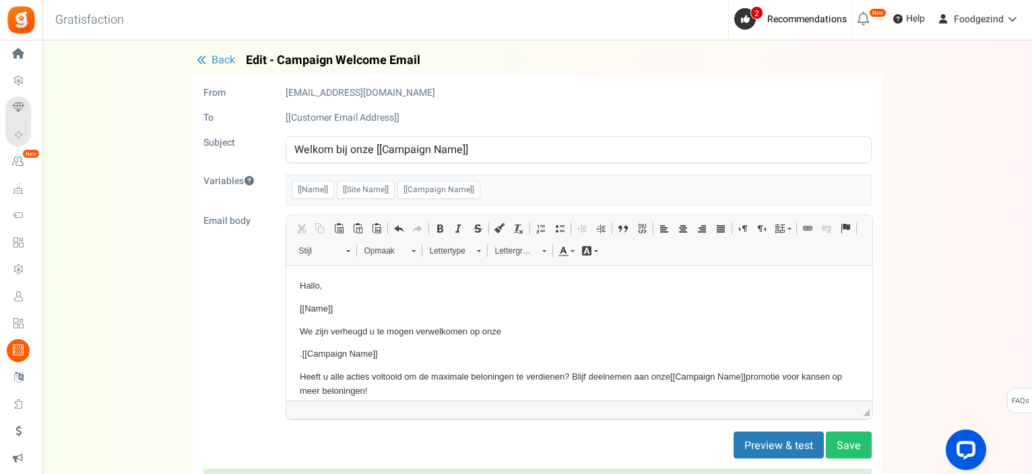
click at [216, 59] on span "Back" at bounding box center [224, 60] width 24 height 16
